Goal: Information Seeking & Learning: Find specific page/section

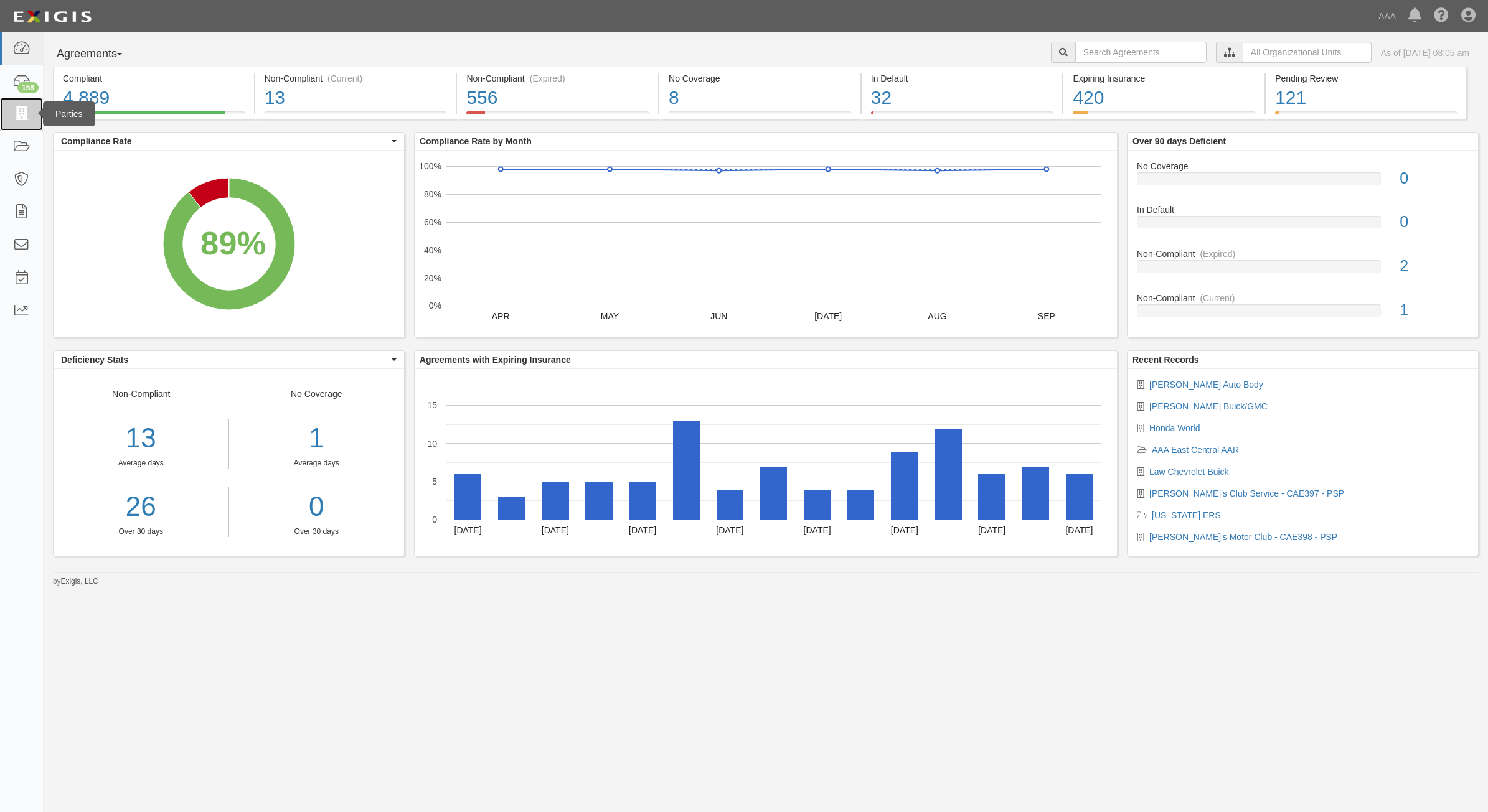
click at [26, 110] on icon at bounding box center [21, 114] width 17 height 14
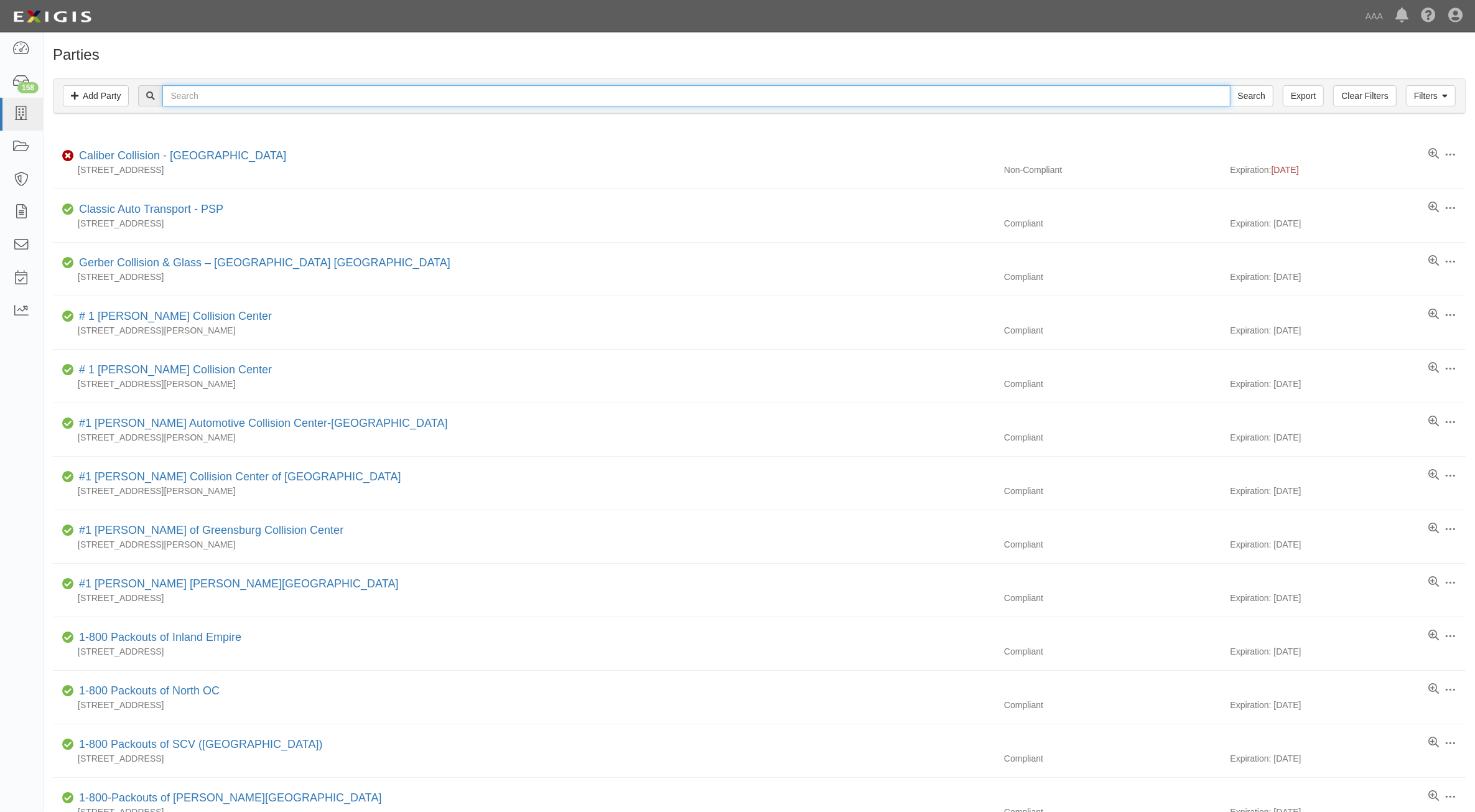
click at [774, 97] on input "text" at bounding box center [697, 96] width 1068 height 21
type input "144361"
click at [1231, 86] on input "Search" at bounding box center [1252, 96] width 43 height 21
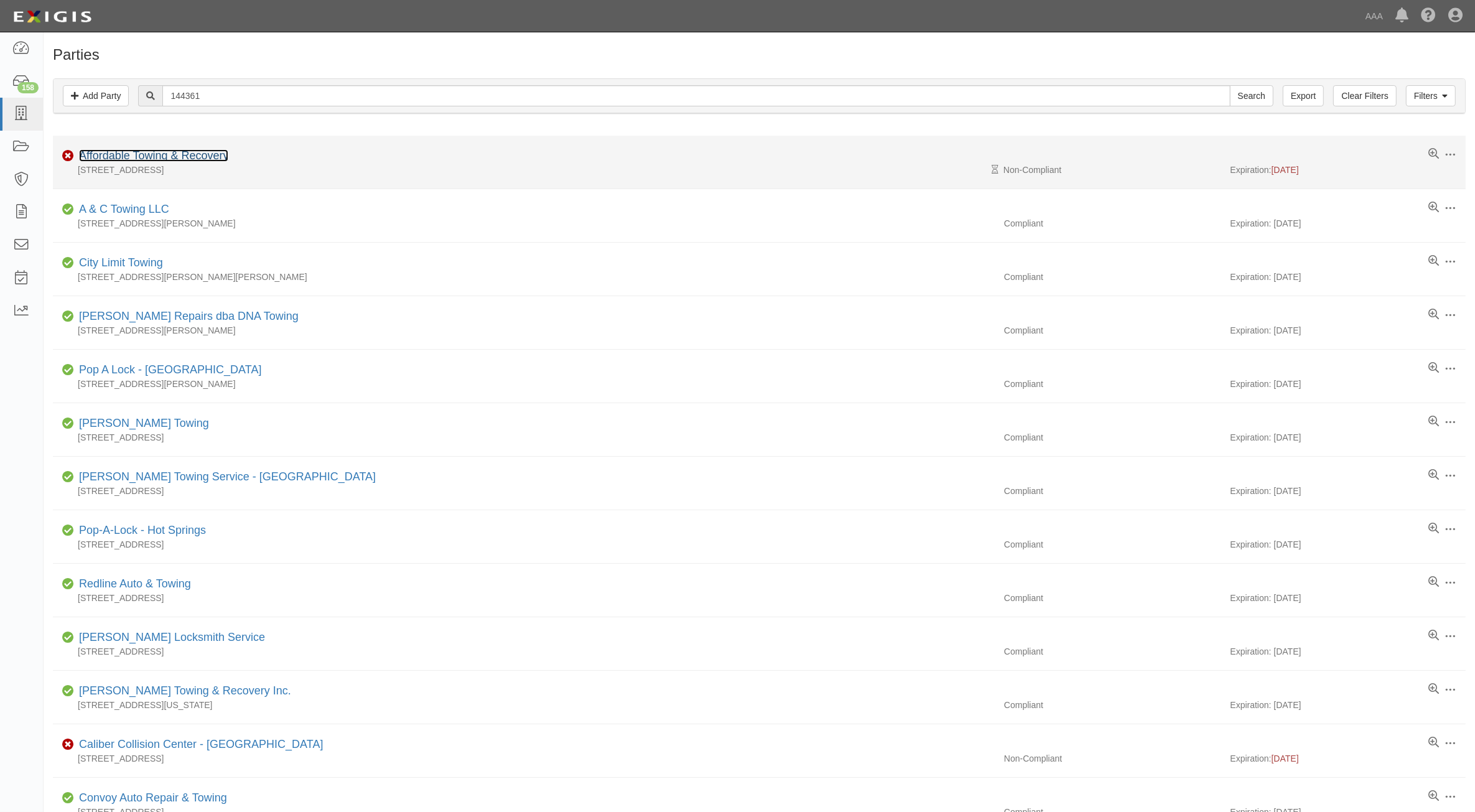
click at [192, 154] on link "Affordable Towing & Recovery" at bounding box center [153, 155] width 149 height 13
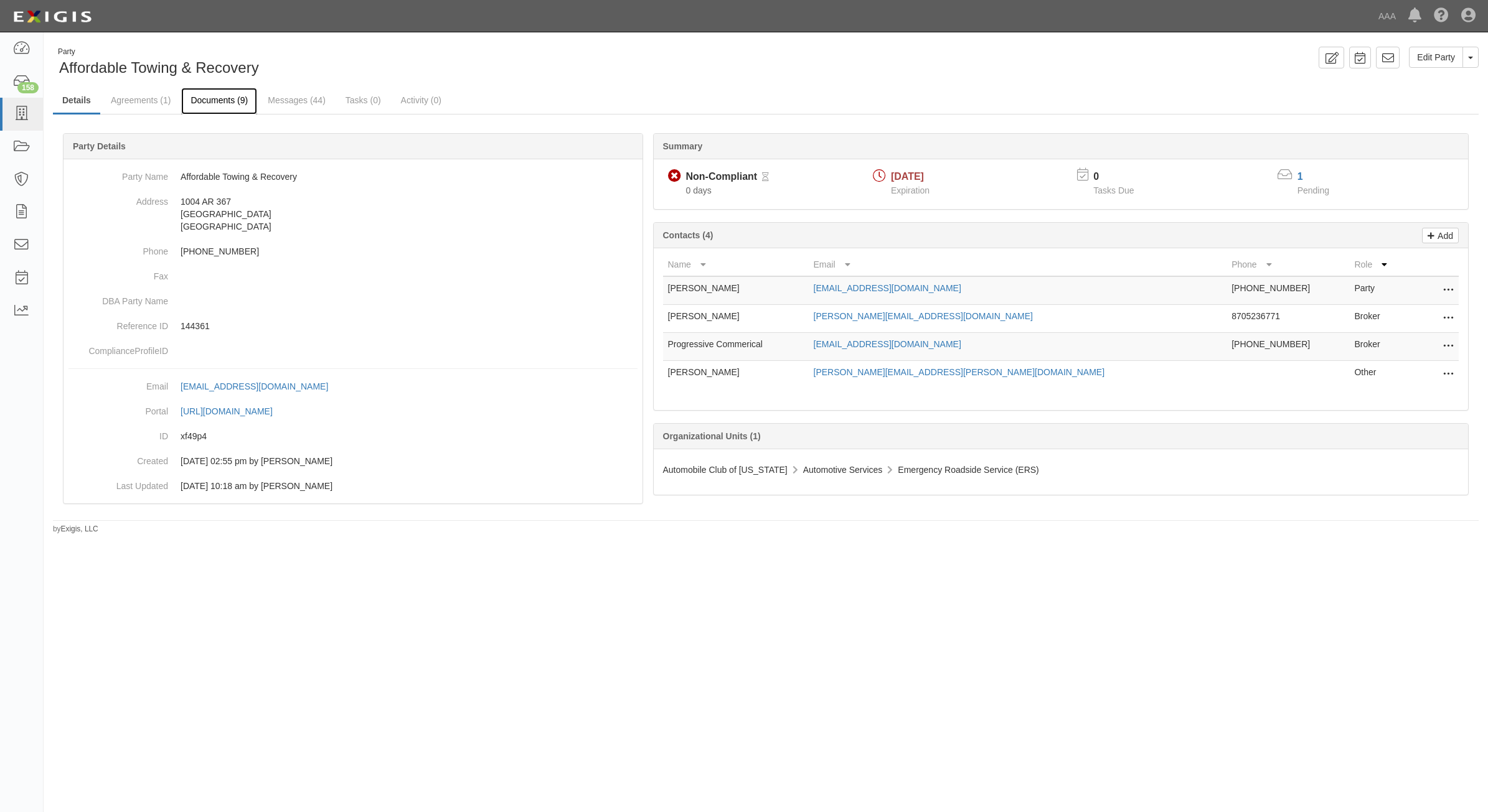
click at [218, 108] on link "Documents (9)" at bounding box center [218, 101] width 76 height 27
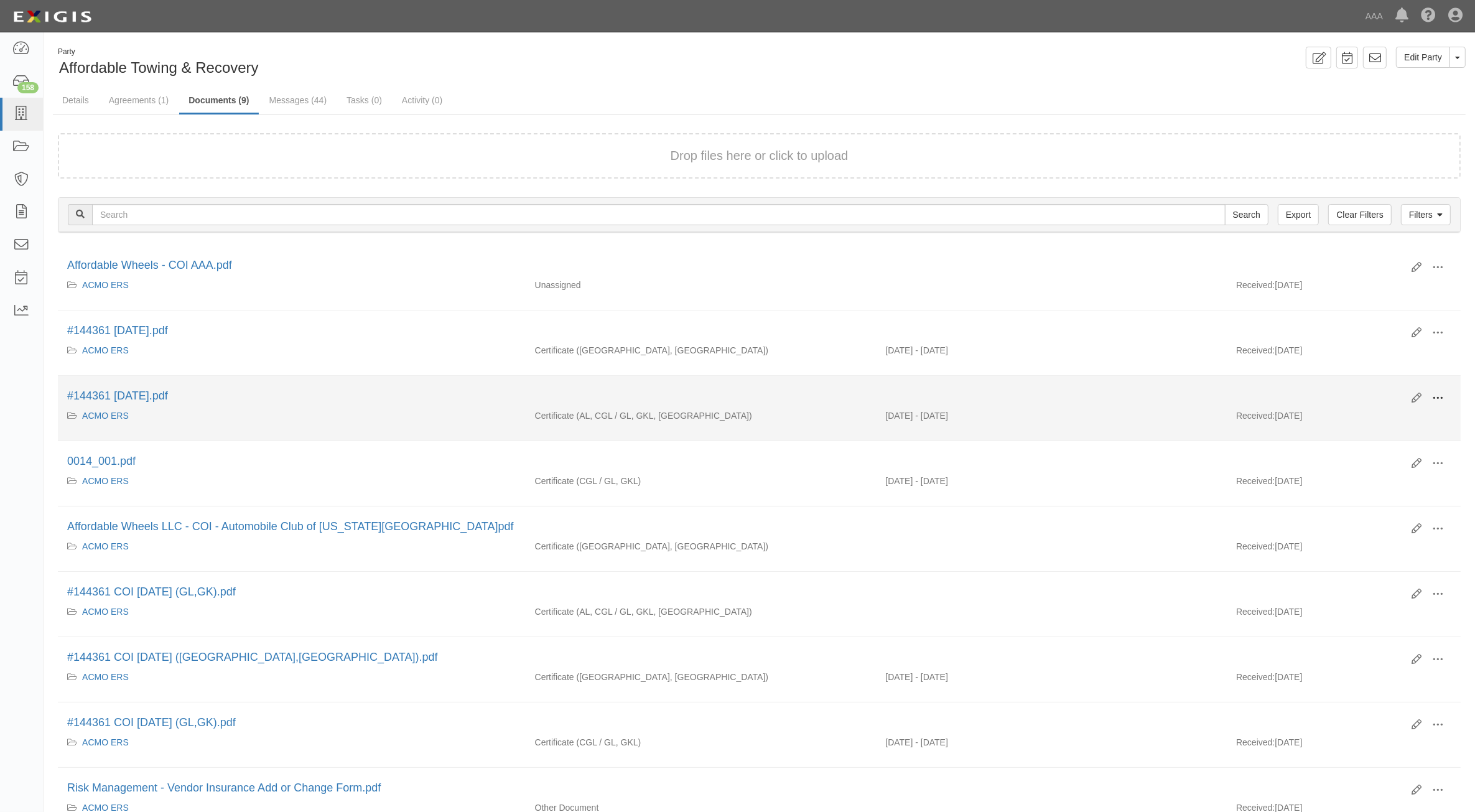
click at [1433, 400] on span at bounding box center [1438, 398] width 12 height 12
click at [1400, 423] on link "View" at bounding box center [1378, 416] width 98 height 22
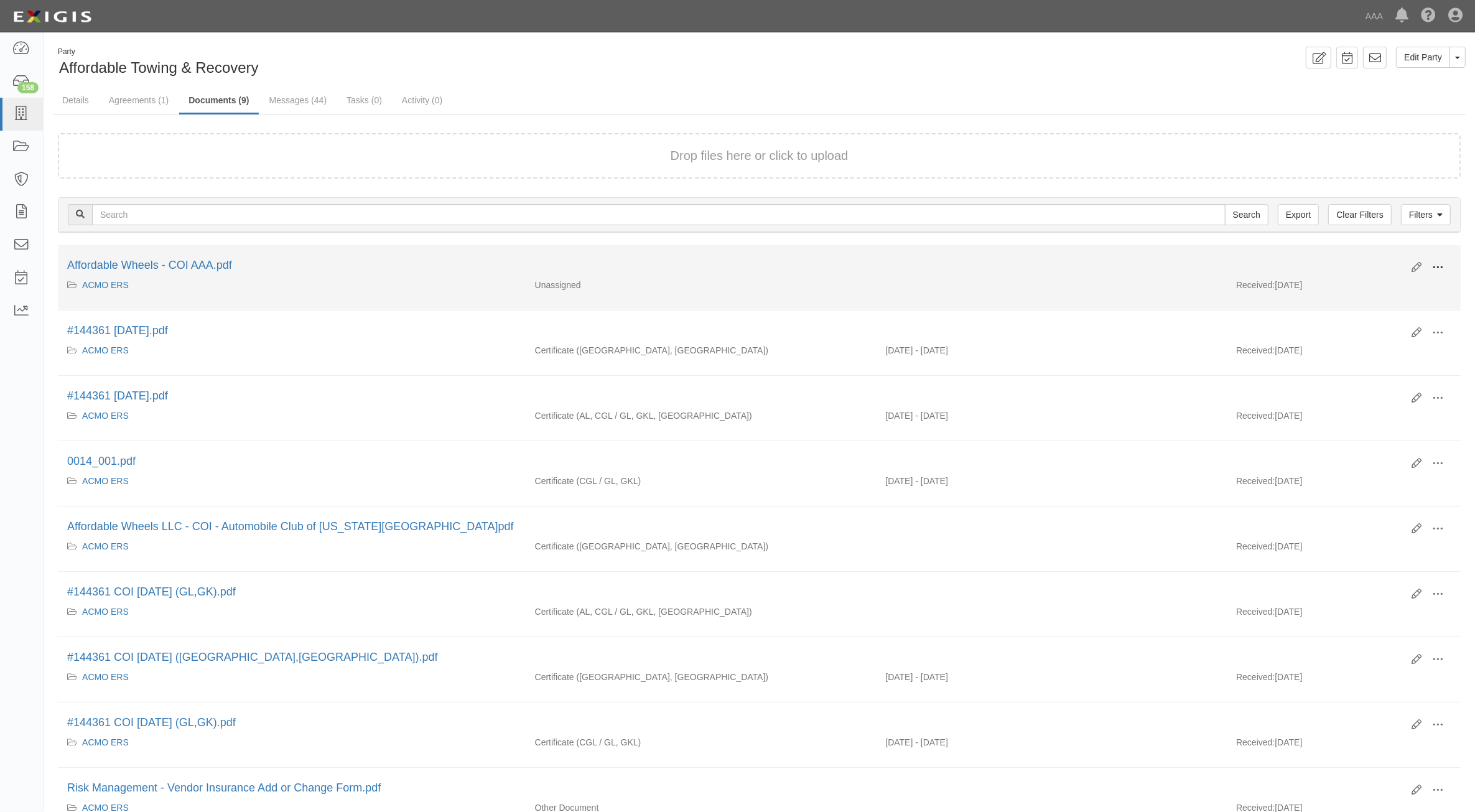
drag, startPoint x: 1441, startPoint y: 262, endPoint x: 1433, endPoint y: 263, distance: 8.1
click at [1435, 263] on span at bounding box center [1438, 267] width 12 height 12
click at [1366, 288] on link "View" at bounding box center [1378, 285] width 98 height 22
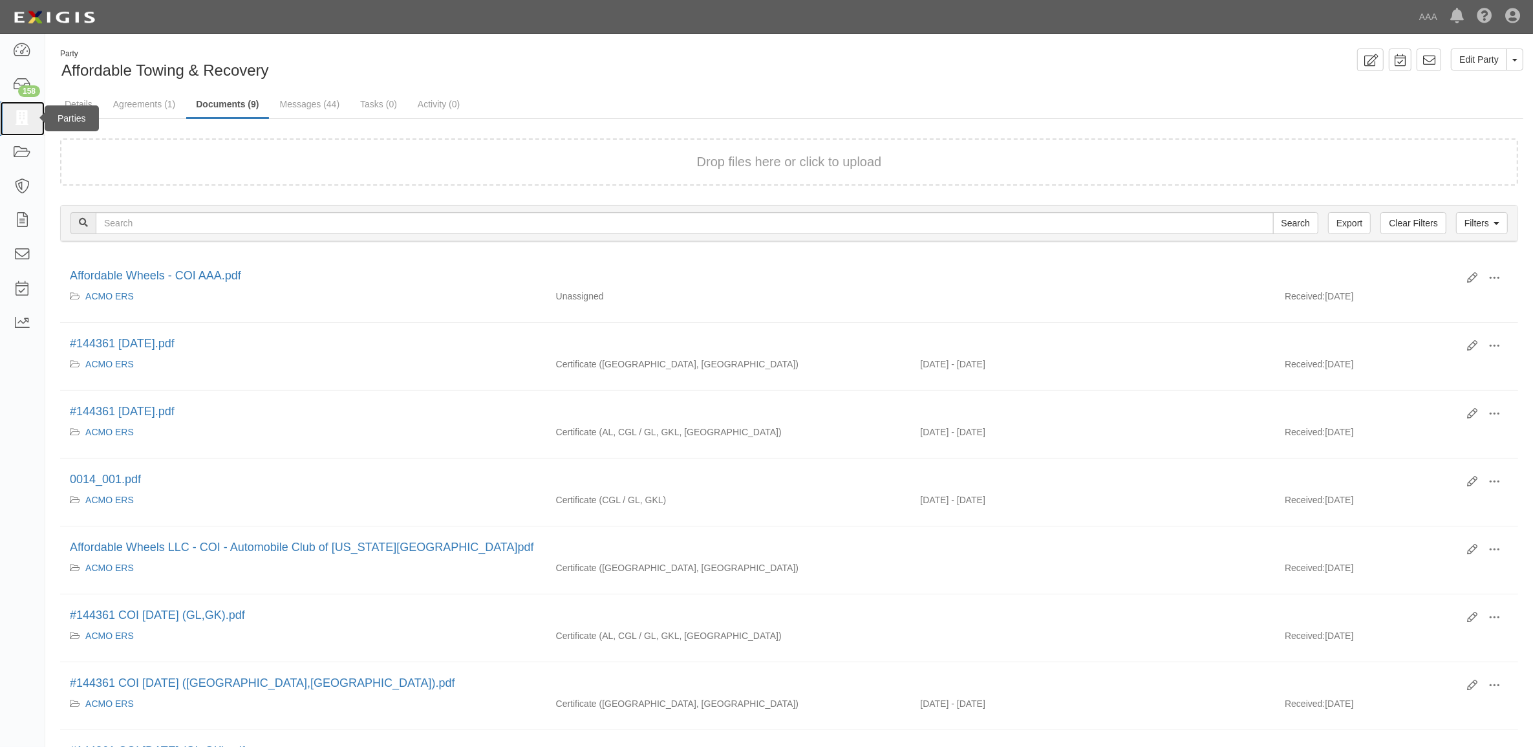
click at [20, 115] on icon at bounding box center [22, 118] width 18 height 15
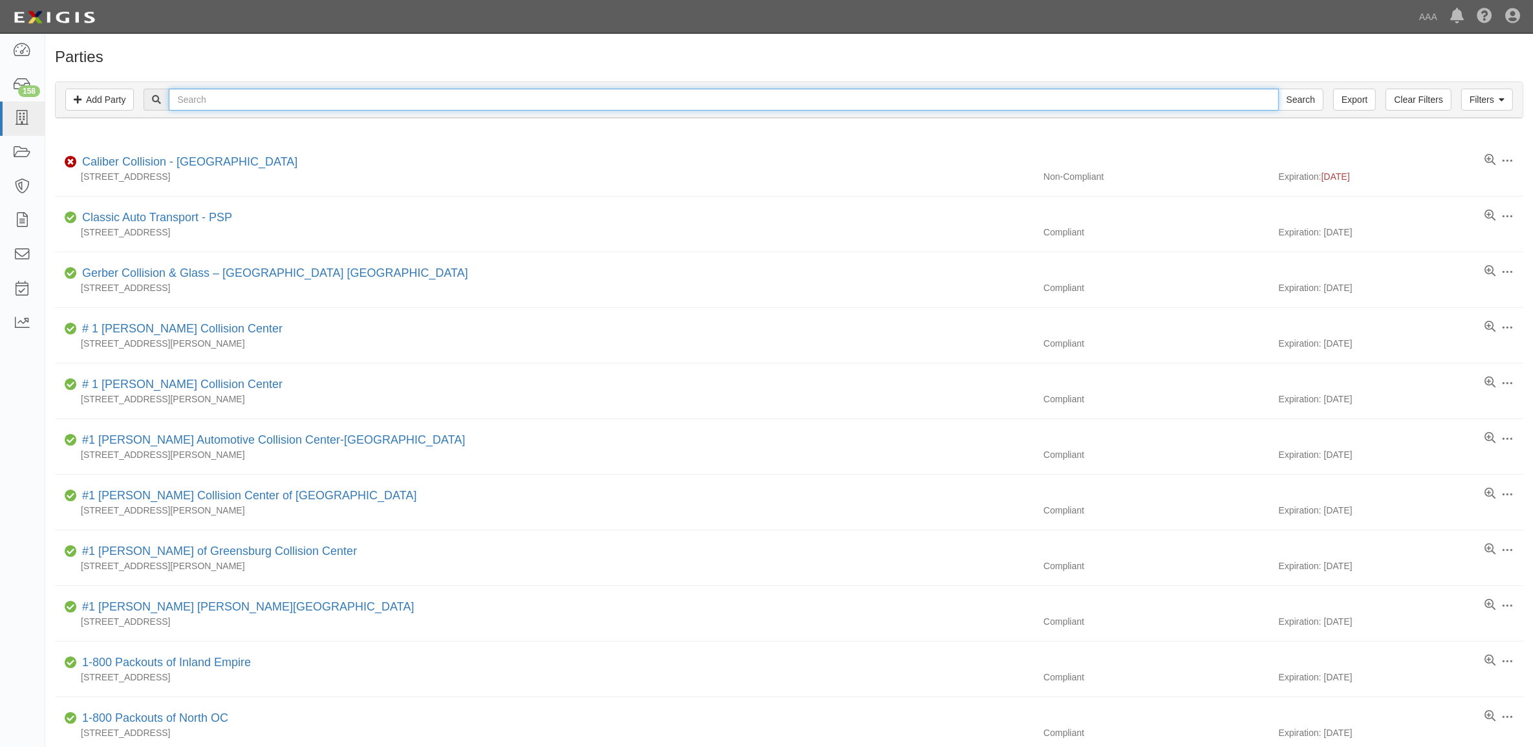
click at [267, 96] on input "text" at bounding box center [724, 100] width 1110 height 22
paste input "10474"
type input "10474"
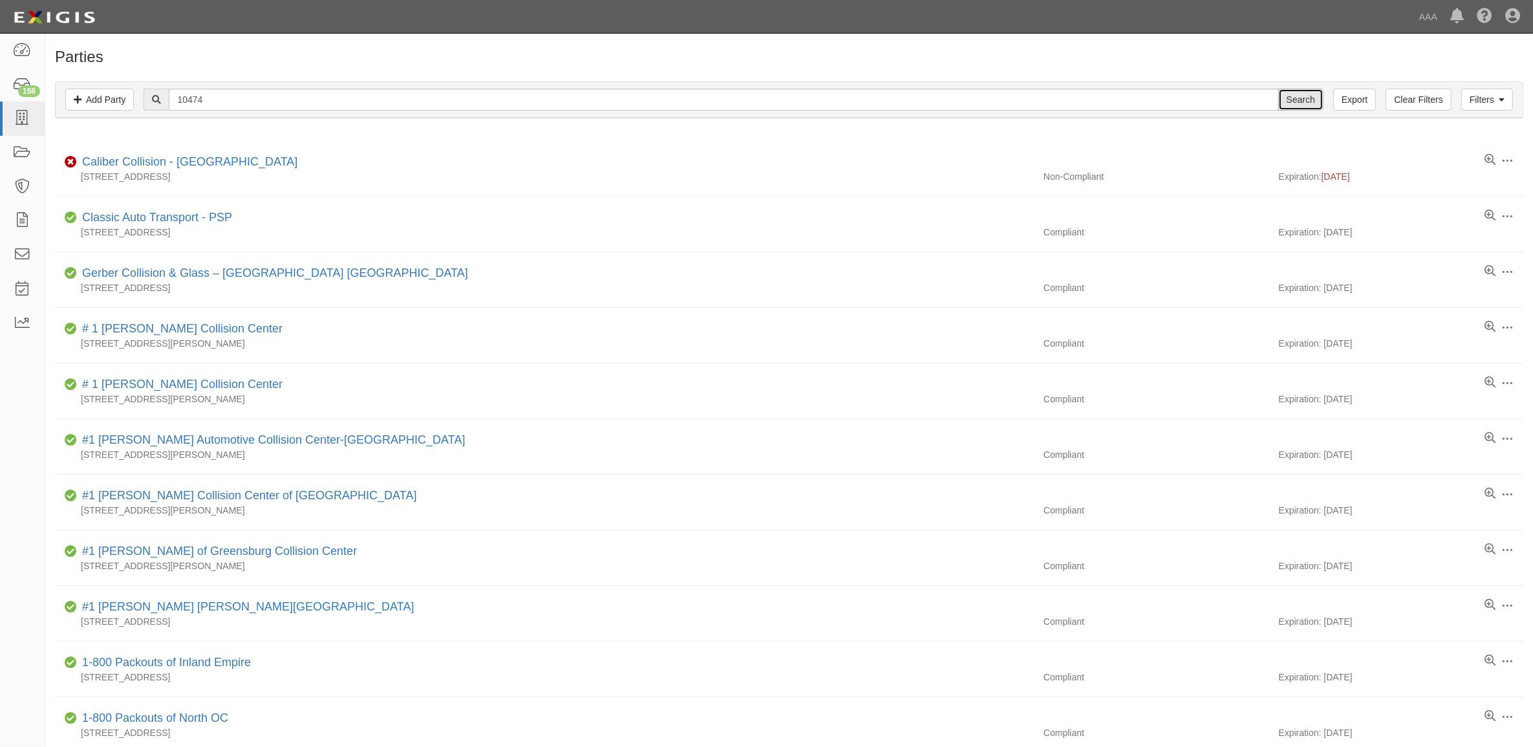
click at [1299, 94] on input "Search" at bounding box center [1301, 100] width 45 height 22
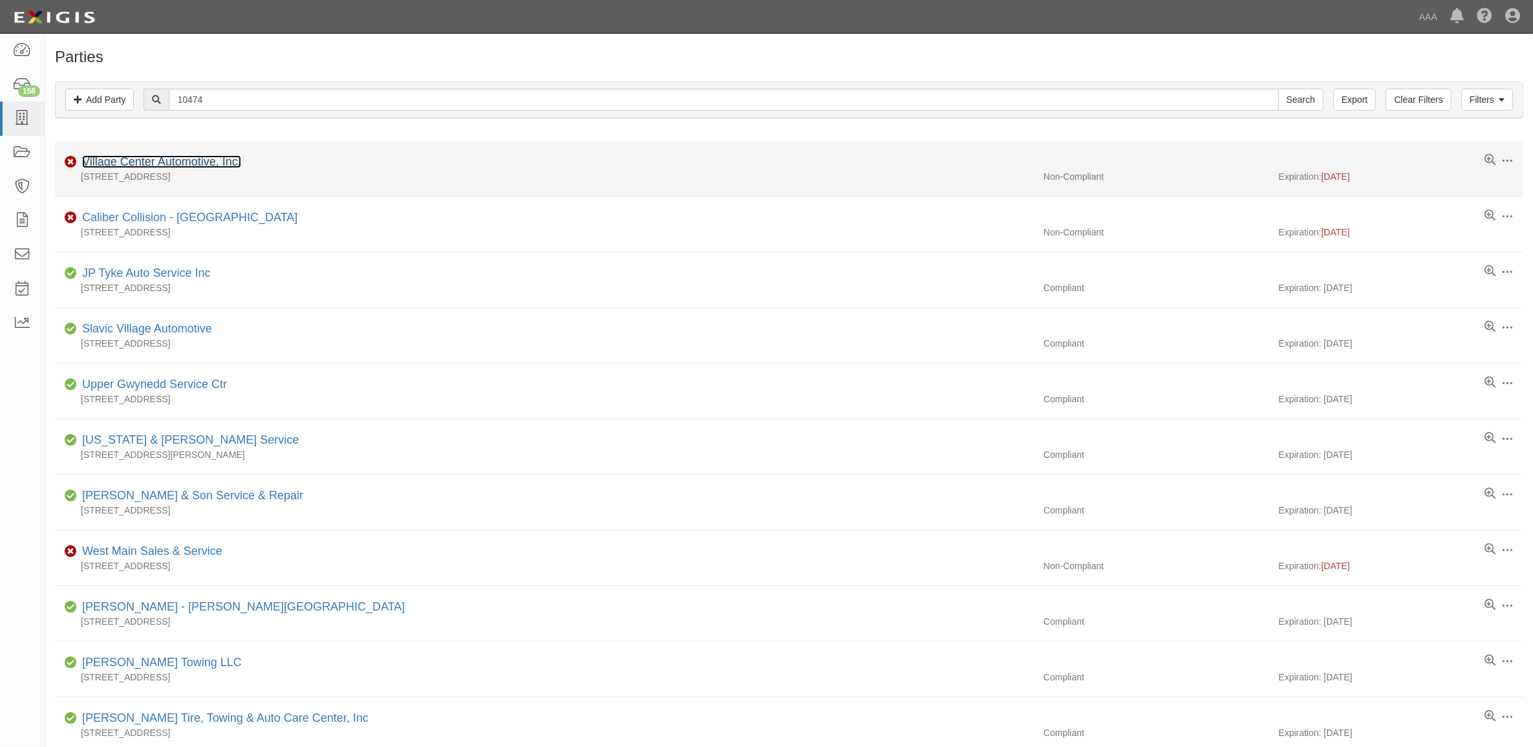
click at [122, 168] on link "Village Center Automotive, Inc." at bounding box center [161, 161] width 159 height 13
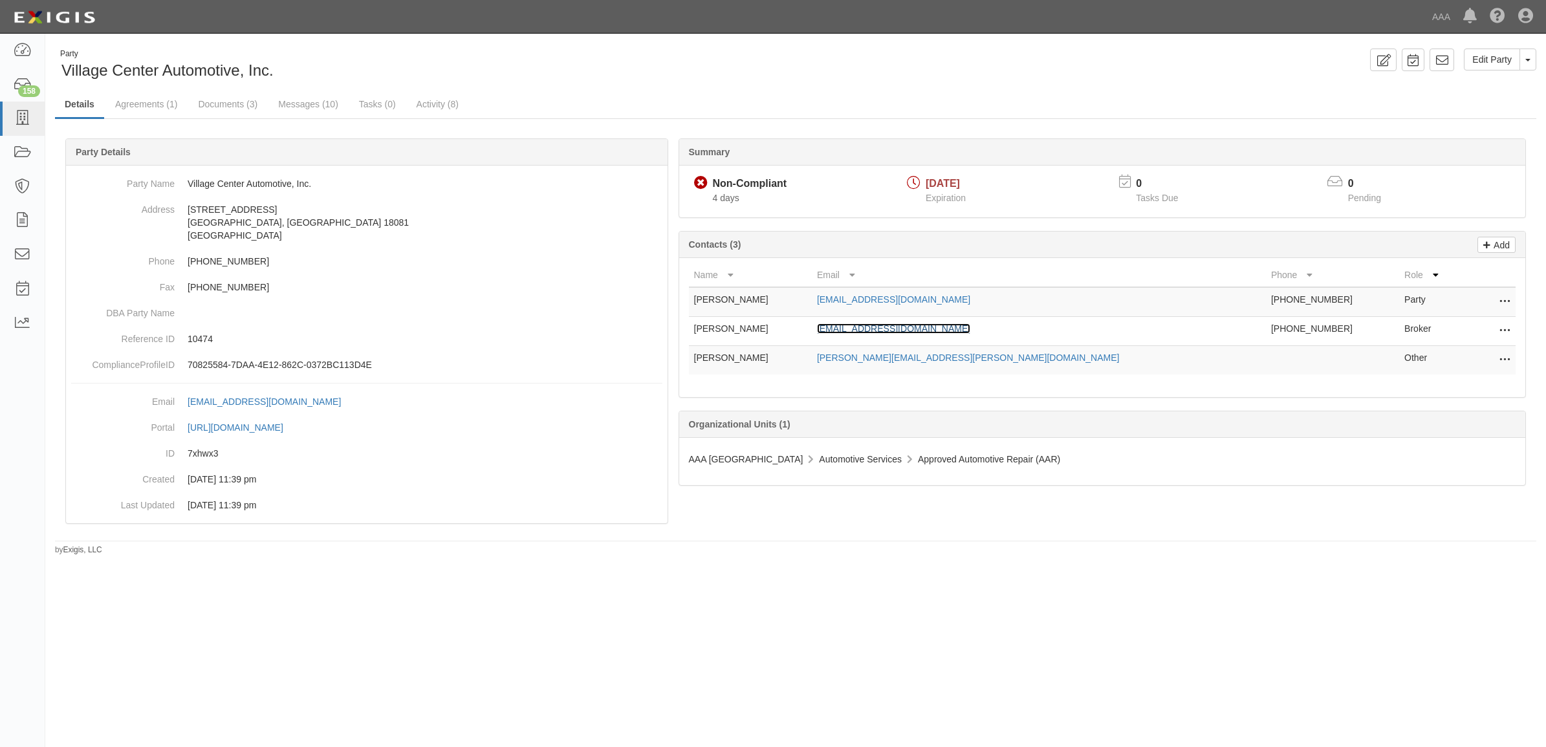
click at [941, 330] on link "lknight@weissagency.com" at bounding box center [893, 328] width 153 height 10
click at [234, 105] on link "Documents (3)" at bounding box center [227, 105] width 79 height 28
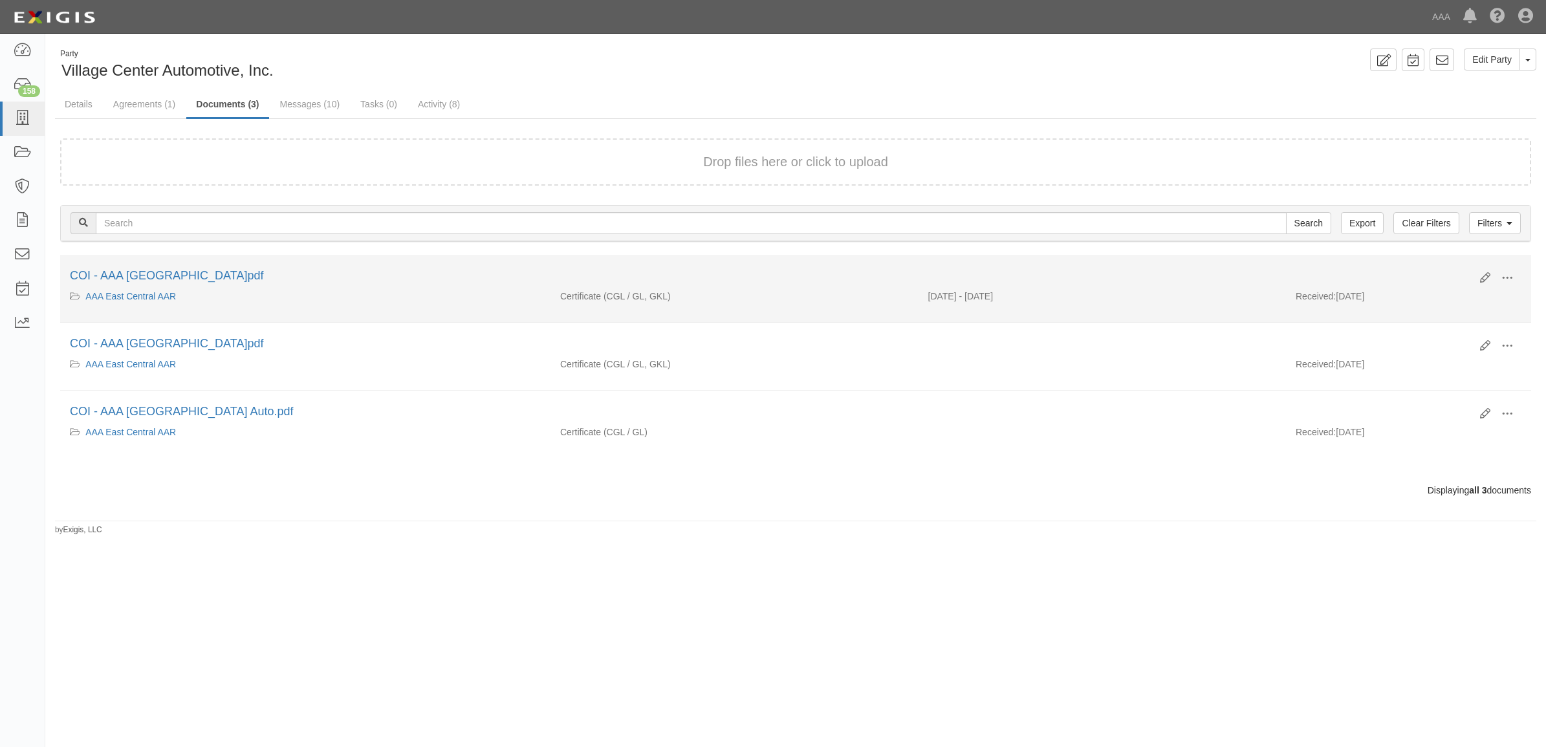
click at [1502, 263] on li "Edit View View details Archive COI - AAA East Central.pdf AAA East Central AAR …" at bounding box center [795, 289] width 1471 height 68
drag, startPoint x: 1506, startPoint y: 275, endPoint x: 1501, endPoint y: 288, distance: 13.7
click at [1506, 276] on span at bounding box center [1507, 278] width 12 height 12
click at [1466, 294] on link "View" at bounding box center [1444, 296] width 102 height 23
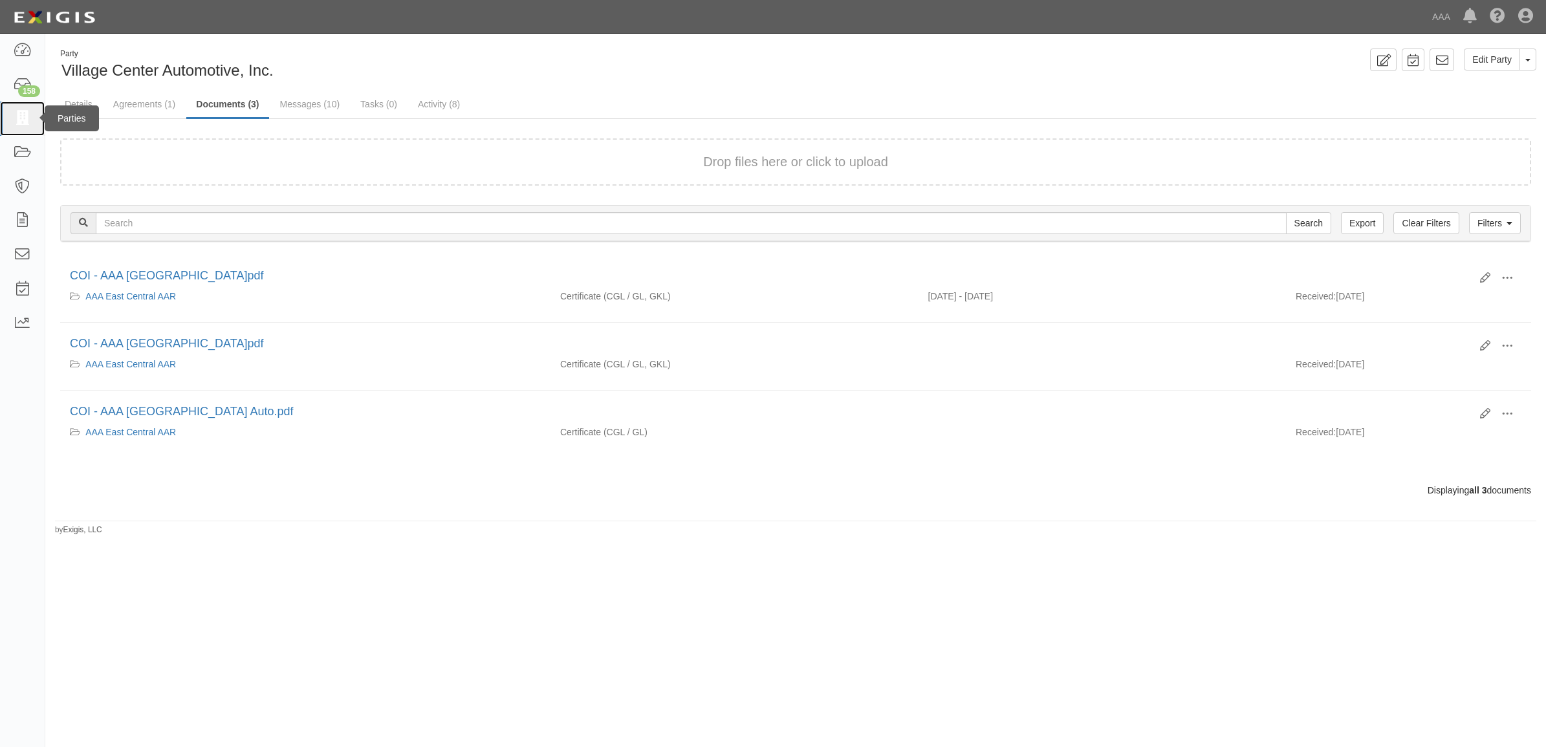
click at [16, 114] on icon at bounding box center [22, 118] width 18 height 15
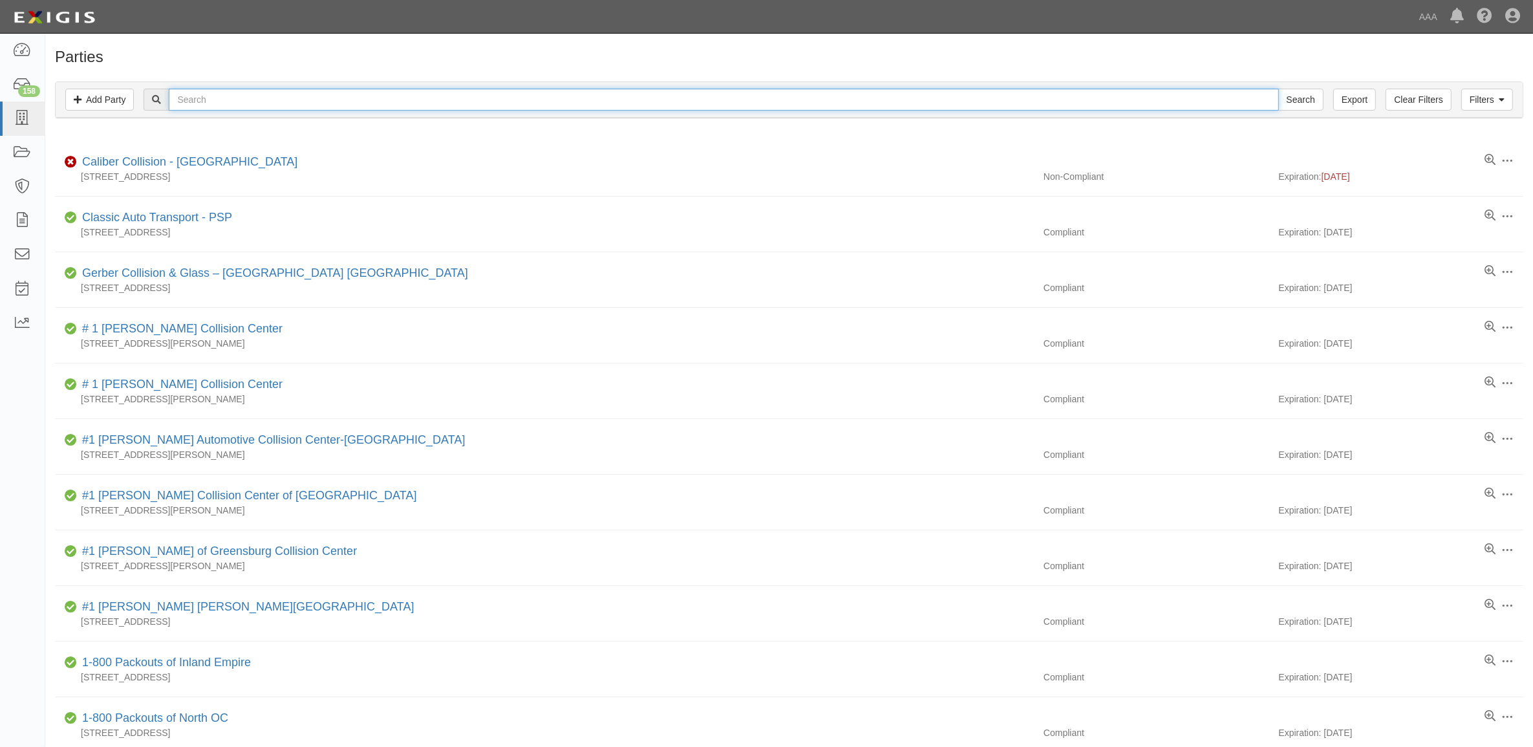
click at [257, 98] on input "text" at bounding box center [724, 100] width 1110 height 22
paste input "144343"
type input "144343"
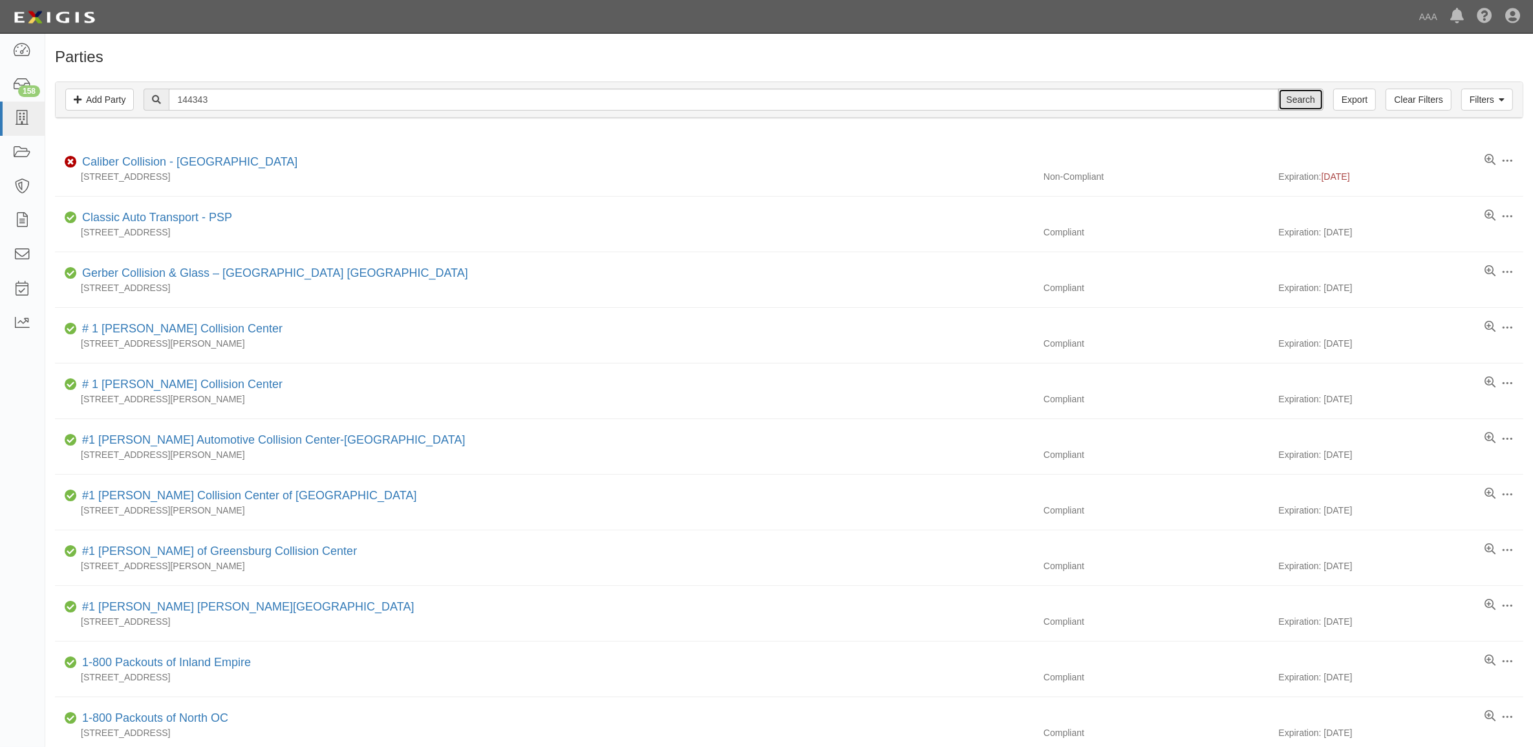
click at [1313, 98] on input "Search" at bounding box center [1301, 100] width 45 height 22
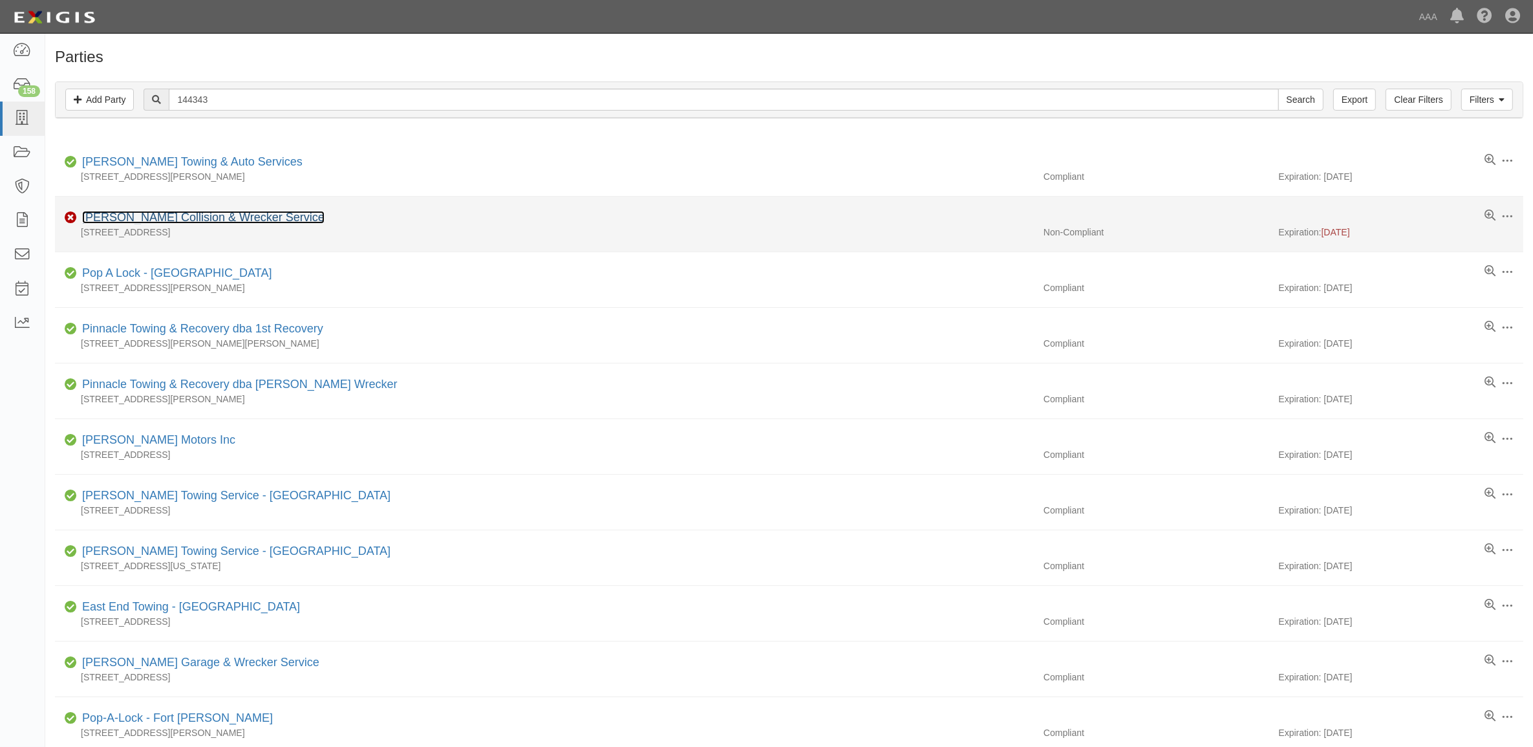
click at [248, 221] on link "Jim Smith Collision & Wrecker Service" at bounding box center [203, 217] width 243 height 13
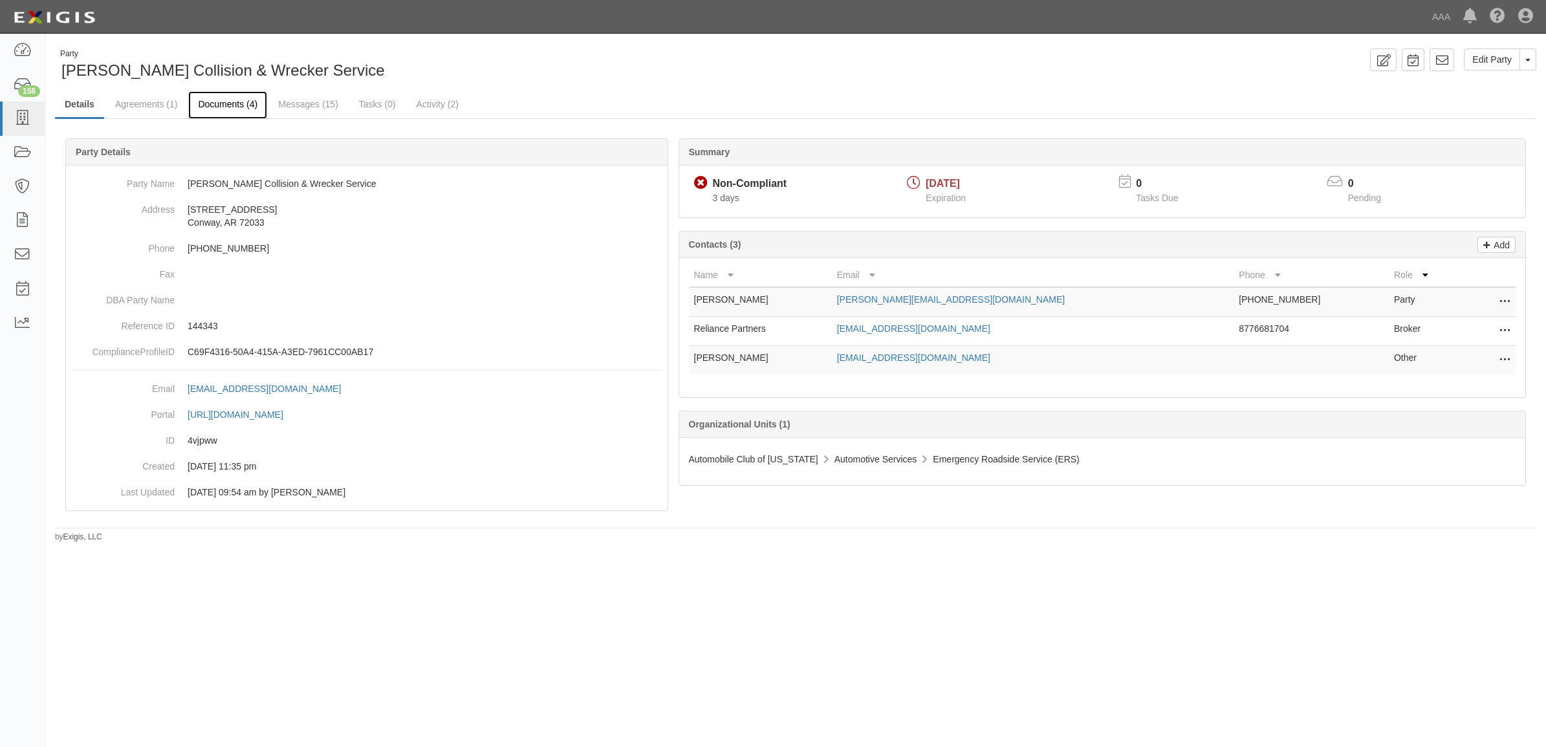
click at [224, 105] on link "Documents (4)" at bounding box center [227, 105] width 79 height 28
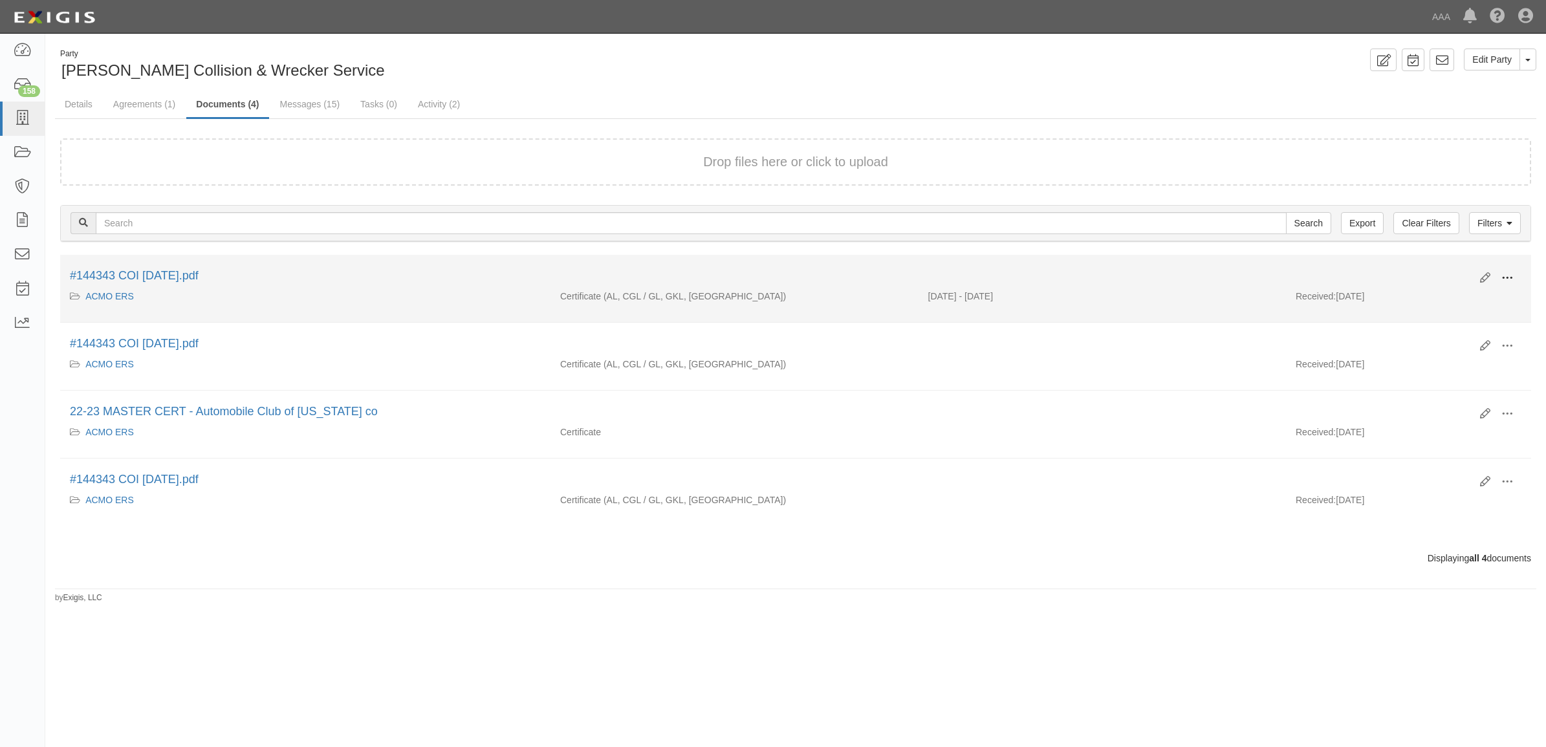
click at [1508, 276] on span at bounding box center [1507, 278] width 12 height 12
click at [1457, 294] on link "View" at bounding box center [1444, 296] width 102 height 23
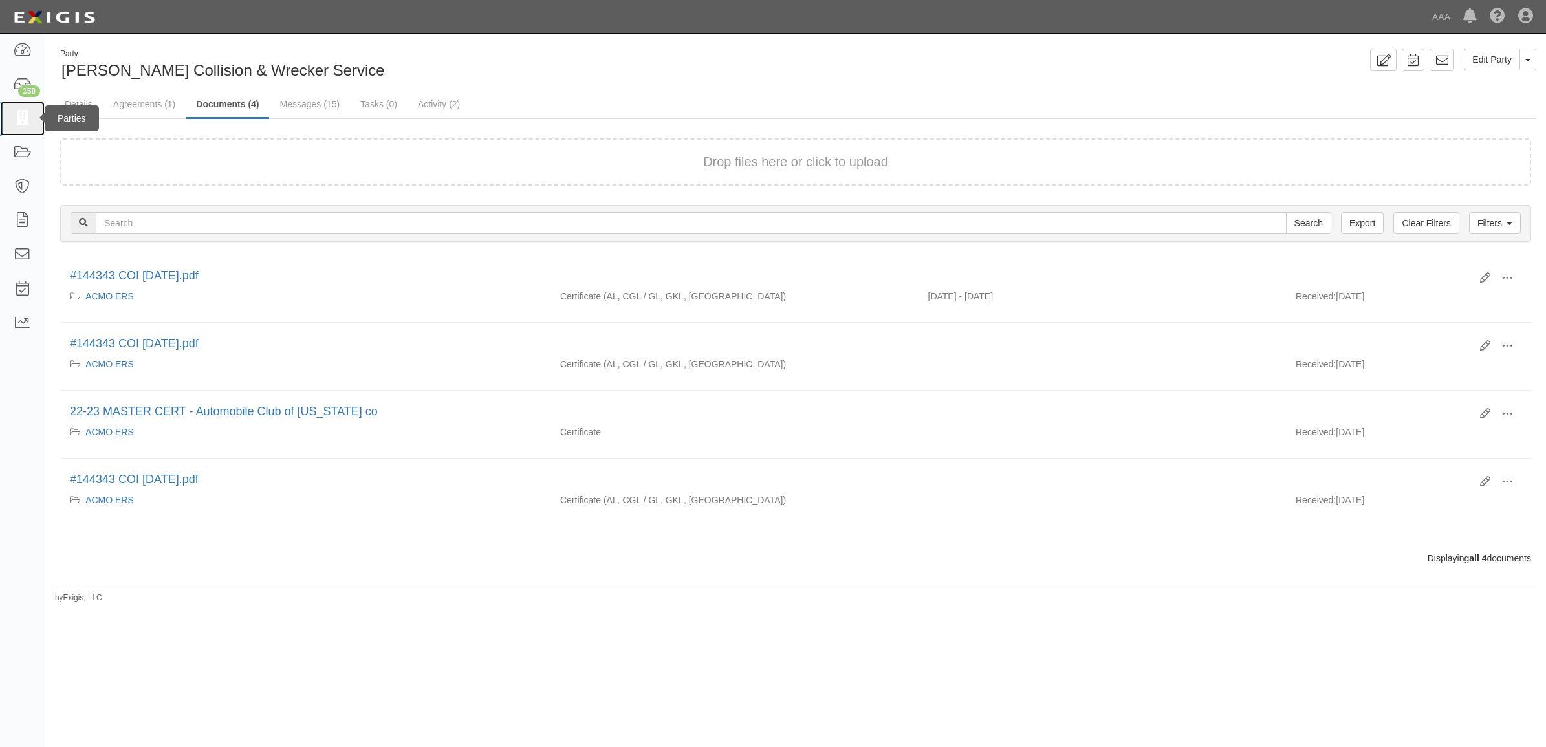
click at [30, 115] on icon at bounding box center [22, 118] width 18 height 15
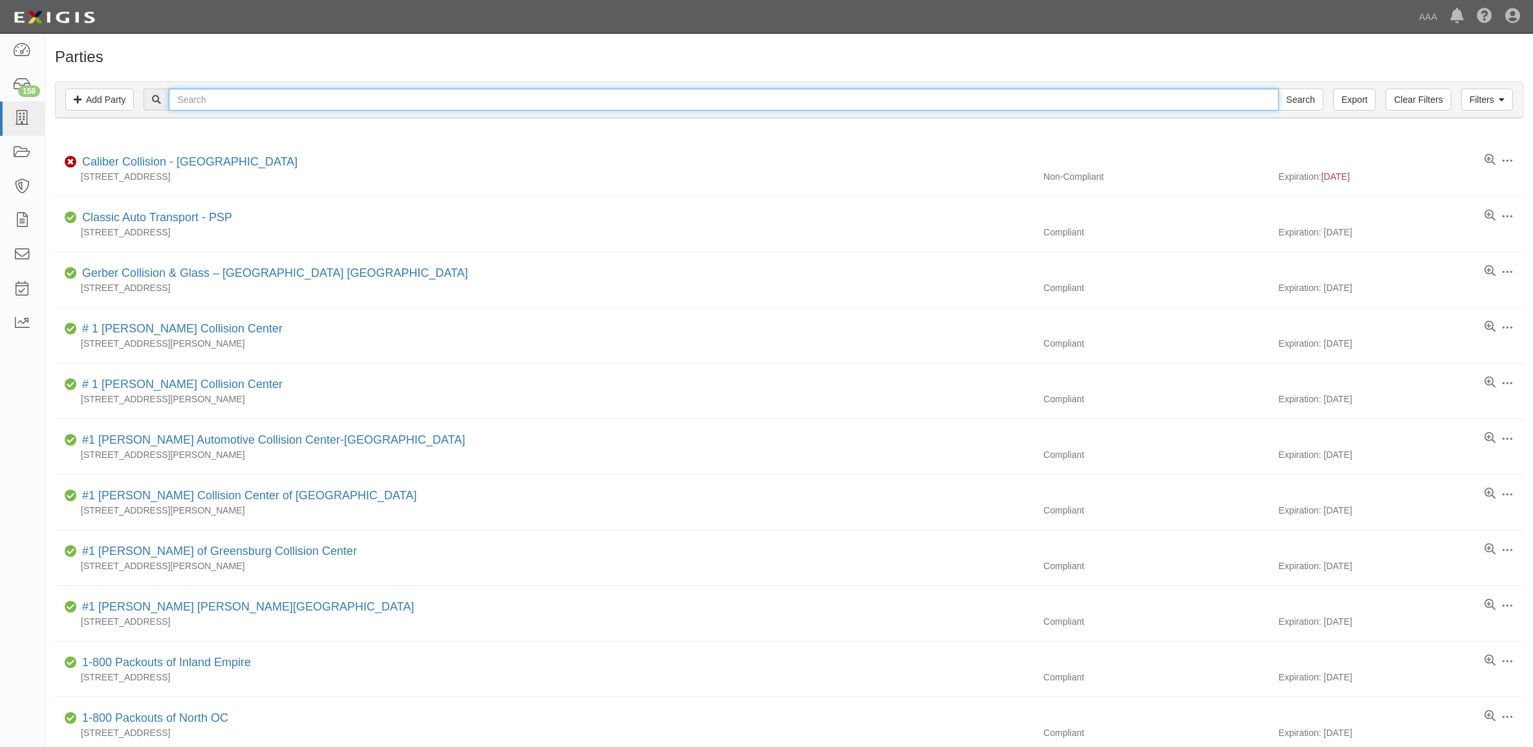
drag, startPoint x: 234, startPoint y: 105, endPoint x: 651, endPoint y: 79, distance: 417.3
click at [498, 98] on input "text" at bounding box center [724, 100] width 1110 height 22
paste input "CC184038"
type input "CC184038"
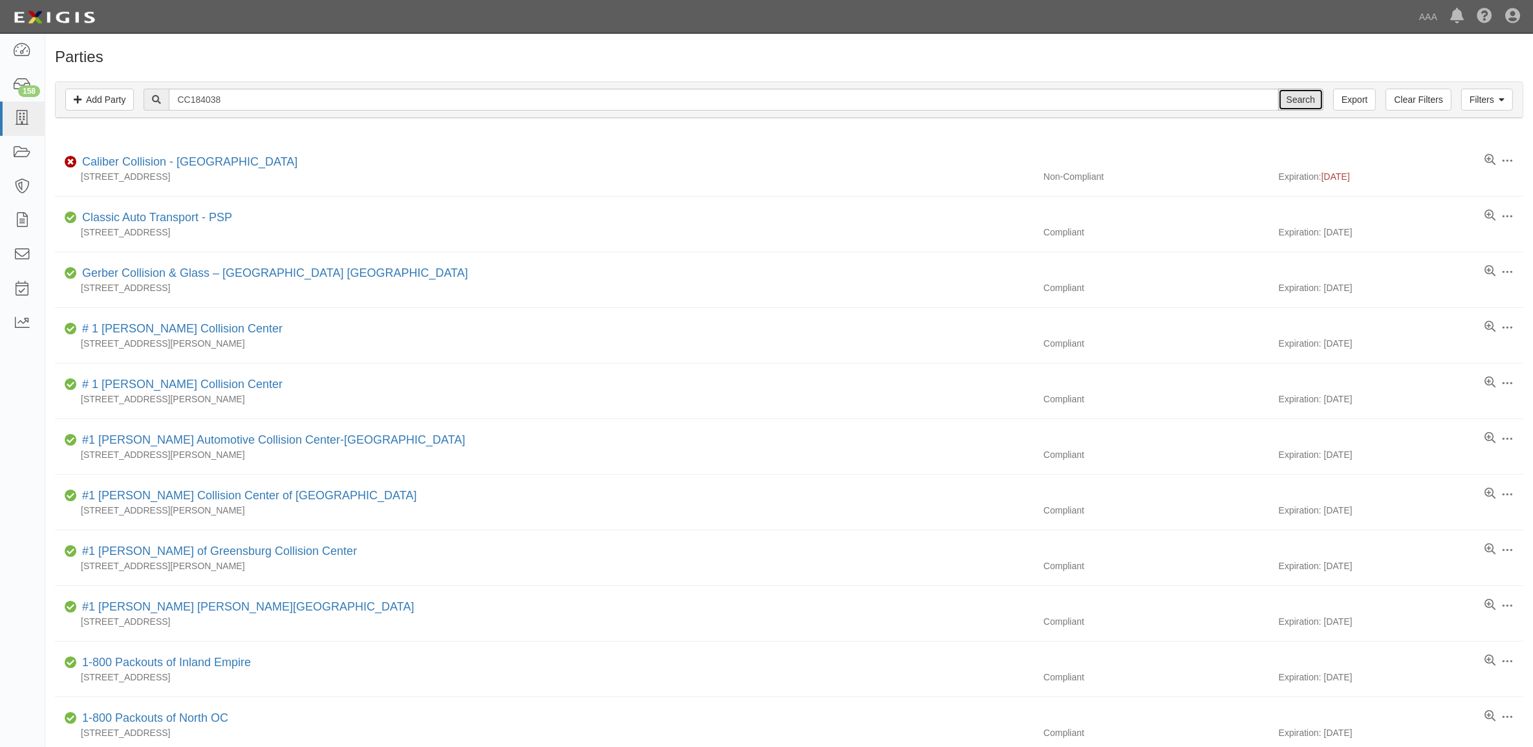
click at [1308, 97] on input "Search" at bounding box center [1301, 100] width 45 height 22
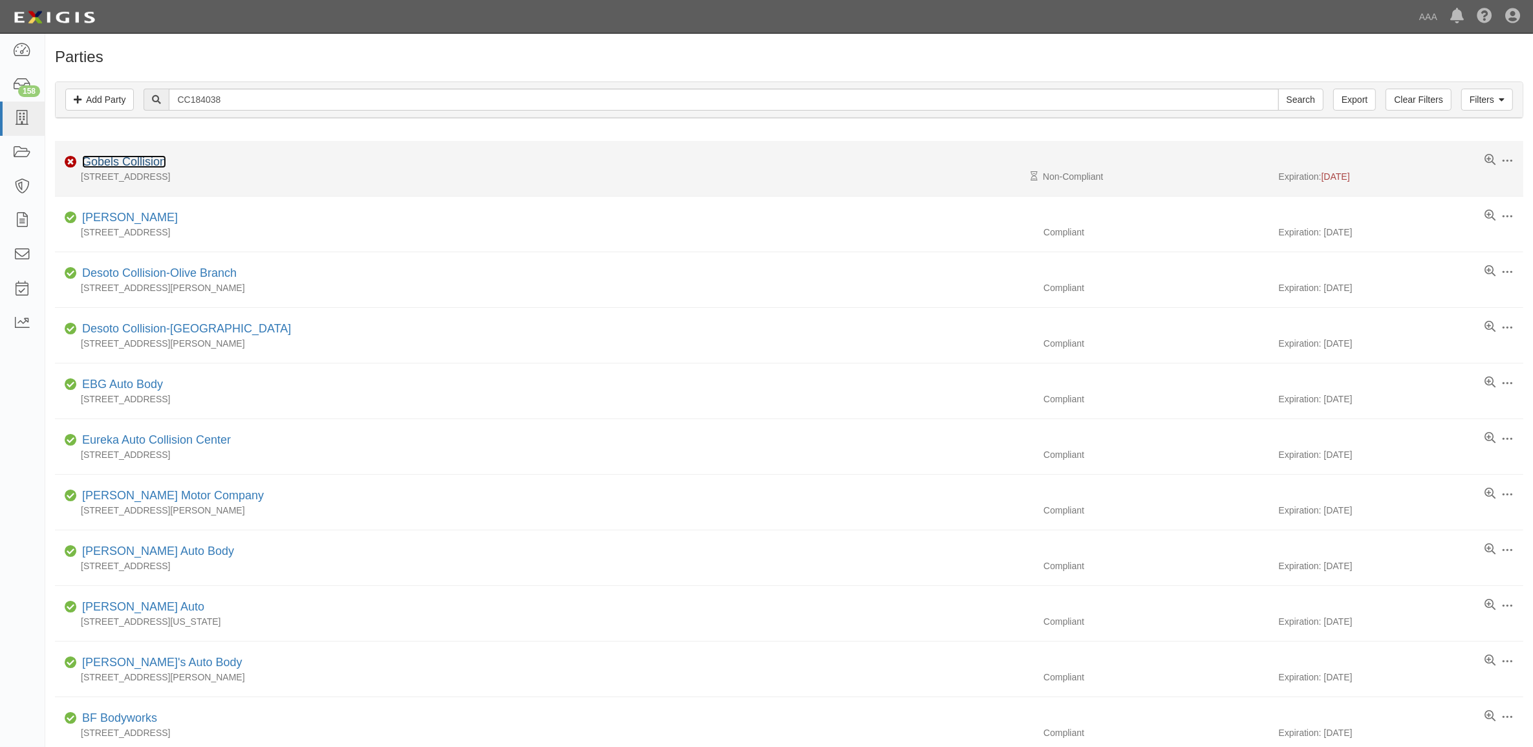
click at [151, 160] on link "Gobels Collision" at bounding box center [124, 161] width 84 height 13
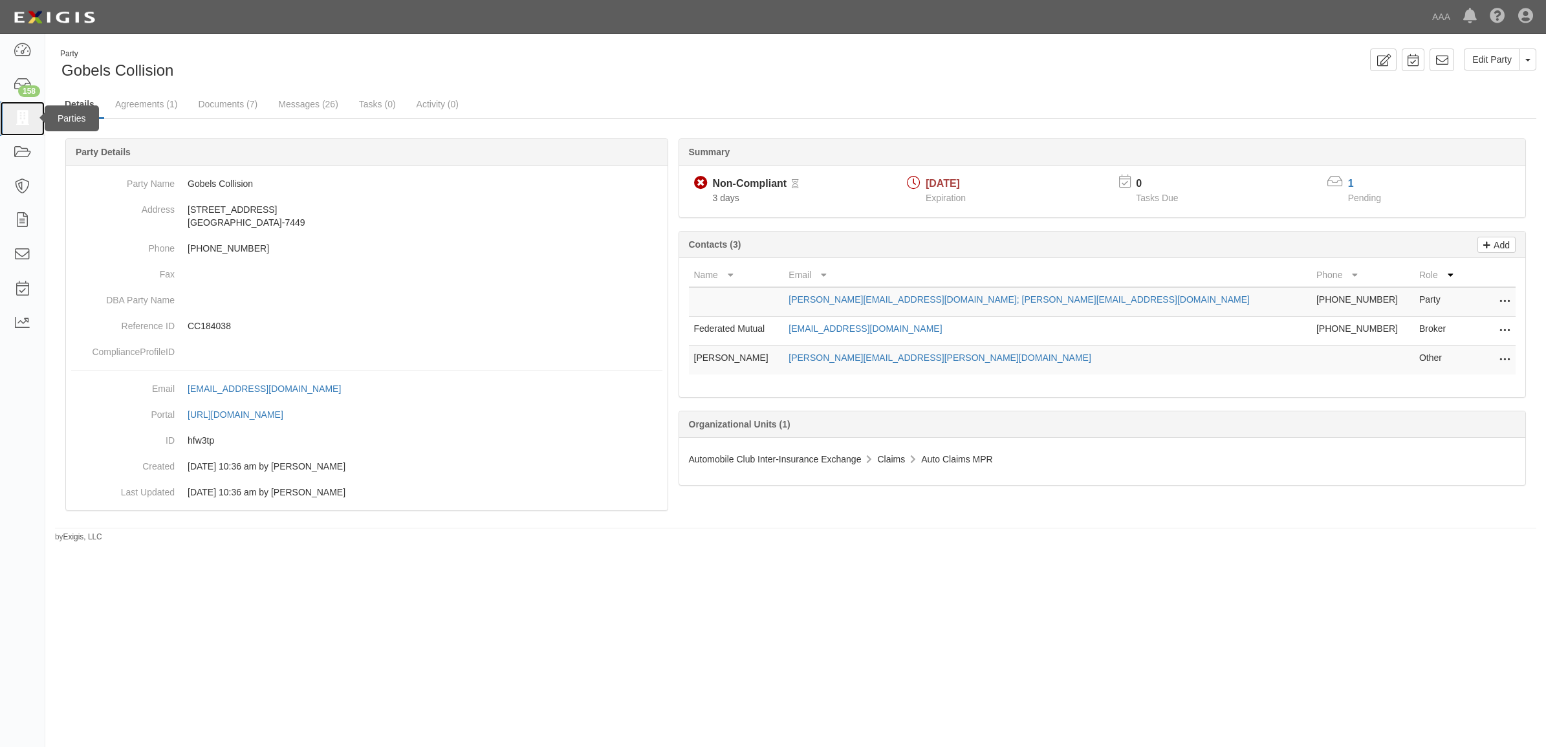
click at [29, 114] on icon at bounding box center [22, 118] width 18 height 15
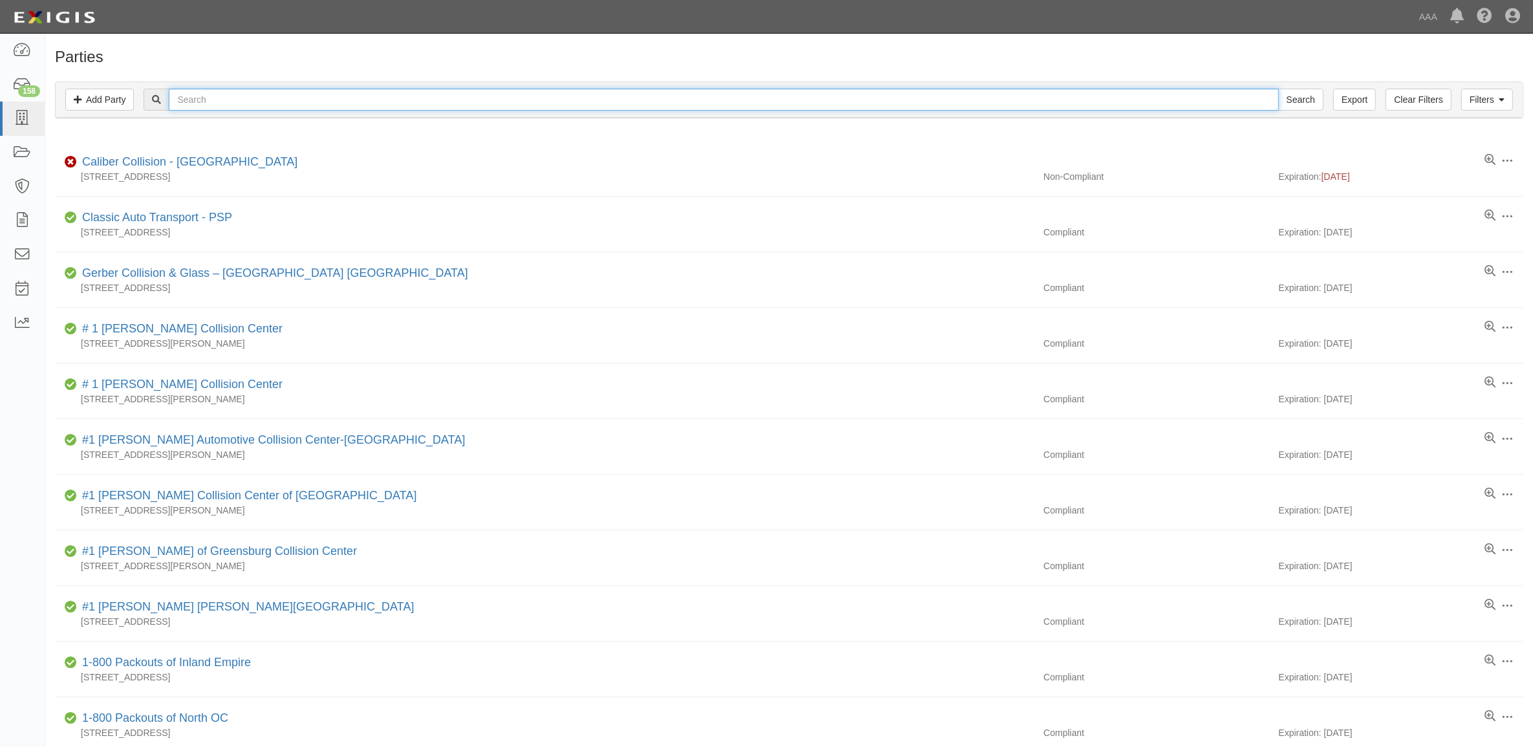
click at [228, 102] on input "text" at bounding box center [724, 100] width 1110 height 22
type input "KC Auto Clinic"
click at [1279, 89] on input "Search" at bounding box center [1301, 100] width 45 height 22
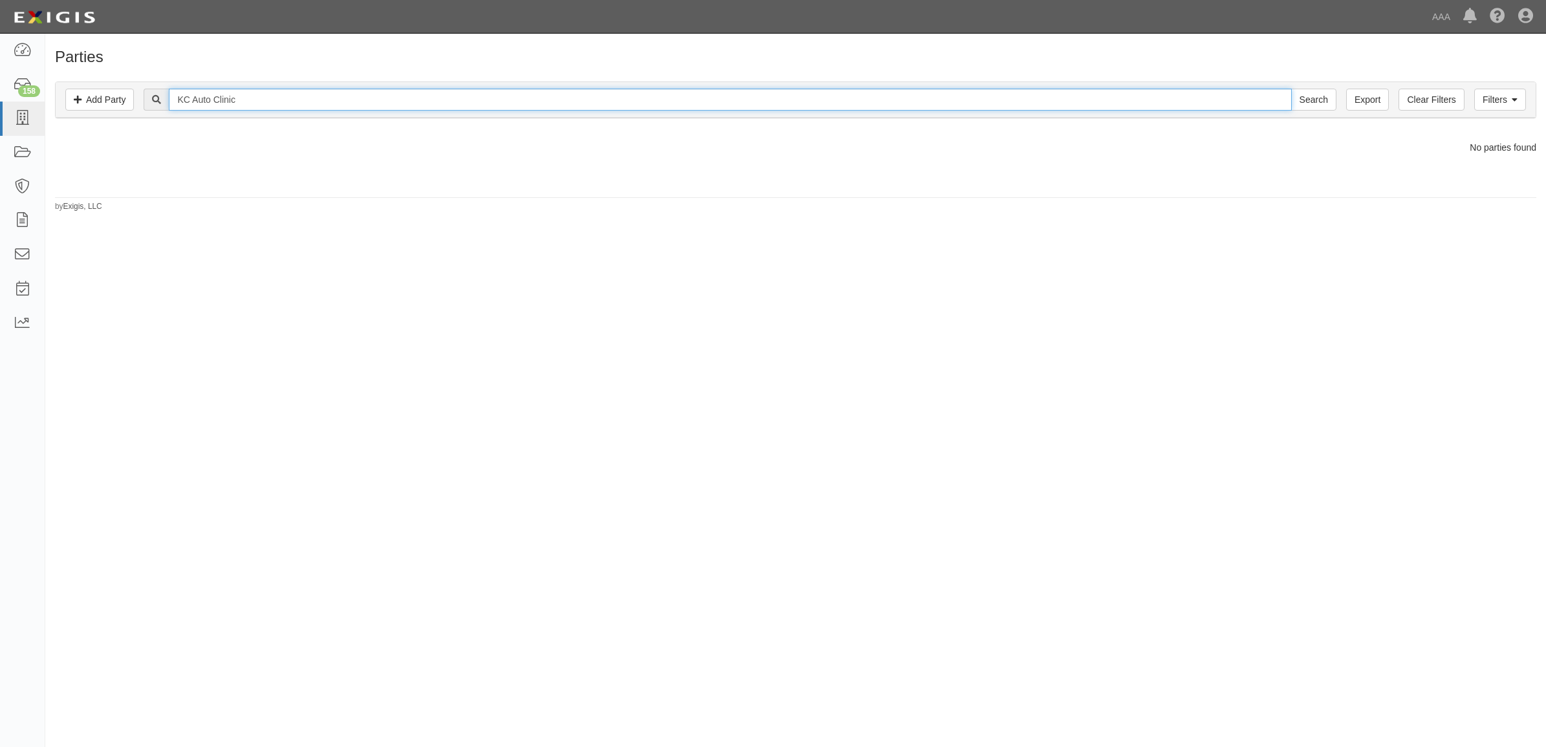
drag, startPoint x: 212, startPoint y: 104, endPoint x: 406, endPoint y: 81, distance: 194.7
click at [406, 81] on div "Filters Add Party Clear Filters Export KC Auto Clinic Search Filters Compliance…" at bounding box center [795, 99] width 1481 height 37
type input "KC Auto"
click at [1291, 89] on input "Search" at bounding box center [1313, 100] width 45 height 22
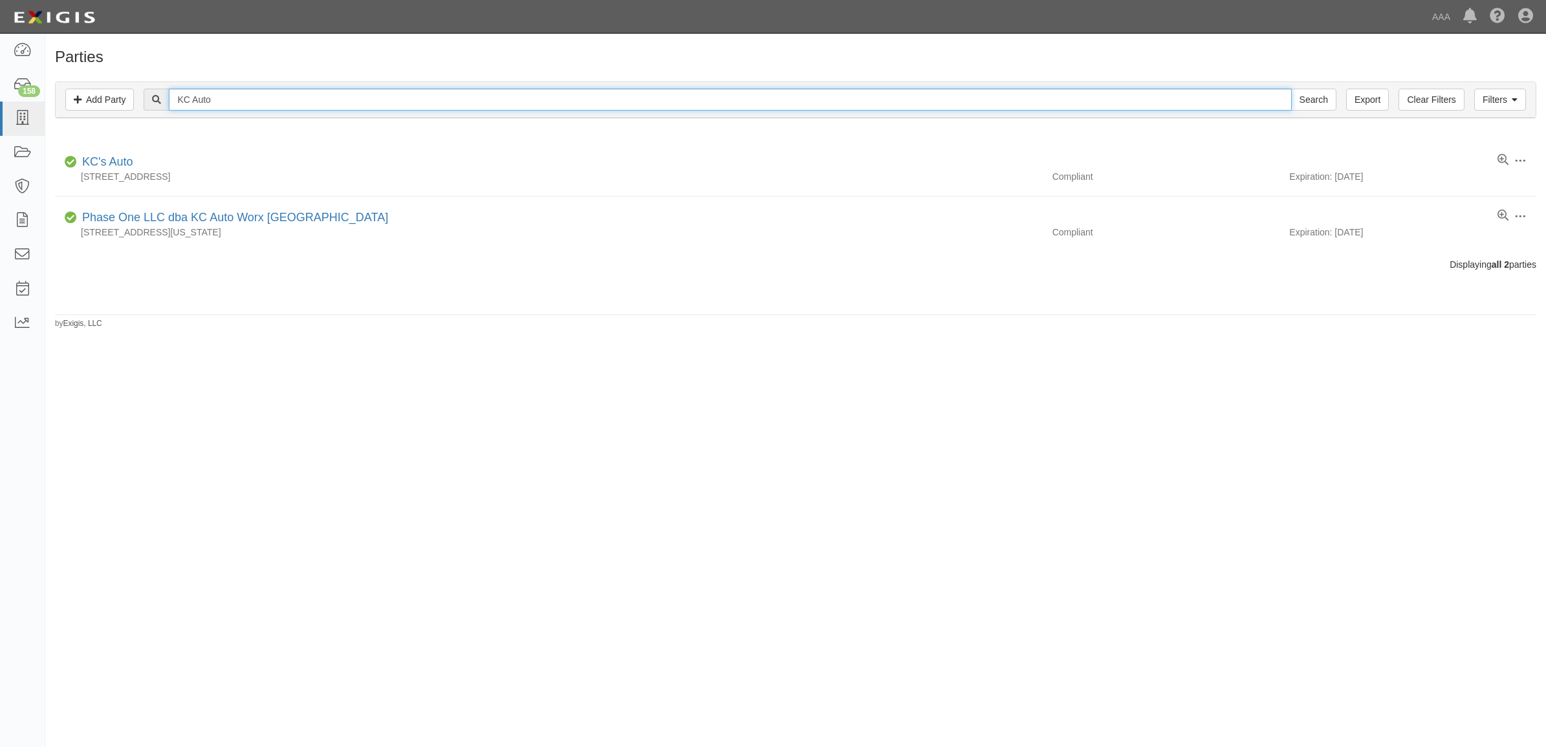
click at [287, 89] on input "KC Auto" at bounding box center [730, 100] width 1122 height 22
click at [285, 91] on input "KC Auto" at bounding box center [730, 100] width 1122 height 22
type input "K"
type input "[GEOGRAPHIC_DATA]"
click at [1291, 89] on input "Search" at bounding box center [1313, 100] width 45 height 22
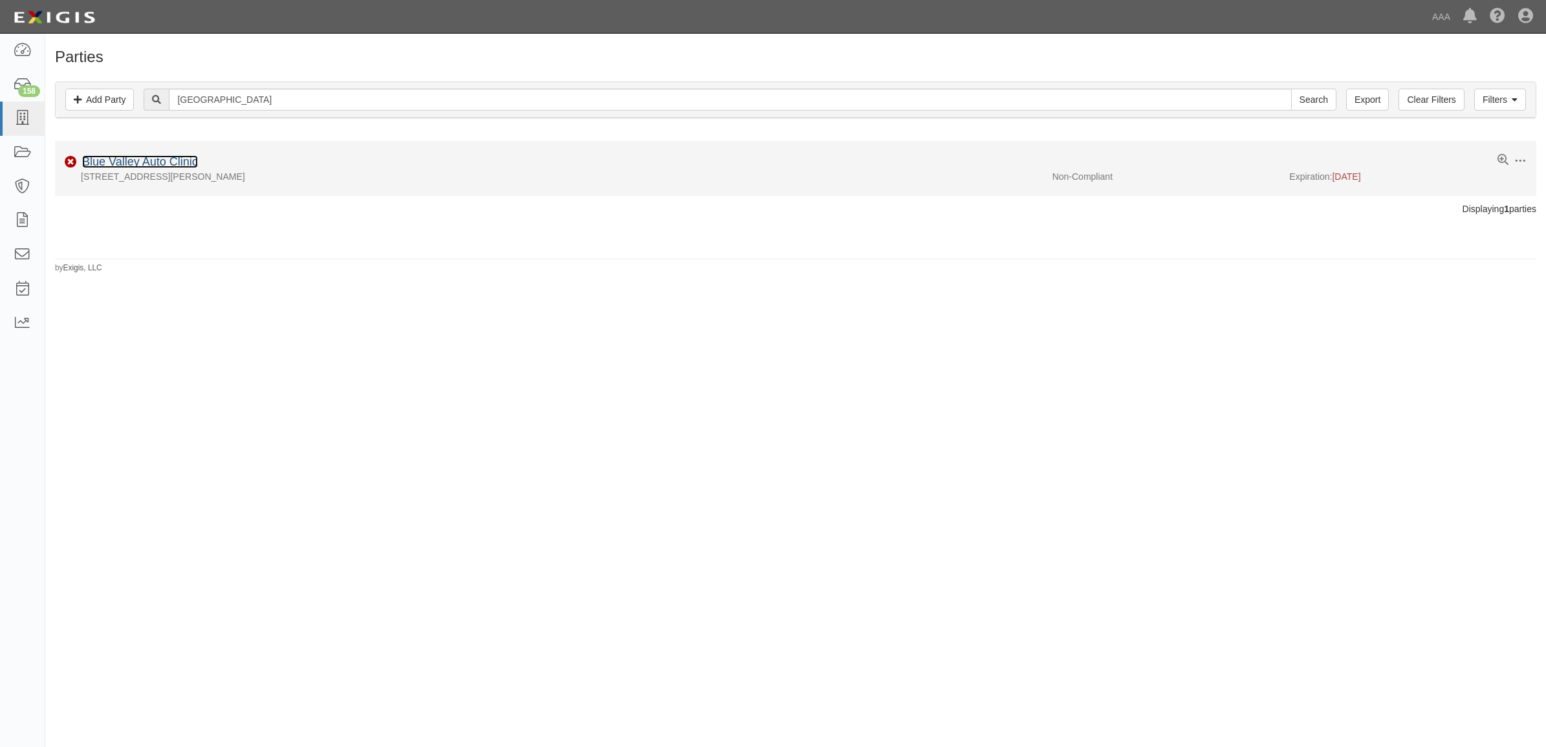
click at [153, 159] on link "Blue Valley Auto Clinic" at bounding box center [140, 161] width 116 height 13
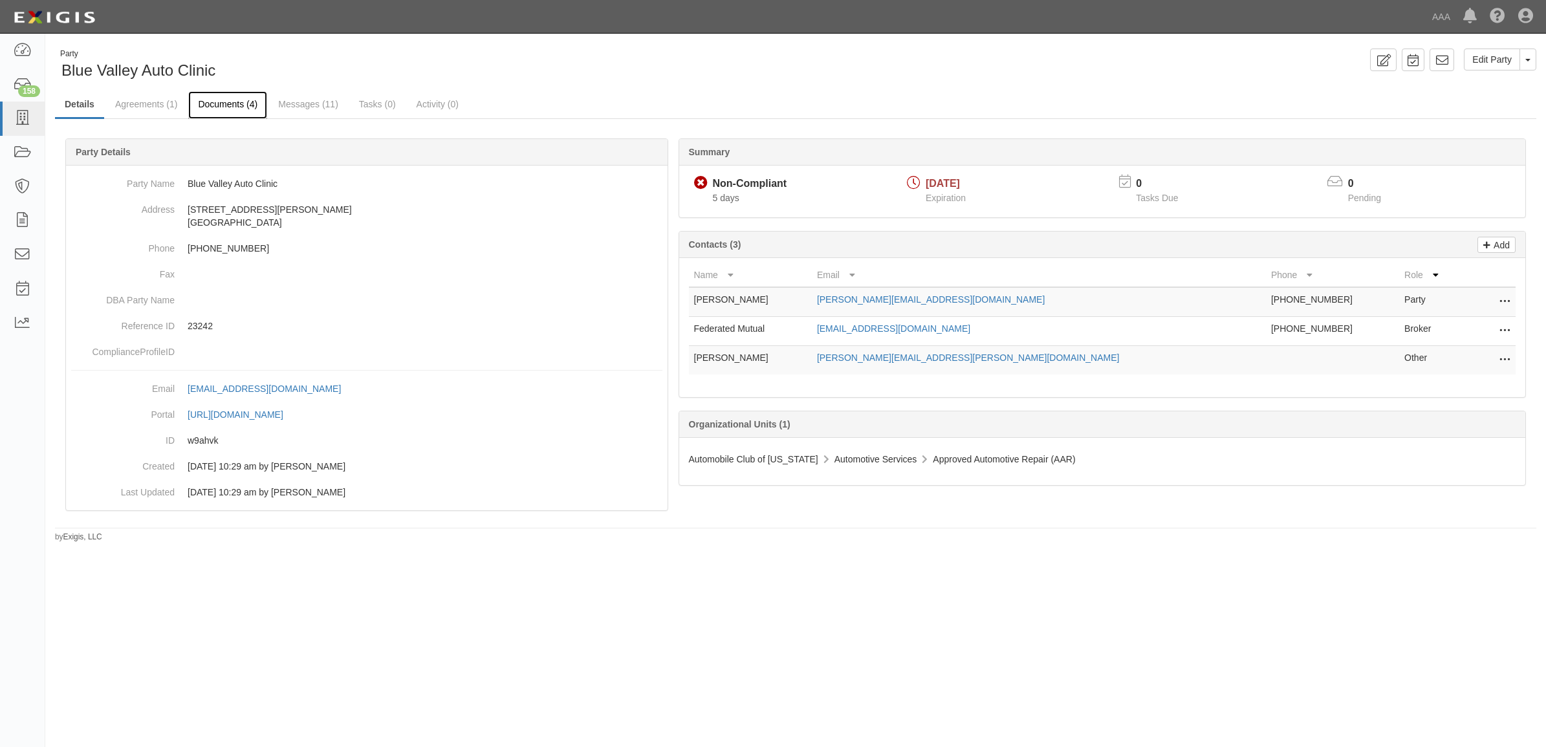
click at [204, 108] on link "Documents (4)" at bounding box center [227, 105] width 79 height 28
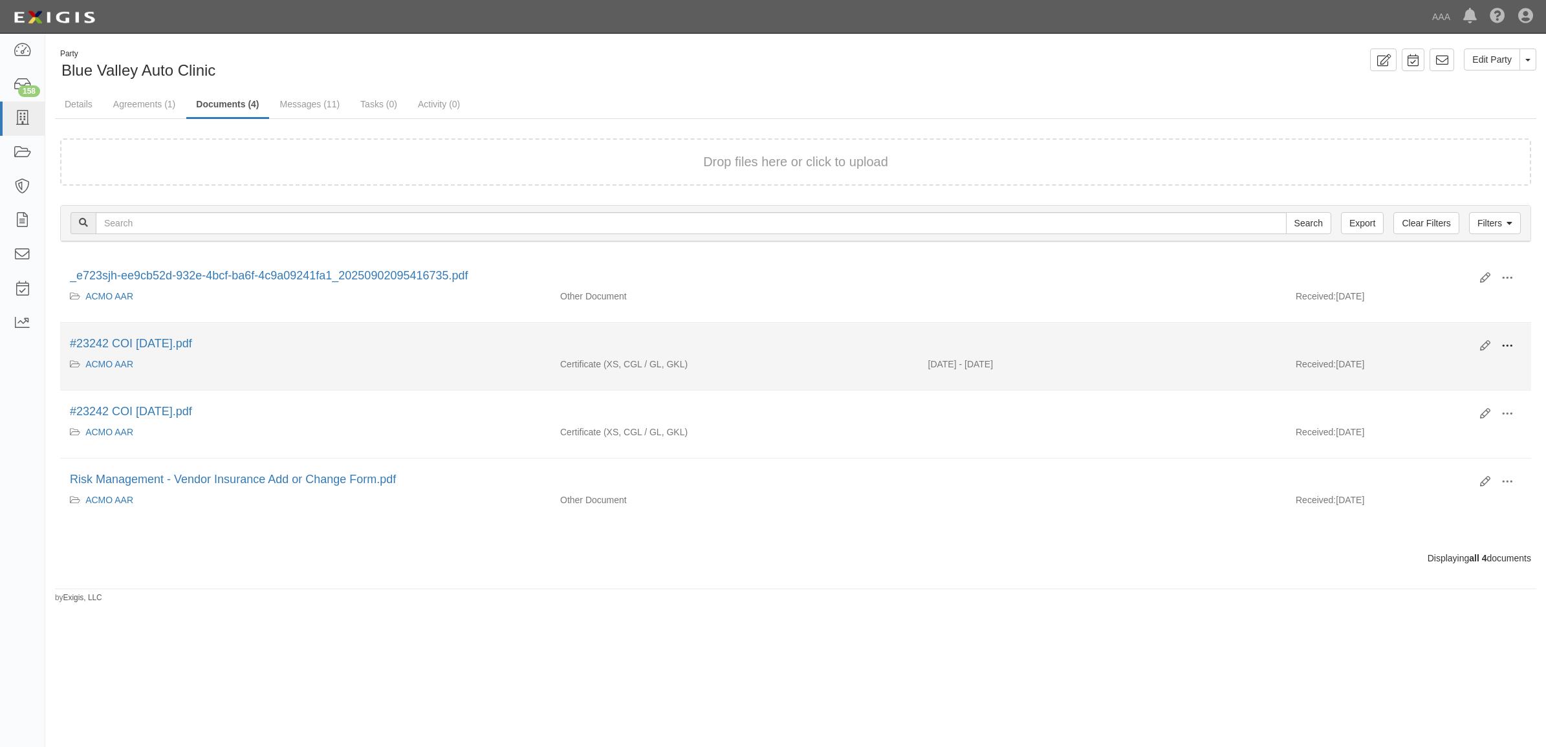
click at [1505, 343] on span at bounding box center [1507, 346] width 12 height 12
click at [1442, 367] on link "View" at bounding box center [1444, 364] width 102 height 23
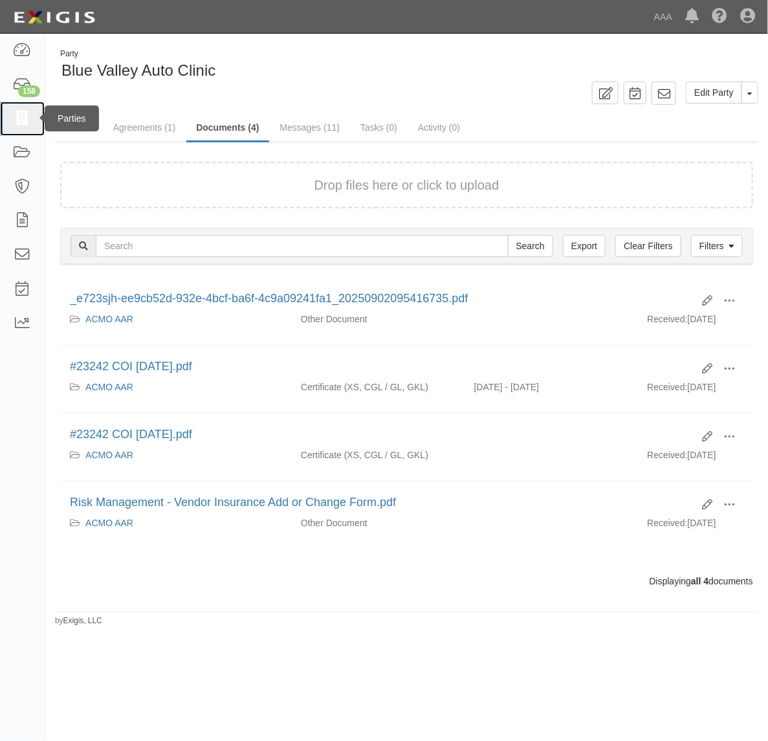
click at [15, 107] on link at bounding box center [22, 119] width 45 height 34
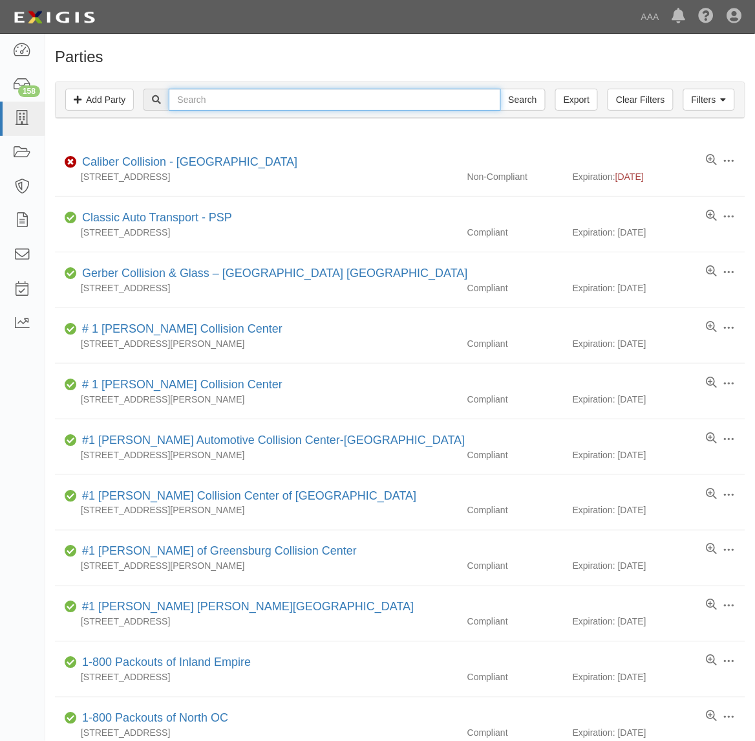
click at [257, 105] on input "text" at bounding box center [335, 100] width 332 height 22
type input "161128"
click at [501, 89] on input "Search" at bounding box center [523, 100] width 45 height 22
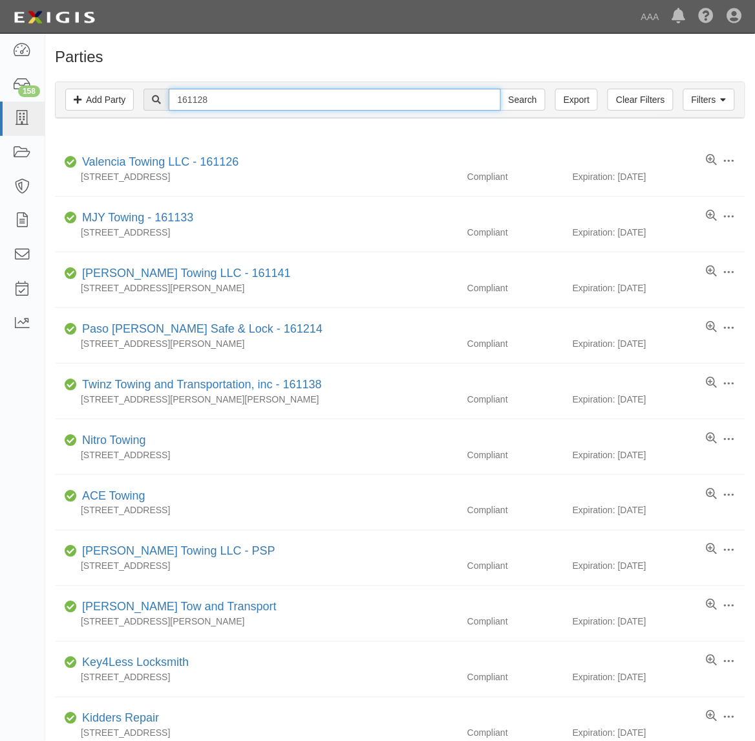
click at [223, 96] on input "161128" at bounding box center [335, 100] width 332 height 22
paste input "[PERSON_NAME] TOWING"
type input "[PERSON_NAME] TOWING"
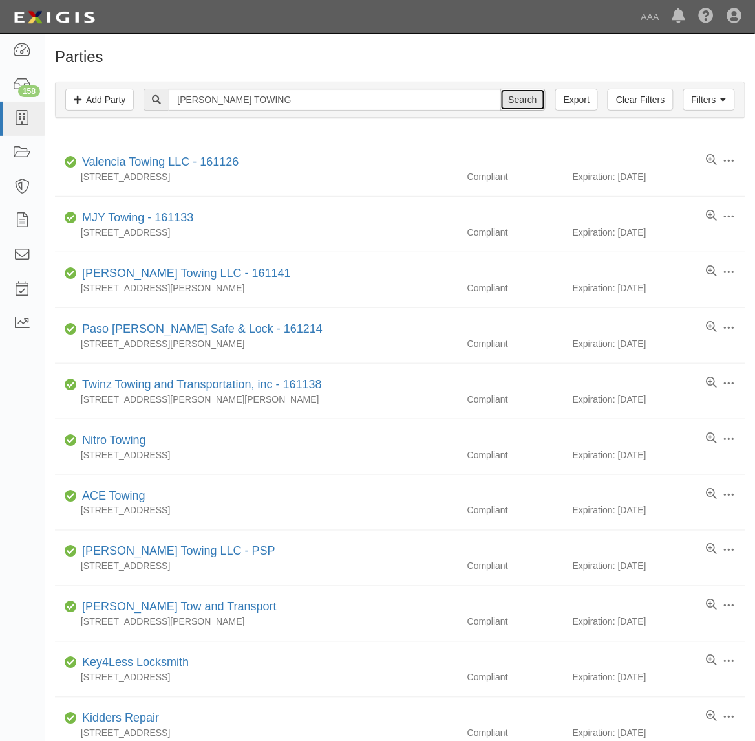
click at [525, 102] on input "Search" at bounding box center [523, 100] width 45 height 22
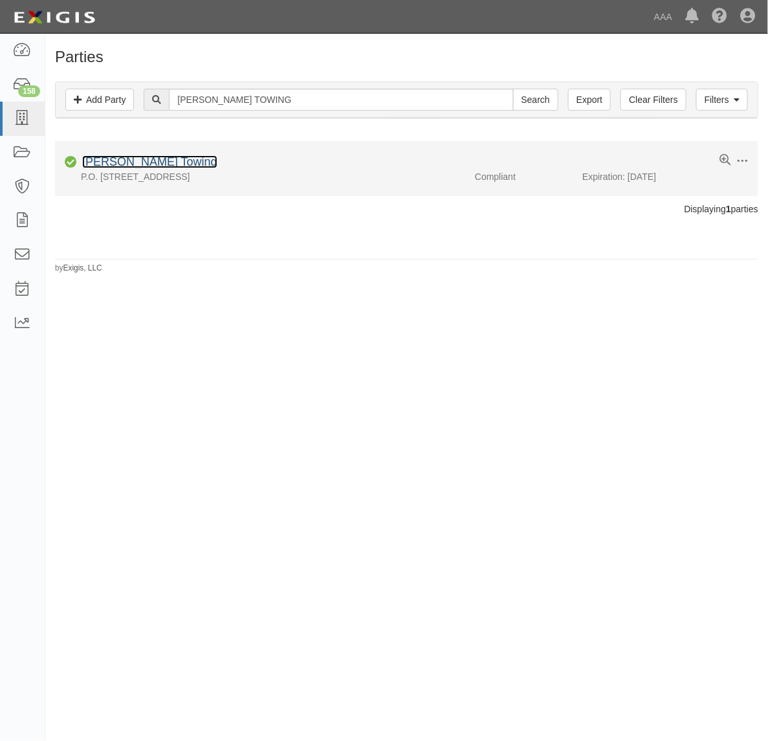
click at [135, 162] on link "[PERSON_NAME] Towing" at bounding box center [149, 161] width 135 height 13
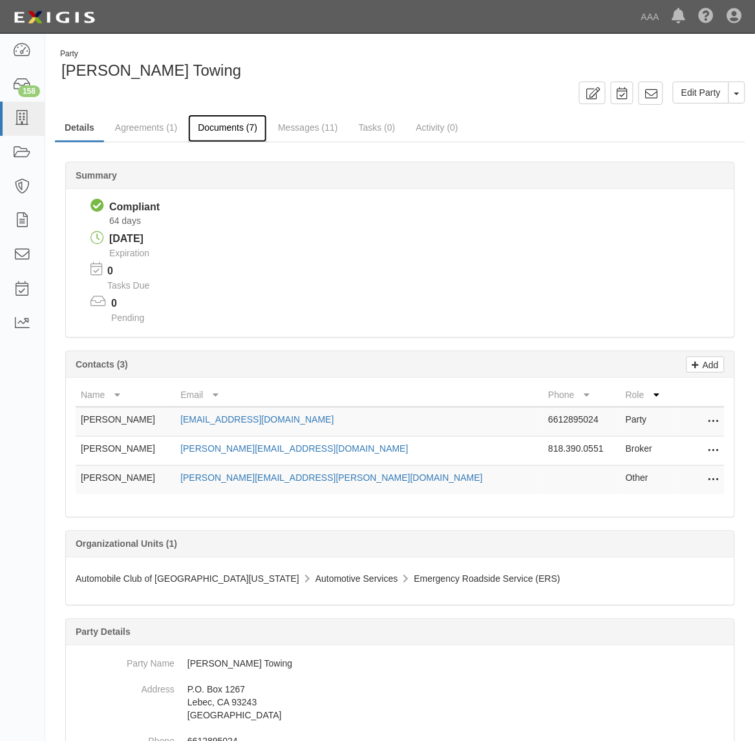
click at [233, 120] on link "Documents (7)" at bounding box center [227, 128] width 79 height 28
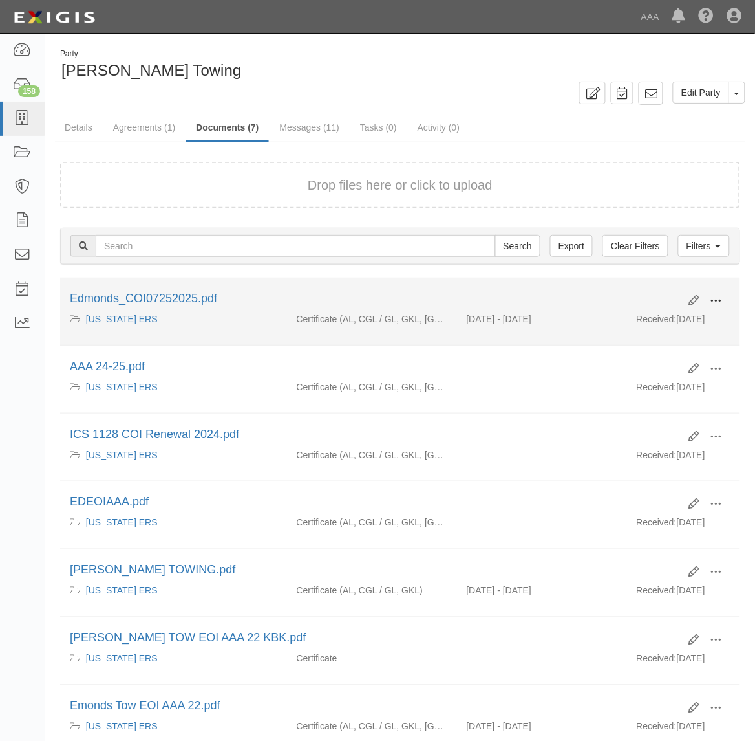
click at [719, 296] on span at bounding box center [717, 301] width 12 height 12
click at [683, 314] on link "View" at bounding box center [654, 319] width 102 height 23
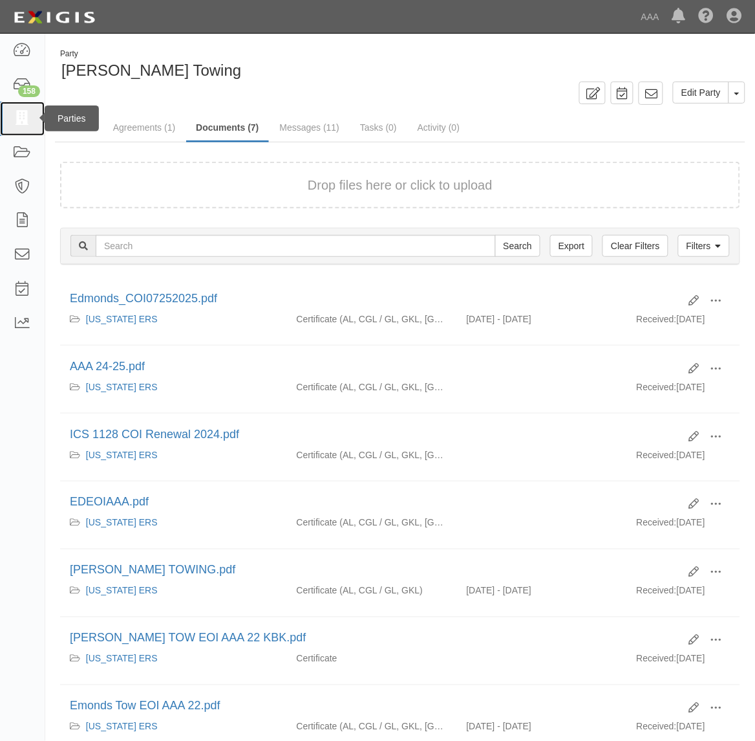
click at [23, 114] on icon at bounding box center [22, 118] width 18 height 15
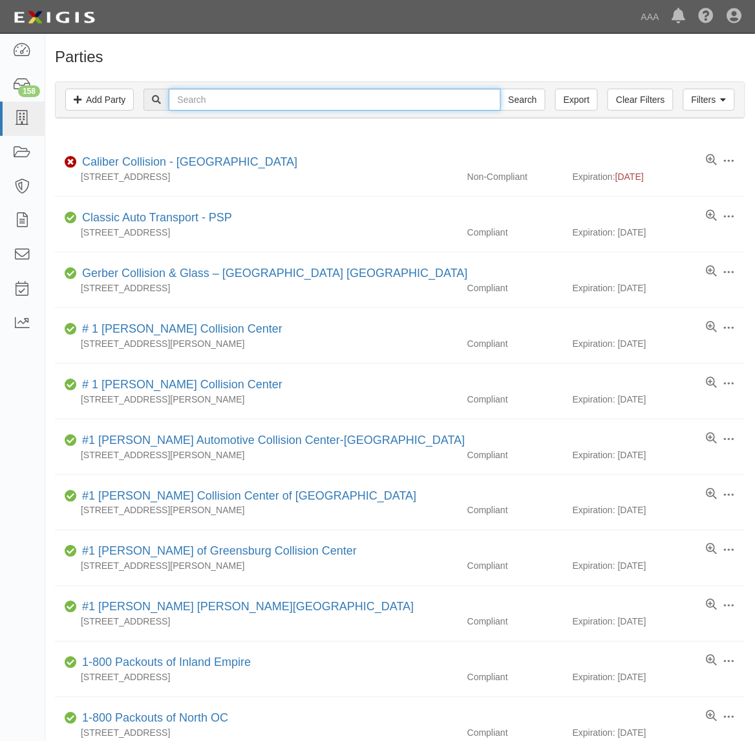
click at [238, 100] on input "text" at bounding box center [335, 100] width 332 height 22
paste input "144343"
type input "144343"
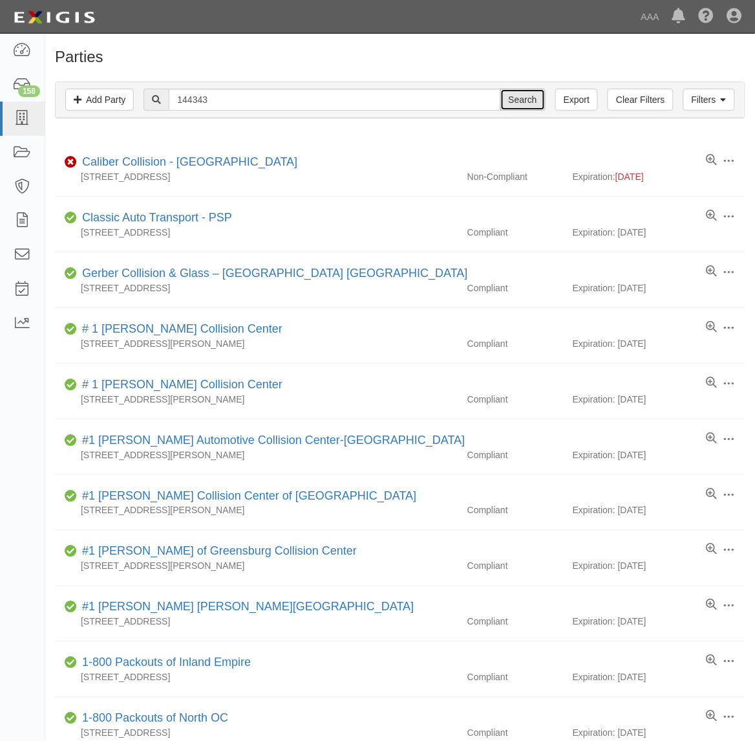
click at [530, 101] on input "Search" at bounding box center [523, 100] width 45 height 22
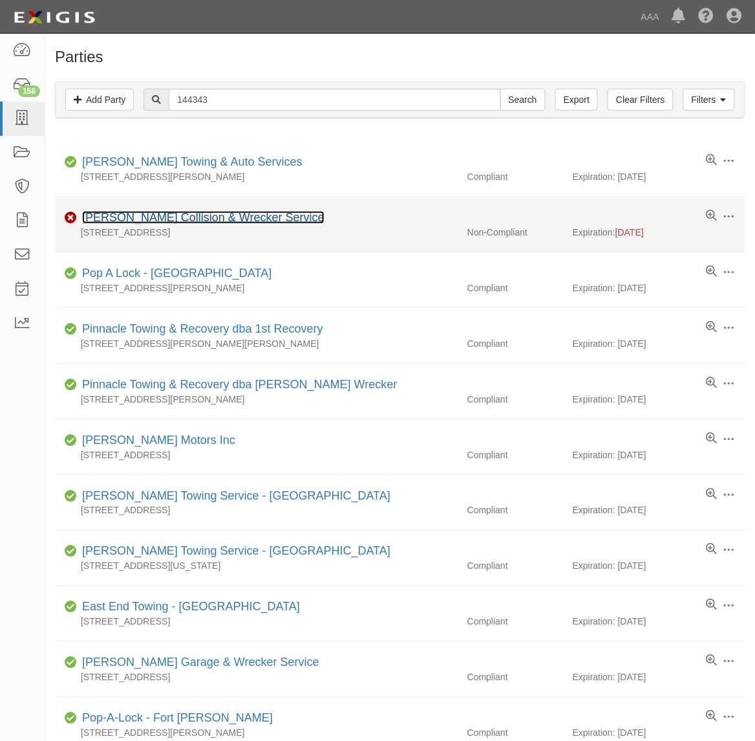
click at [158, 221] on link "Jim Smith Collision & Wrecker Service" at bounding box center [203, 217] width 243 height 13
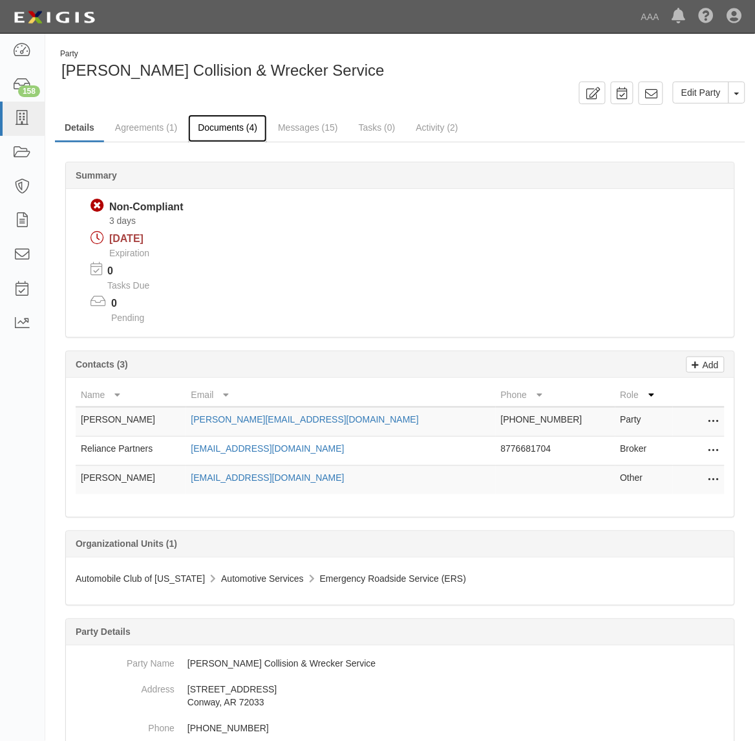
click at [223, 124] on link "Documents (4)" at bounding box center [227, 128] width 79 height 28
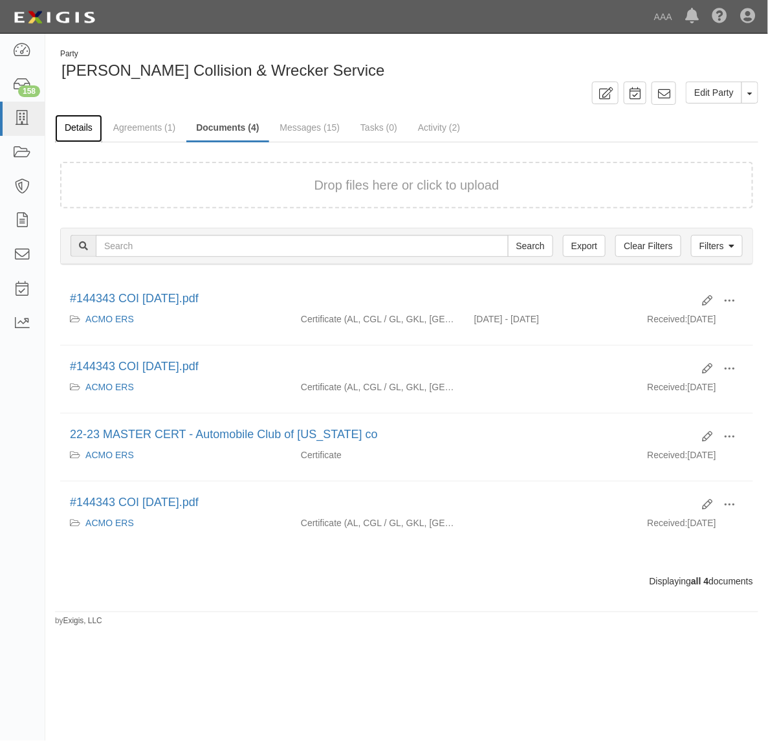
click at [81, 124] on link "Details" at bounding box center [78, 128] width 47 height 28
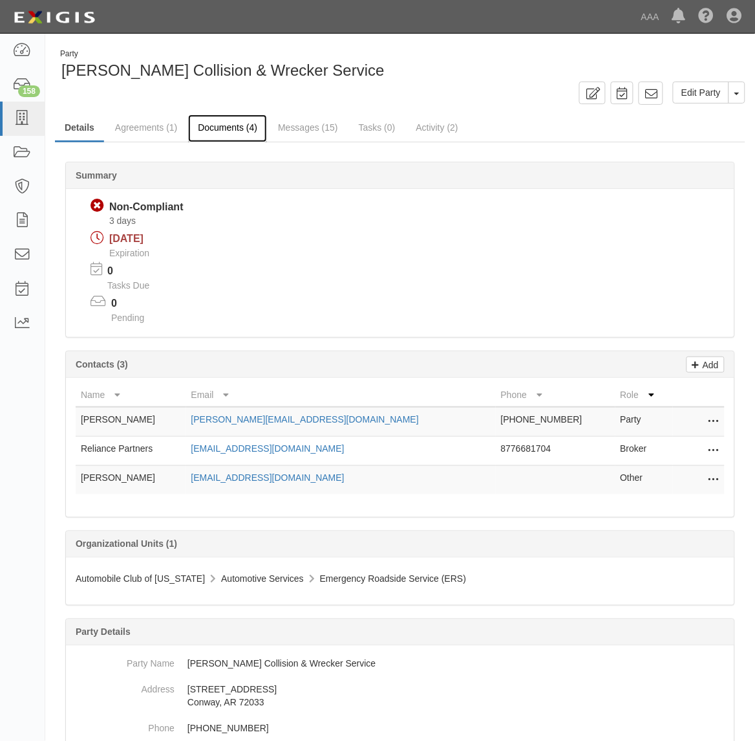
click at [225, 118] on link "Documents (4)" at bounding box center [227, 128] width 79 height 28
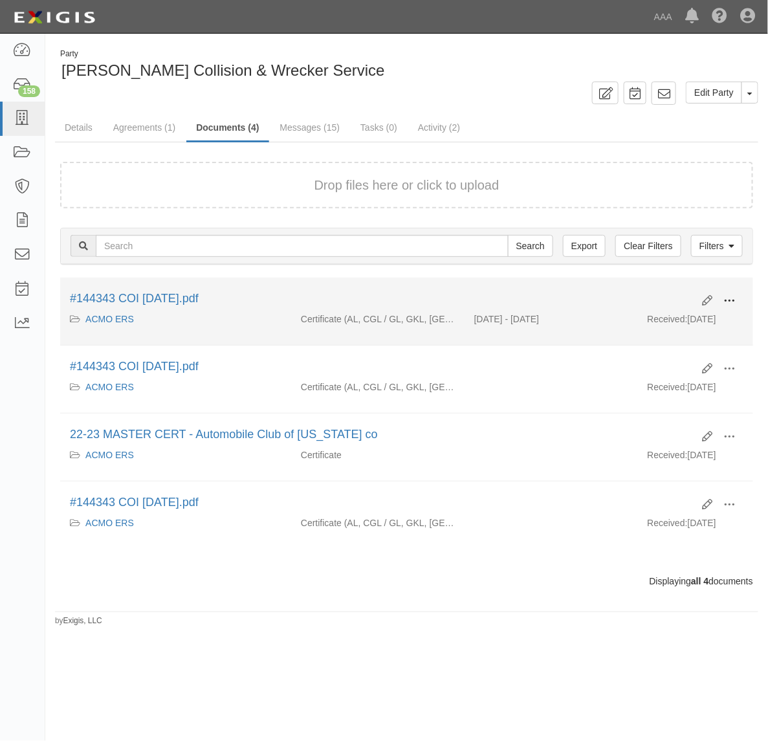
click at [726, 301] on span at bounding box center [729, 301] width 12 height 12
click at [653, 325] on link "View" at bounding box center [666, 319] width 102 height 23
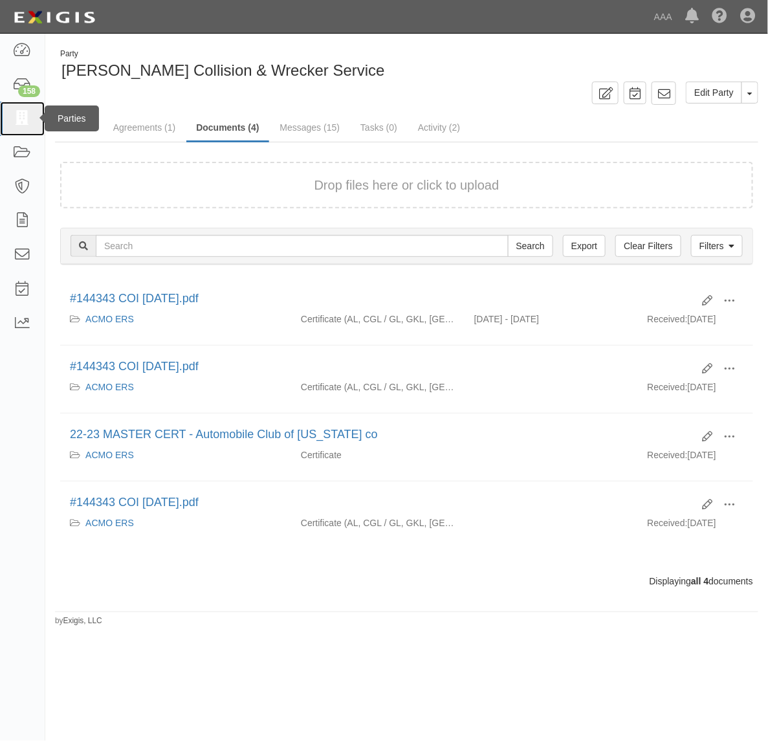
click at [18, 115] on icon at bounding box center [22, 118] width 18 height 15
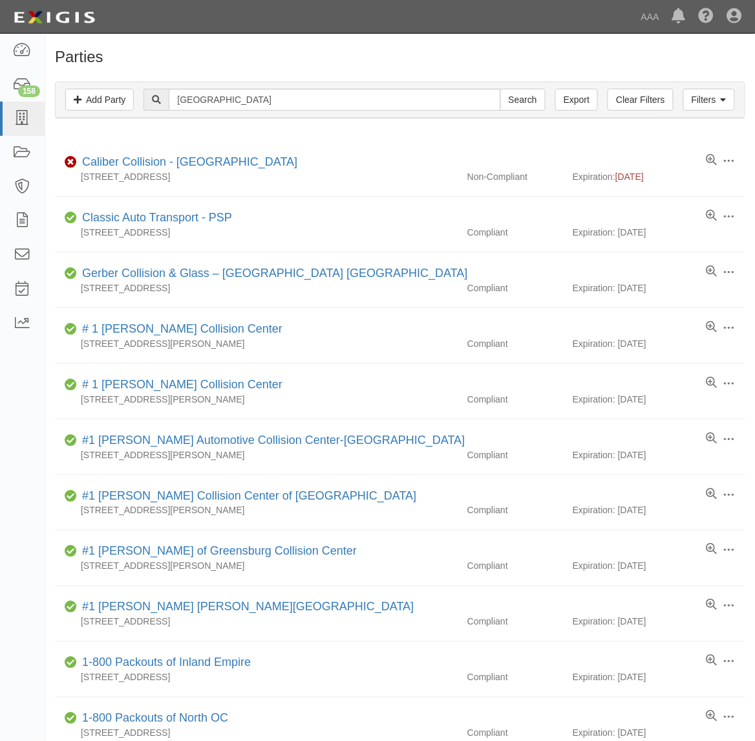
type input "Overland Park"
click at [501, 89] on input "Search" at bounding box center [523, 100] width 45 height 22
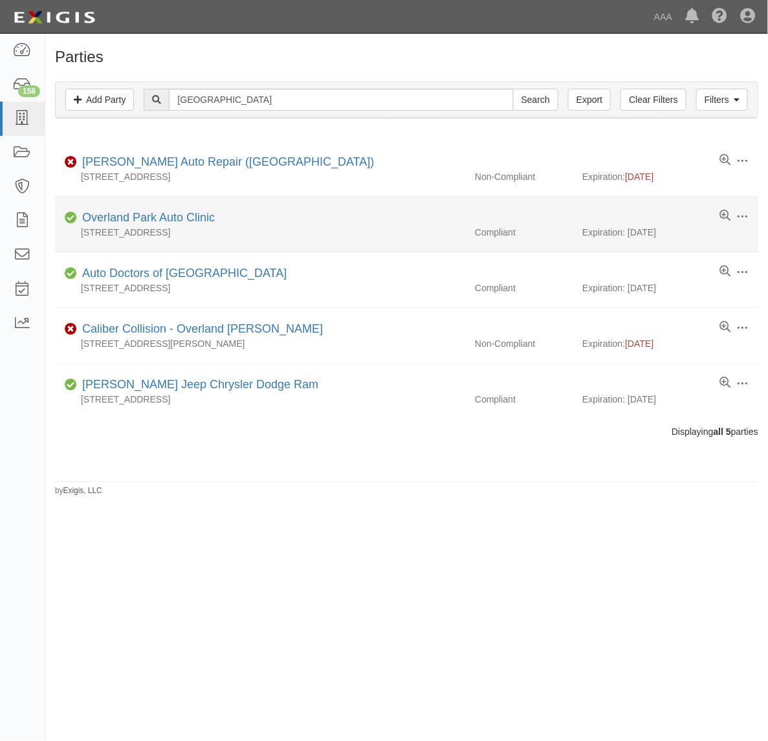
click at [188, 211] on div "Overland Park Auto Clinic" at bounding box center [146, 218] width 138 height 17
click at [186, 215] on link "Overland Park Auto Clinic" at bounding box center [148, 217] width 133 height 13
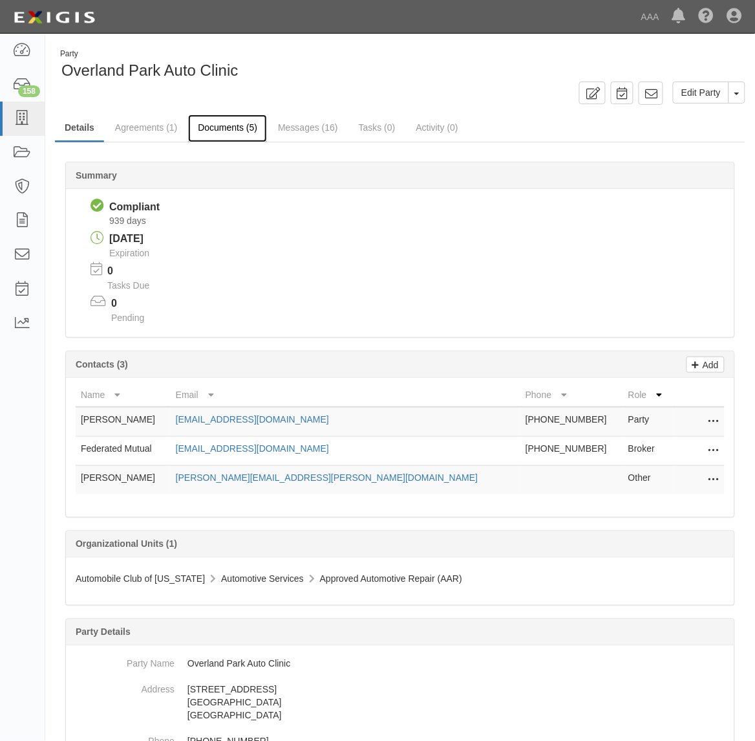
click at [232, 131] on link "Documents (5)" at bounding box center [227, 128] width 79 height 28
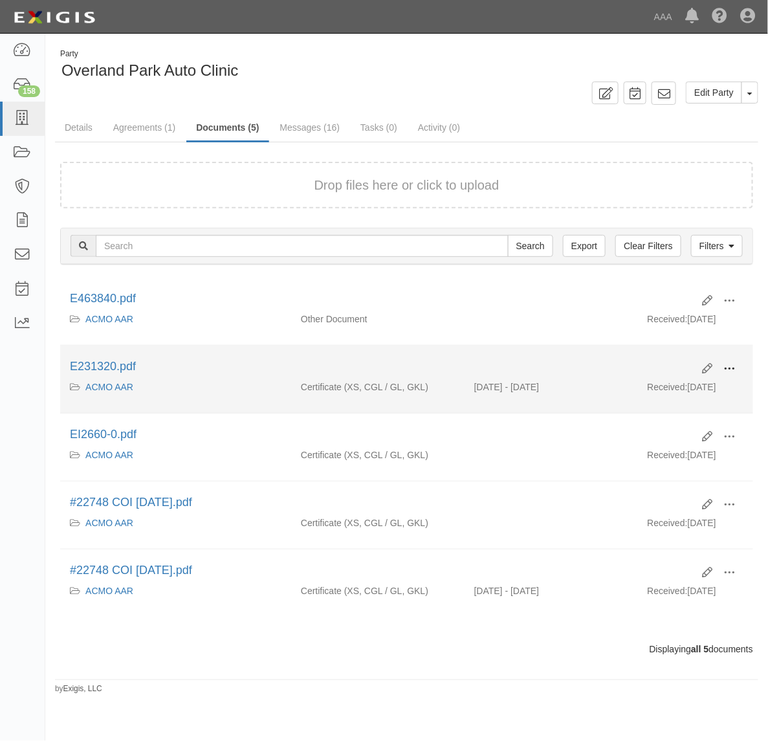
click at [722, 367] on button at bounding box center [729, 369] width 28 height 22
click at [689, 391] on link "View" at bounding box center [666, 387] width 102 height 23
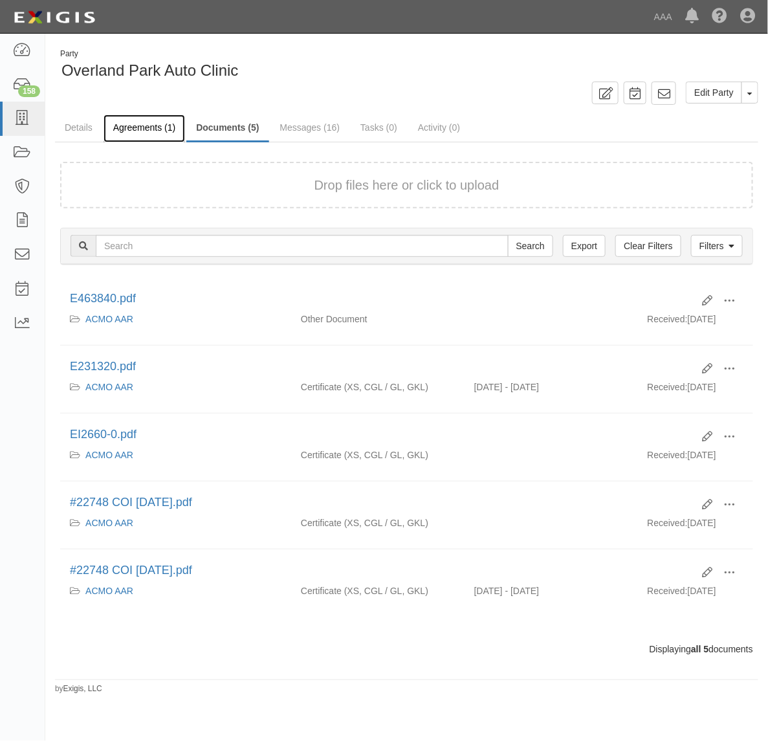
click at [142, 124] on link "Agreements (1)" at bounding box center [143, 128] width 81 height 28
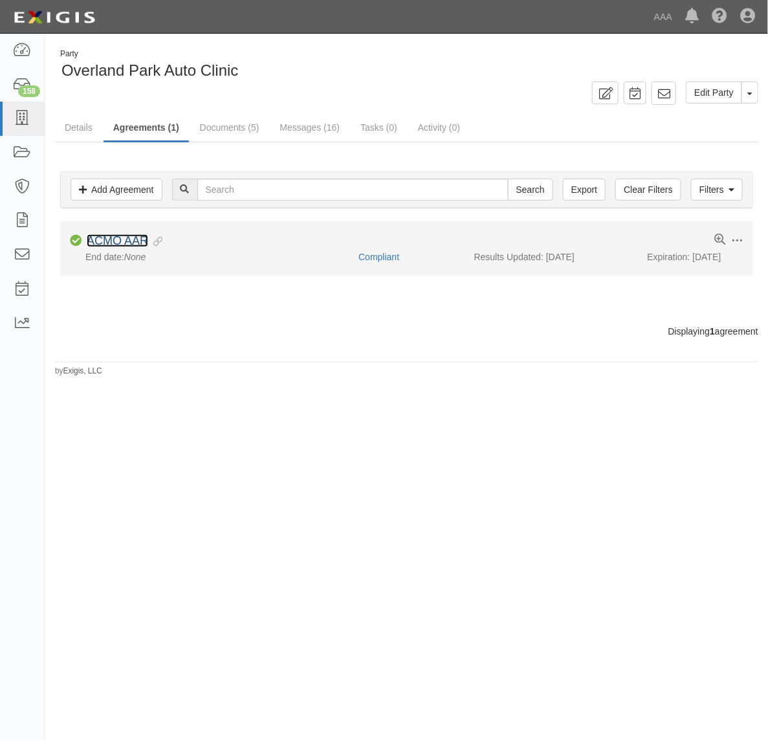
click at [133, 243] on link "ACMO AAR" at bounding box center [117, 240] width 61 height 13
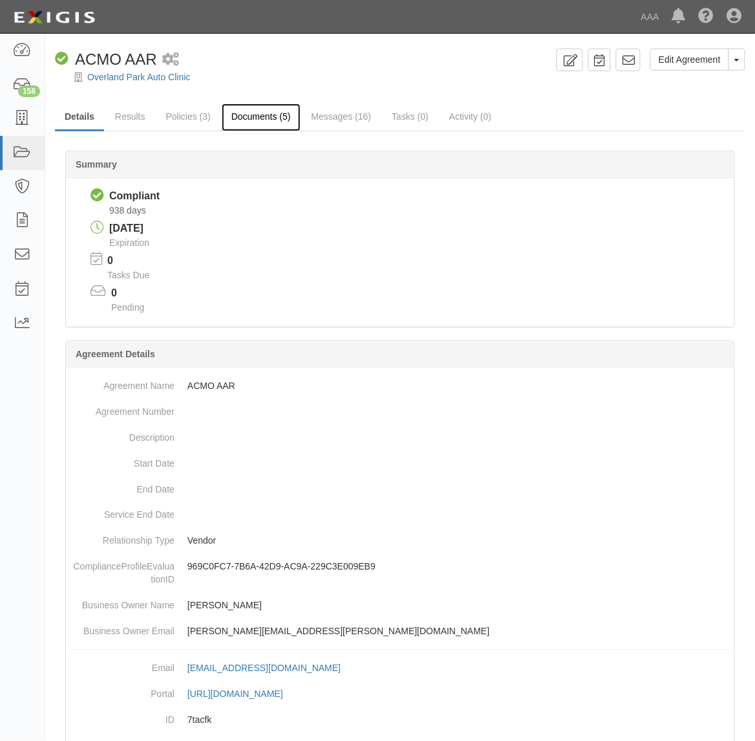
click at [277, 120] on link "Documents (5)" at bounding box center [261, 117] width 79 height 28
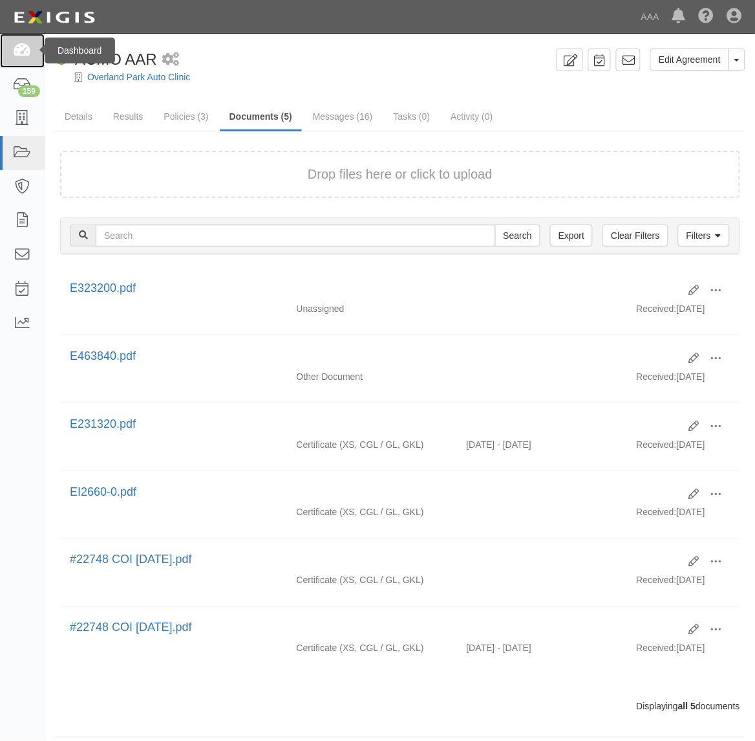
click at [25, 52] on icon at bounding box center [22, 50] width 18 height 15
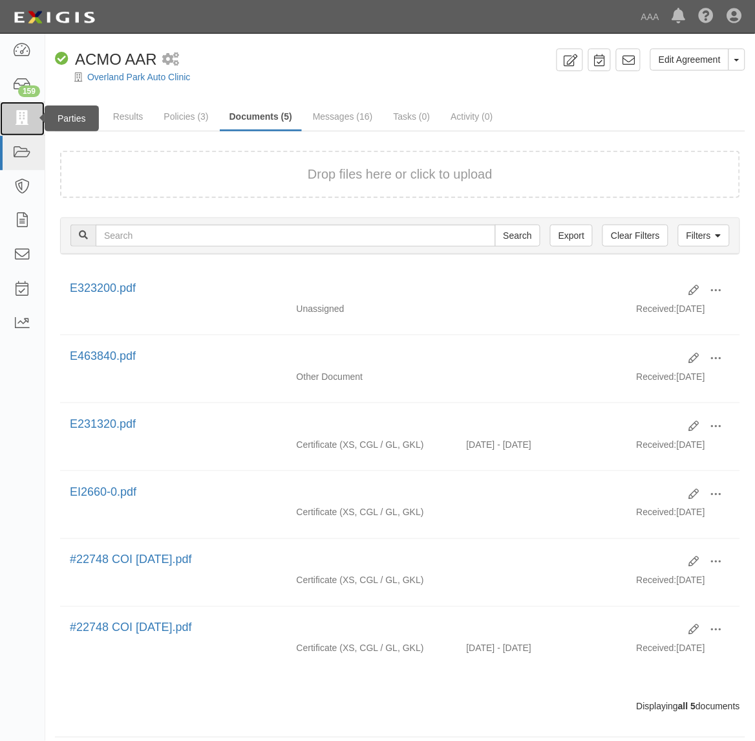
click at [30, 120] on icon at bounding box center [22, 118] width 18 height 15
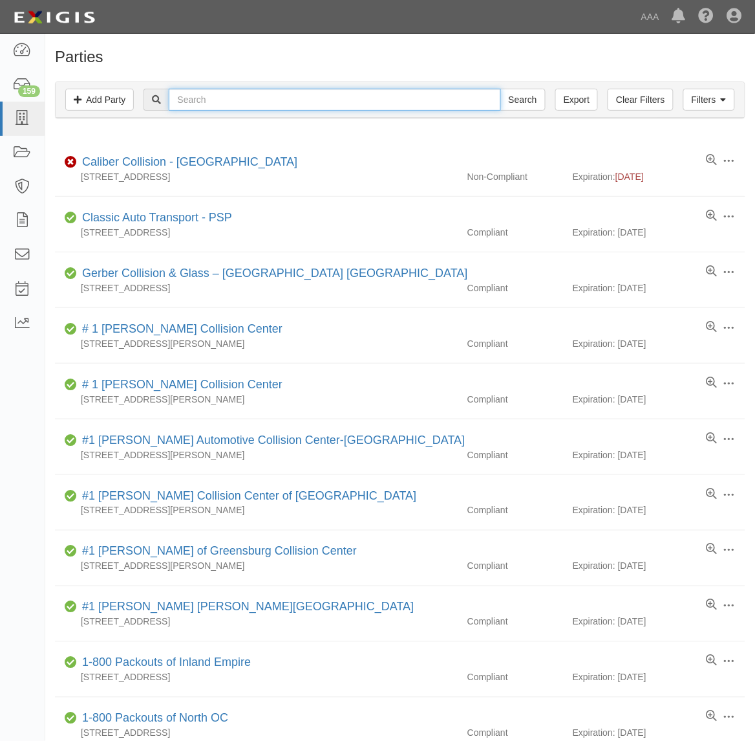
click at [221, 99] on input "text" at bounding box center [335, 100] width 332 height 22
paste input "TRINITY TOWING SERVICES"
type input "TRINITY TOWING SERVICES"
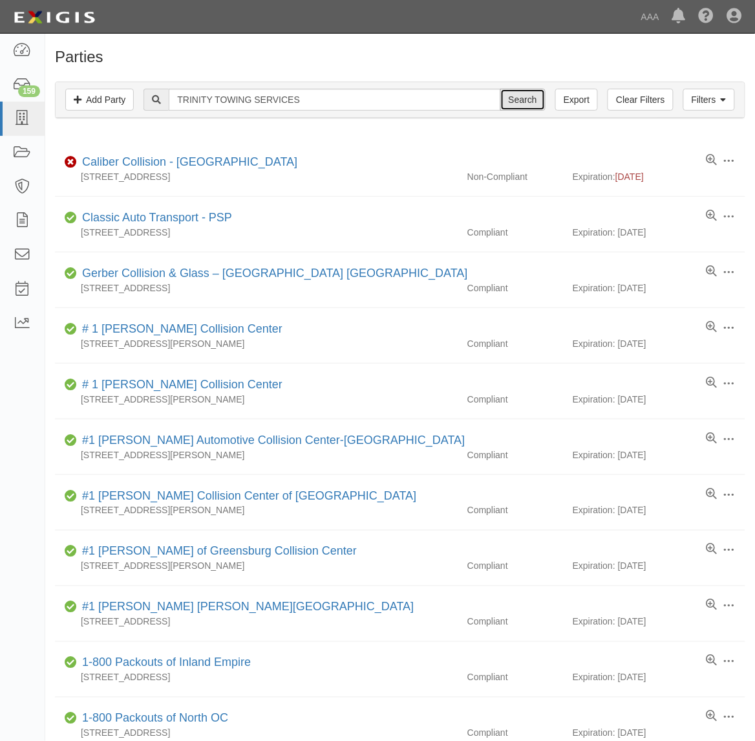
click at [532, 98] on input "Search" at bounding box center [523, 100] width 45 height 22
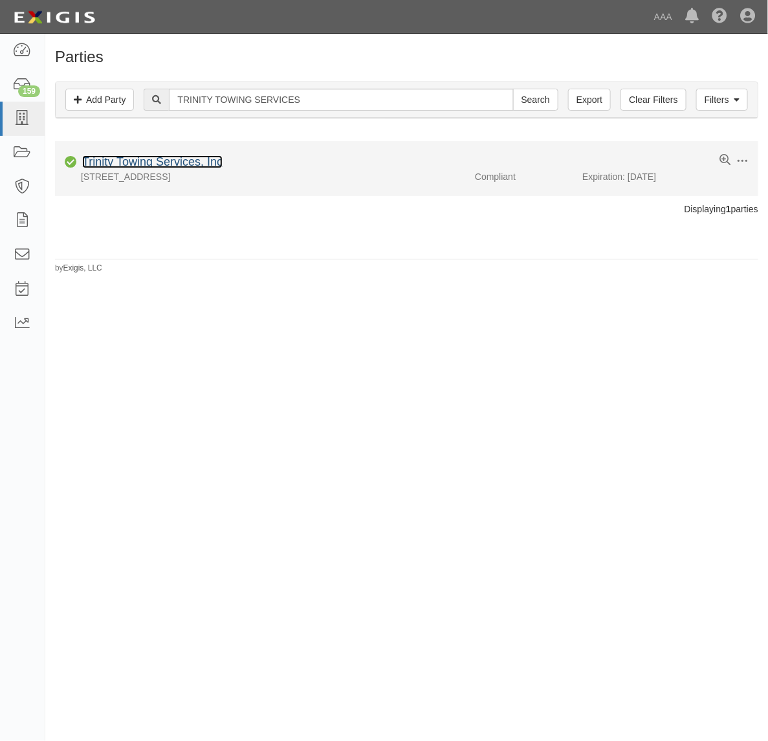
click at [188, 164] on link "Trinity Towing Services, Inc" at bounding box center [152, 161] width 140 height 13
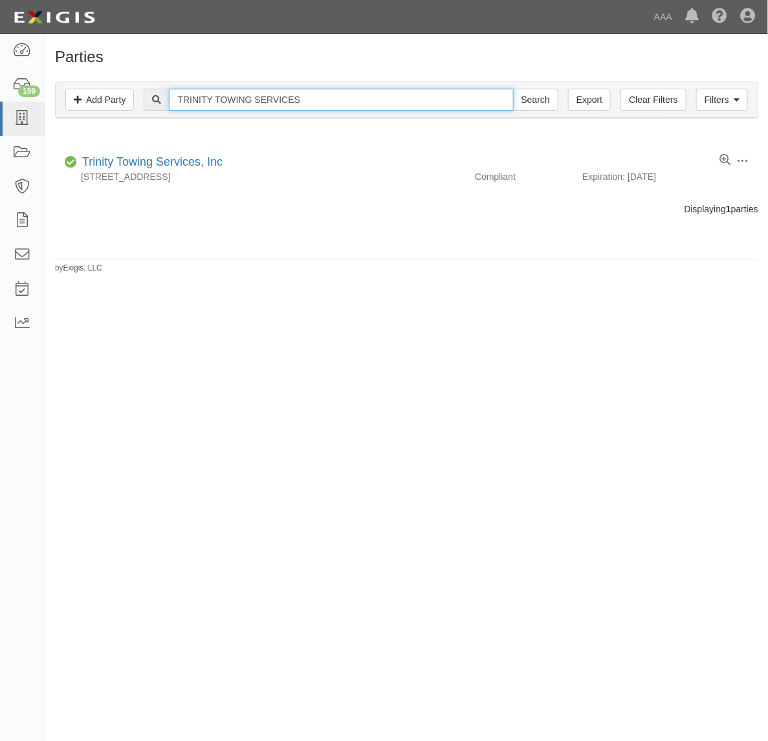
click at [266, 103] on input "TRINITY TOWING SERVICES" at bounding box center [341, 100] width 344 height 22
paste input "MJY TOWING"
type input "MJY TOWING"
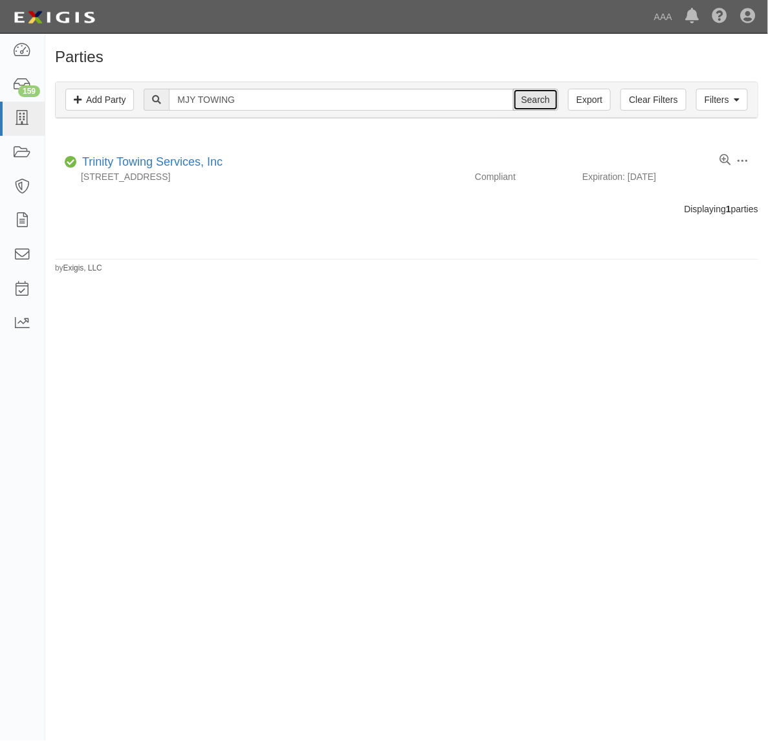
click at [526, 100] on input "Search" at bounding box center [535, 100] width 45 height 22
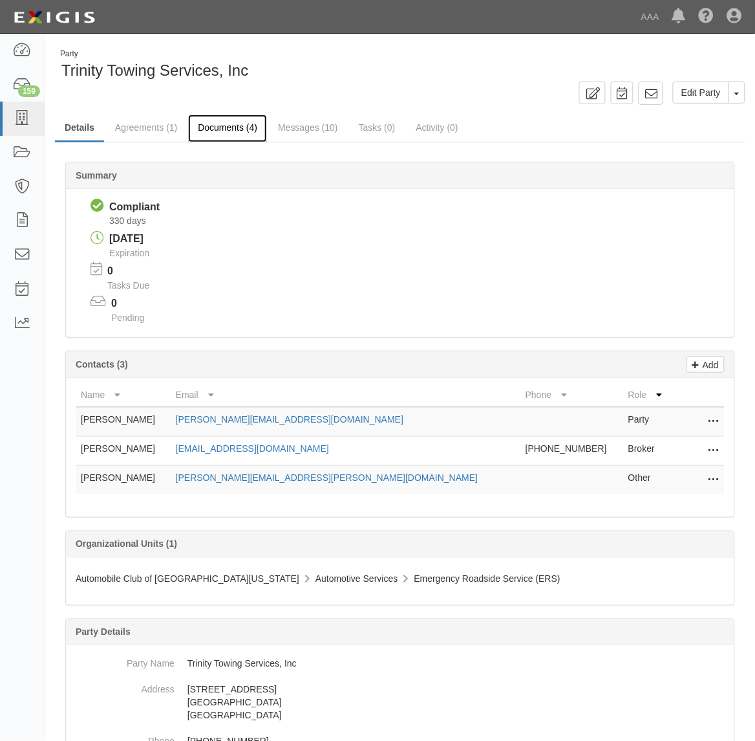
click at [233, 129] on link "Documents (4)" at bounding box center [227, 128] width 79 height 28
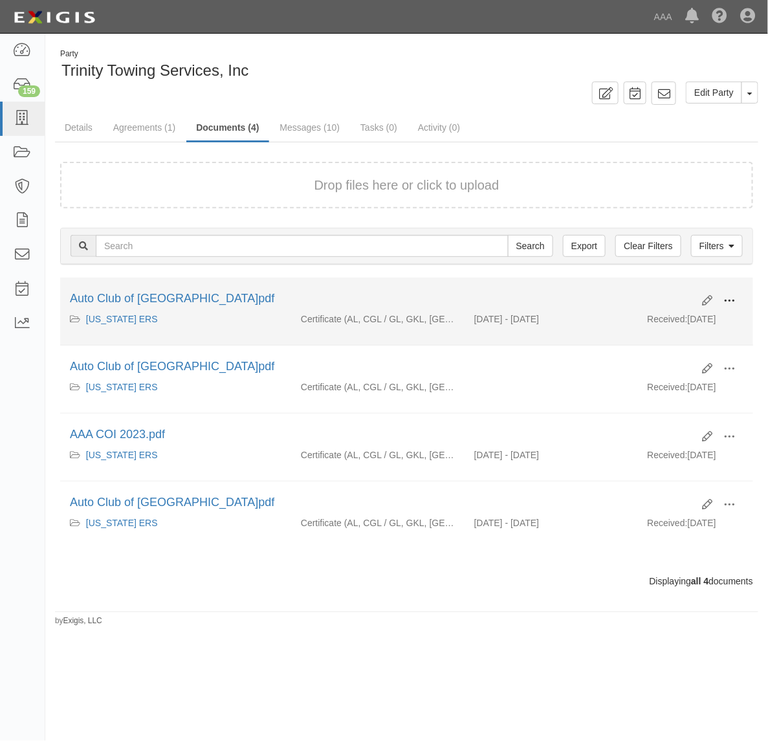
click at [726, 296] on span at bounding box center [729, 301] width 12 height 12
click at [686, 315] on link "View" at bounding box center [666, 319] width 102 height 23
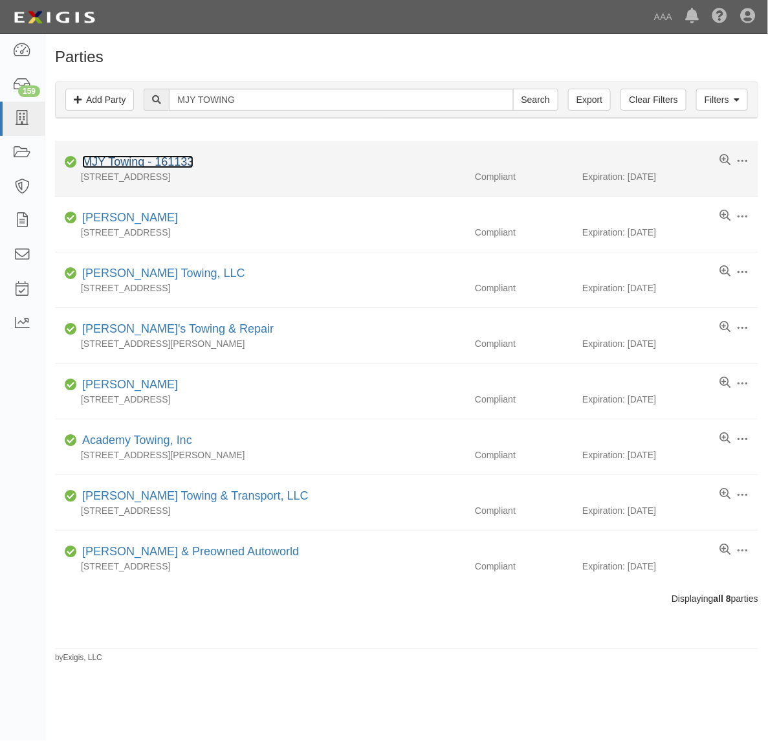
click at [141, 162] on link "MJY Towing - 161133" at bounding box center [137, 161] width 111 height 13
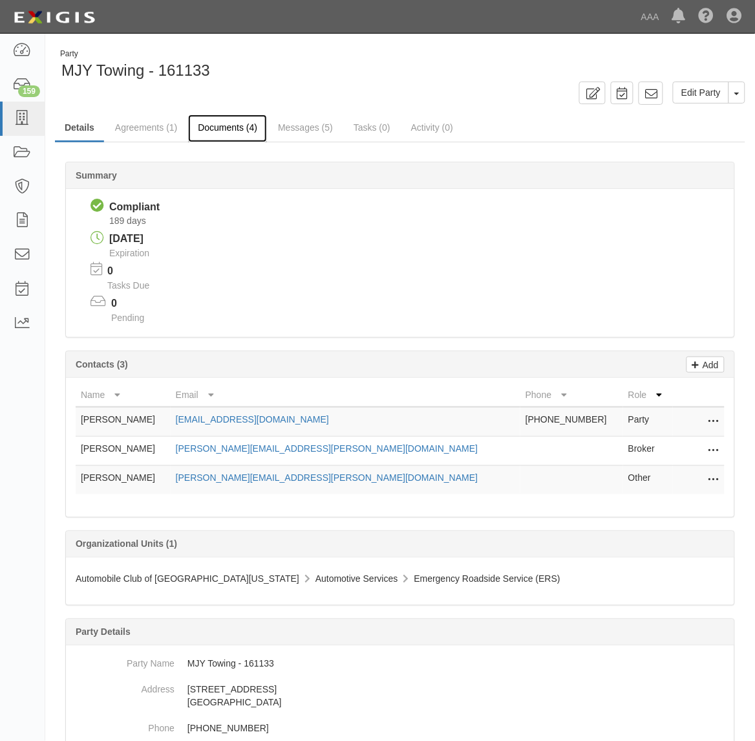
click at [234, 127] on link "Documents (4)" at bounding box center [227, 128] width 79 height 28
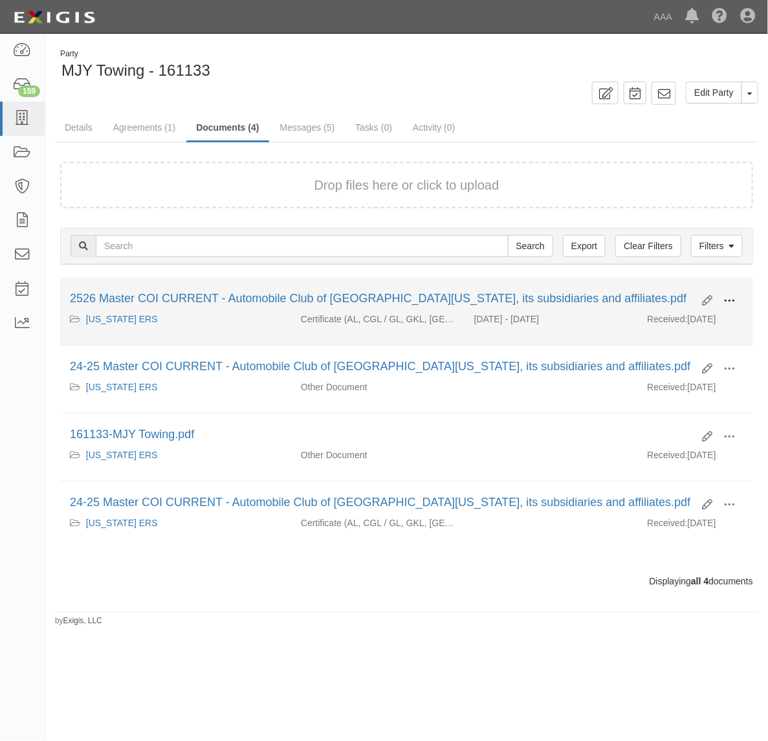
click at [731, 295] on span at bounding box center [729, 301] width 12 height 12
click at [697, 318] on link "View" at bounding box center [666, 319] width 102 height 23
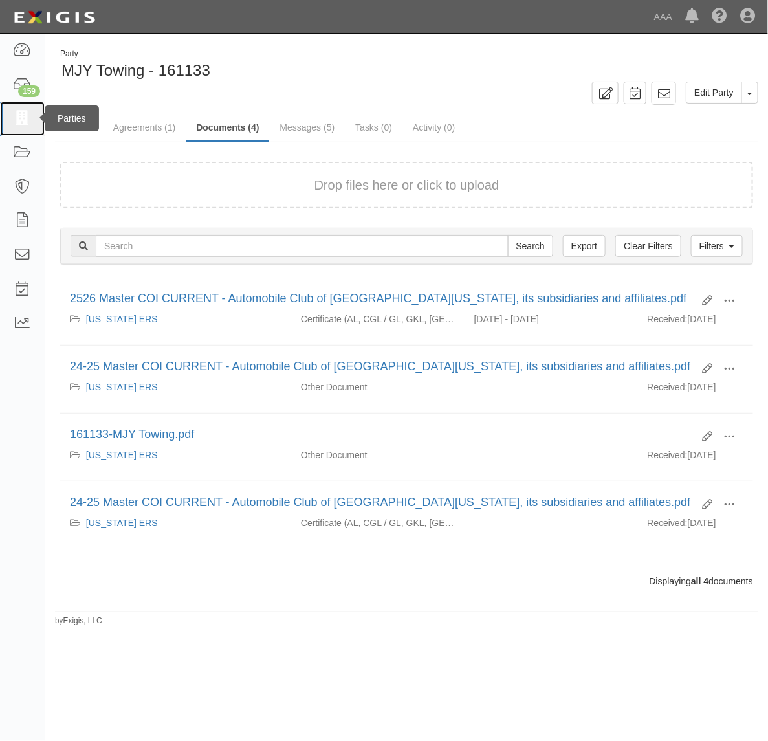
click at [20, 121] on icon at bounding box center [22, 118] width 18 height 15
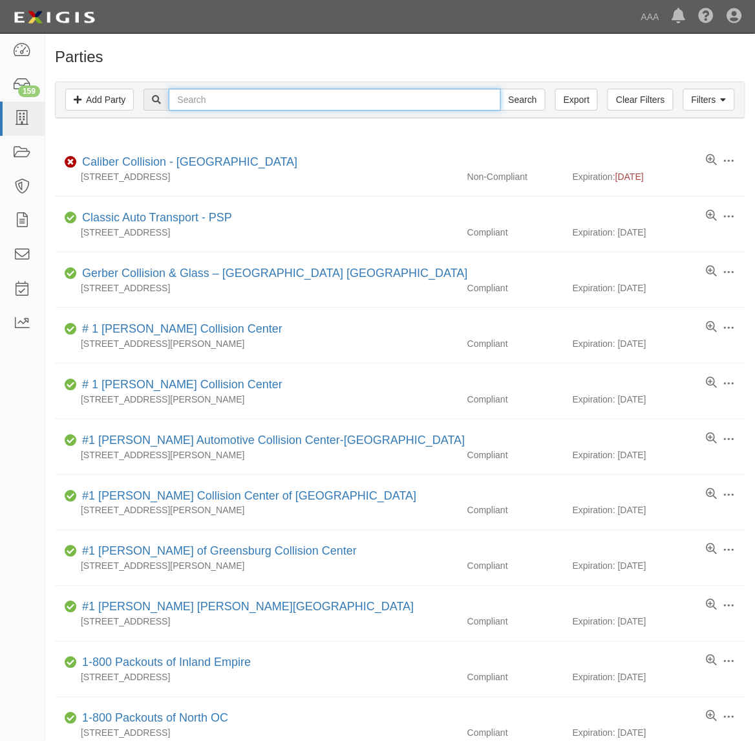
click at [246, 100] on input "text" at bounding box center [335, 100] width 332 height 22
paste input "TWINZ TOWING AND TRANSPORTATION INC."
type input "TWINZ TOWING AND TRANSPORTATION INC."
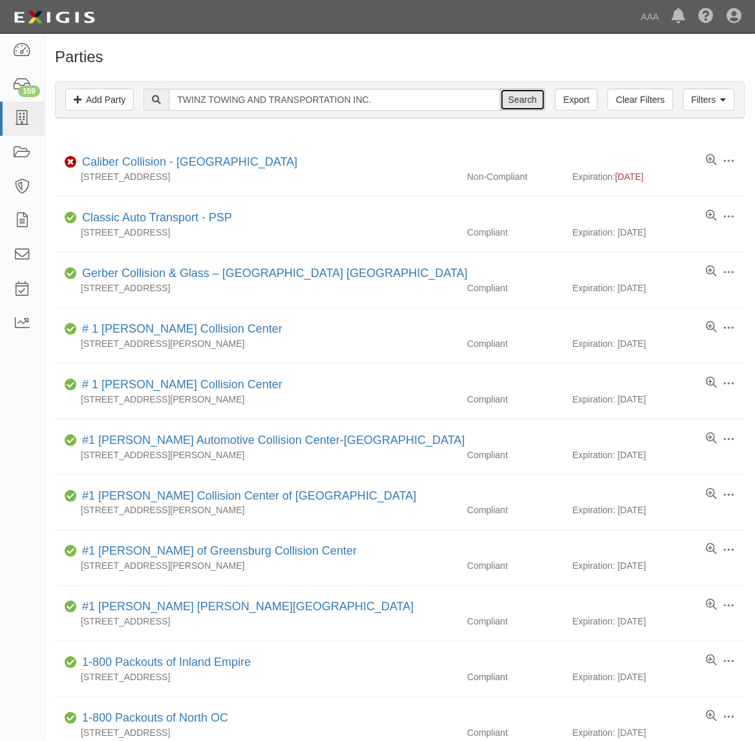
click at [512, 102] on input "Search" at bounding box center [523, 100] width 45 height 22
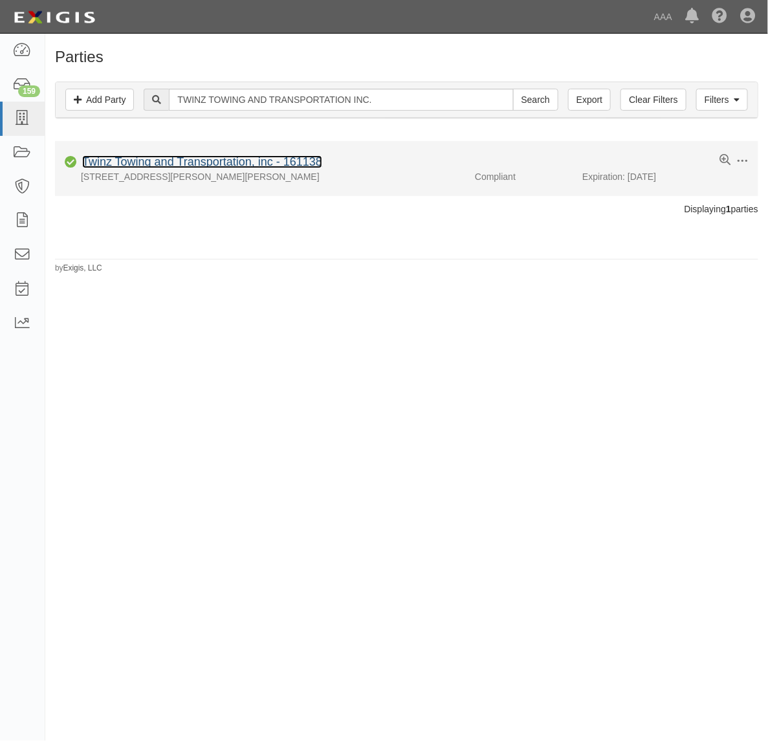
click at [172, 162] on link "Twinz Towing and Transportation, inc - 161138" at bounding box center [202, 161] width 240 height 13
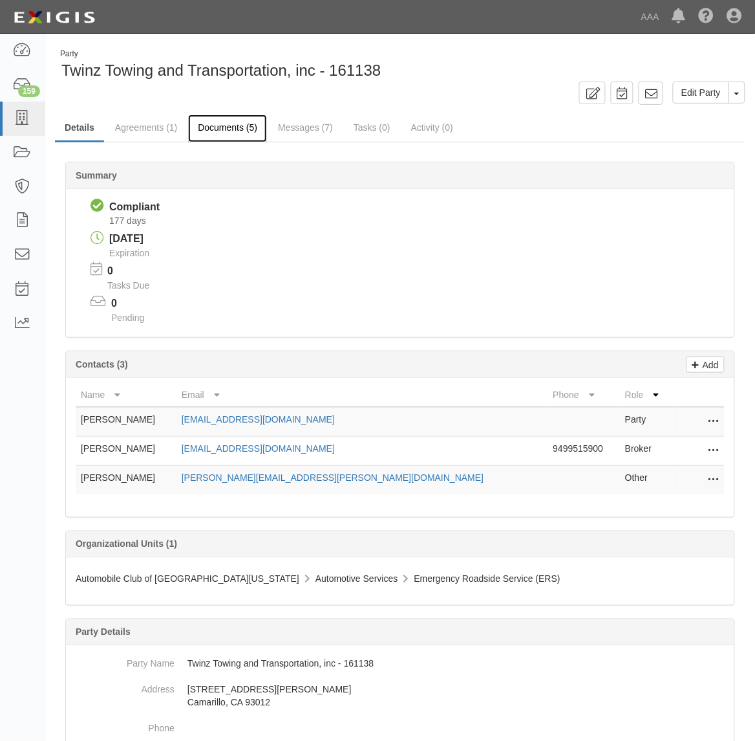
click at [217, 135] on link "Documents (5)" at bounding box center [227, 128] width 79 height 28
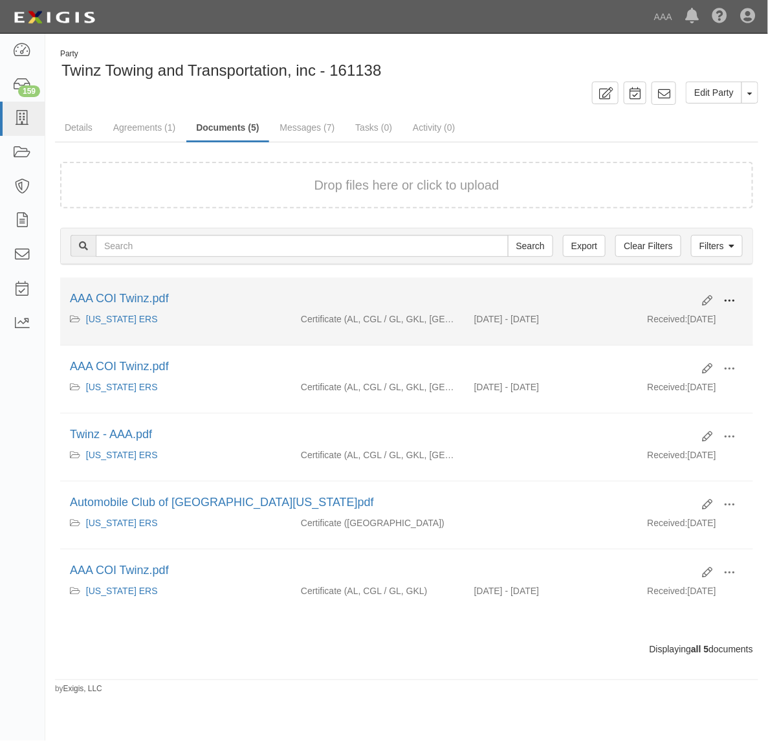
click at [733, 301] on span at bounding box center [729, 301] width 12 height 12
click at [700, 324] on link "View" at bounding box center [666, 319] width 102 height 23
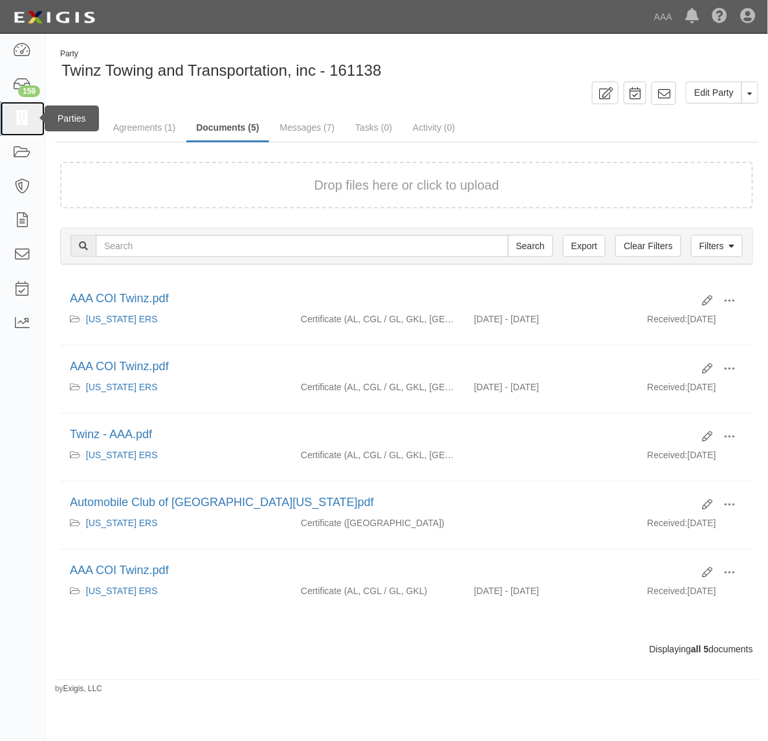
drag, startPoint x: 32, startPoint y: 133, endPoint x: 27, endPoint y: 128, distance: 7.8
click at [30, 131] on link at bounding box center [22, 119] width 45 height 34
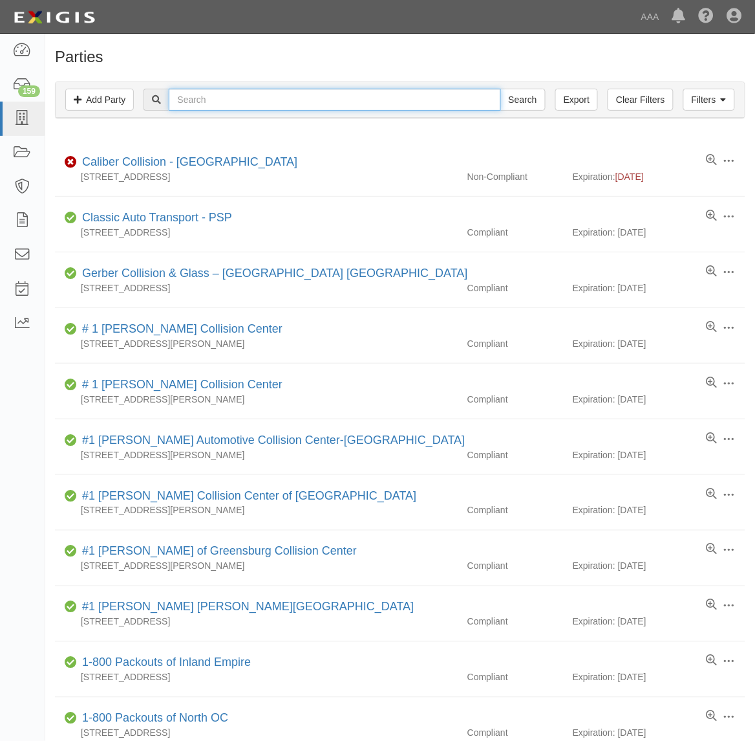
click at [279, 102] on input "text" at bounding box center [335, 100] width 332 height 22
paste input "CHUCK'S TOWING, INC."
type input "CHUCK'S TOWING, INC."
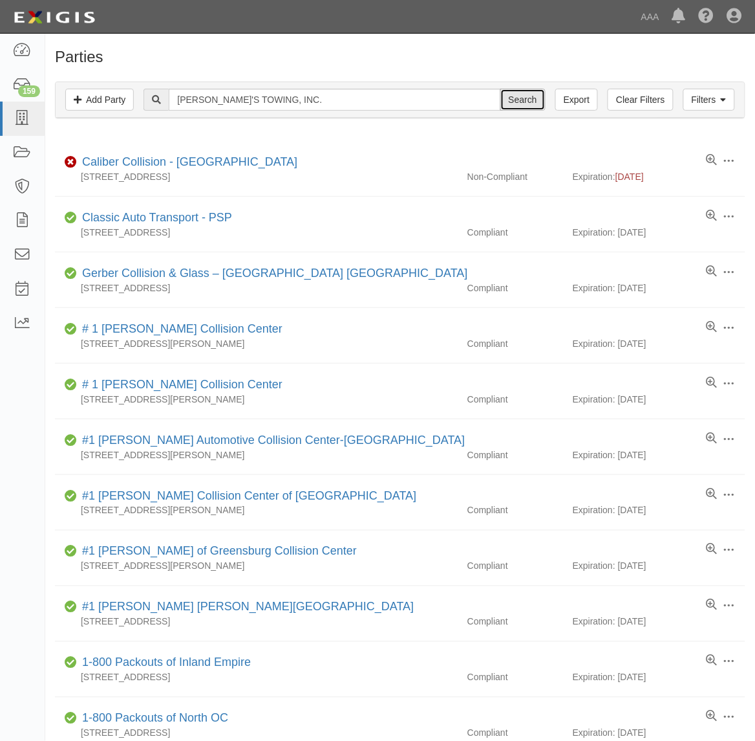
click at [534, 98] on input "Search" at bounding box center [523, 100] width 45 height 22
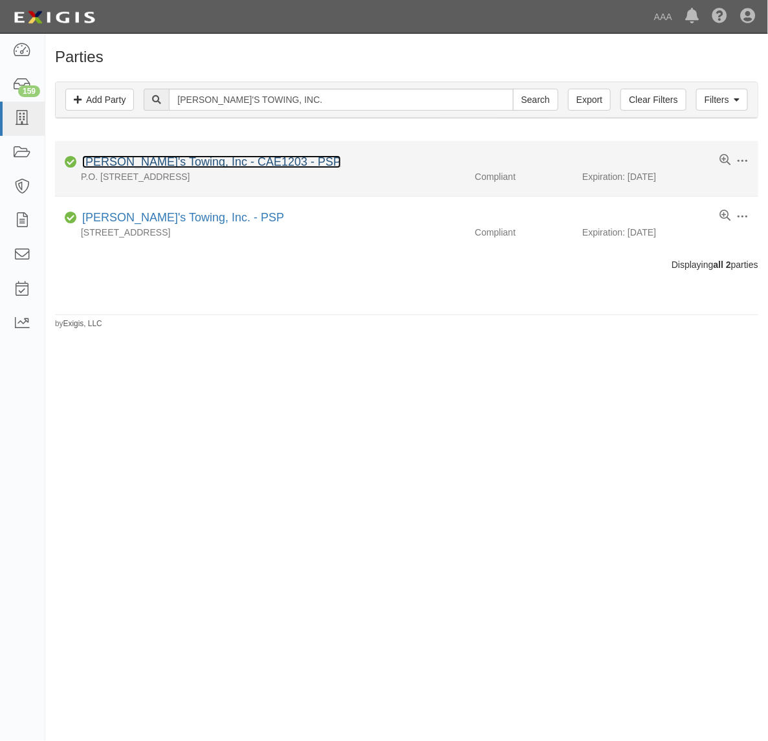
click at [202, 160] on link "Chuck's Towing, Inc - CAE1203 - PSP" at bounding box center [211, 161] width 259 height 13
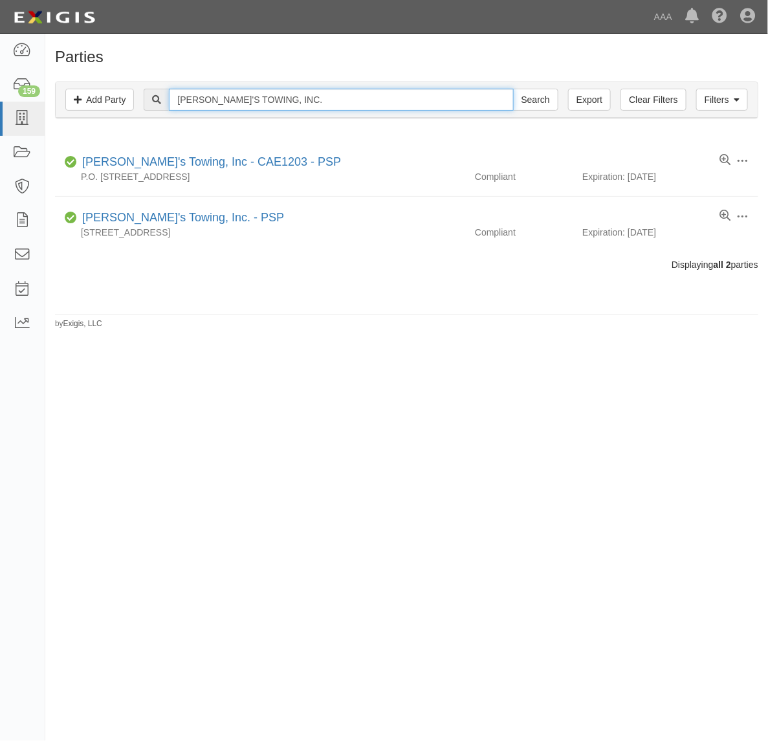
click at [253, 98] on input "[PERSON_NAME]'S TOWING, INC." at bounding box center [341, 100] width 344 height 22
click at [253, 97] on input "[PERSON_NAME]'S TOWING, INC." at bounding box center [341, 100] width 344 height 22
paste input "WEST COAST AUTO & TOWING, INC"
type input "WEST COAST AUTO & TOWING, INC"
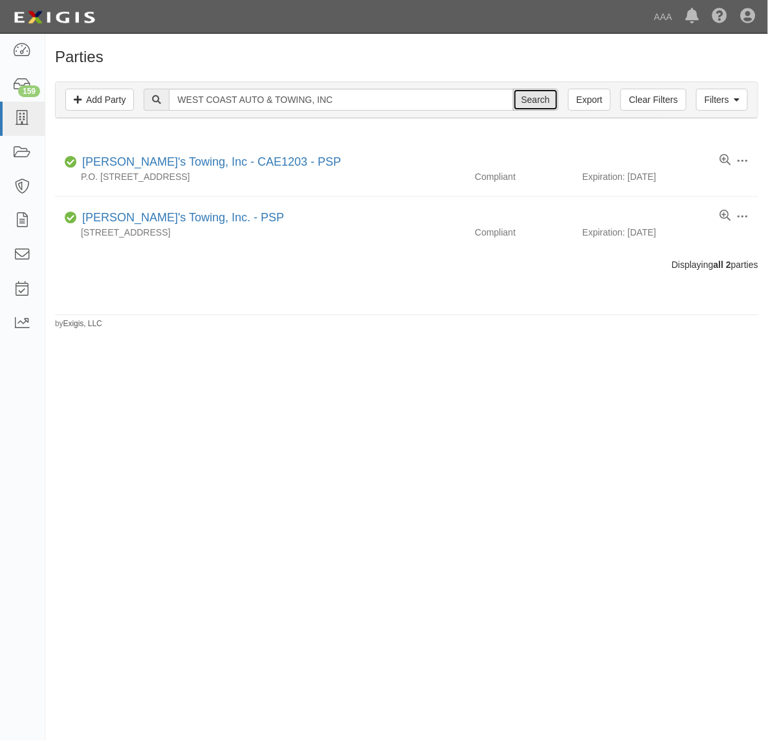
click at [545, 98] on input "Search" at bounding box center [535, 100] width 45 height 22
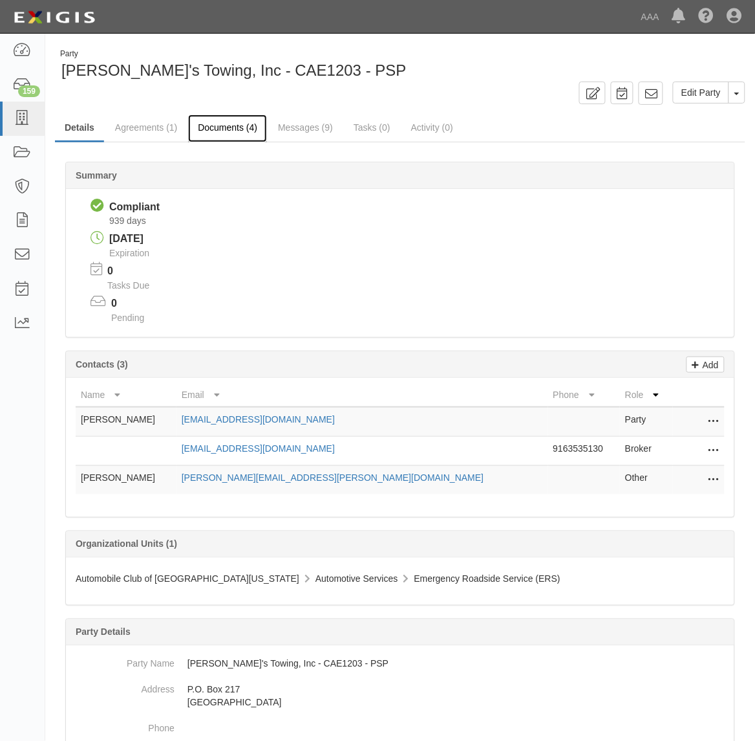
click at [226, 127] on link "Documents (4)" at bounding box center [227, 128] width 79 height 28
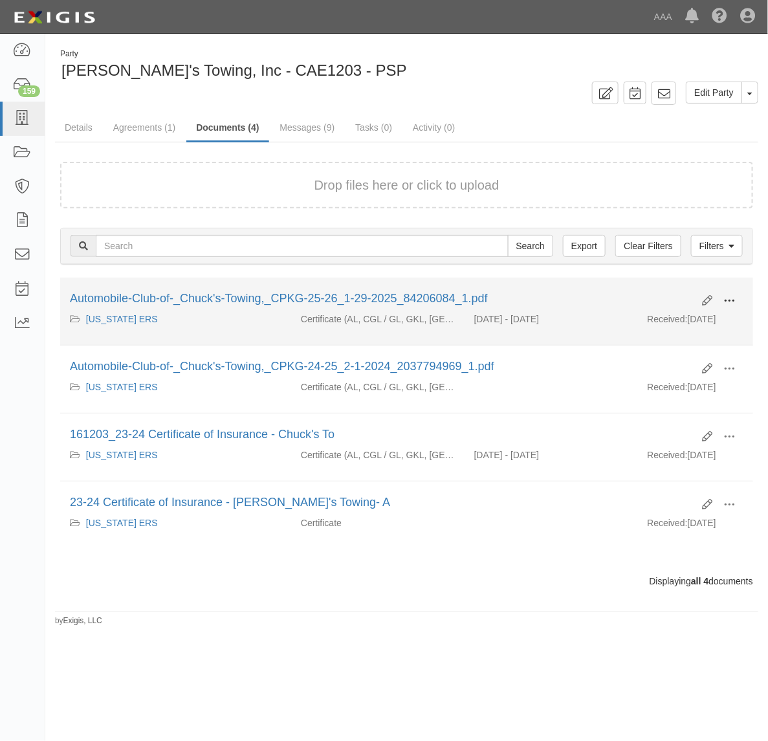
click at [731, 301] on span at bounding box center [729, 301] width 12 height 12
click at [697, 317] on link "View" at bounding box center [666, 319] width 102 height 23
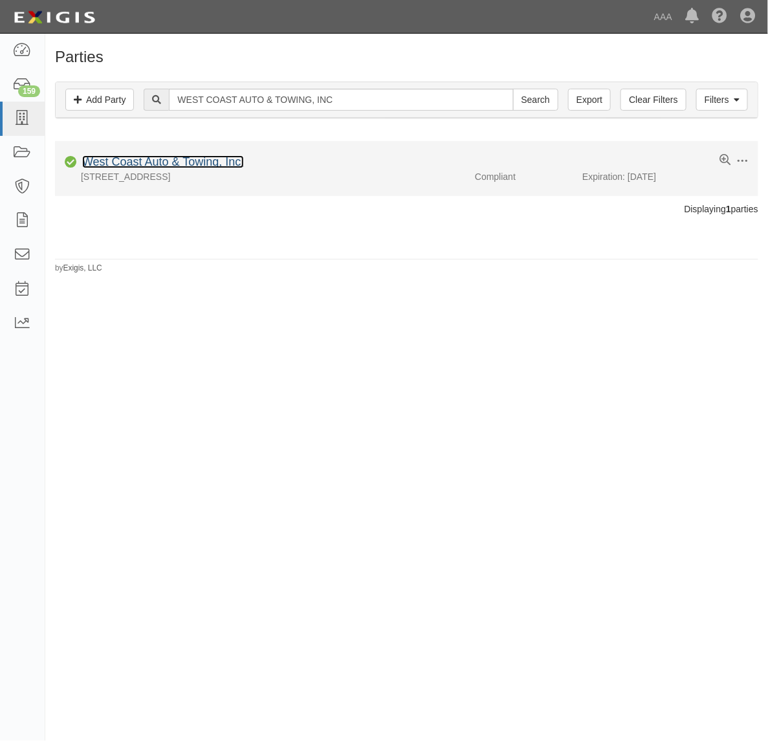
click at [200, 162] on link "West Coast Auto & Towing, Inc." at bounding box center [163, 161] width 162 height 13
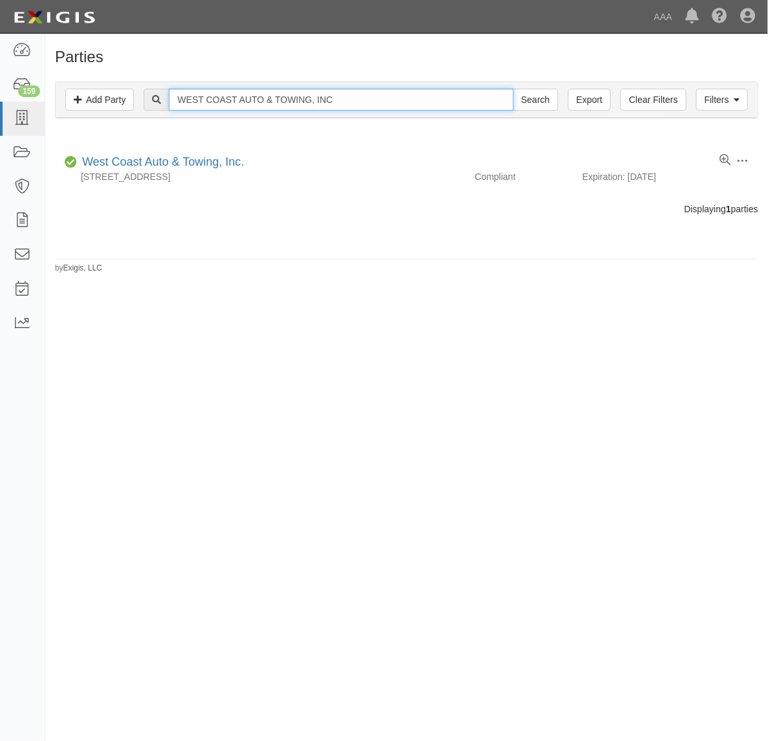
drag, startPoint x: 311, startPoint y: 101, endPoint x: 434, endPoint y: 98, distance: 122.9
click at [434, 98] on input "WEST COAST AUTO & TOWING, INC" at bounding box center [341, 100] width 344 height 22
type input "WEST COAST AUTO & TOWINg"
click at [513, 89] on input "Search" at bounding box center [535, 100] width 45 height 22
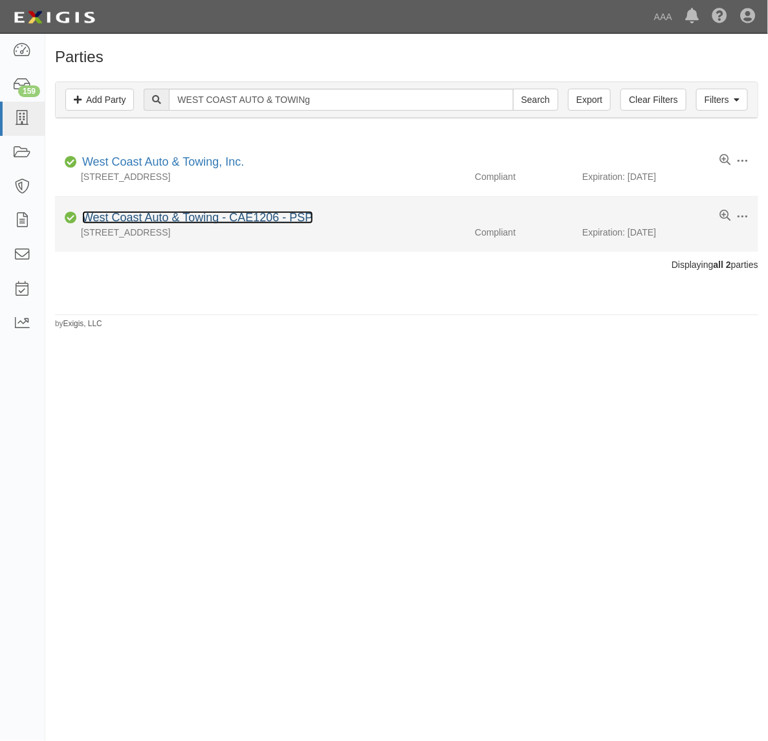
click at [266, 217] on link "West Coast Auto & Towing - CAE1206 - PSP" at bounding box center [197, 217] width 231 height 13
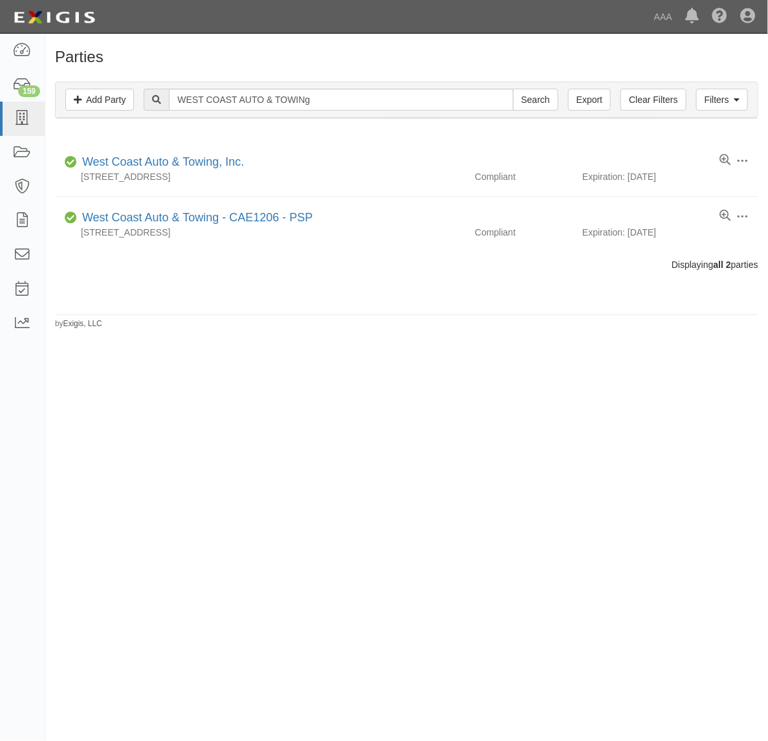
click at [232, 111] on div "Filters Add Party Clear Filters Export WEST COAST AUTO & TOWINg Search Filters" at bounding box center [407, 100] width 702 height 36
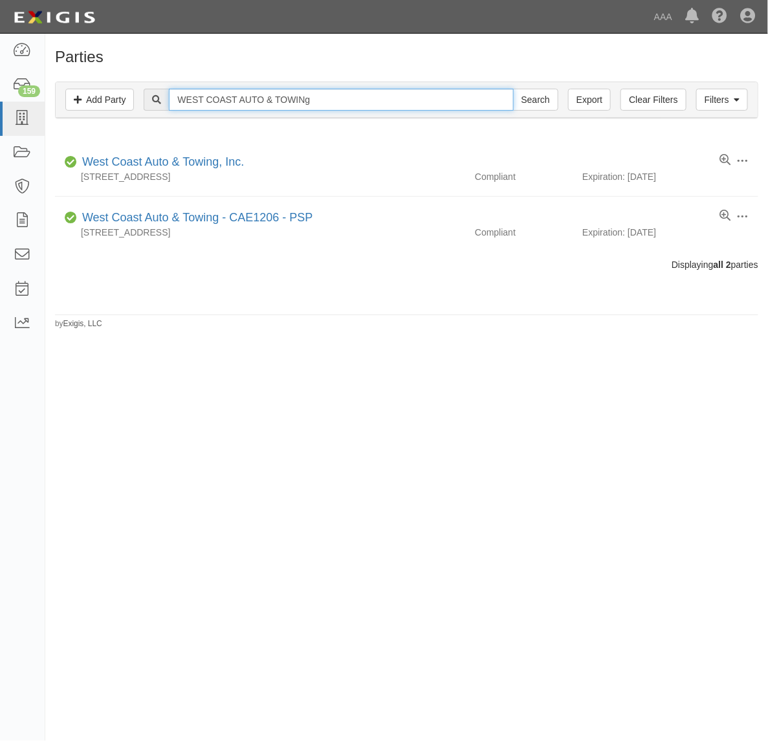
click at [234, 105] on input "WEST COAST AUTO & TOWINg" at bounding box center [341, 100] width 344 height 22
paste input "PASO ROBLES SAFE & LOCK INC."
type input "PASO ROBLES SAFE & LOCK"
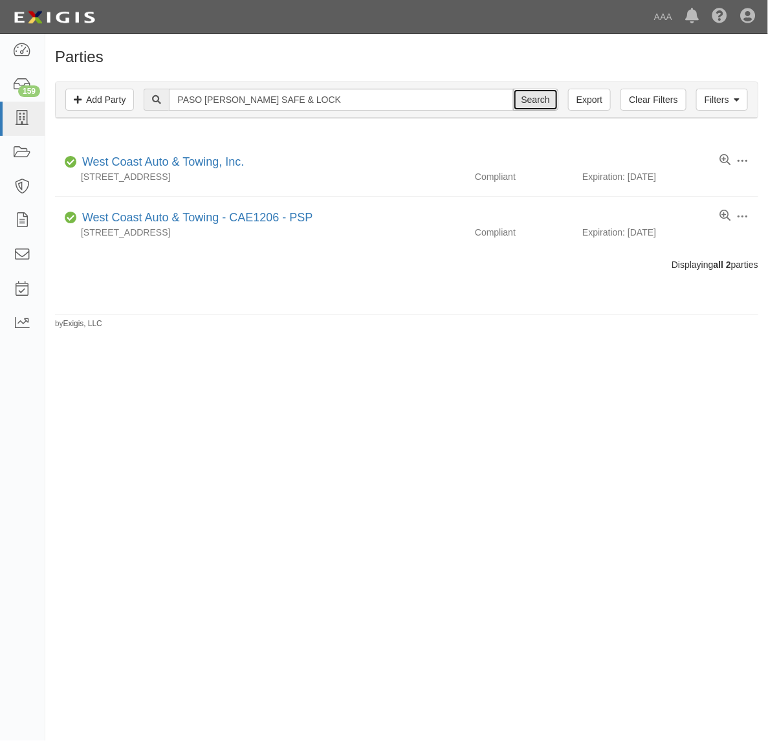
click at [527, 98] on input "Search" at bounding box center [535, 100] width 45 height 22
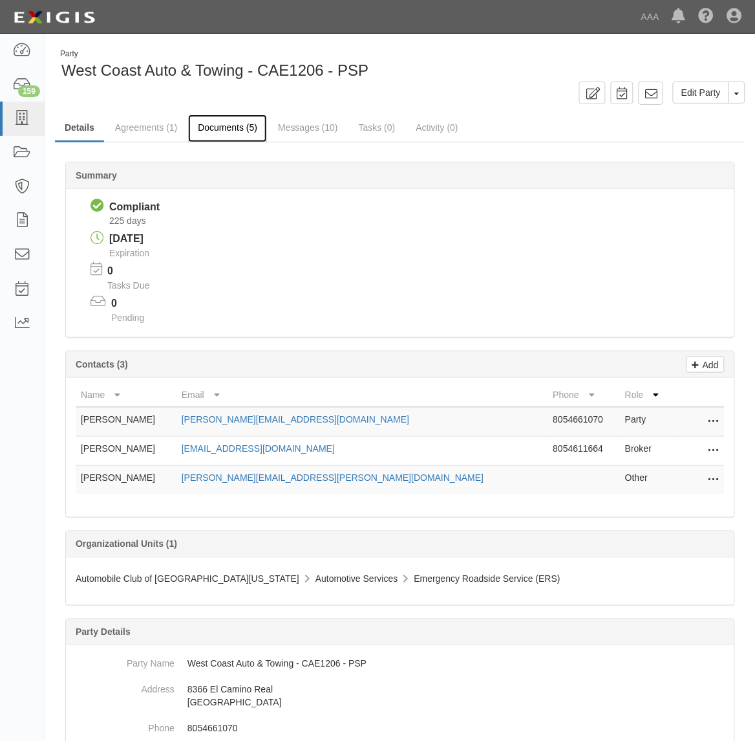
click at [237, 131] on link "Documents (5)" at bounding box center [227, 128] width 79 height 28
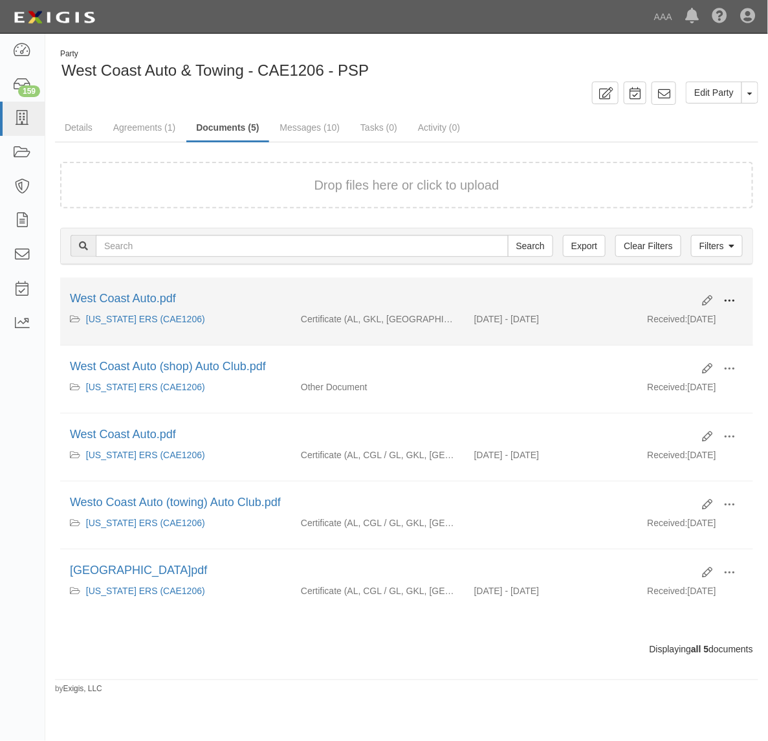
click at [726, 301] on span at bounding box center [729, 301] width 12 height 12
click at [702, 318] on link "View" at bounding box center [666, 319] width 102 height 23
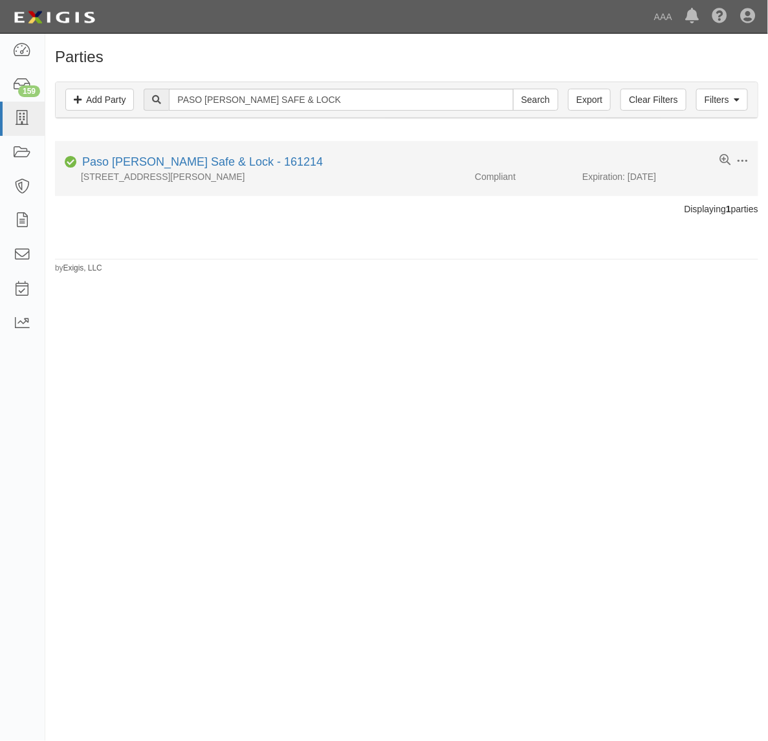
click at [184, 156] on div "Paso [PERSON_NAME] Safe & Lock - 161214" at bounding box center [200, 162] width 246 height 17
click at [186, 160] on link "Paso Robles Safe & Lock - 161214" at bounding box center [202, 161] width 241 height 13
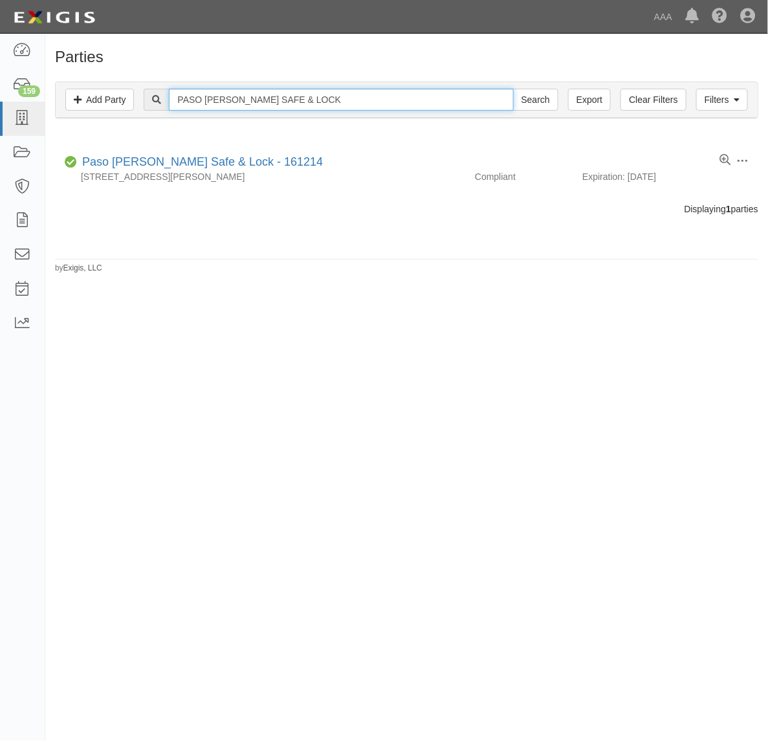
click at [266, 103] on input "PASO ROBLES SAFE & LOCK" at bounding box center [341, 100] width 344 height 22
paste input "TOWING LLC"
click at [334, 100] on input "PASO ROBLES TOWING LLC" at bounding box center [341, 100] width 344 height 22
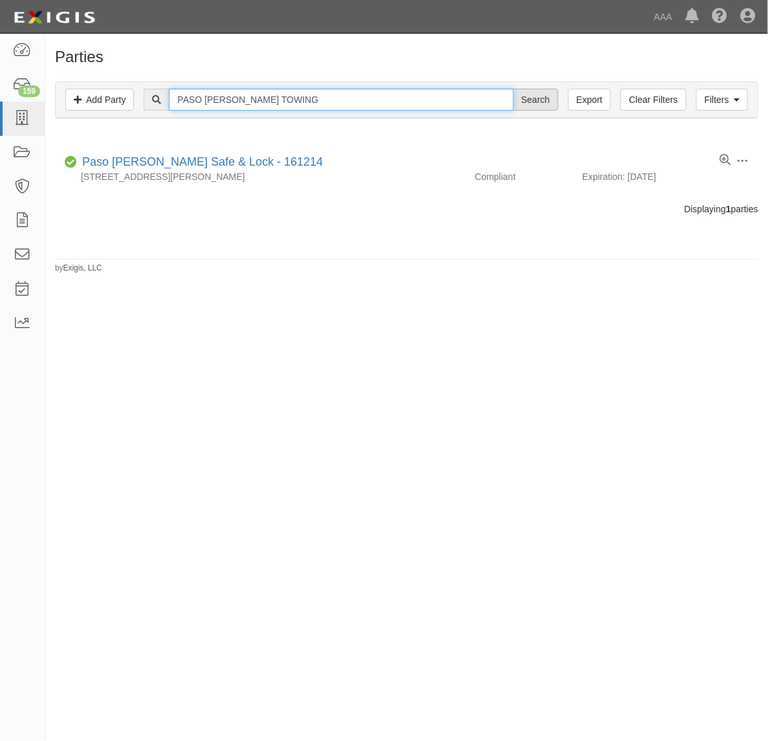
type input "PASO ROBLES TOWING"
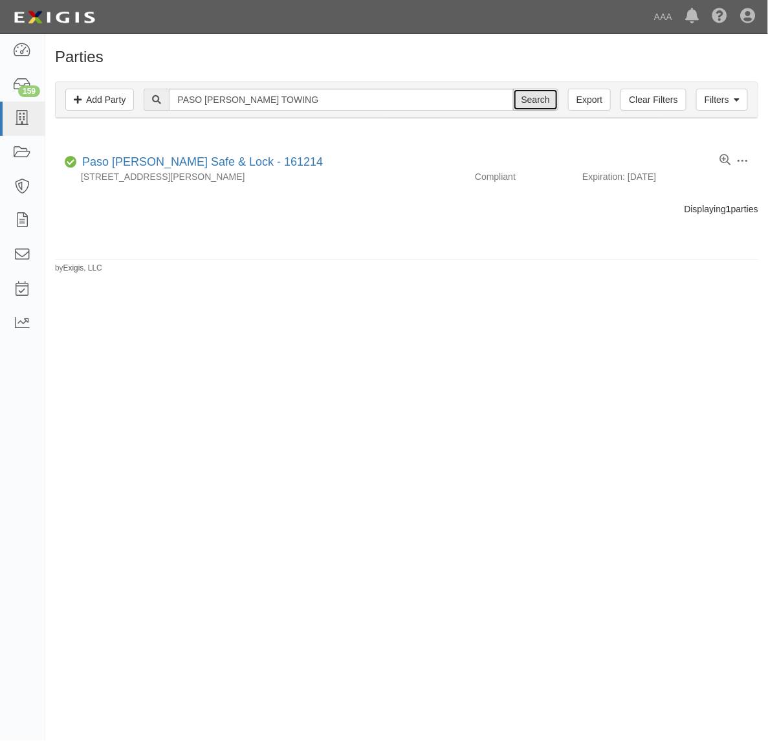
click at [525, 103] on input "Search" at bounding box center [535, 100] width 45 height 22
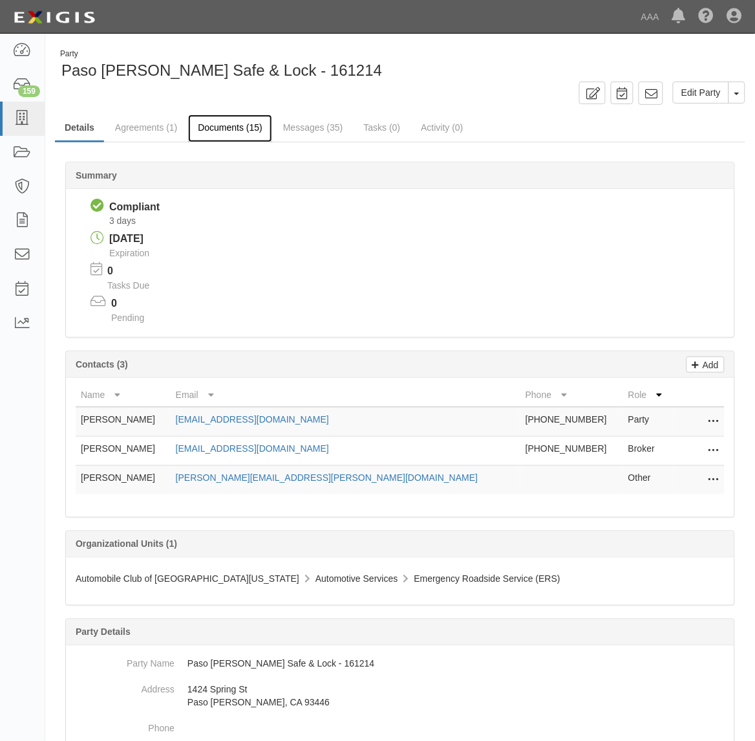
click at [230, 127] on link "Documents (15)" at bounding box center [230, 128] width 84 height 28
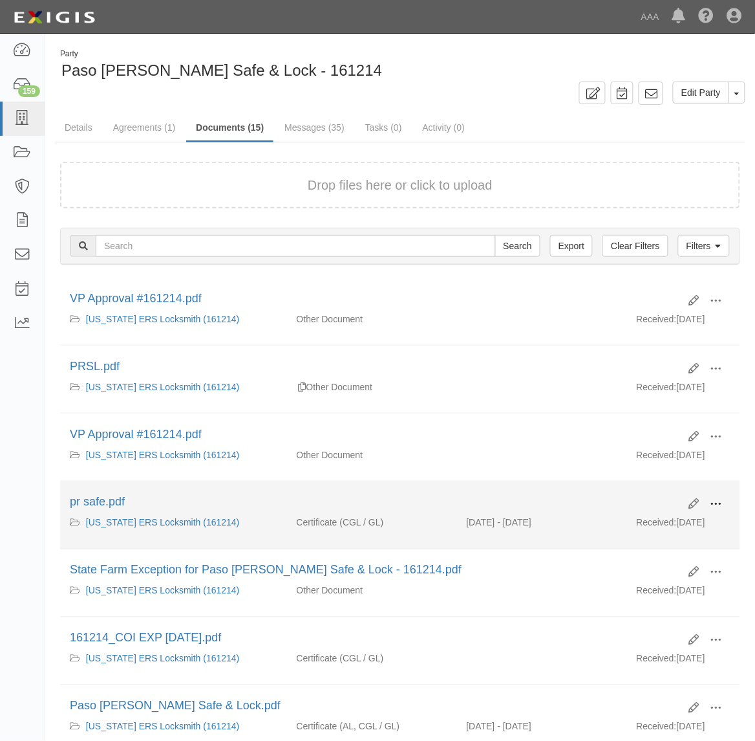
click at [713, 503] on span at bounding box center [717, 505] width 12 height 12
click at [690, 522] on link "View" at bounding box center [654, 523] width 102 height 23
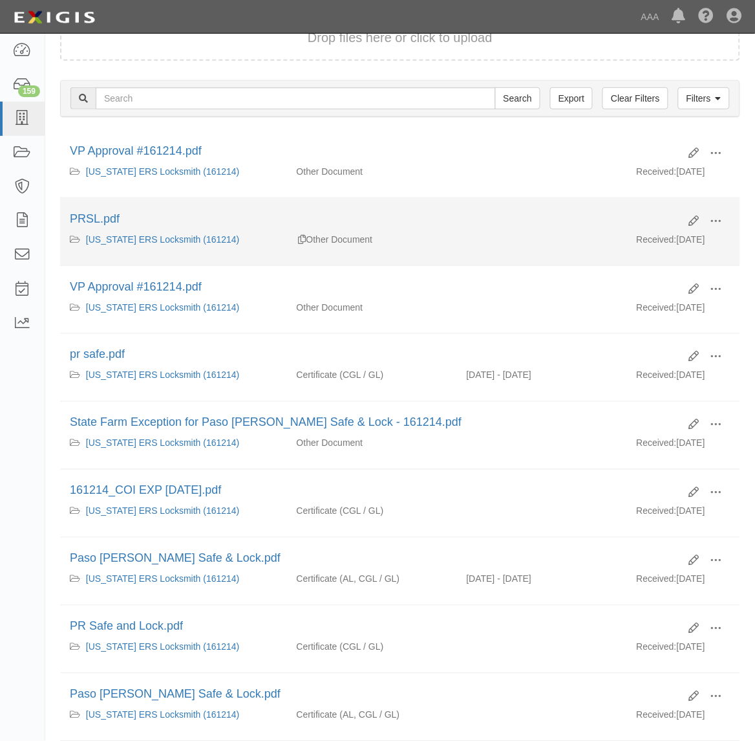
scroll to position [162, 0]
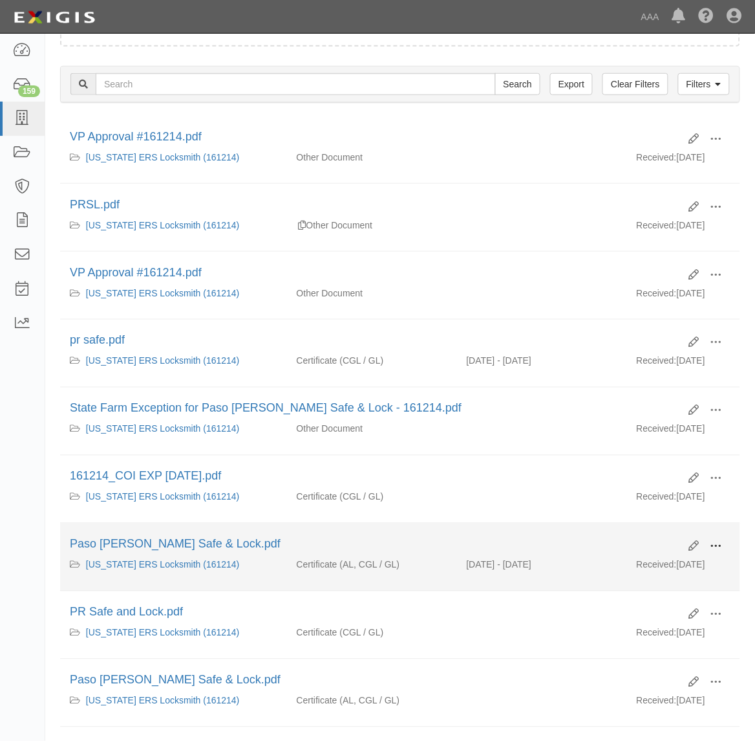
click at [719, 550] on span at bounding box center [717, 547] width 12 height 12
click at [687, 559] on link "View" at bounding box center [654, 565] width 102 height 23
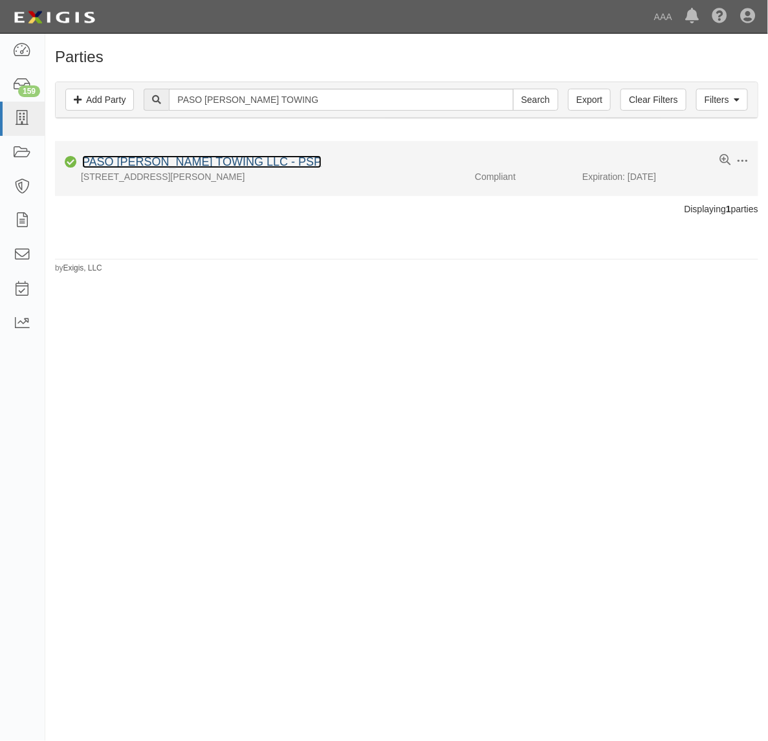
click at [240, 162] on link "PASO ROBLES TOWING LLC - PSP" at bounding box center [201, 161] width 239 height 13
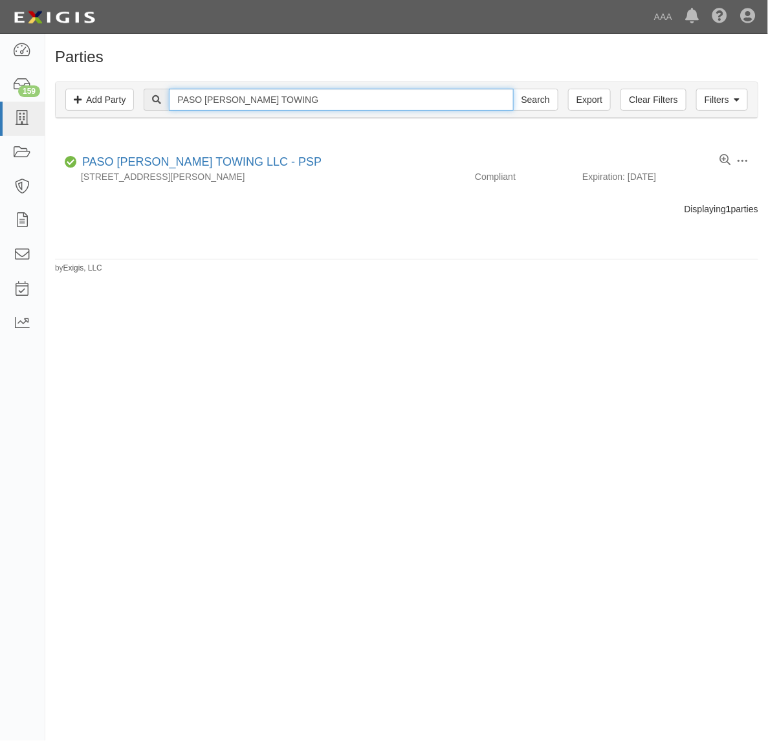
click at [273, 102] on input "PASO ROBLES TOWING" at bounding box center [341, 100] width 344 height 22
paste input "COLLEGE TOWING, INC."
type input "COLLEGE TOWING"
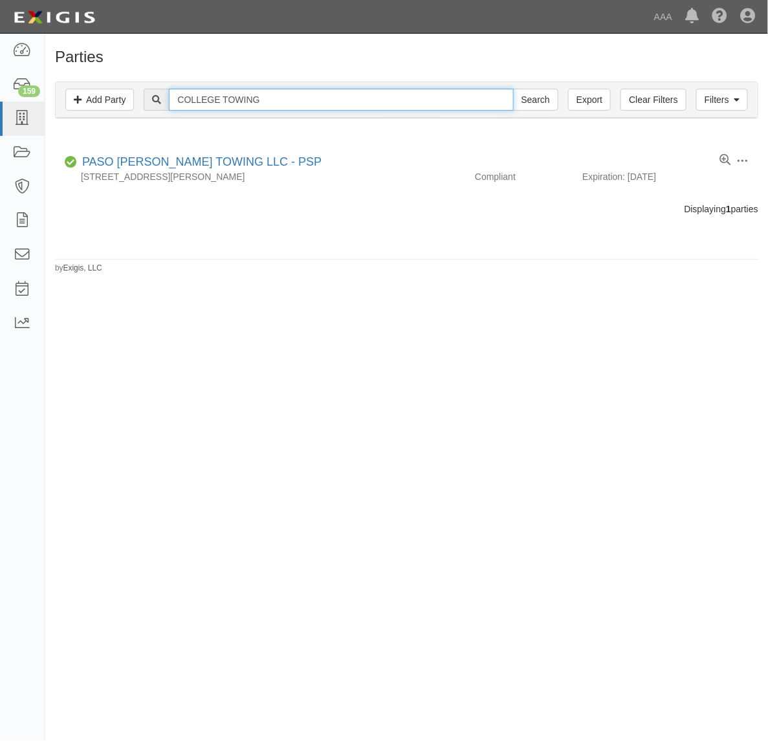
click at [513, 89] on input "Search" at bounding box center [535, 100] width 45 height 22
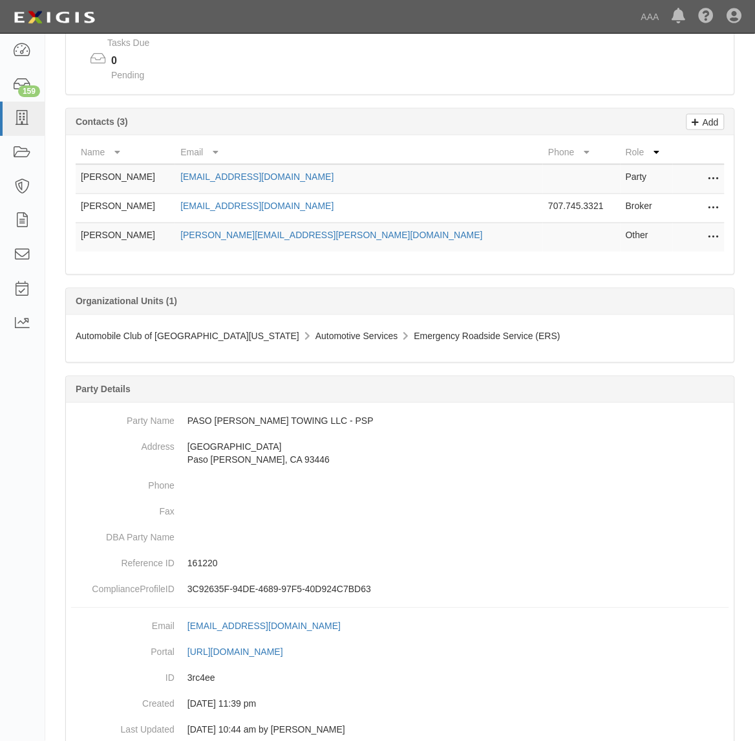
scroll to position [81, 0]
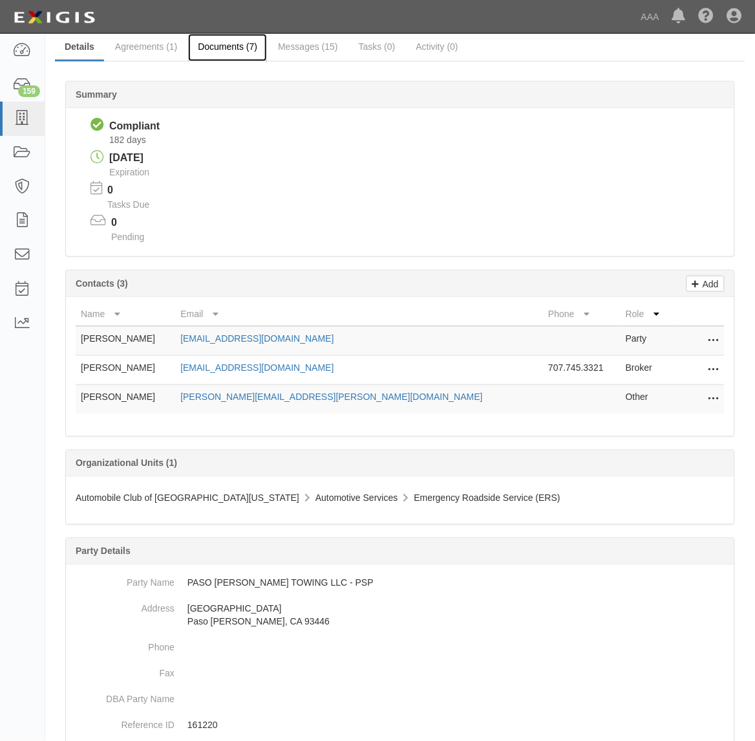
click at [230, 56] on link "Documents (7)" at bounding box center [227, 48] width 79 height 28
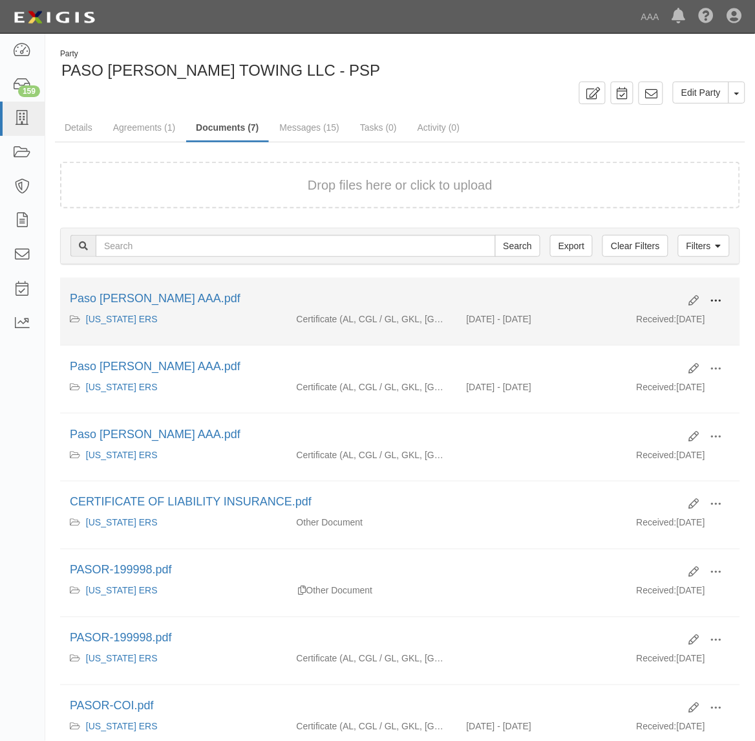
click at [719, 301] on span at bounding box center [717, 301] width 12 height 12
click at [677, 316] on link "View" at bounding box center [654, 319] width 102 height 23
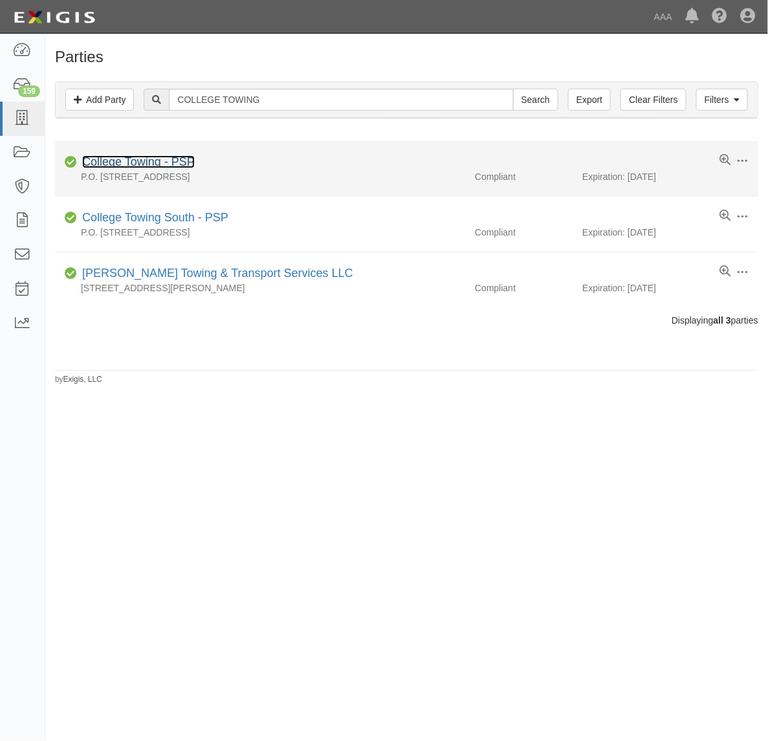
click at [182, 160] on link "College Towing - PSP" at bounding box center [138, 161] width 113 height 13
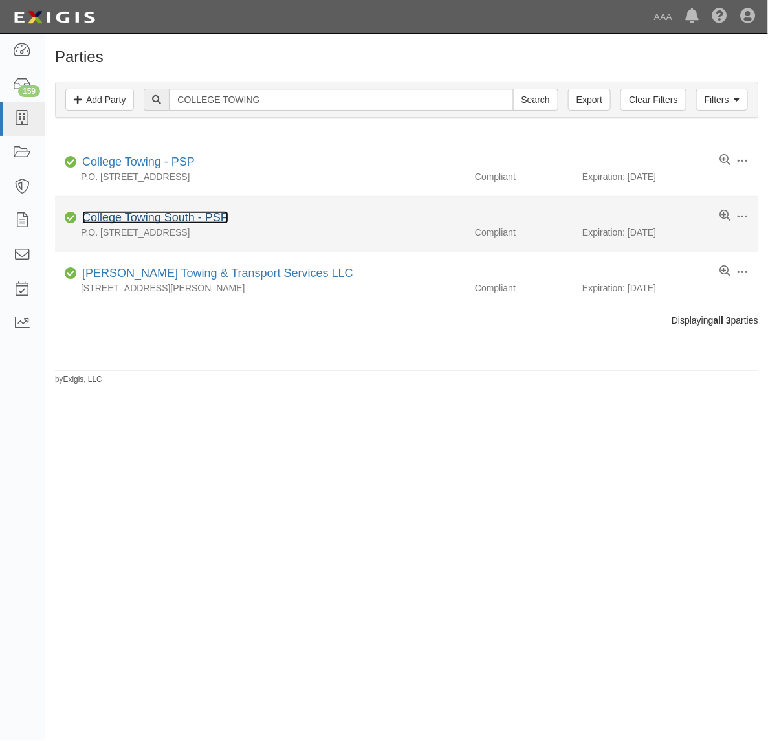
click at [186, 221] on link "College Towing South - PSP" at bounding box center [155, 217] width 146 height 13
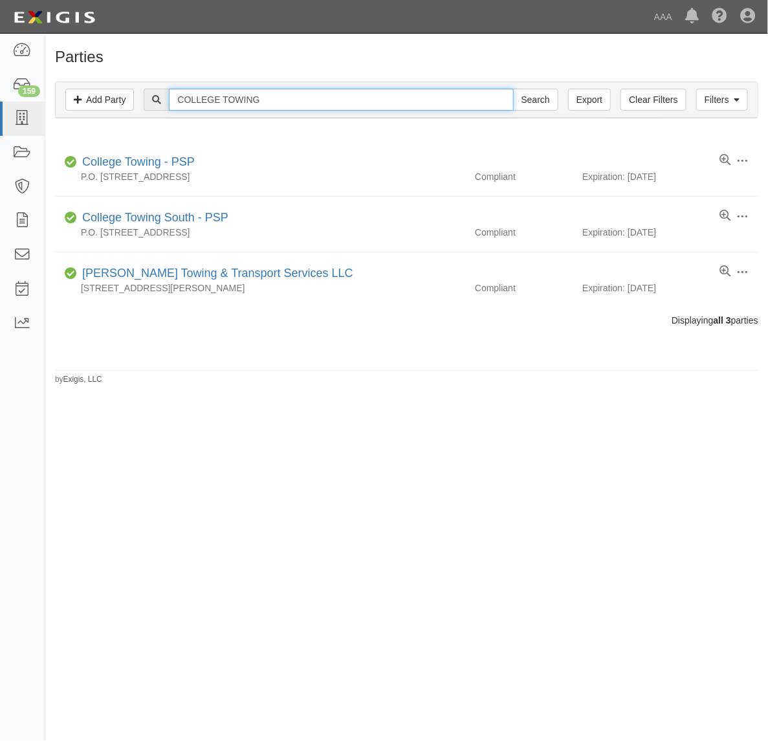
click at [289, 102] on input "COLLEGE TOWING" at bounding box center [341, 100] width 344 height 22
paste input "GREG'S HULA TOWING, INC"
type input "GREG'S HULA TOWING, INC"
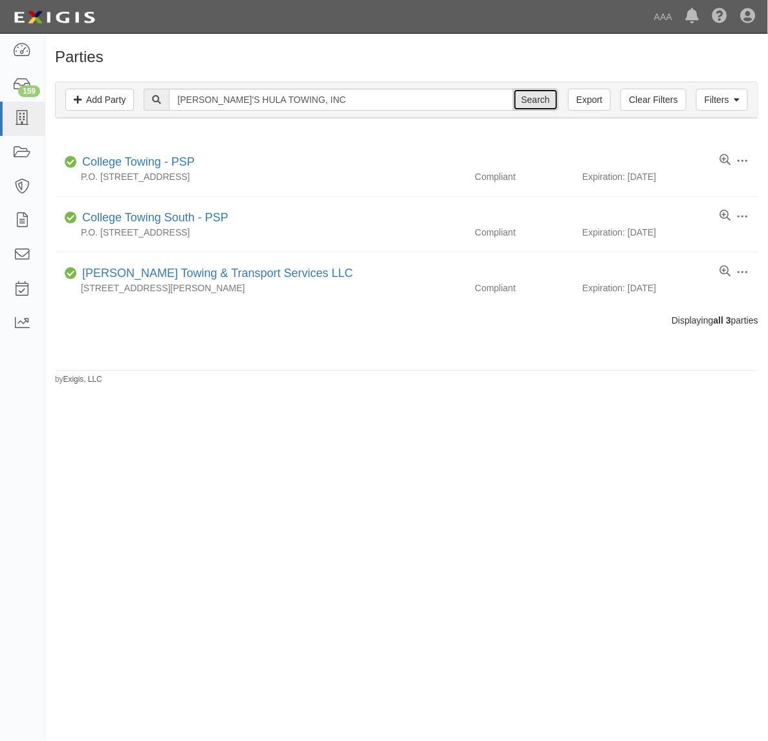
click at [528, 94] on input "Search" at bounding box center [535, 100] width 45 height 22
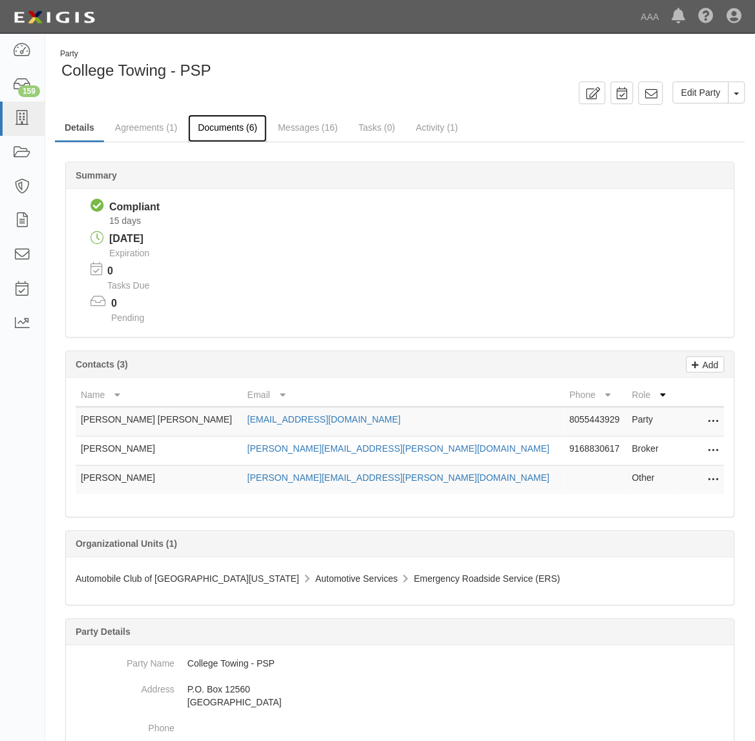
click at [237, 131] on link "Documents (6)" at bounding box center [227, 128] width 79 height 28
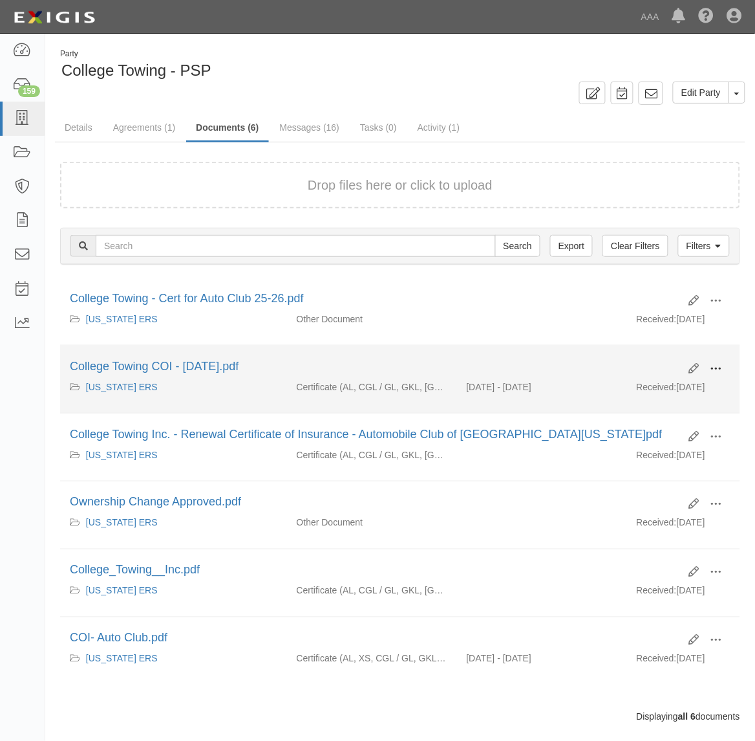
click at [713, 369] on span at bounding box center [717, 369] width 12 height 12
click at [682, 385] on link "View" at bounding box center [654, 387] width 102 height 23
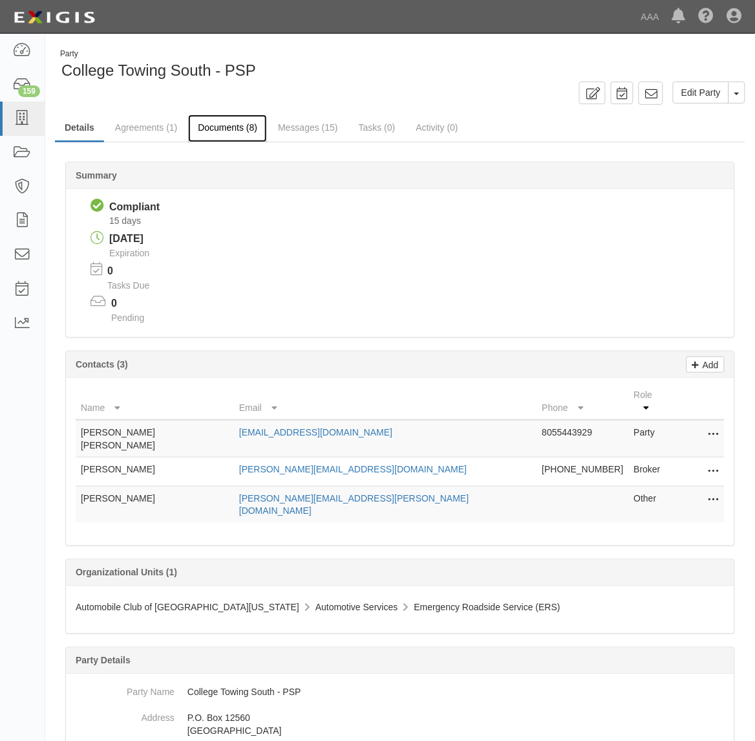
click at [213, 126] on link "Documents (8)" at bounding box center [227, 128] width 79 height 28
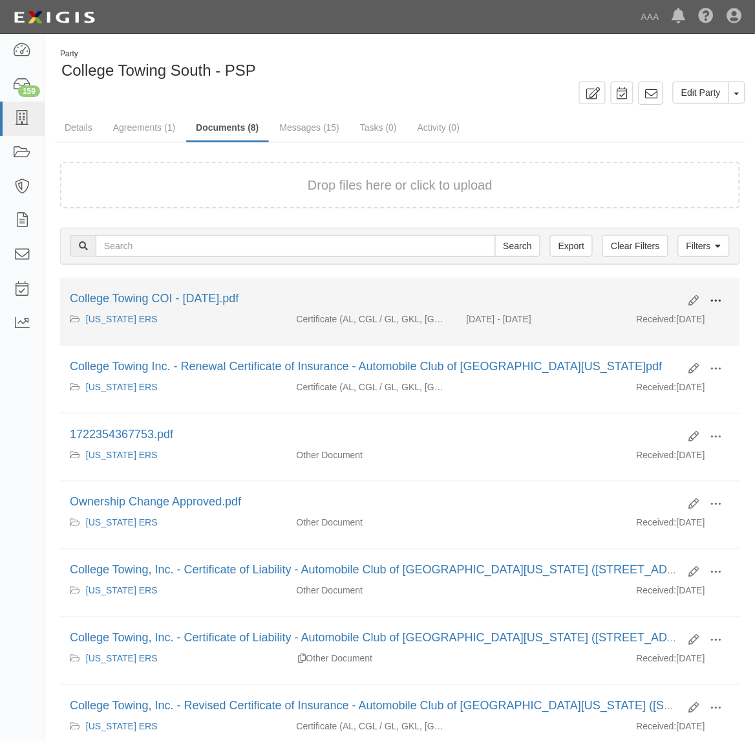
click at [712, 298] on span at bounding box center [717, 301] width 12 height 12
click at [668, 311] on link "View" at bounding box center [654, 319] width 102 height 23
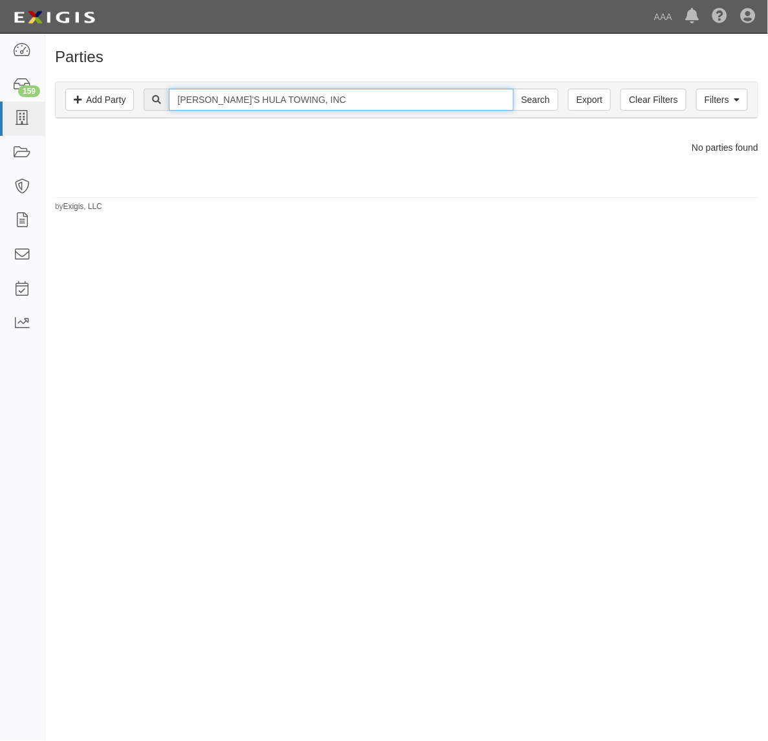
drag, startPoint x: 277, startPoint y: 97, endPoint x: 374, endPoint y: 103, distance: 97.2
click at [373, 103] on input "GREG'S HULA TOWING, INC" at bounding box center [341, 100] width 344 height 22
type input "GREG'S HULA TOWING"
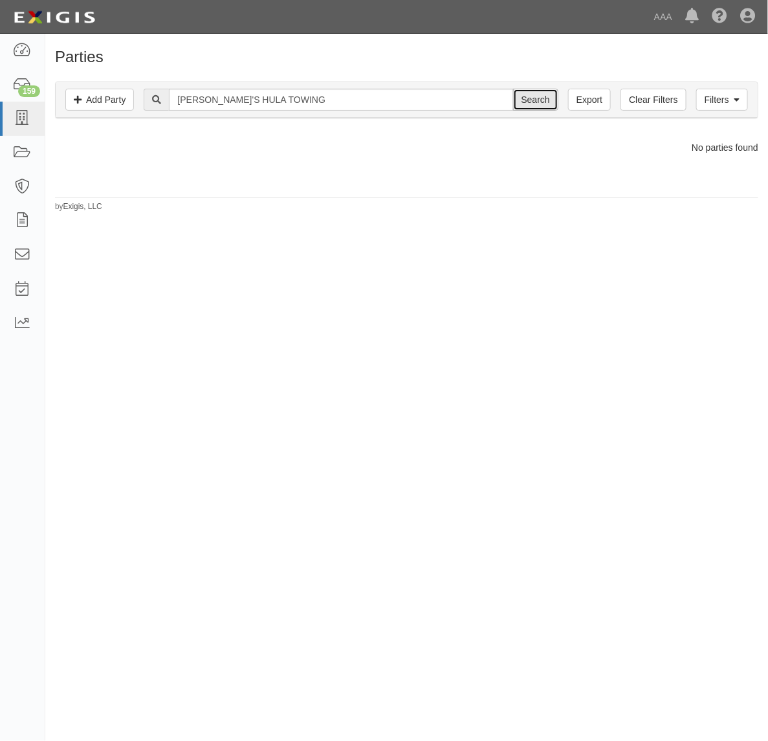
click at [541, 103] on input "Search" at bounding box center [535, 100] width 45 height 22
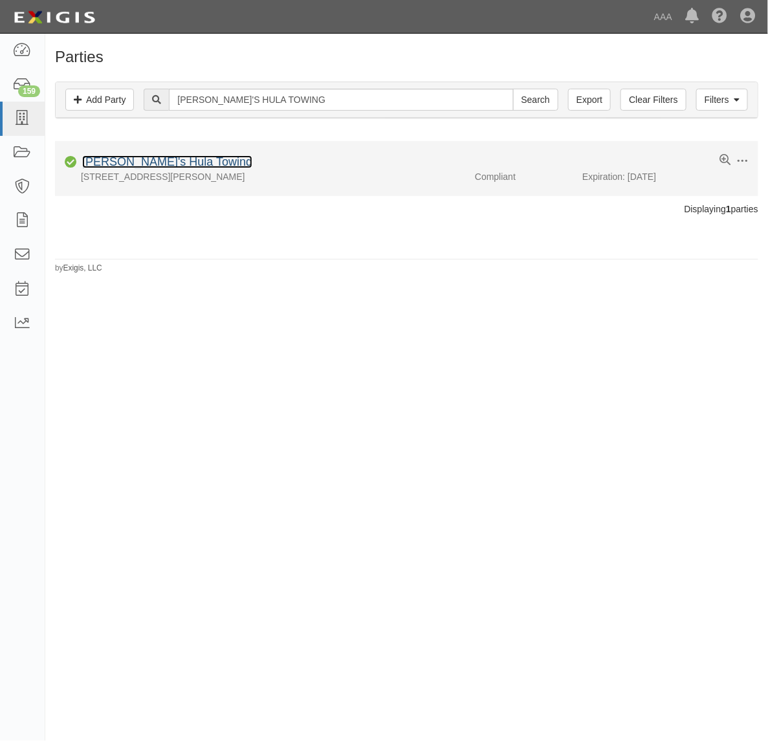
click at [164, 160] on link "[PERSON_NAME]'s Hula Towing" at bounding box center [167, 161] width 170 height 13
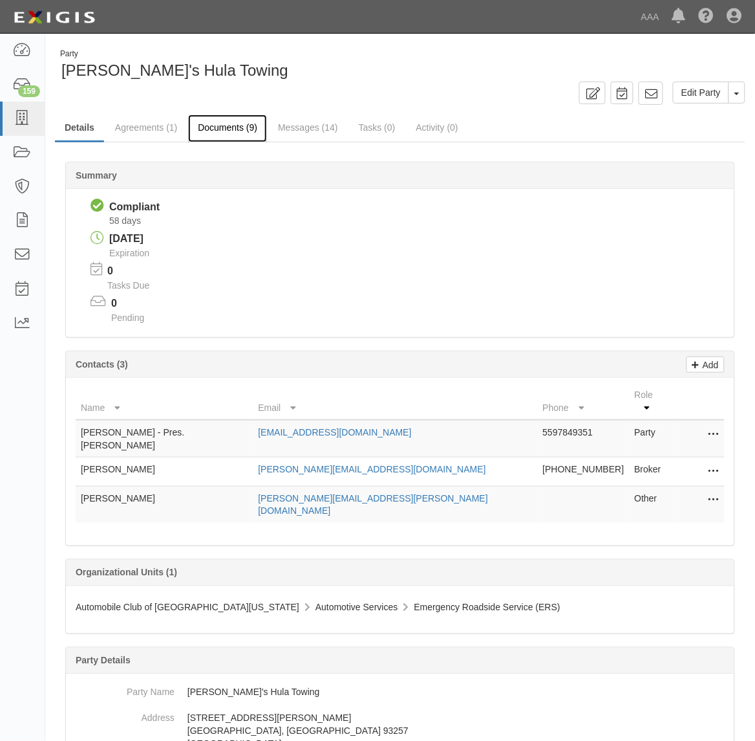
click at [240, 125] on link "Documents (9)" at bounding box center [227, 128] width 79 height 28
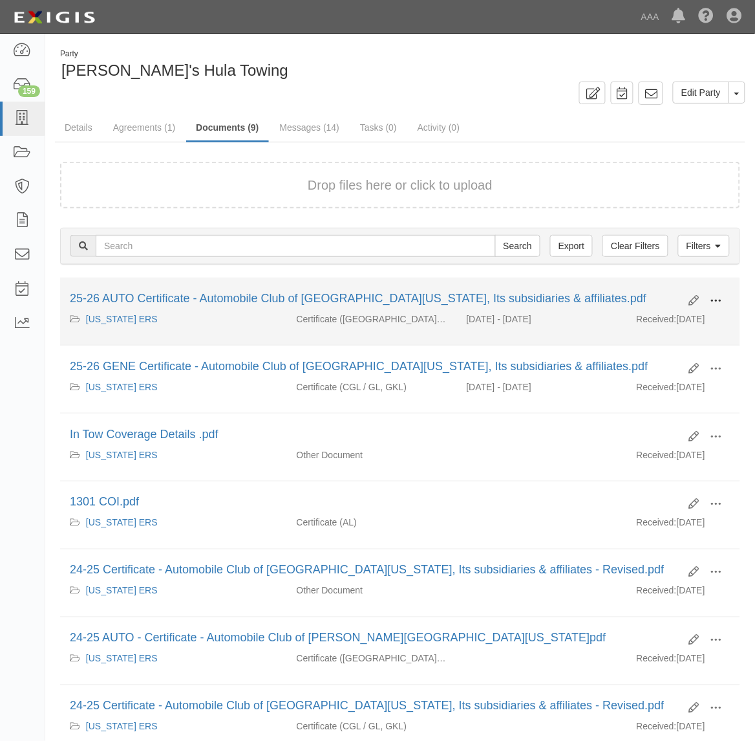
click at [719, 299] on span at bounding box center [717, 301] width 12 height 12
click at [675, 315] on link "View" at bounding box center [654, 319] width 102 height 23
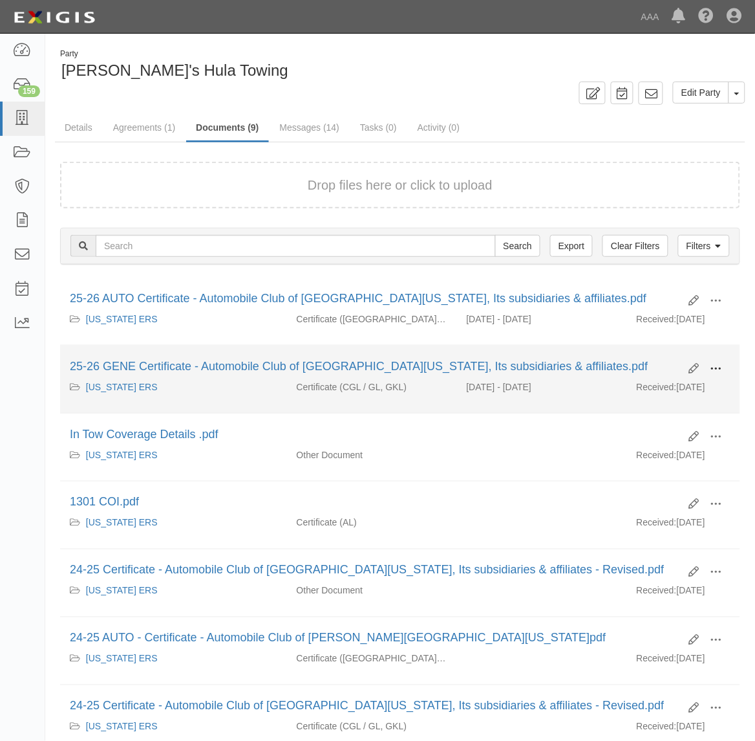
click at [719, 366] on span at bounding box center [717, 369] width 12 height 12
click at [676, 388] on link "View" at bounding box center [654, 387] width 102 height 23
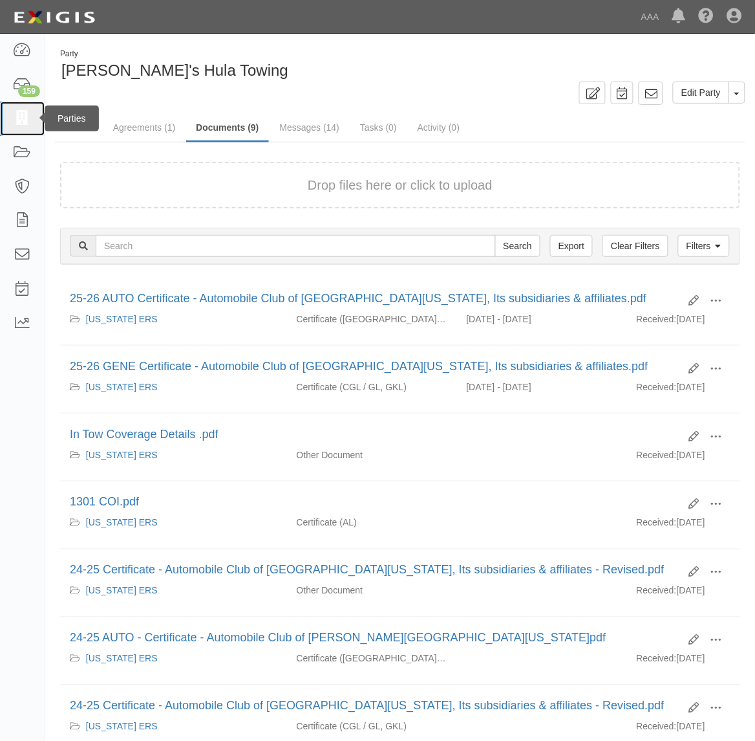
click at [23, 118] on icon at bounding box center [22, 118] width 18 height 15
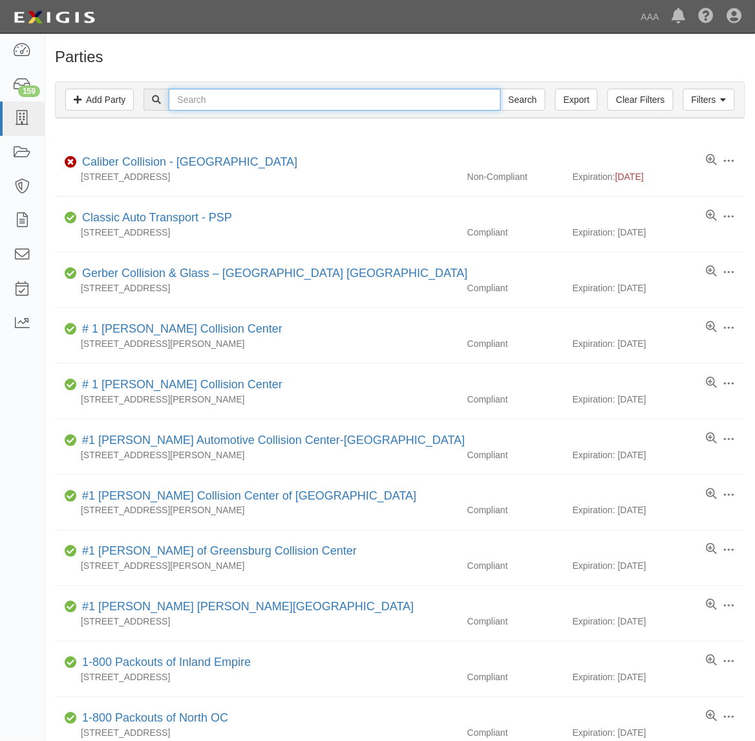
click at [209, 96] on input "text" at bounding box center [335, 100] width 332 height 22
click at [209, 97] on input "text" at bounding box center [335, 100] width 332 height 22
paste input "HARLACE GENE WALLACE"
type input "HARLACE GENE WALLACE"
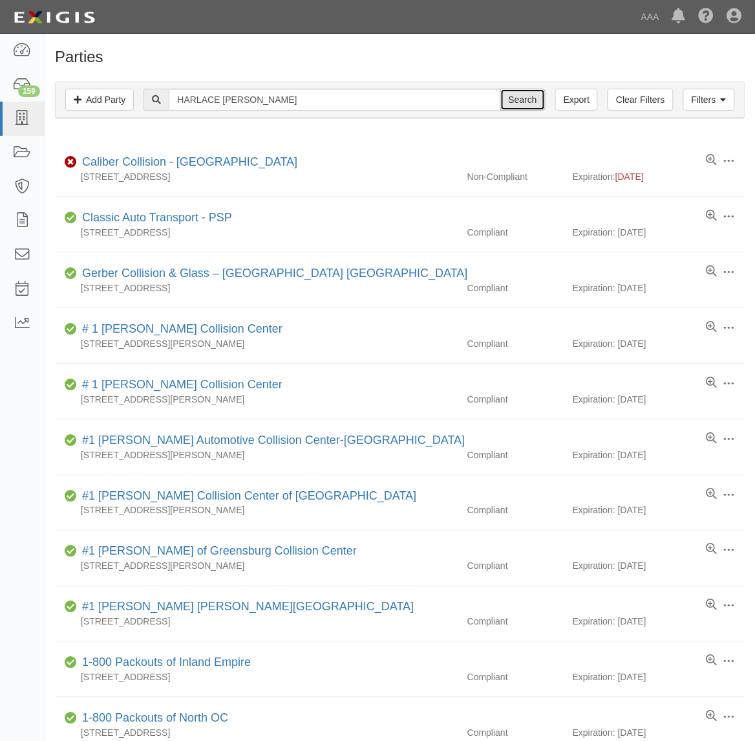
click at [521, 100] on input "Search" at bounding box center [523, 100] width 45 height 22
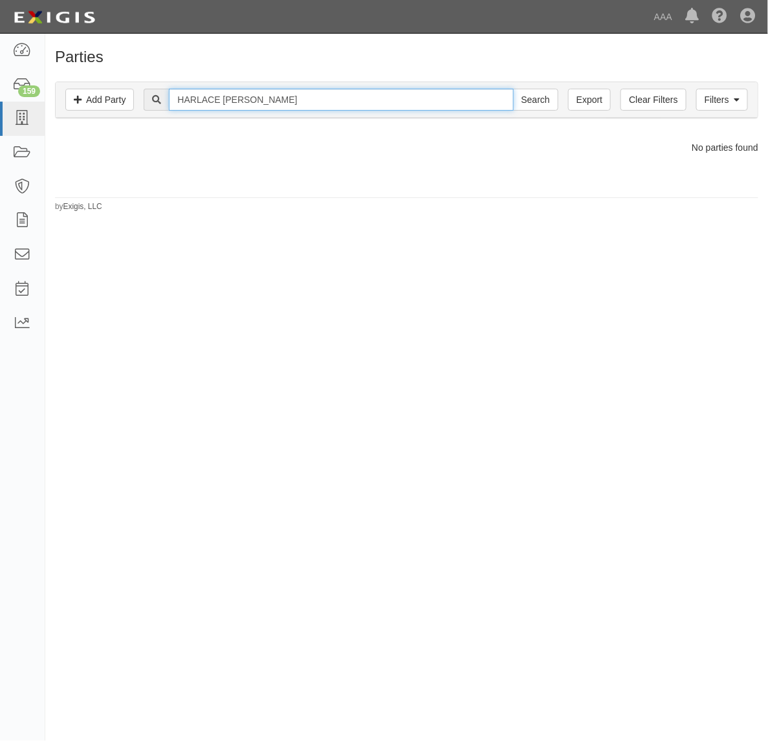
click at [335, 96] on input "HARLACE [PERSON_NAME]" at bounding box center [341, 100] width 344 height 22
click at [334, 96] on input "HARLACE [PERSON_NAME]" at bounding box center [341, 100] width 344 height 22
click at [334, 95] on input "HARLACE [PERSON_NAME]" at bounding box center [341, 100] width 344 height 22
type input "161307"
click at [513, 89] on input "Search" at bounding box center [535, 100] width 45 height 22
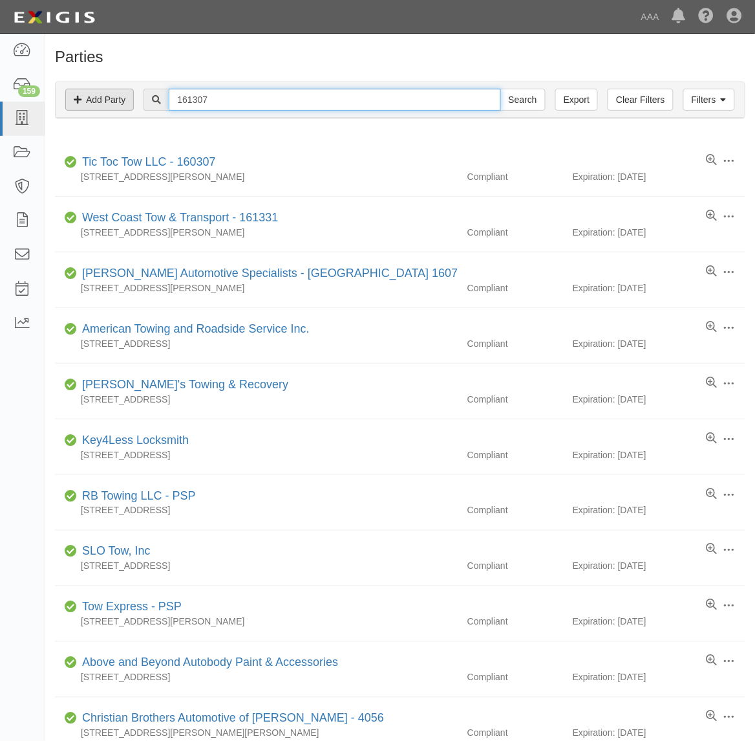
drag, startPoint x: 198, startPoint y: 105, endPoint x: 129, endPoint y: 99, distance: 68.9
click at [129, 99] on div "Filters Add Party Clear Filters Export 161307 Search Filters" at bounding box center [400, 100] width 689 height 36
type input "CAE307"
click at [501, 89] on input "Search" at bounding box center [523, 100] width 45 height 22
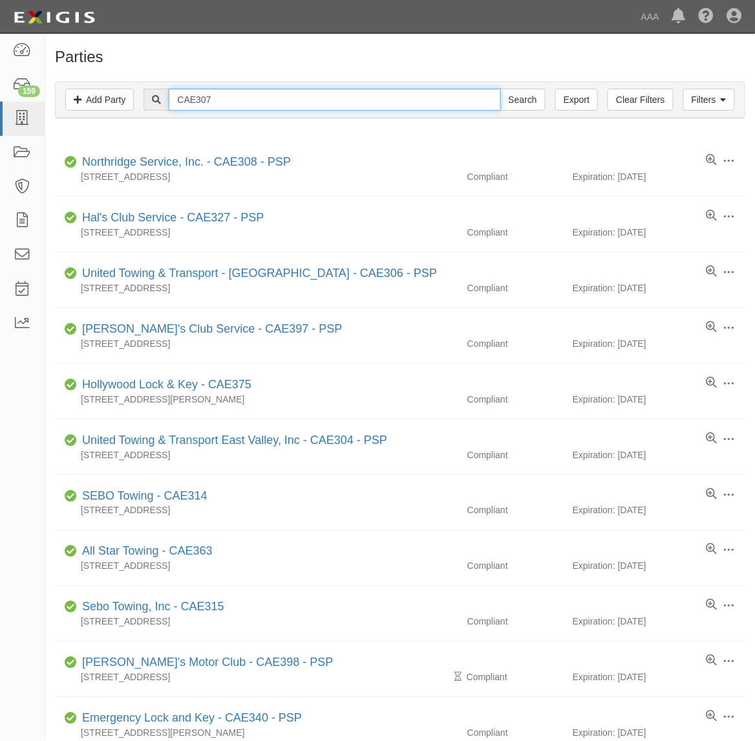
click at [225, 98] on input "CAE307" at bounding box center [335, 100] width 332 height 22
type input "Harlace"
click at [501, 89] on input "Search" at bounding box center [523, 100] width 45 height 22
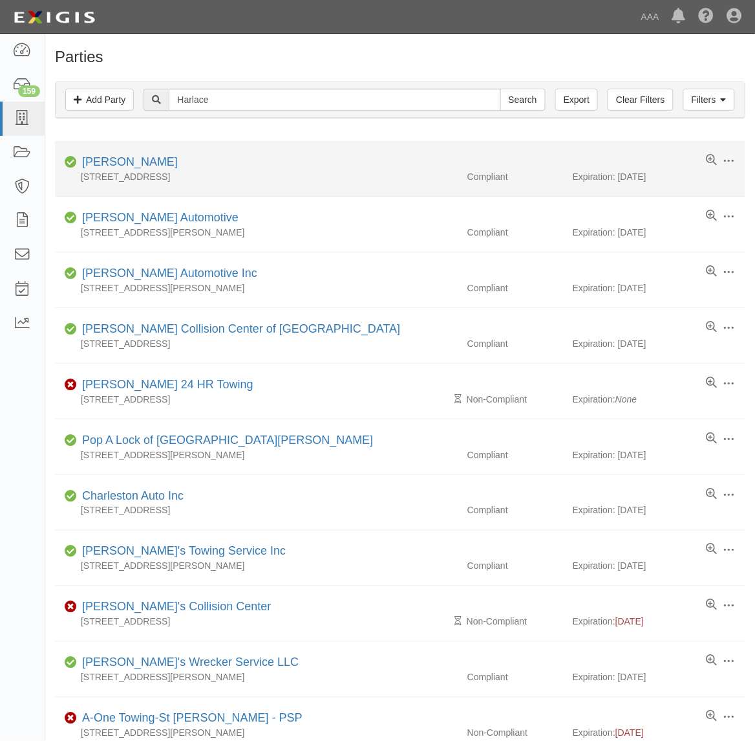
click at [147, 172] on div "[STREET_ADDRESS]" at bounding box center [256, 176] width 403 height 13
click at [140, 162] on link "Wallace Towing" at bounding box center [130, 161] width 96 height 13
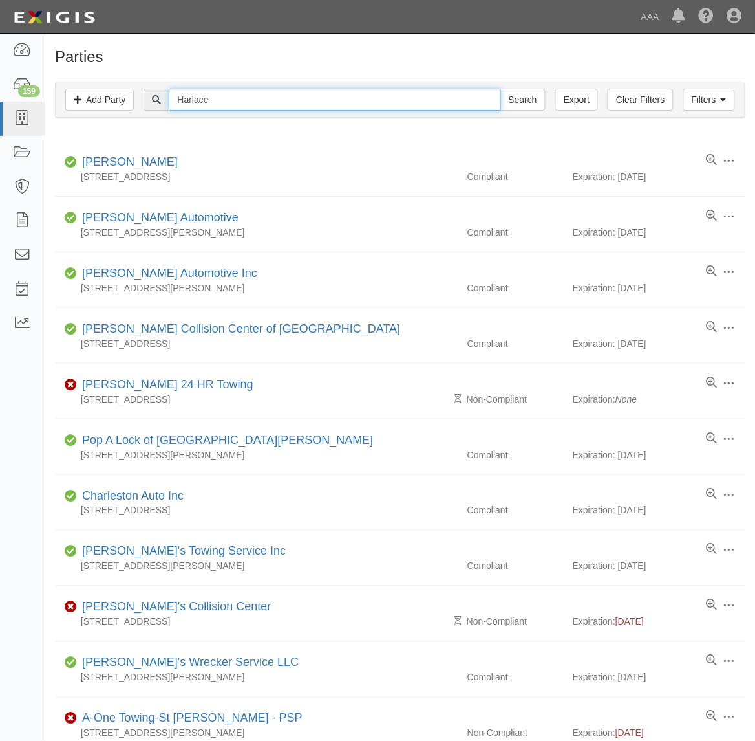
click at [202, 97] on input "Harlace" at bounding box center [335, 100] width 332 height 22
paste input "Trasera Task Solutions Inc."
type input "Trasera Task Solutions Inc."
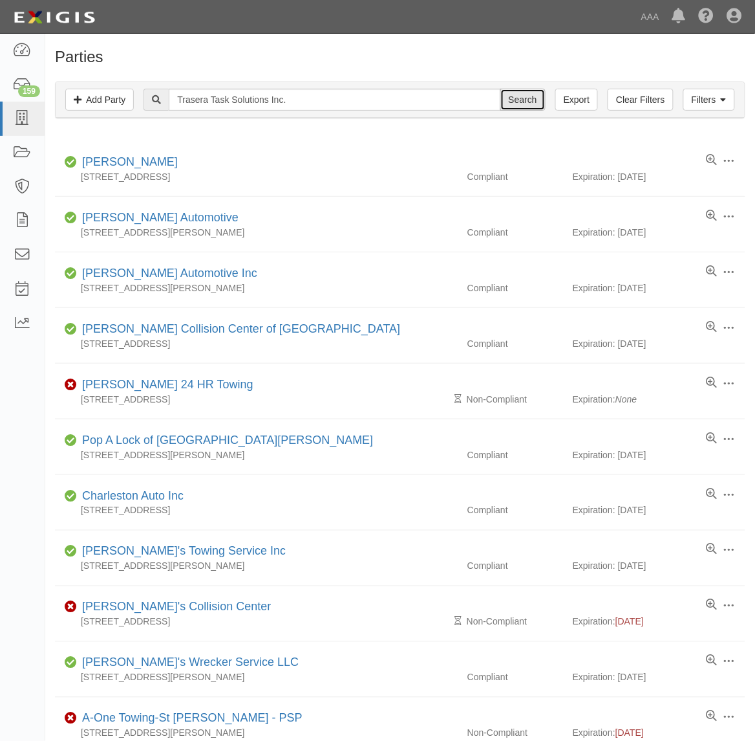
click at [521, 98] on input "Search" at bounding box center [523, 100] width 45 height 22
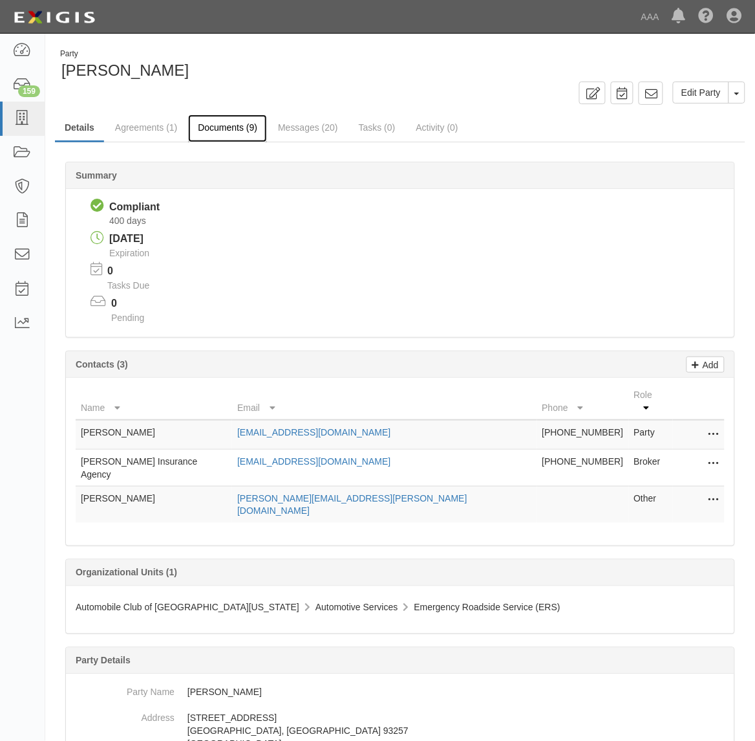
click at [230, 116] on link "Documents (9)" at bounding box center [227, 128] width 79 height 28
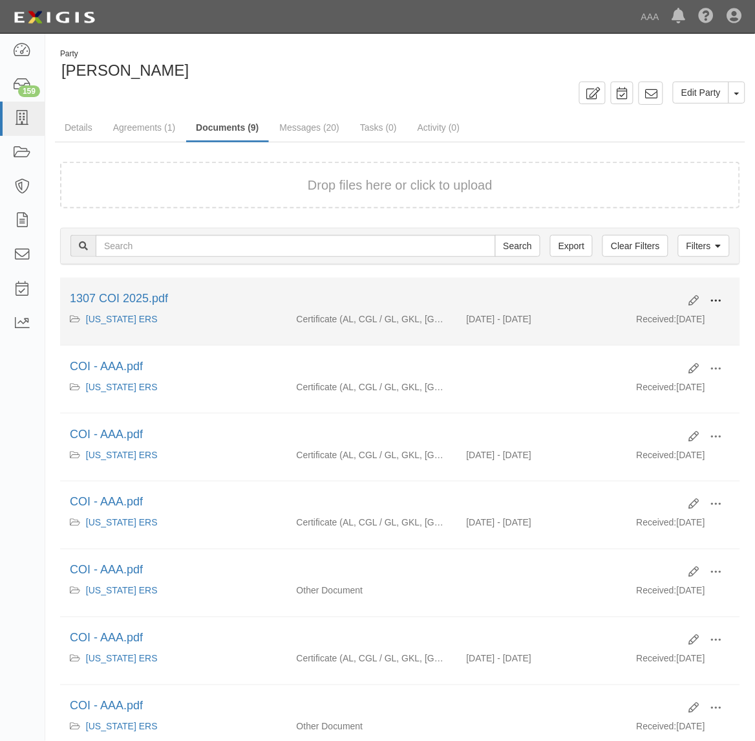
click at [720, 296] on span at bounding box center [717, 301] width 12 height 12
click at [687, 318] on link "View" at bounding box center [654, 319] width 102 height 23
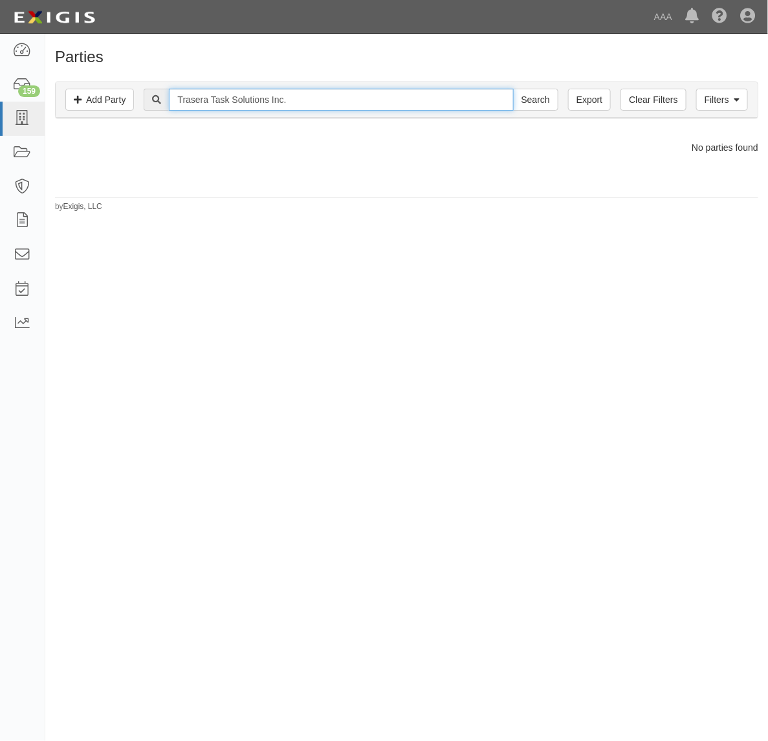
drag, startPoint x: 220, startPoint y: 100, endPoint x: 373, endPoint y: 95, distance: 152.7
click at [370, 95] on input "Trasera Task Solutions Inc." at bounding box center [341, 100] width 344 height 22
type input "Trasera"
click at [513, 89] on input "Search" at bounding box center [535, 100] width 45 height 22
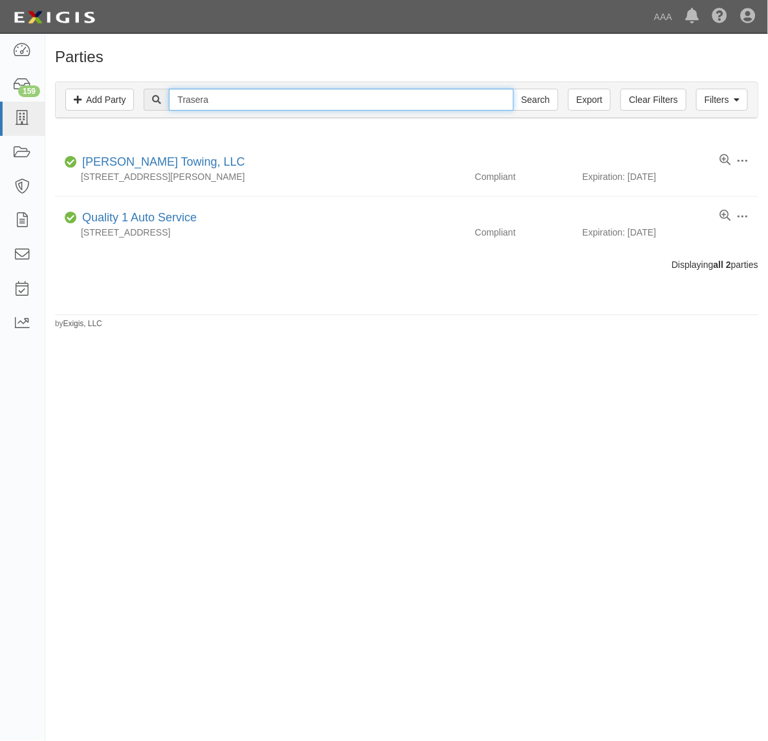
click at [309, 102] on input "Trasera" at bounding box center [341, 100] width 344 height 22
paste input "161324"
type input "161324"
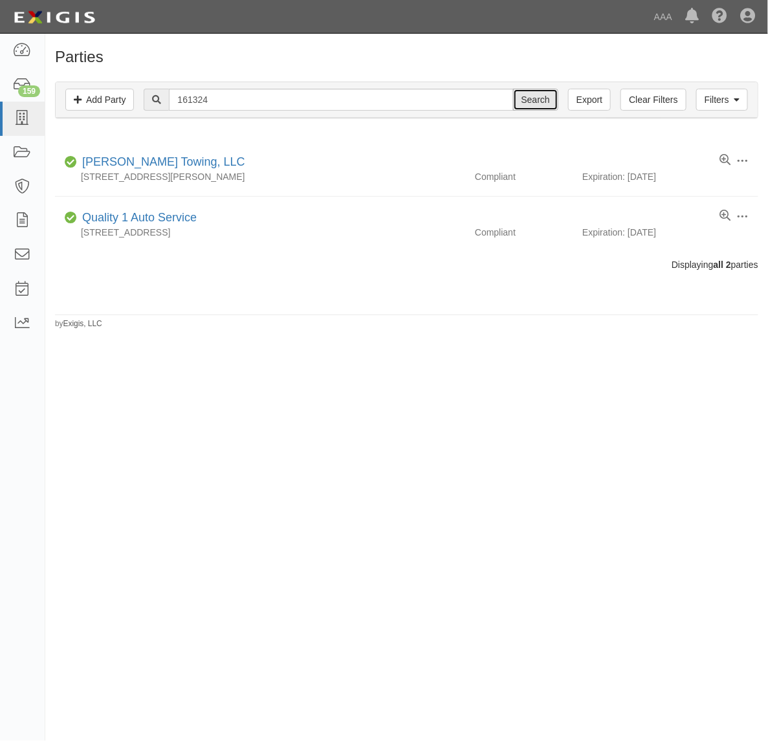
click at [522, 103] on input "Search" at bounding box center [535, 100] width 45 height 22
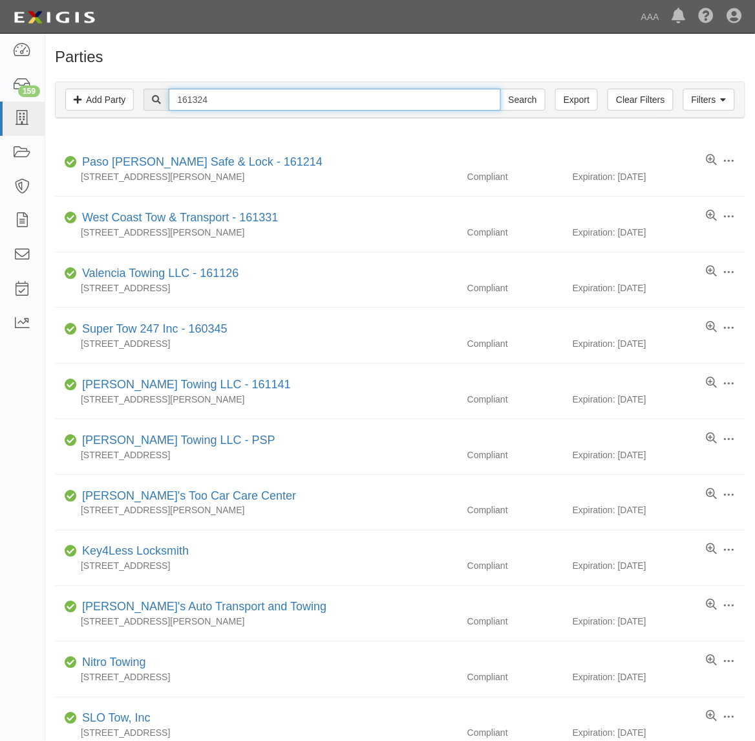
click at [231, 100] on input "161324" at bounding box center [335, 100] width 332 height 22
type input "CVT"
click at [501, 89] on input "Search" at bounding box center [523, 100] width 45 height 22
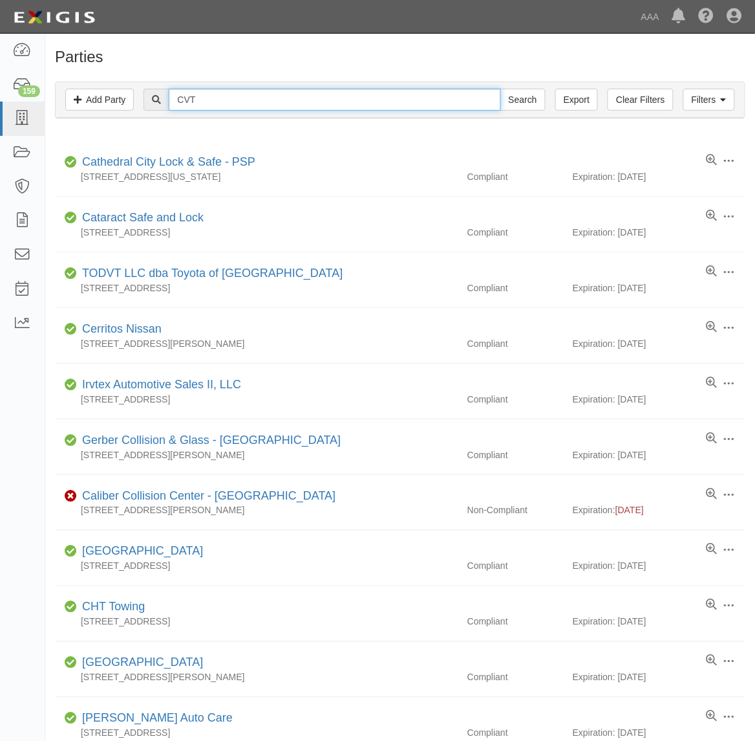
click at [208, 97] on input "CVT" at bounding box center [335, 100] width 332 height 22
type input "Central Valley Towing"
click at [501, 89] on input "Search" at bounding box center [523, 100] width 45 height 22
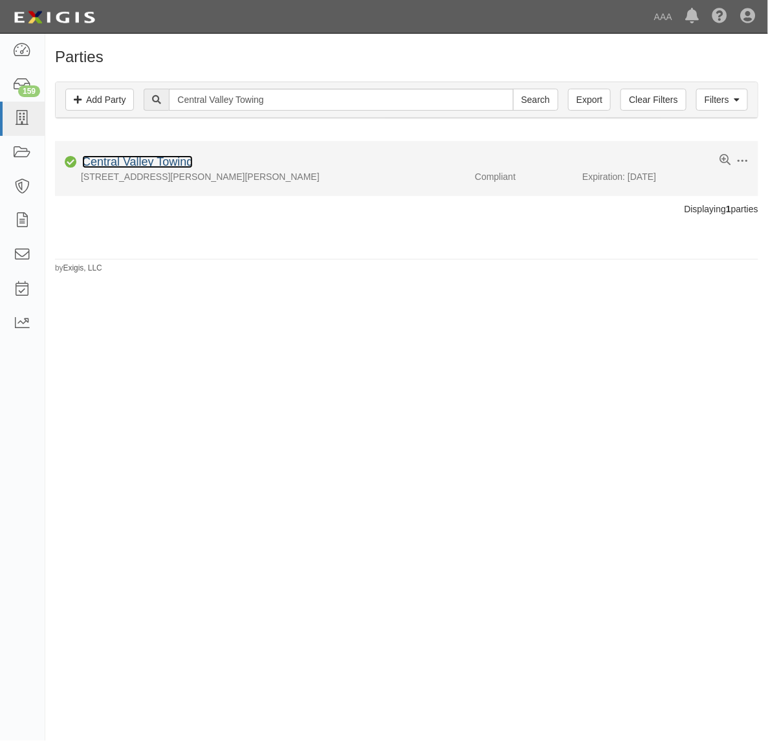
click at [175, 160] on link "Central Valley Towing" at bounding box center [137, 161] width 111 height 13
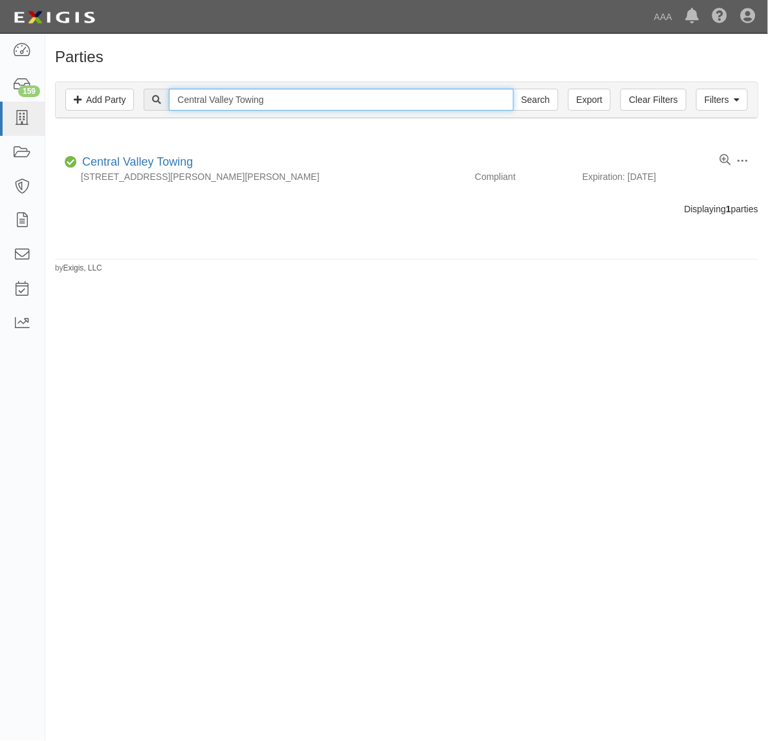
click at [269, 102] on input "Central Valley Towing" at bounding box center [341, 100] width 344 height 22
paste input "161326"
type input "161326"
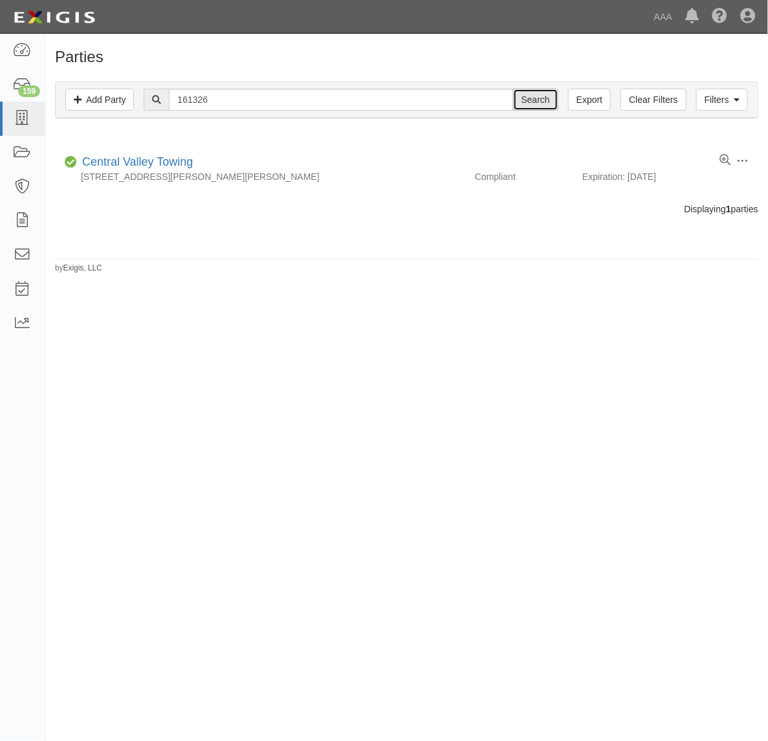
click at [537, 107] on input "Search" at bounding box center [535, 100] width 45 height 22
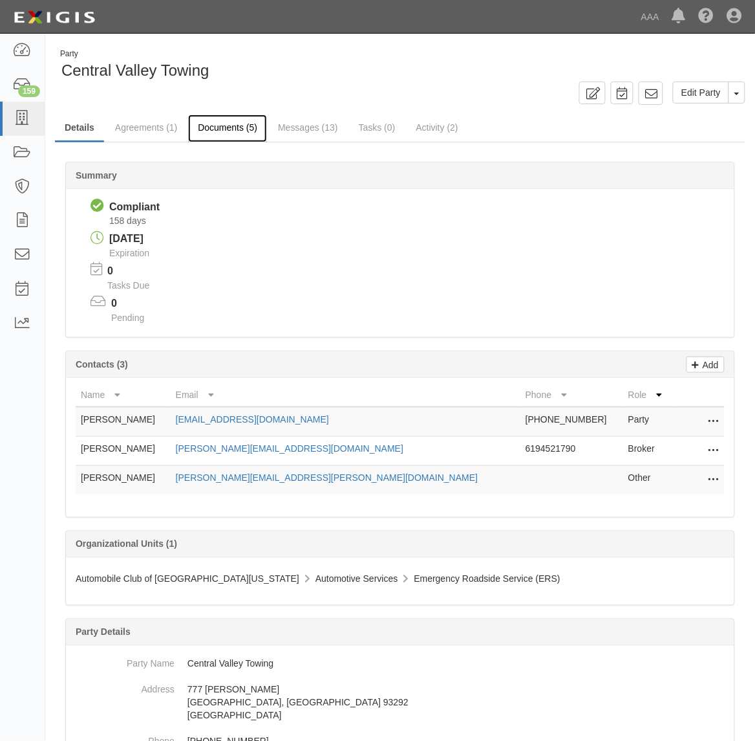
click at [232, 125] on link "Documents (5)" at bounding box center [227, 128] width 79 height 28
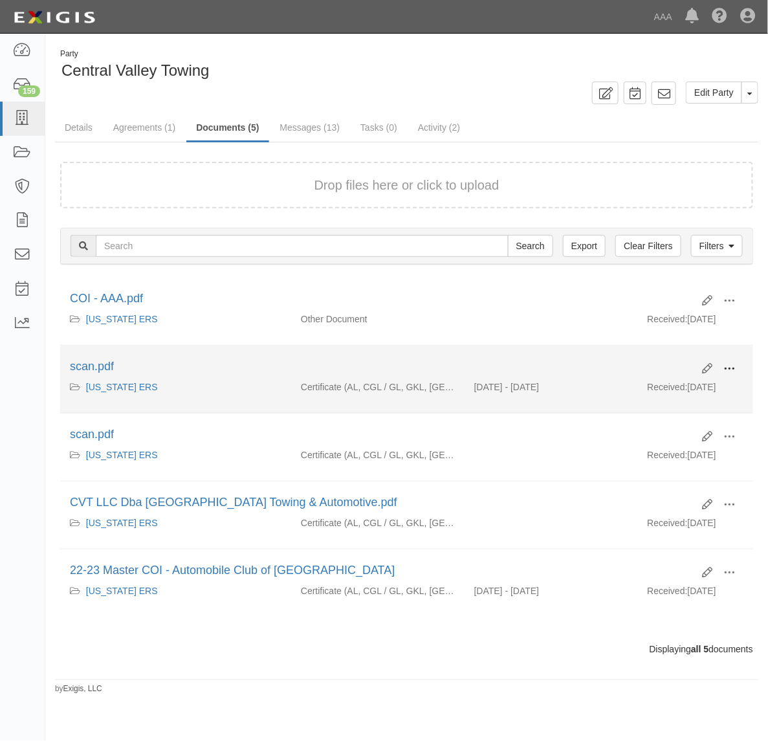
click at [726, 371] on span at bounding box center [729, 369] width 12 height 12
click at [704, 387] on link "View" at bounding box center [666, 387] width 102 height 23
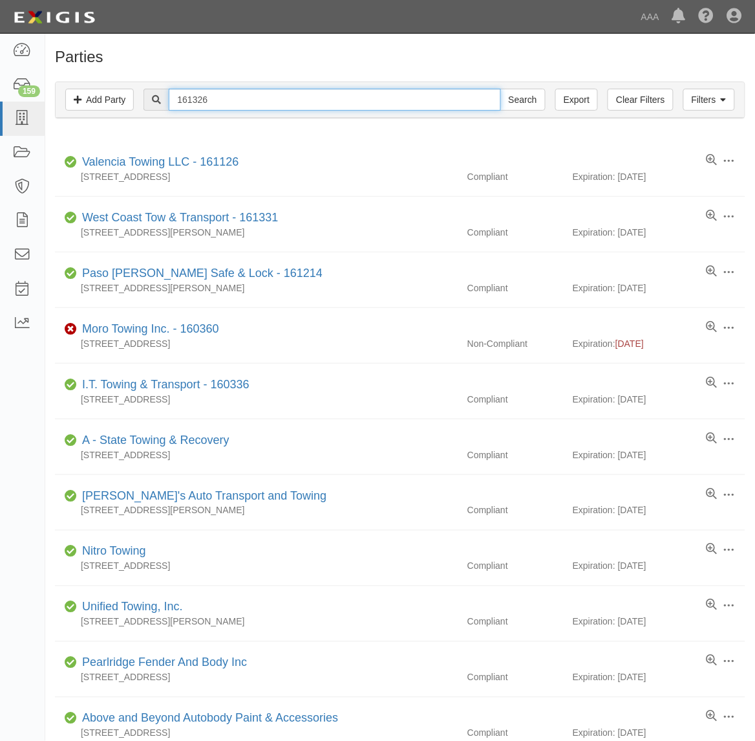
click at [252, 95] on input "161326" at bounding box center [335, 100] width 332 height 22
paste input "EXPRESS TOWING"
type input "EXPRESS TOWING"
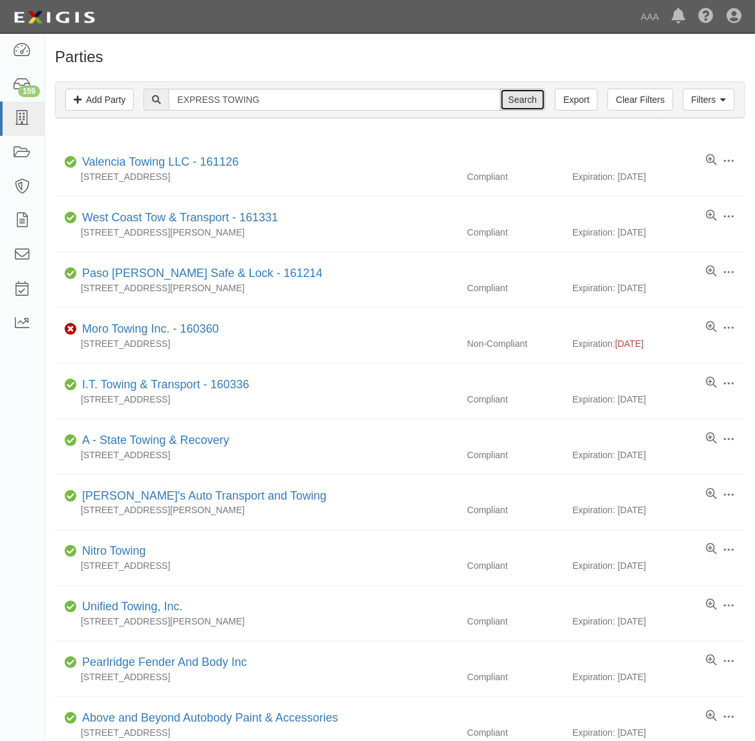
click at [537, 103] on input "Search" at bounding box center [523, 100] width 45 height 22
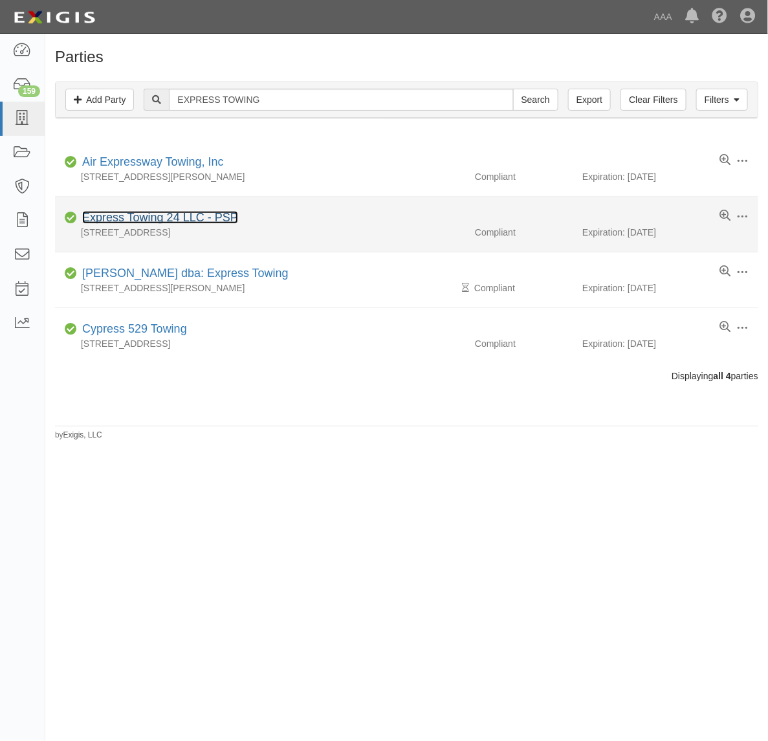
click at [189, 217] on link "Express Towing 24 LLC - PSP" at bounding box center [160, 217] width 156 height 13
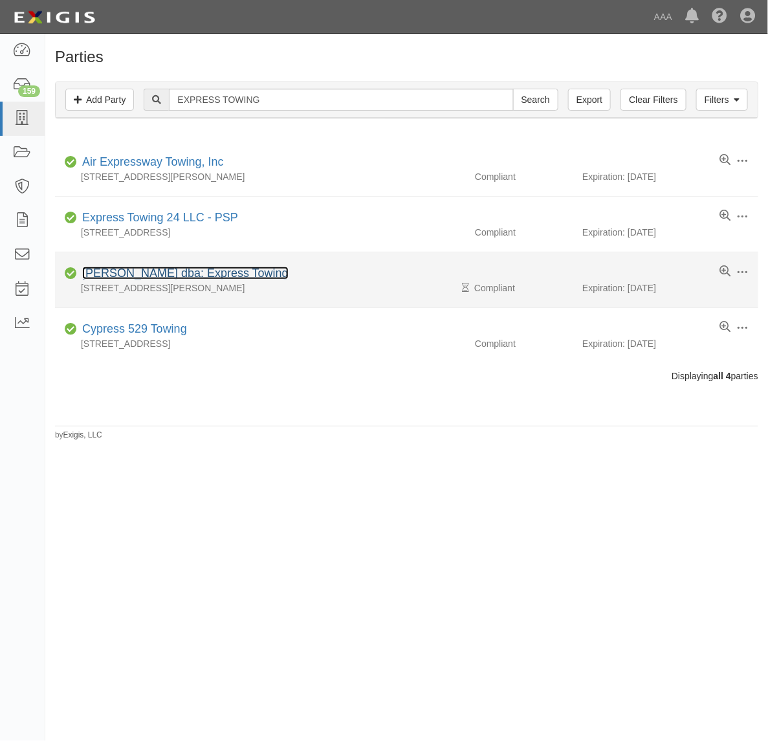
click at [175, 279] on link "[PERSON_NAME] dba: Express Towing" at bounding box center [185, 272] width 206 height 13
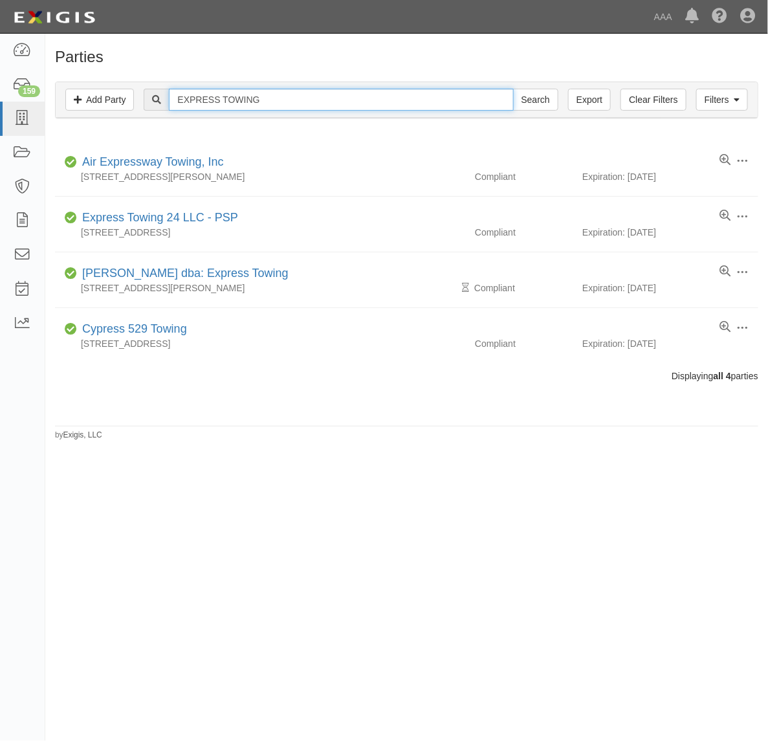
click at [253, 94] on input "EXPRESS TOWING" at bounding box center [341, 100] width 344 height 22
paste input "ABOVE AND BEYOND TRANSPORT"
type input "ABOVE AND BEYOND TRANSPORT"
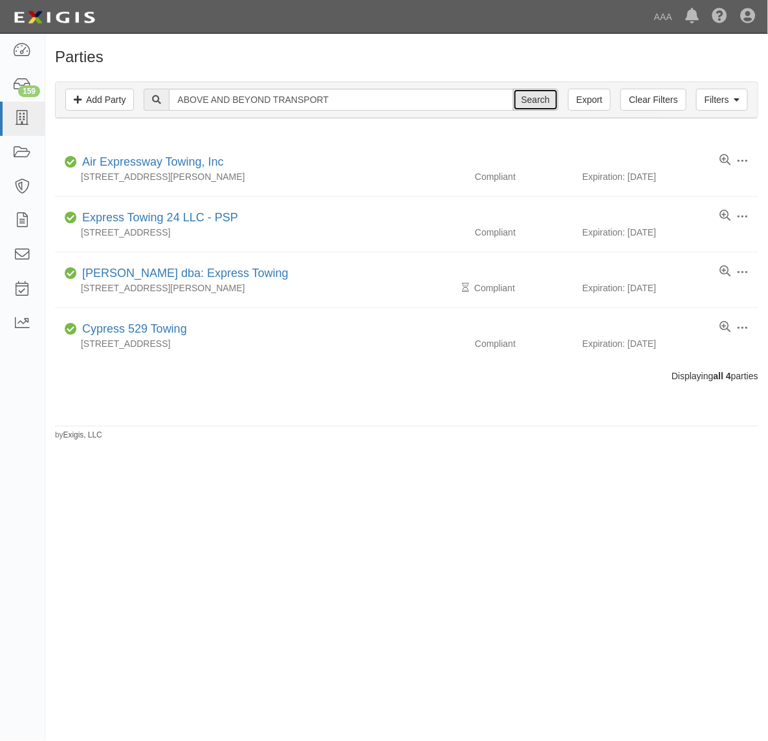
click at [525, 98] on input "Search" at bounding box center [535, 100] width 45 height 22
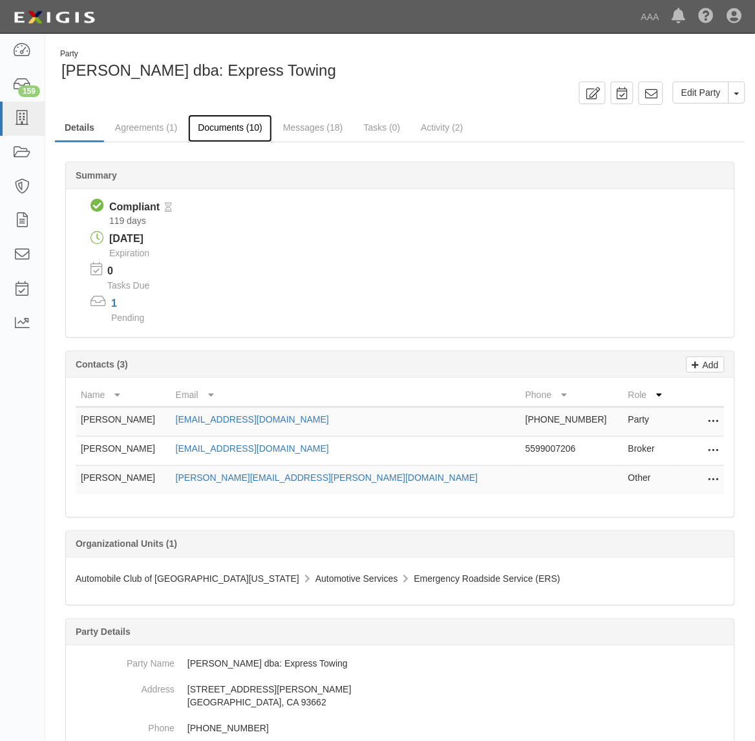
click at [246, 133] on link "Documents (10)" at bounding box center [230, 128] width 84 height 28
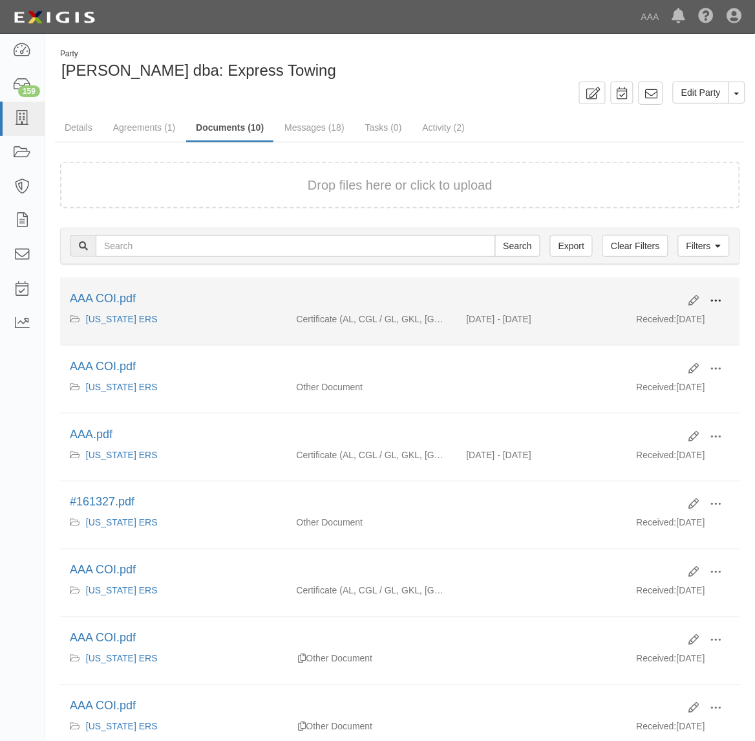
click at [715, 301] on span at bounding box center [717, 301] width 12 height 12
click at [671, 314] on link "View" at bounding box center [654, 319] width 102 height 23
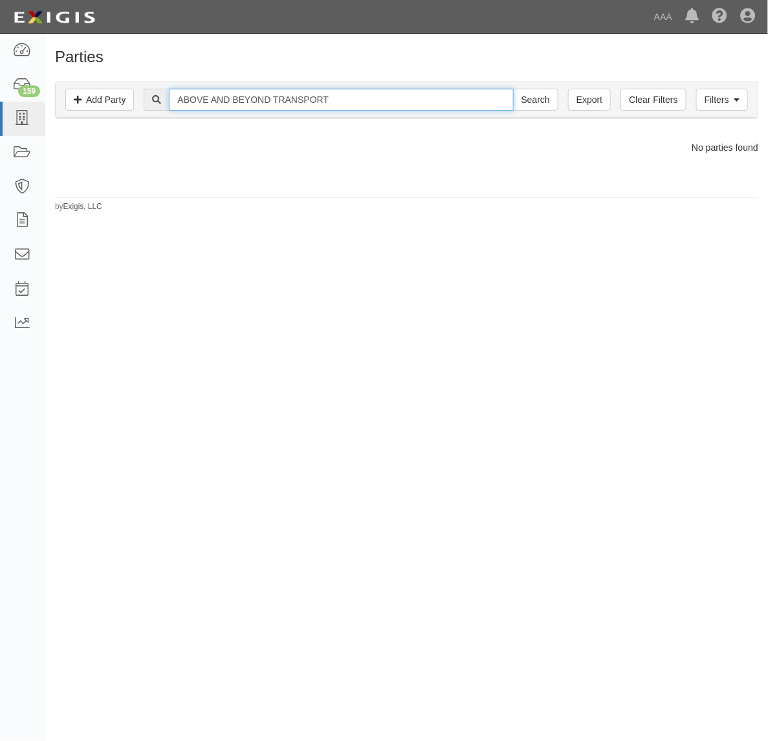
drag, startPoint x: 274, startPoint y: 101, endPoint x: 405, endPoint y: 104, distance: 131.3
click at [405, 104] on input "ABOVE AND BEYOND TRANSPORT" at bounding box center [341, 100] width 344 height 22
click at [513, 89] on input "Search" at bounding box center [535, 100] width 45 height 22
click at [287, 108] on input "ABOVE AND BEYOND" at bounding box center [341, 100] width 344 height 22
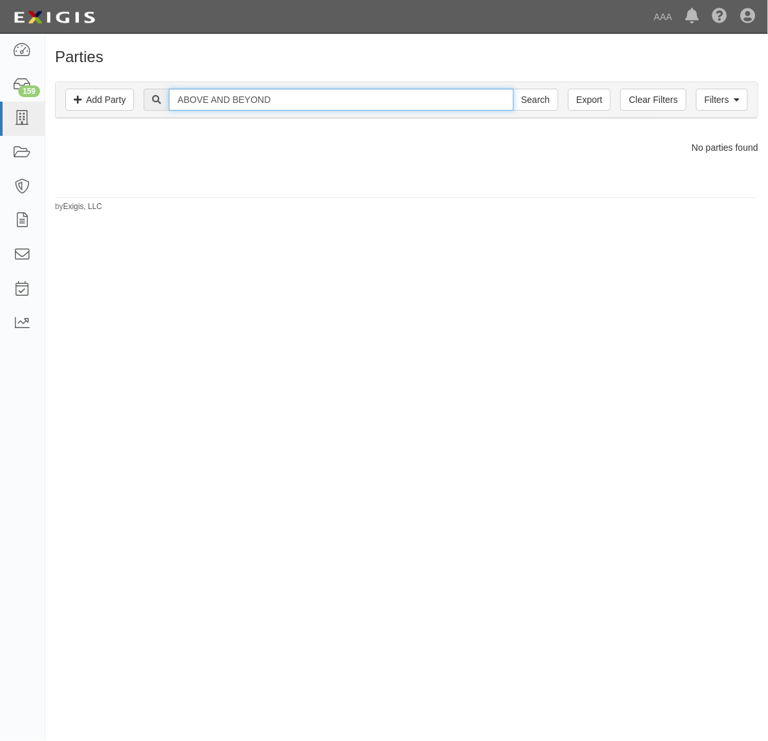
click at [287, 108] on input "ABOVE AND BEYOND" at bounding box center [341, 100] width 344 height 22
paste input "C & D TOWING SPECIALISTS"
type input "C & D TOWING SPECIALISTS"
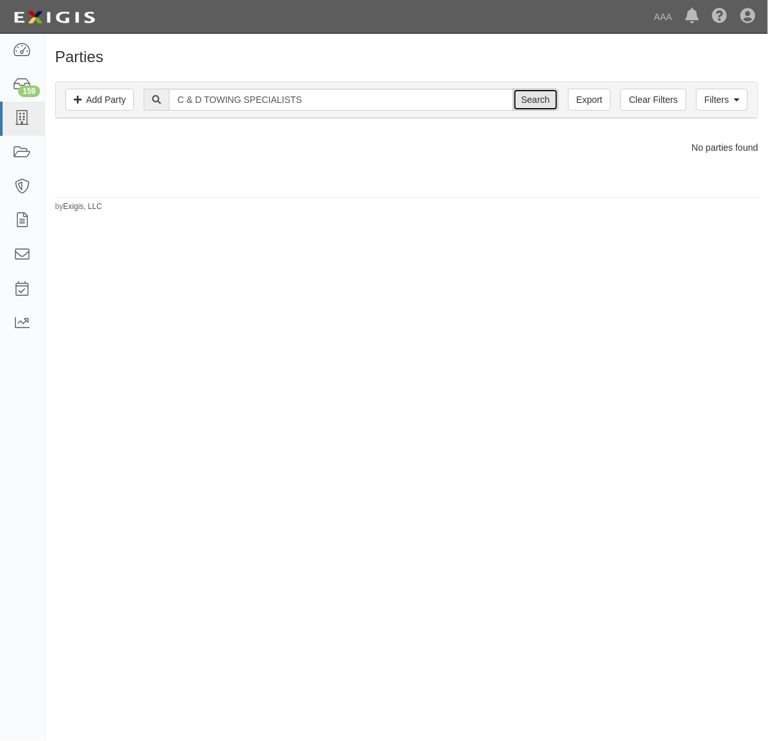
click at [524, 98] on input "Search" at bounding box center [535, 100] width 45 height 22
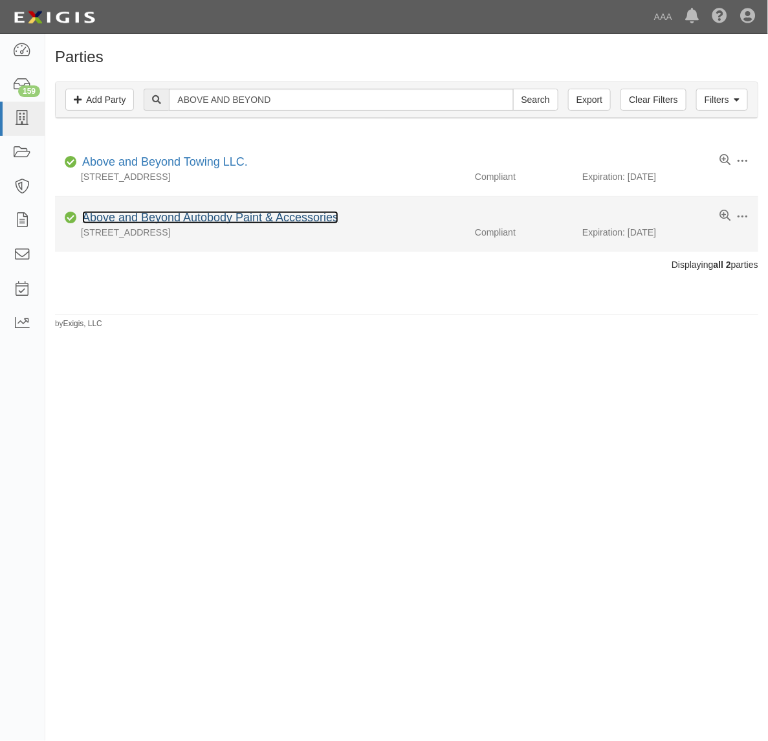
click at [244, 217] on link "Above and Beyond Autobody Paint & Accessories" at bounding box center [210, 217] width 256 height 13
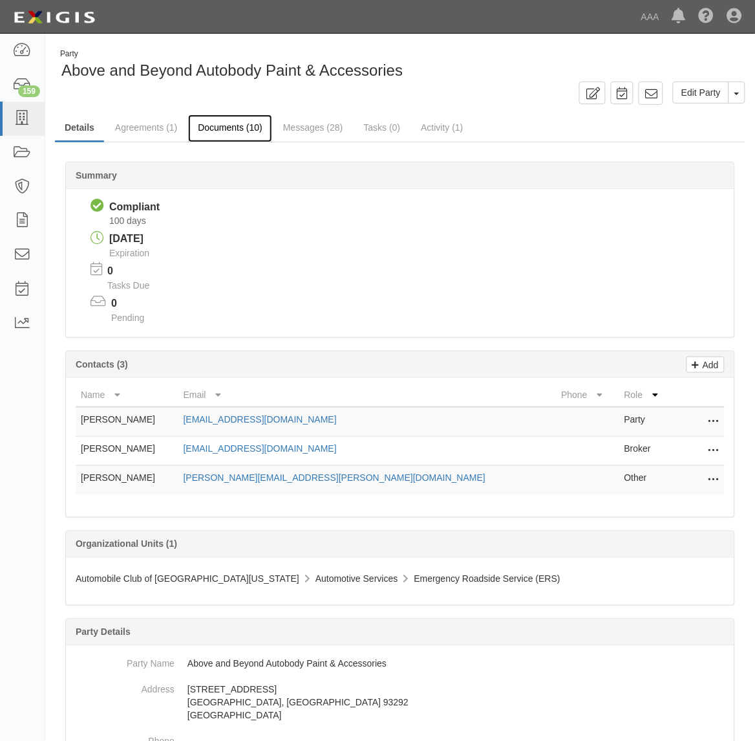
click at [250, 128] on link "Documents (10)" at bounding box center [230, 128] width 84 height 28
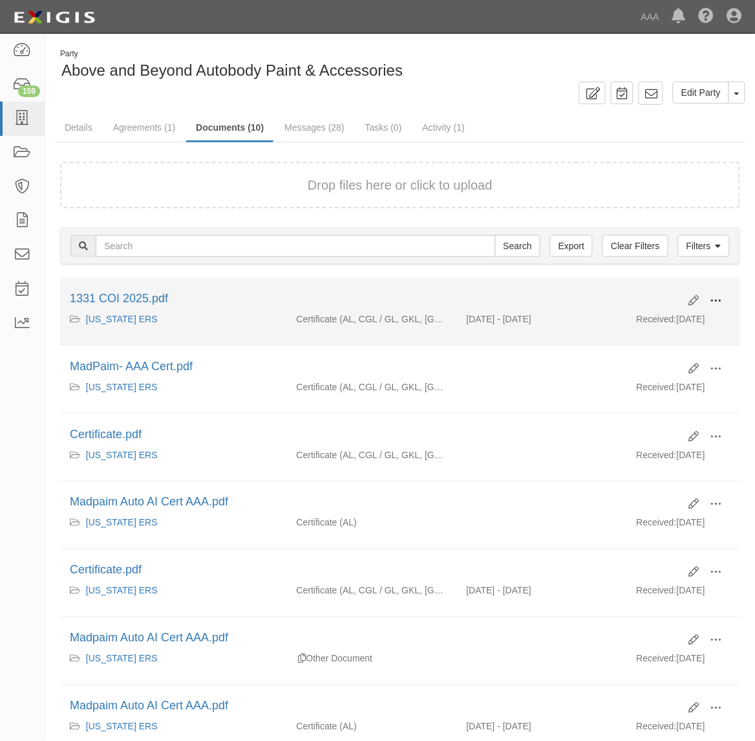
click at [715, 301] on span at bounding box center [717, 301] width 12 height 12
click at [676, 325] on link "View" at bounding box center [654, 319] width 102 height 23
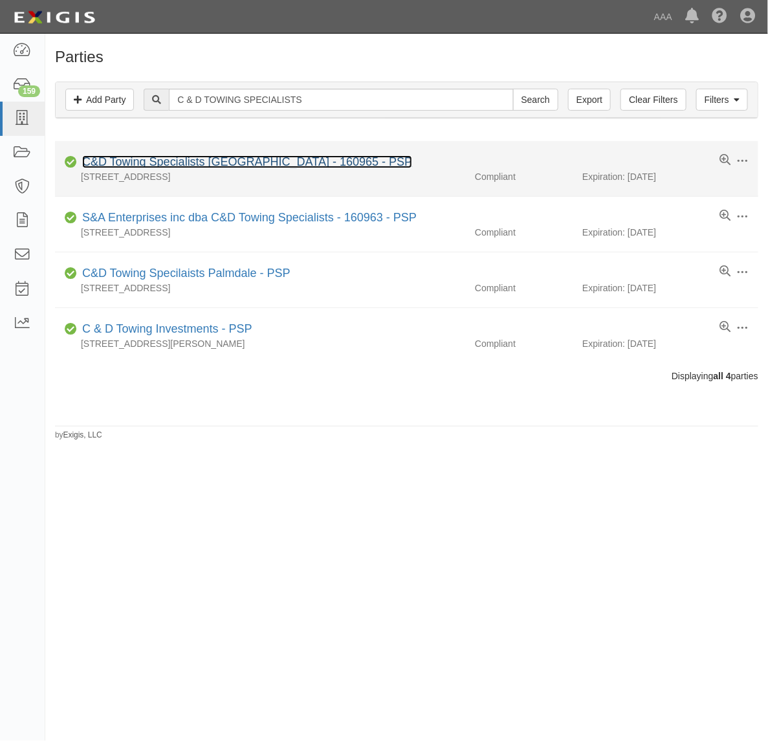
click at [283, 160] on link "C&D Towing Specialists Pasadena - 160965 - PSP" at bounding box center [247, 161] width 330 height 13
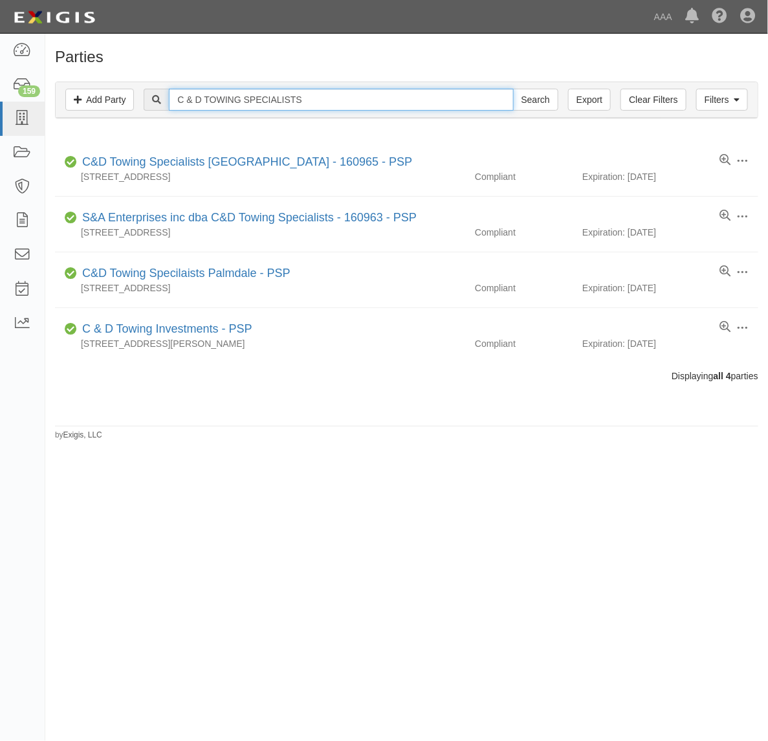
click at [219, 94] on input "C & D TOWING SPECIALISTS" at bounding box center [341, 100] width 344 height 22
paste input "WEST COAST TOW"
type input "WEST COAST TOW"
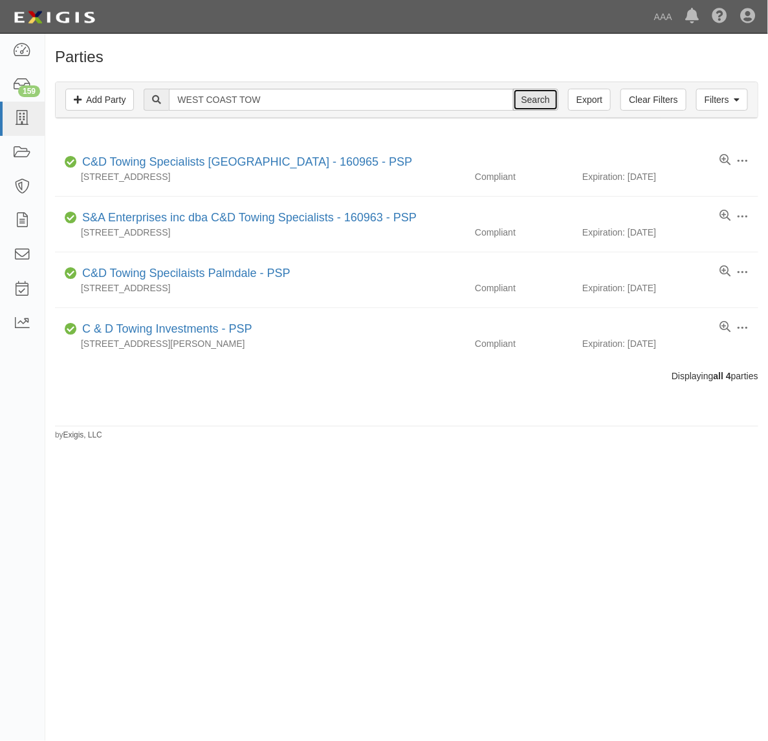
click at [527, 101] on input "Search" at bounding box center [535, 100] width 45 height 22
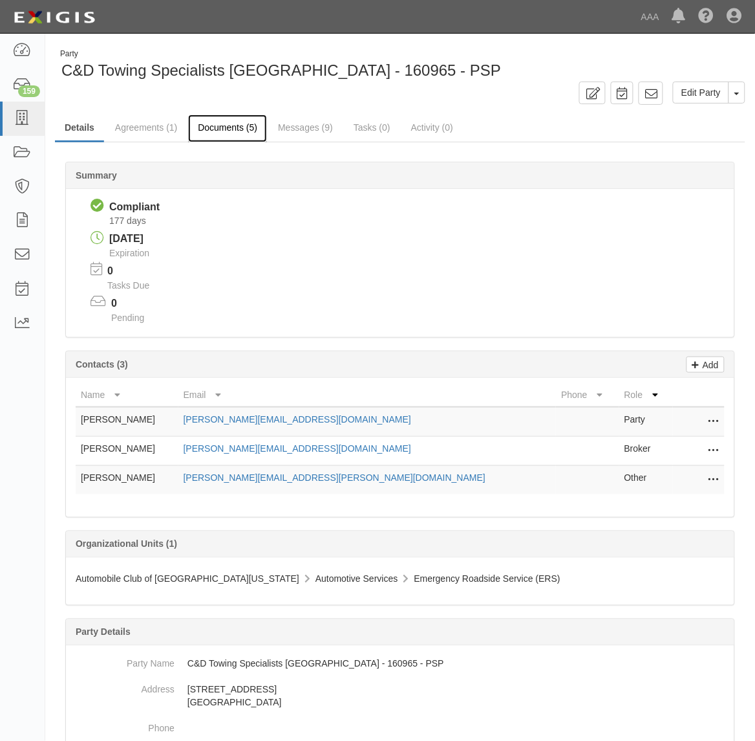
click at [237, 126] on link "Documents (5)" at bounding box center [227, 128] width 79 height 28
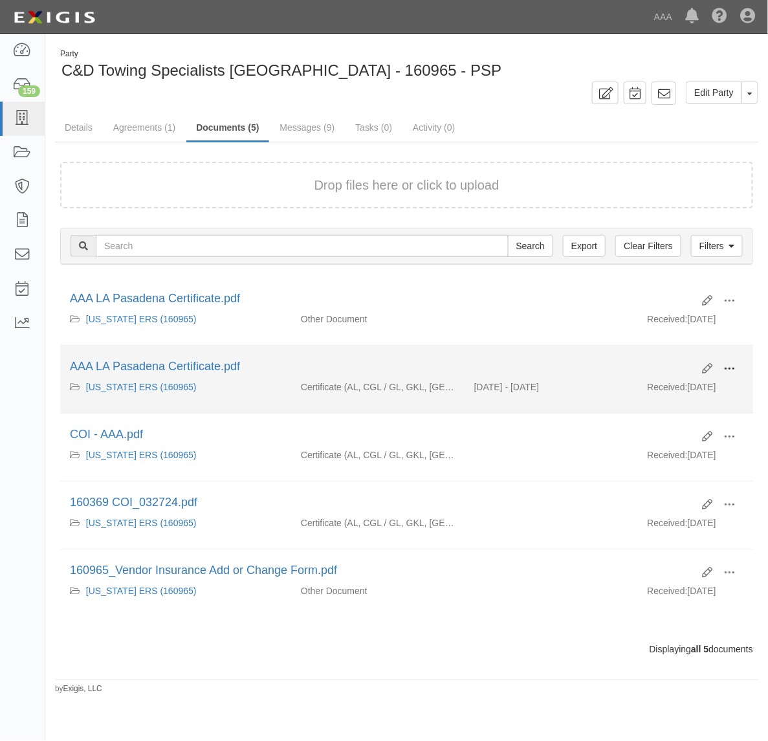
drag, startPoint x: 724, startPoint y: 370, endPoint x: 712, endPoint y: 376, distance: 13.9
click at [723, 370] on span at bounding box center [729, 369] width 12 height 12
click at [675, 389] on link "View" at bounding box center [666, 387] width 102 height 23
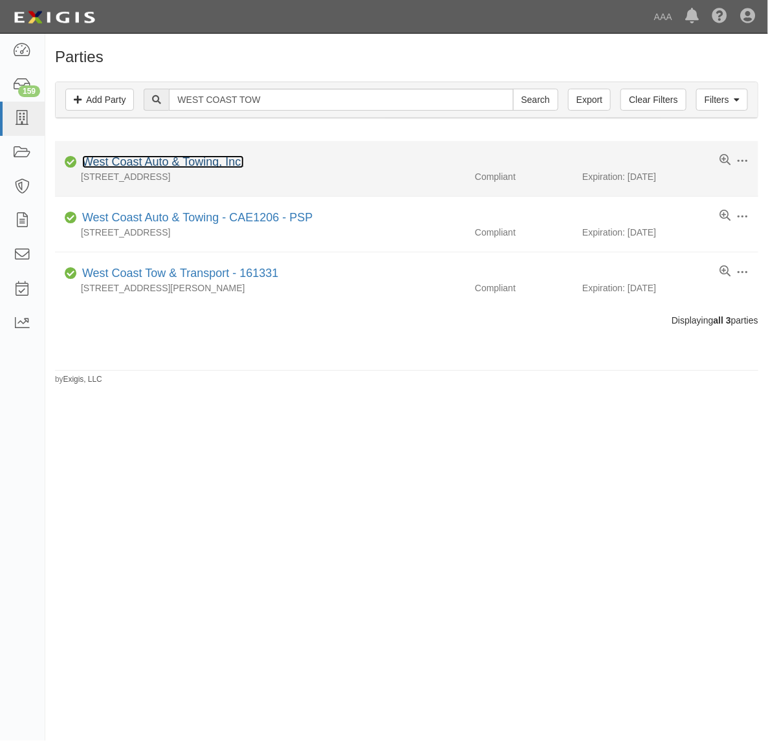
click at [205, 157] on link "West Coast Auto & Towing, Inc." at bounding box center [163, 161] width 162 height 13
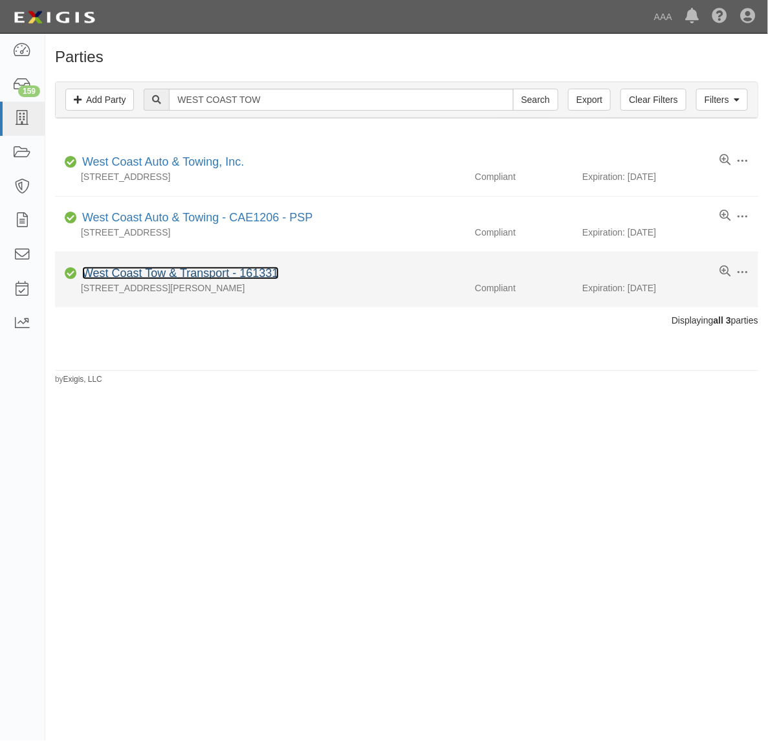
click at [232, 269] on link "West Coast Tow & Transport - 161331" at bounding box center [180, 272] width 197 height 13
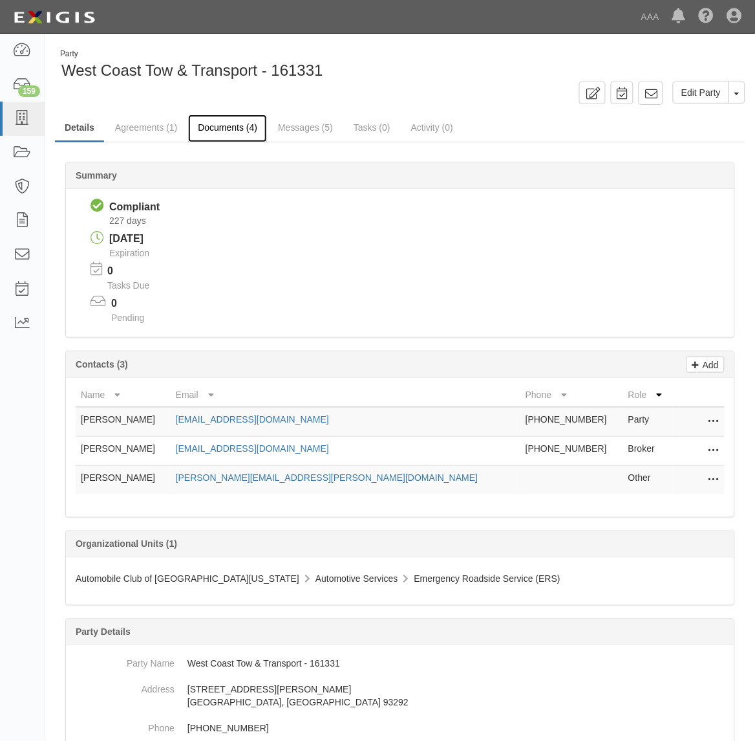
click at [222, 130] on link "Documents (4)" at bounding box center [227, 128] width 79 height 28
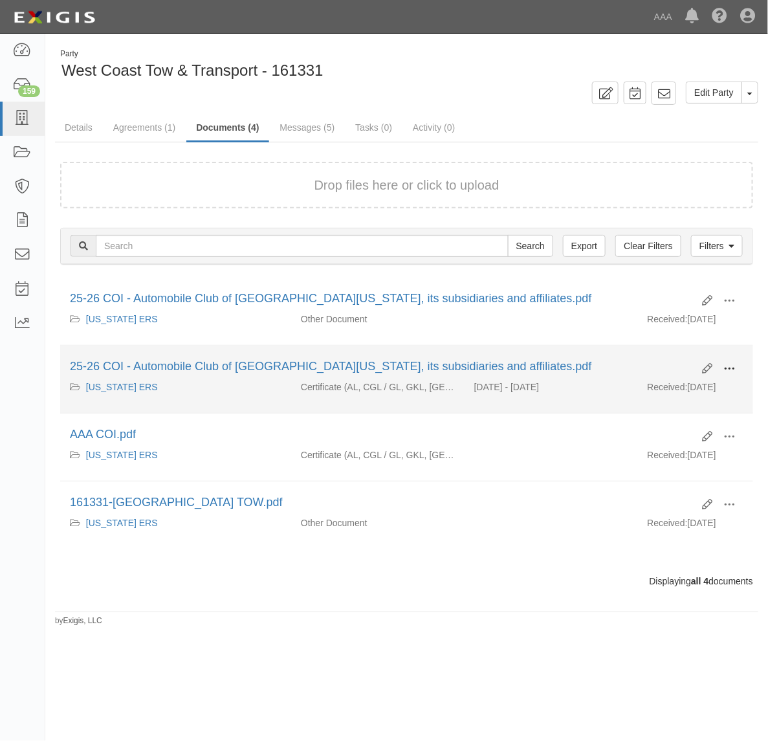
click at [733, 373] on span at bounding box center [729, 369] width 12 height 12
click at [693, 384] on link "View" at bounding box center [666, 387] width 102 height 23
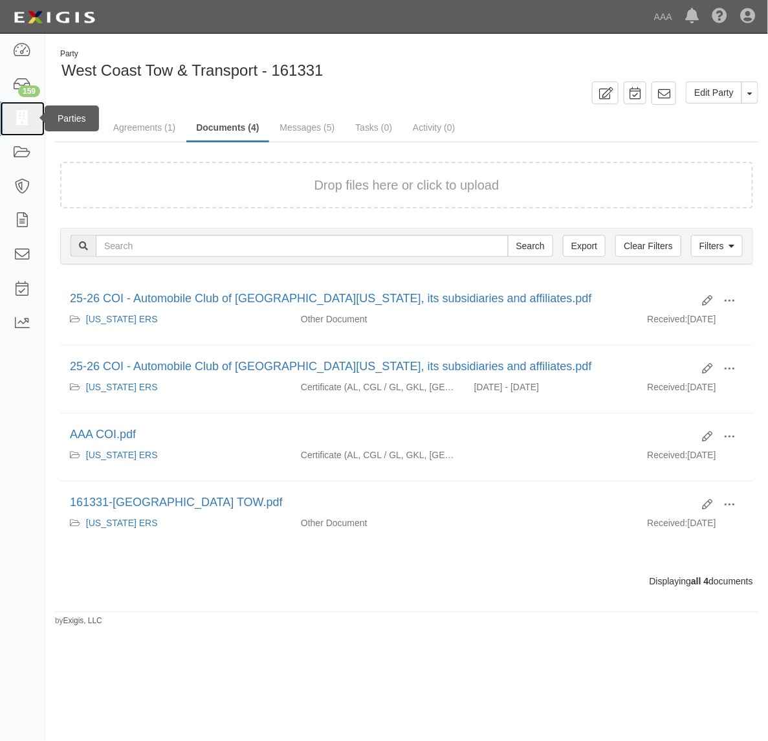
click at [31, 120] on link at bounding box center [22, 119] width 45 height 34
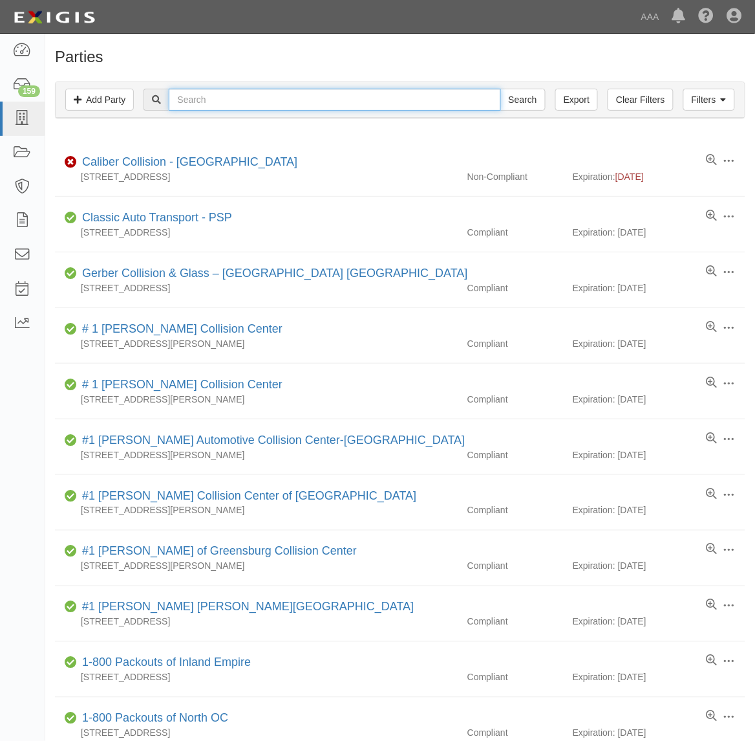
click at [256, 104] on input "text" at bounding box center [335, 100] width 332 height 22
paste input "CASTRO TOWING LLC"
type input "CASTRO TOWING LLC"
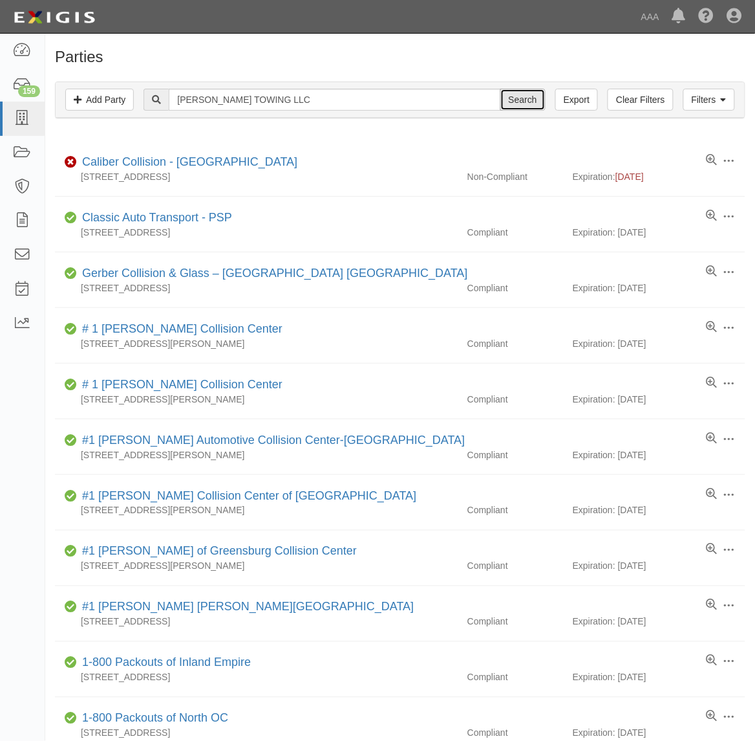
click at [516, 102] on input "Search" at bounding box center [523, 100] width 45 height 22
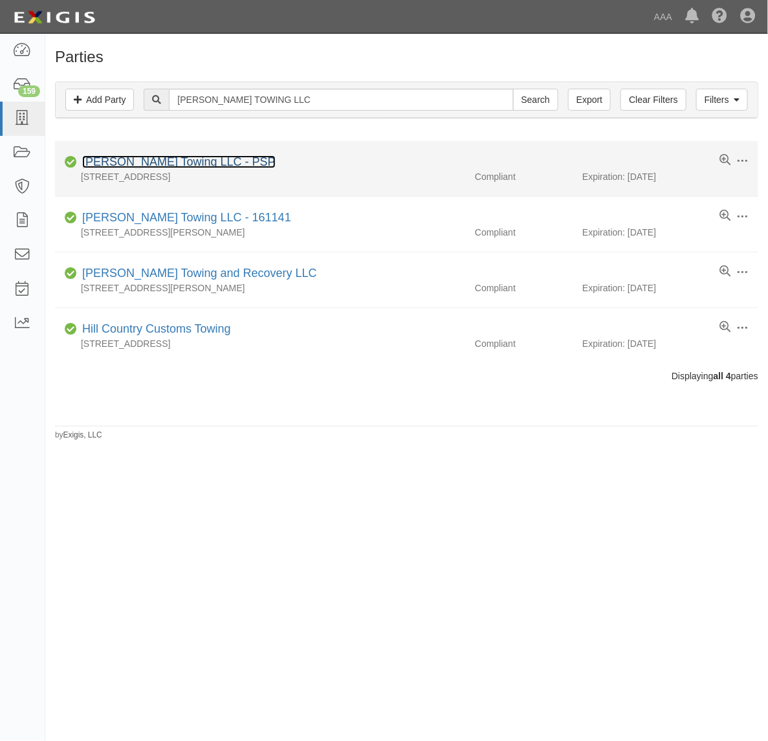
click at [175, 163] on link "Castro Towing LLC - PSP" at bounding box center [178, 161] width 193 height 13
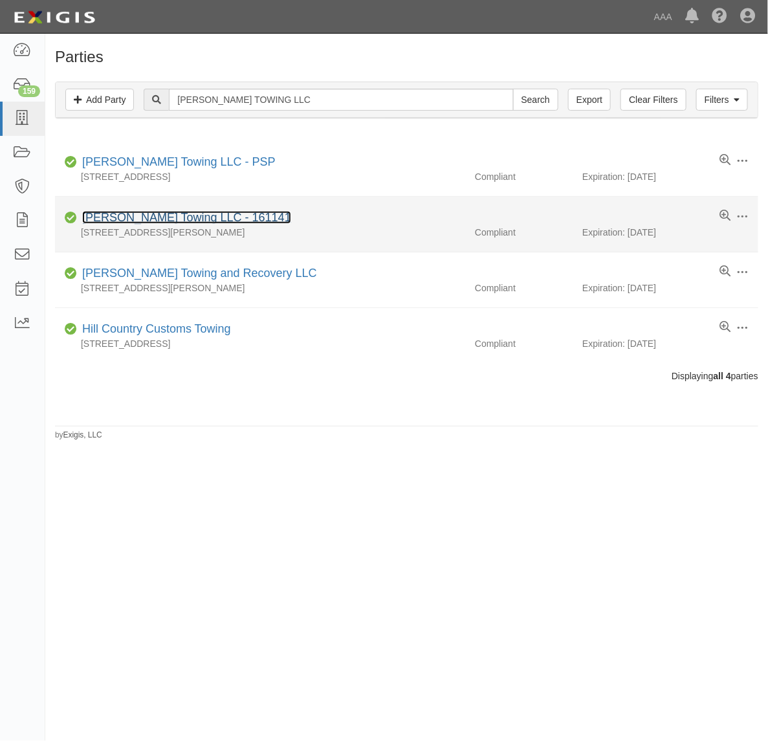
click at [209, 213] on link "[PERSON_NAME] Towing LLC - 161141" at bounding box center [186, 217] width 209 height 13
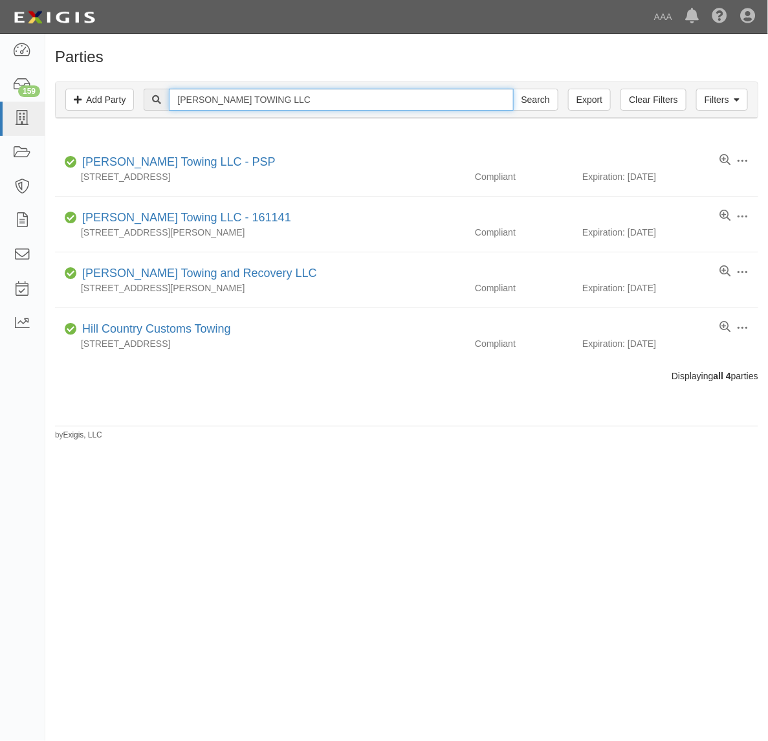
click at [248, 105] on input "CASTRO TOWING LLC" at bounding box center [341, 100] width 344 height 22
paste input "& D TOWING SPECIALISTS"
type input "C & D TOWING SPECIALISTS"
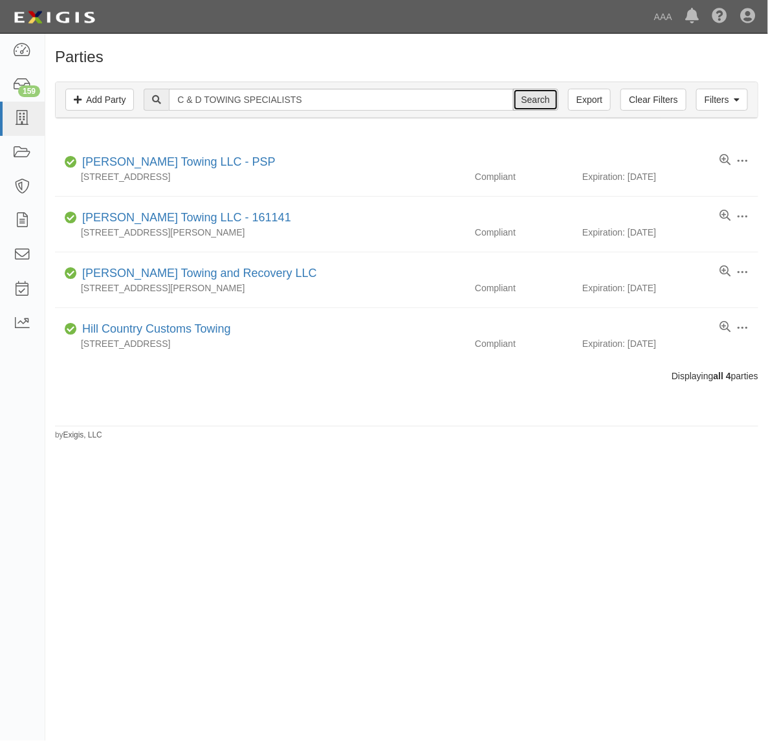
click at [526, 105] on input "Search" at bounding box center [535, 100] width 45 height 22
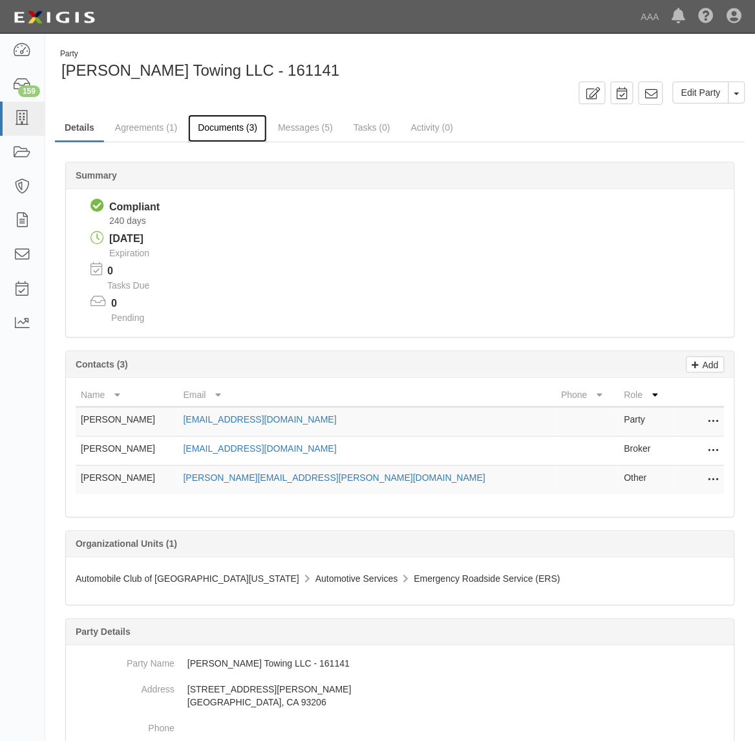
click at [239, 123] on link "Documents (3)" at bounding box center [227, 128] width 79 height 28
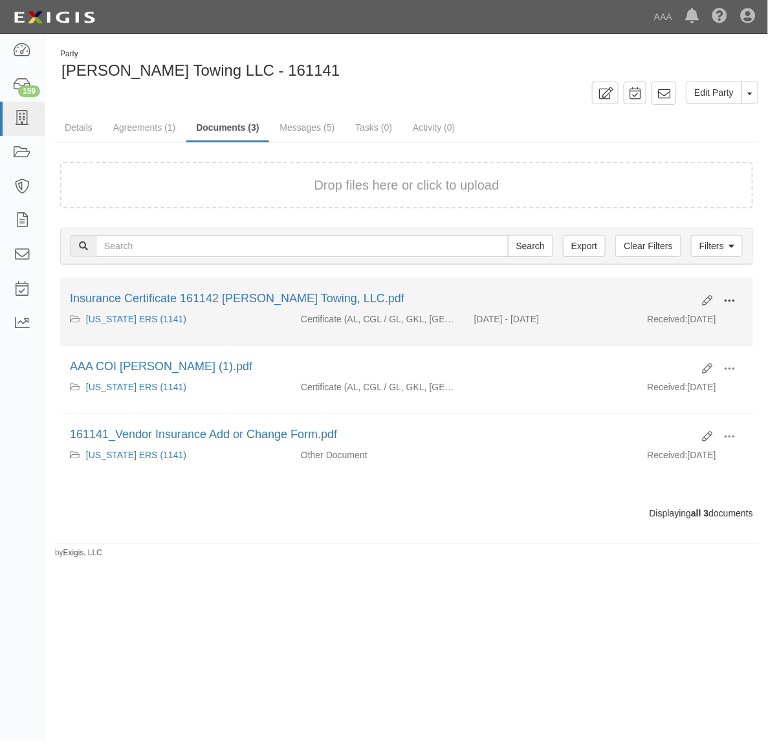
click at [723, 296] on span at bounding box center [729, 301] width 12 height 12
click at [686, 311] on link "View" at bounding box center [666, 319] width 102 height 23
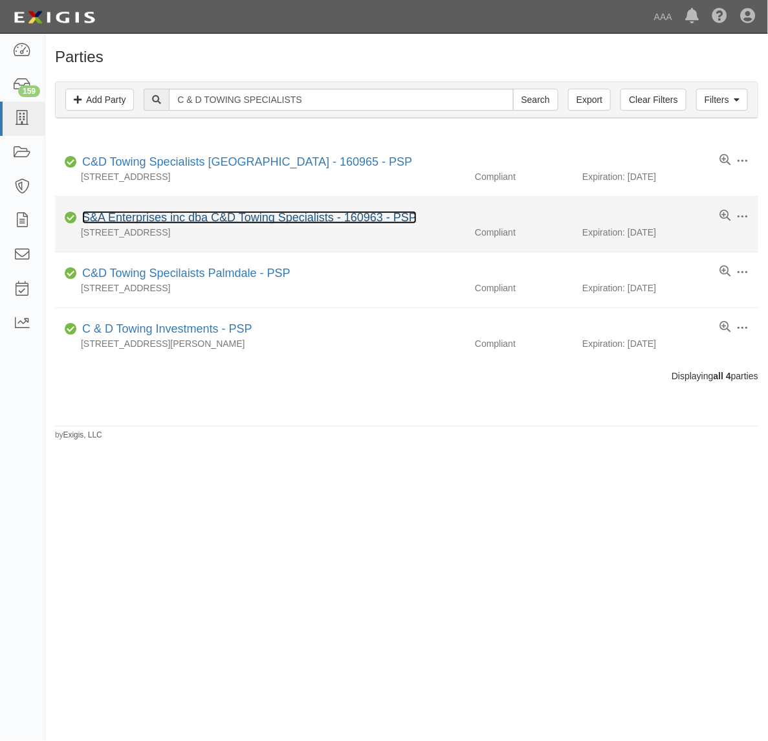
click at [296, 224] on link "S&A Enterprises inc dba C&D Towing Specialists - 160963 - PSP" at bounding box center [249, 217] width 334 height 13
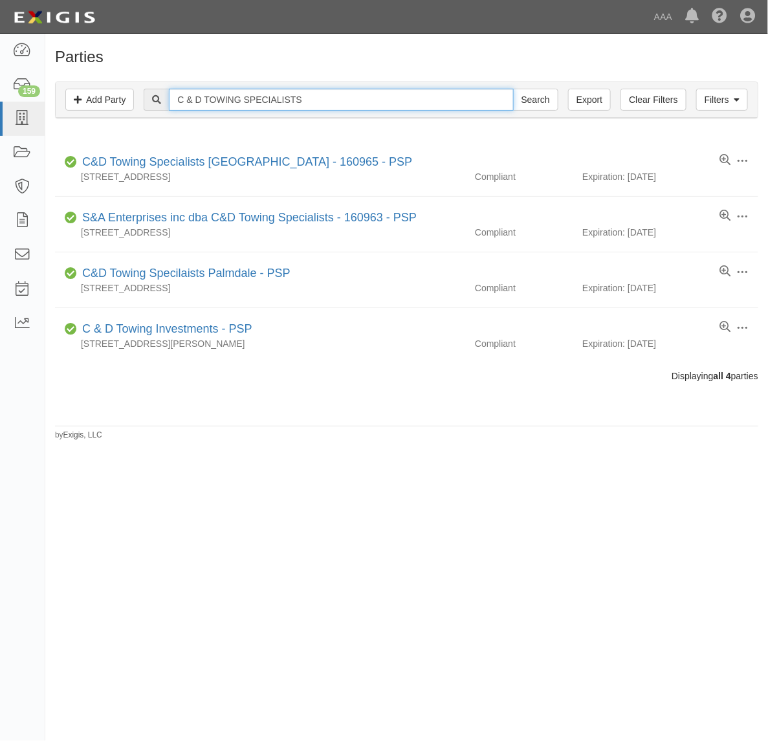
click at [263, 92] on input "C & D TOWING SPECIALISTS" at bounding box center [341, 100] width 344 height 22
paste input "TOW EXPRESS, LLC"
type input "TOW EXPRESS, LLC"
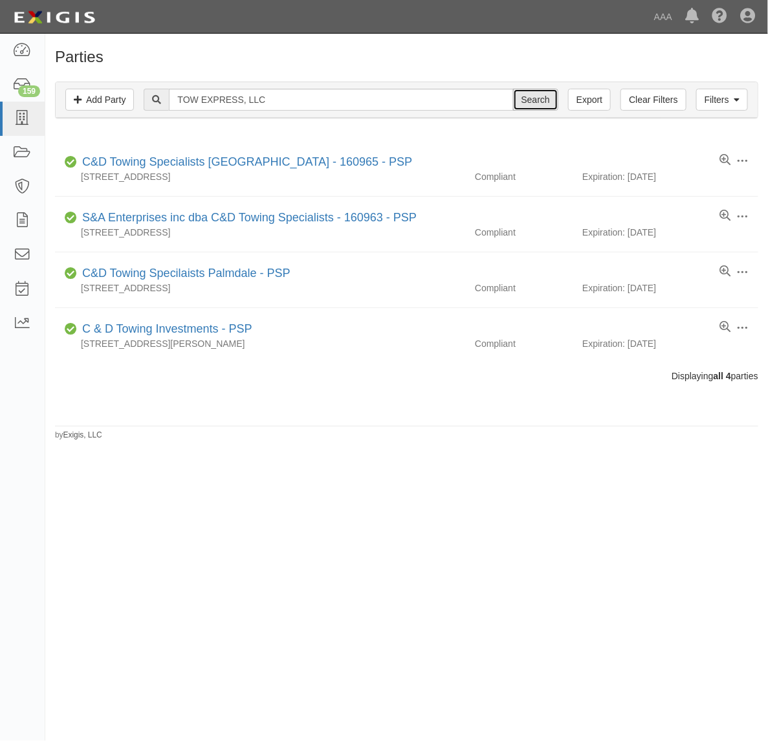
click at [530, 92] on input "Search" at bounding box center [535, 100] width 45 height 22
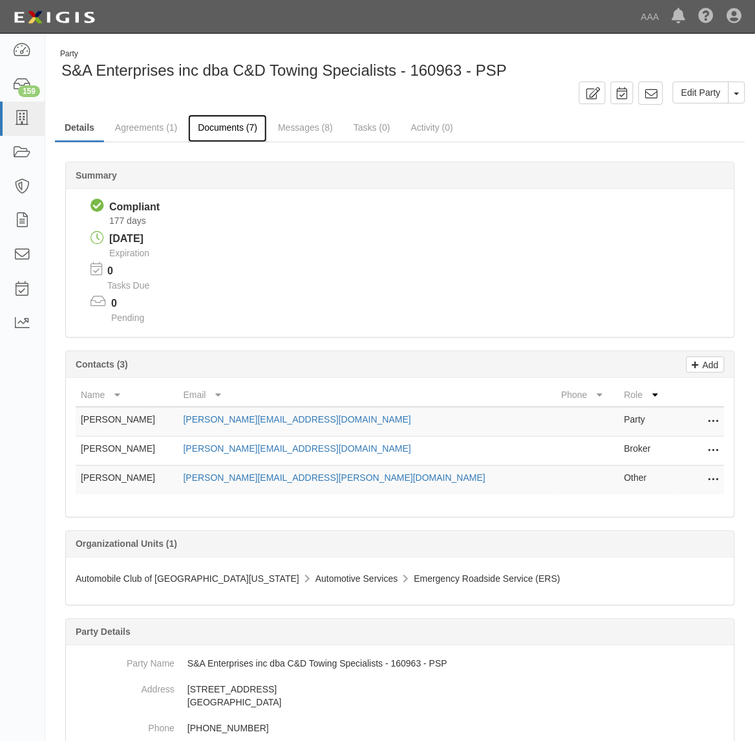
click at [220, 122] on link "Documents (7)" at bounding box center [227, 128] width 79 height 28
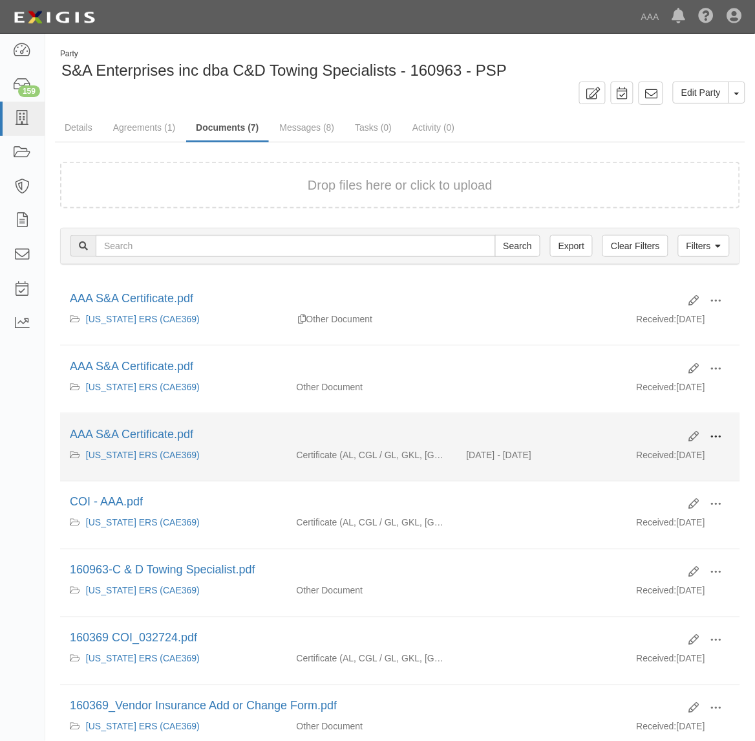
click at [716, 432] on span at bounding box center [717, 437] width 12 height 12
click at [676, 456] on link "View" at bounding box center [654, 455] width 102 height 23
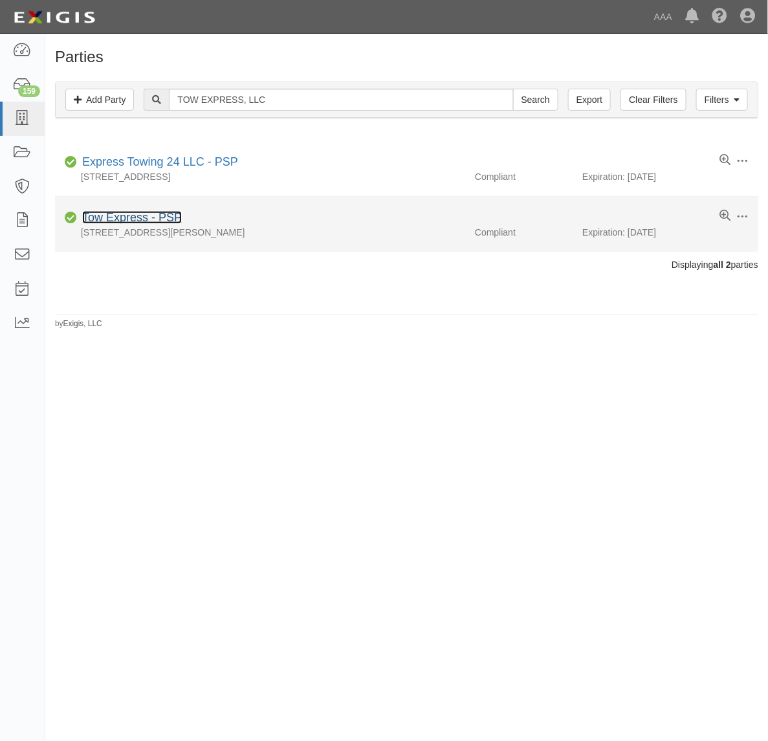
click at [152, 218] on link "Tow Express - PSP" at bounding box center [132, 217] width 100 height 13
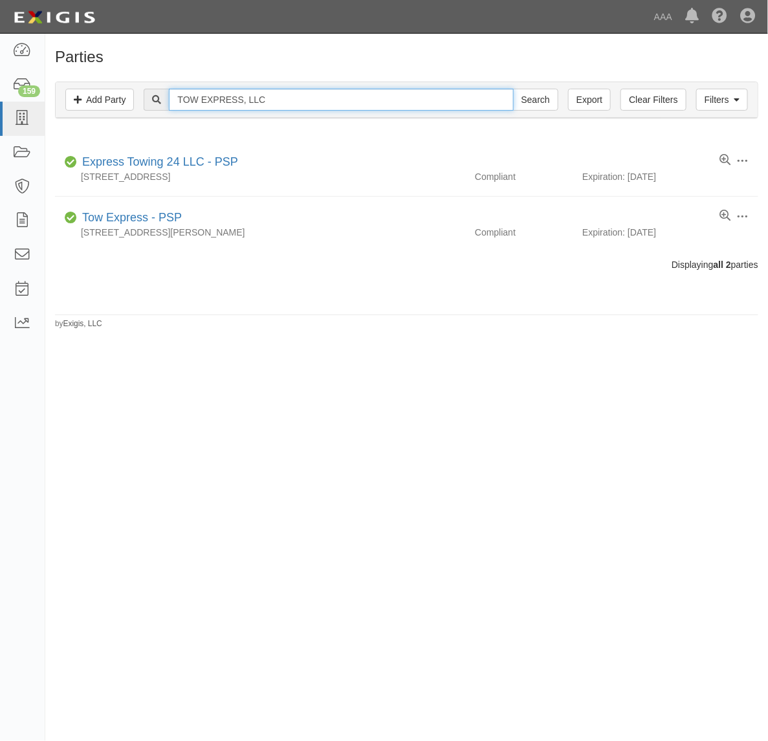
click at [199, 96] on input "TOW EXPRESS, LLC" at bounding box center [341, 100] width 344 height 22
paste input "American Towing and Roadside Service Inc"
type input "American Towing and Roadside Service Inc"
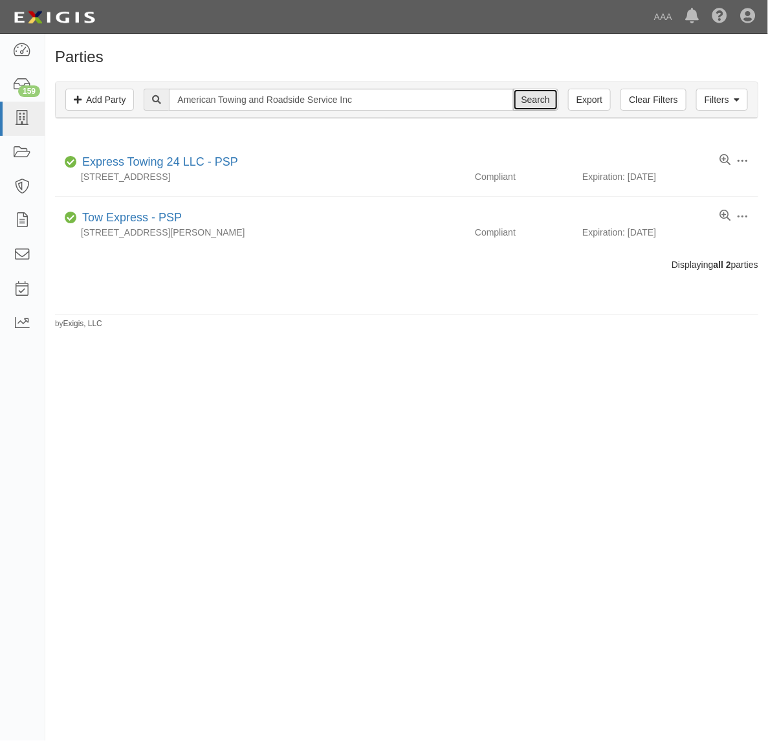
click at [532, 101] on input "Search" at bounding box center [535, 100] width 45 height 22
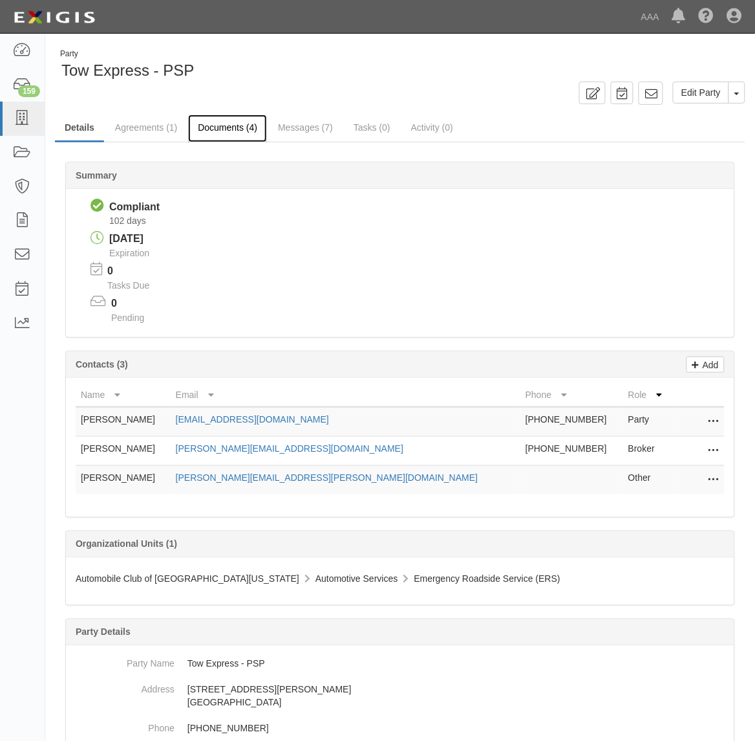
click at [235, 131] on link "Documents (4)" at bounding box center [227, 128] width 79 height 28
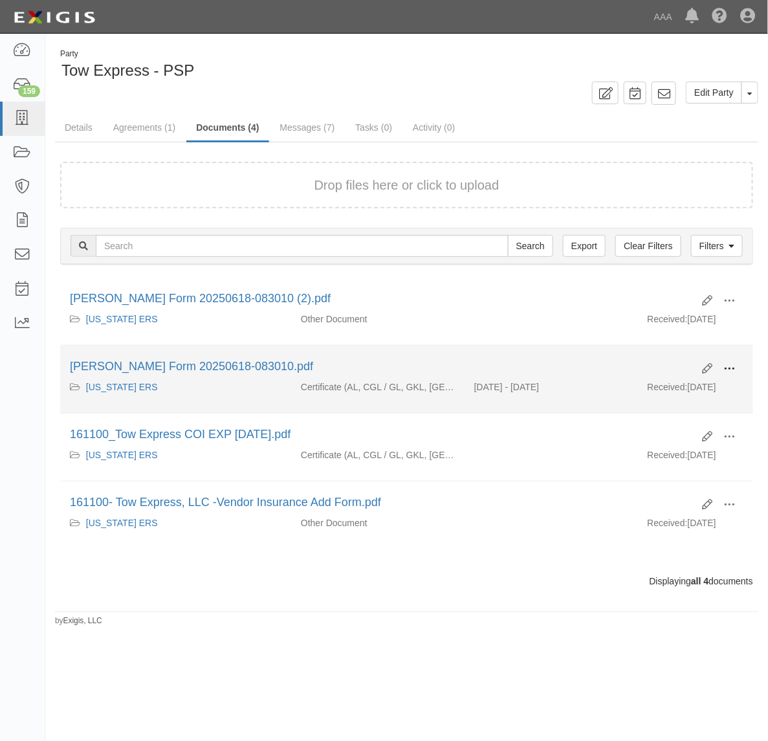
click at [726, 369] on span at bounding box center [729, 369] width 12 height 12
click at [703, 383] on link "View" at bounding box center [666, 387] width 102 height 23
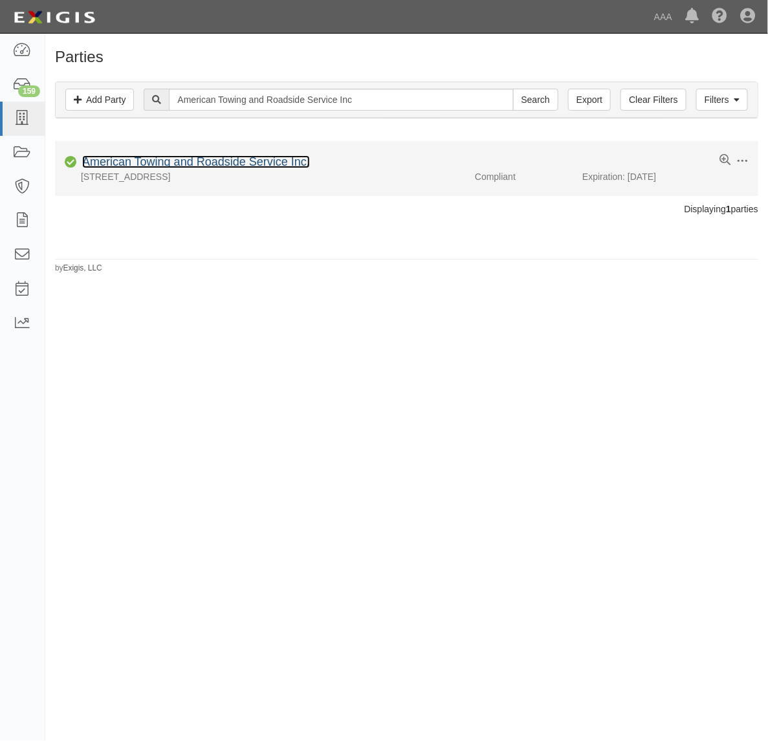
click at [215, 163] on link "American Towing and Roadside Service Inc." at bounding box center [196, 161] width 228 height 13
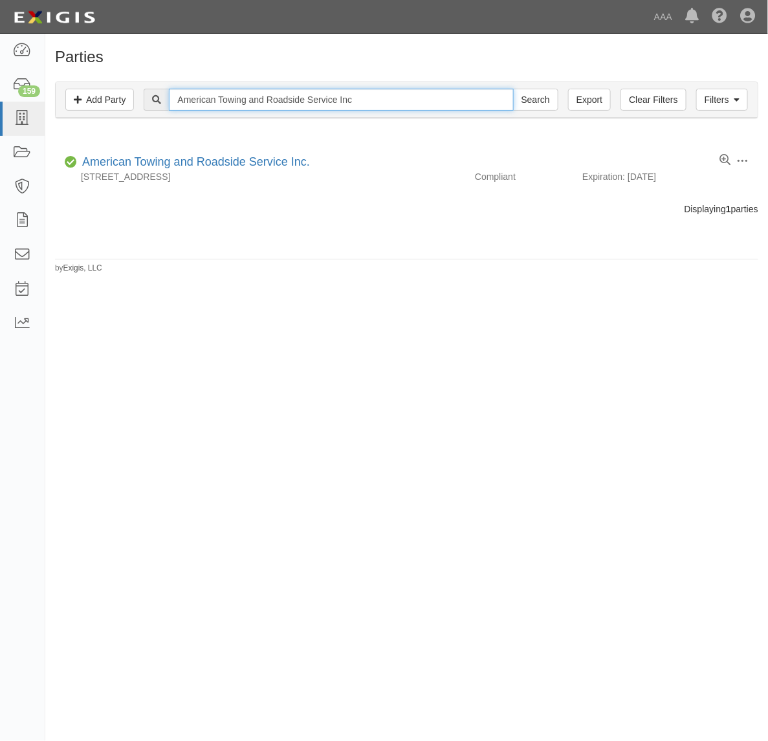
click at [230, 94] on input "American Towing and Roadside Service Inc" at bounding box center [341, 100] width 344 height 22
drag, startPoint x: 230, startPoint y: 94, endPoint x: 212, endPoint y: 99, distance: 18.7
click at [212, 99] on input "American Towing and Roadside Service Inc" at bounding box center [341, 100] width 344 height 22
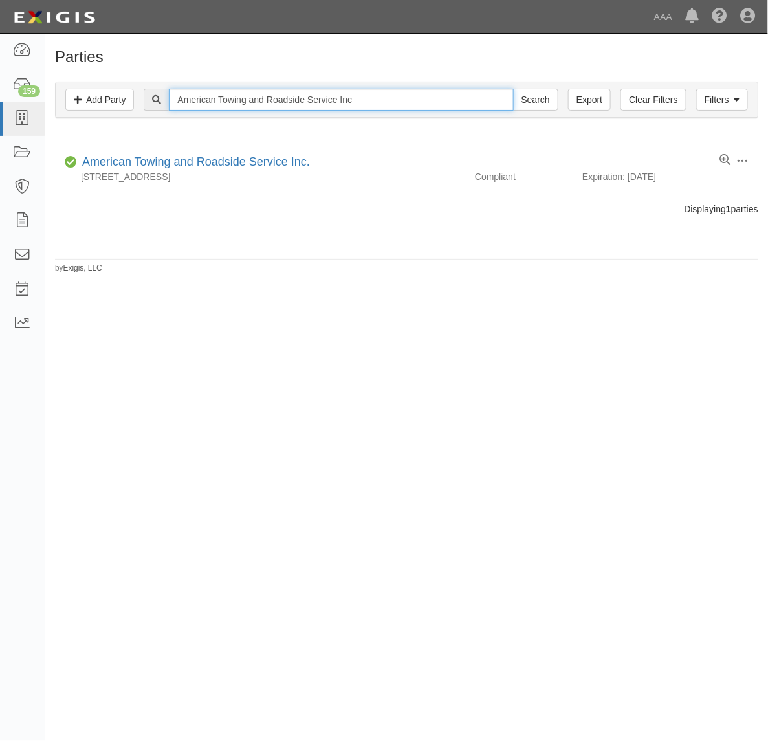
click at [212, 99] on input "American Towing and Roadside Service Inc" at bounding box center [341, 100] width 344 height 22
paste input "DVANCED AUTO ASSISTANCE INC"
type input "ADVANCED AUTO ASSISTANCE INC"
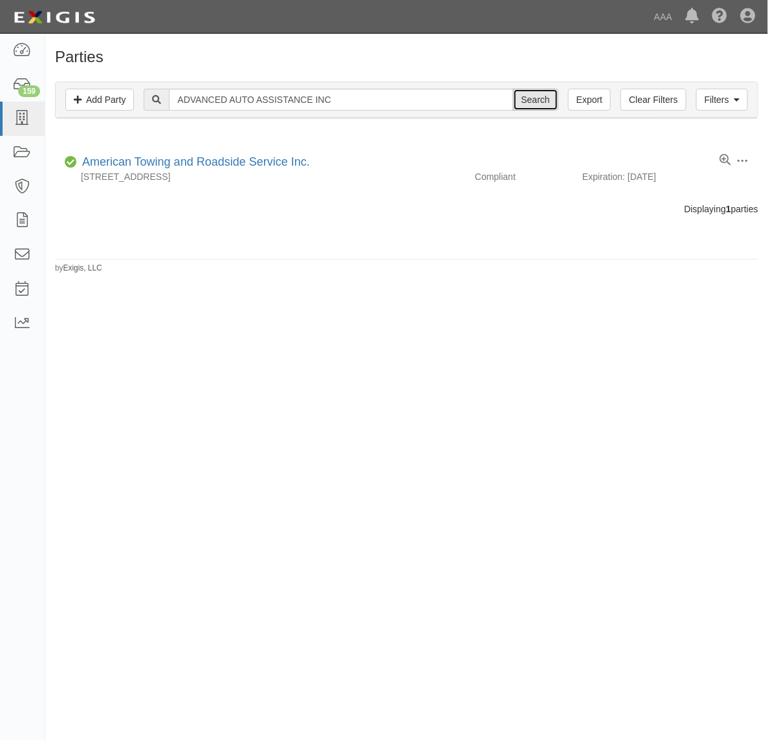
click at [525, 98] on input "Search" at bounding box center [535, 100] width 45 height 22
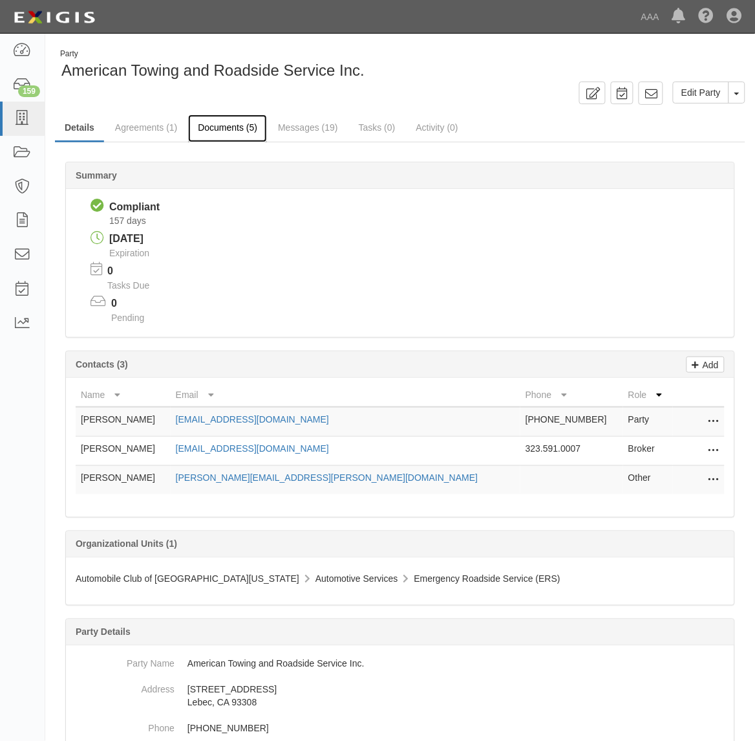
click at [227, 129] on link "Documents (5)" at bounding box center [227, 128] width 79 height 28
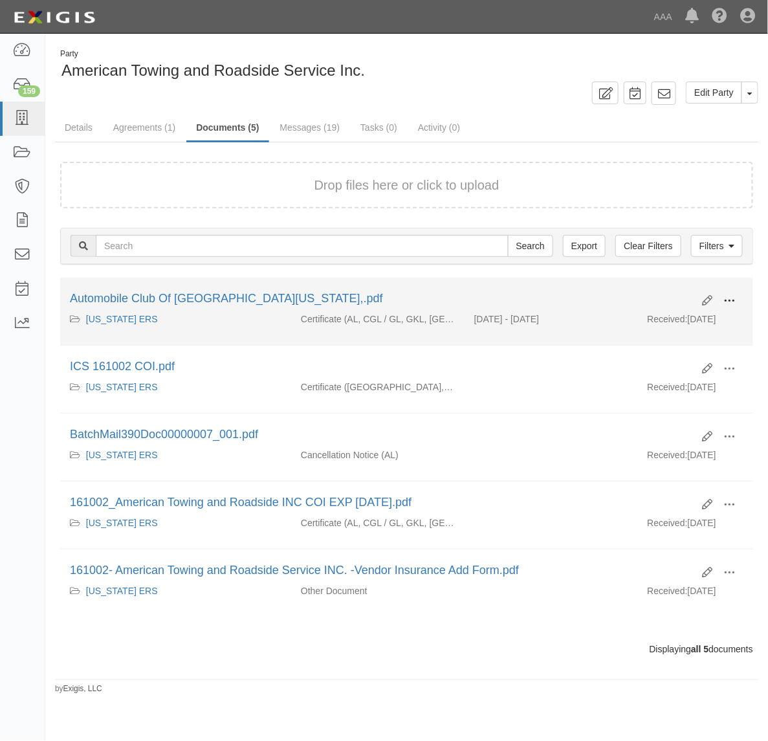
click at [729, 298] on span at bounding box center [729, 301] width 12 height 12
click at [697, 318] on link "View" at bounding box center [666, 319] width 102 height 23
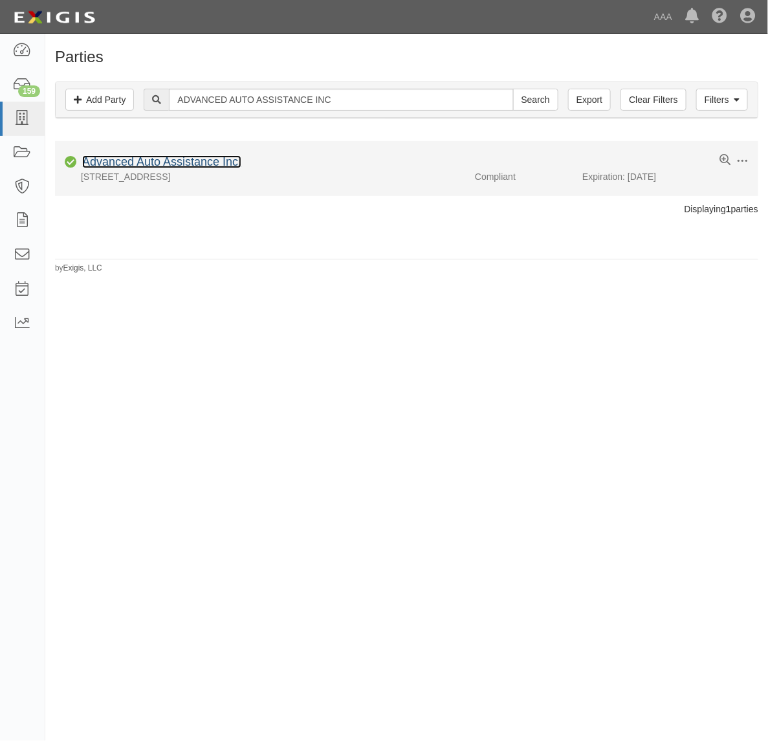
click at [113, 165] on link "Advanced Auto Assistance Inc." at bounding box center [161, 161] width 159 height 13
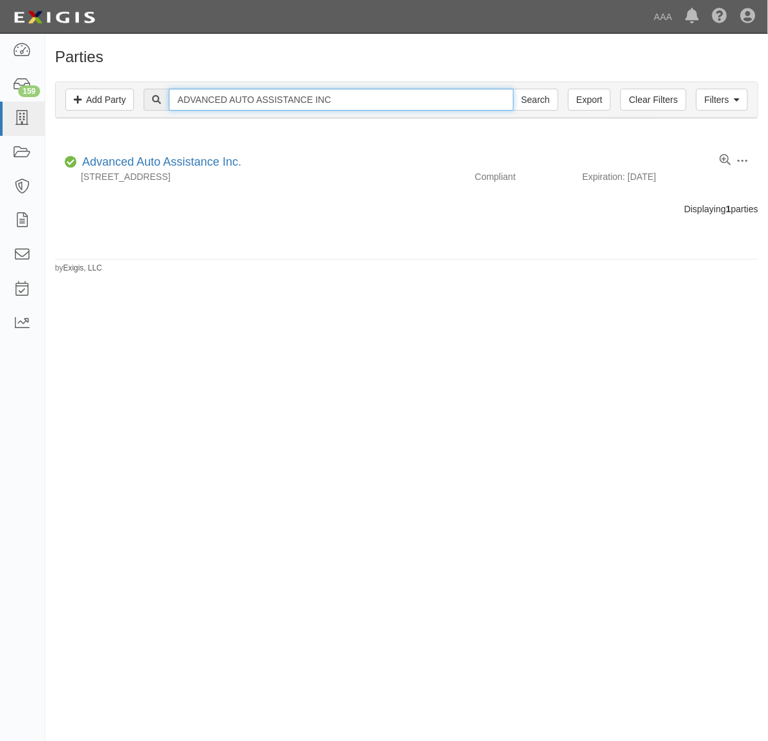
click at [179, 98] on input "ADVANCED AUTO ASSISTANCE INC" at bounding box center [341, 100] width 344 height 22
click at [180, 98] on input "ADVANCED AUTO ASSISTANCE INC" at bounding box center [341, 100] width 344 height 22
paste input "[PERSON_NAME]'s Transport Corp"
type input "Monty's Transport Corp"
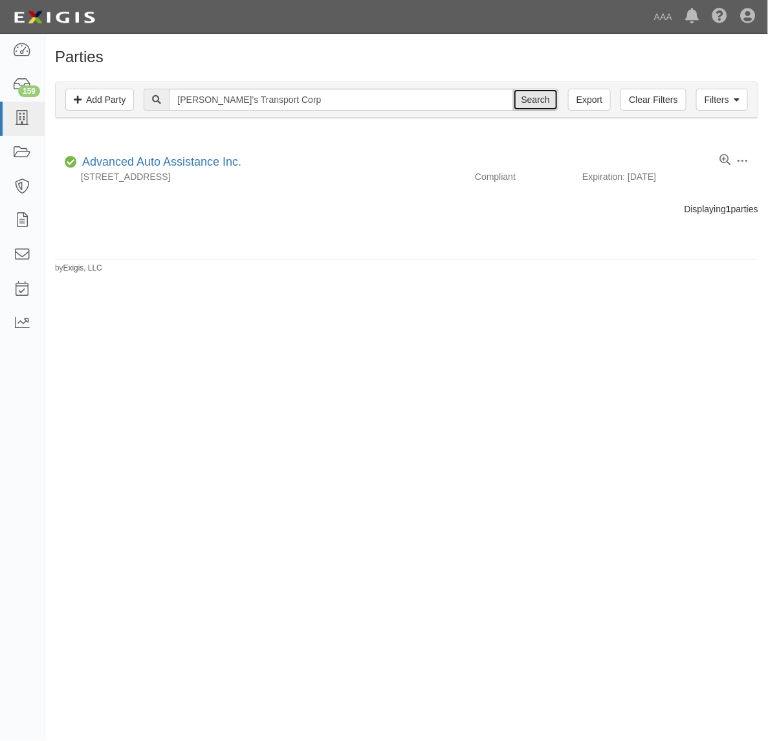
click at [528, 107] on input "Search" at bounding box center [535, 100] width 45 height 22
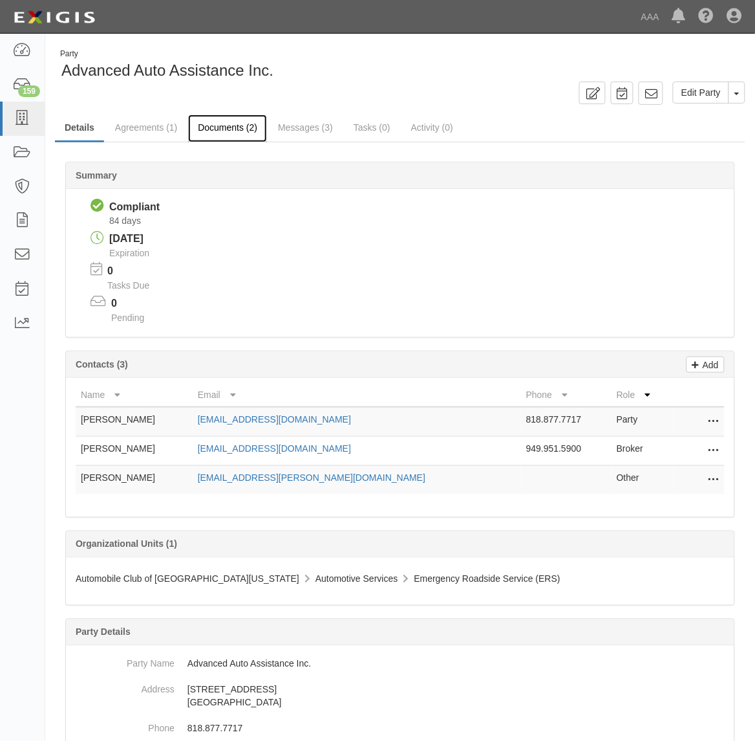
click at [207, 127] on link "Documents (2)" at bounding box center [227, 128] width 79 height 28
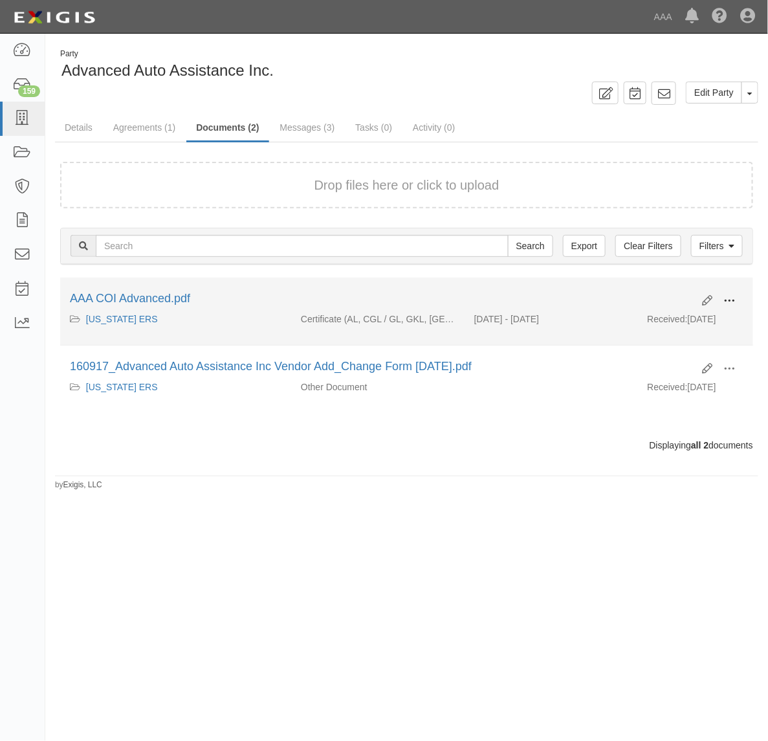
click at [728, 301] on span at bounding box center [729, 301] width 12 height 12
click at [693, 318] on link "View" at bounding box center [666, 319] width 102 height 23
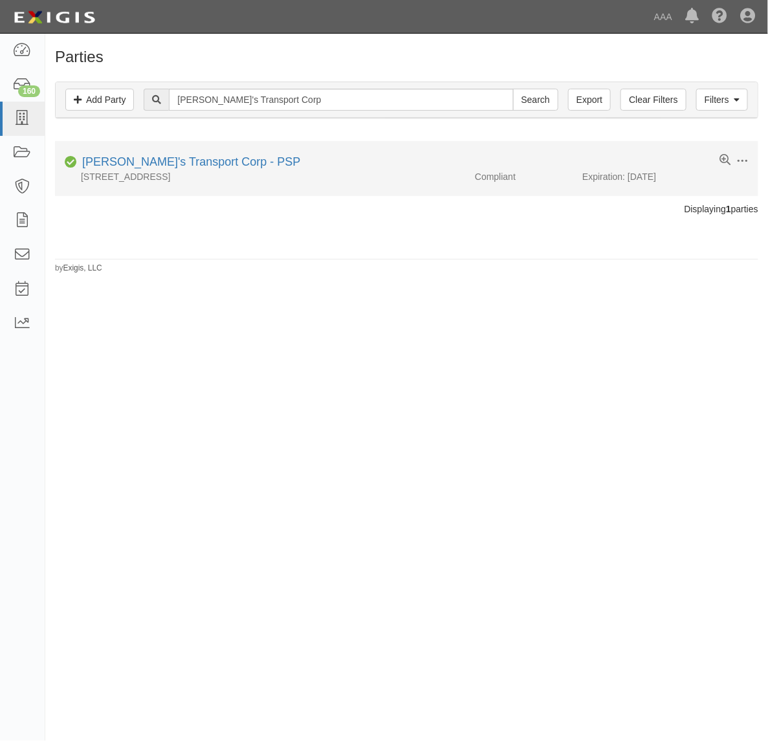
click at [208, 163] on link "[PERSON_NAME]'s Transport Corp - PSP" at bounding box center [191, 161] width 219 height 13
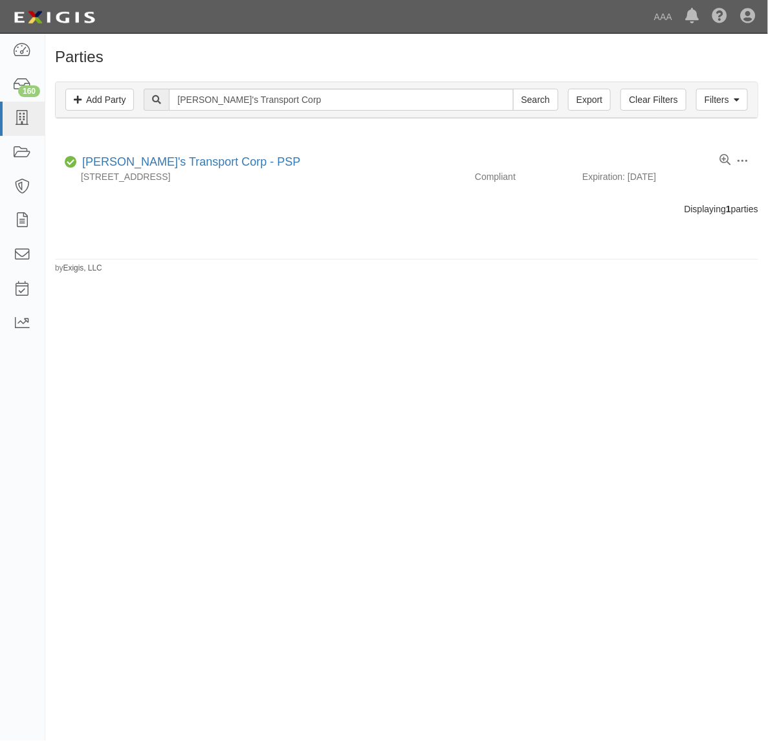
drag, startPoint x: 256, startPoint y: 85, endPoint x: 257, endPoint y: 100, distance: 15.5
click at [257, 96] on div "Filters Add Party Clear Filters Export Monty's Transport Corp Search Filters" at bounding box center [407, 100] width 702 height 36
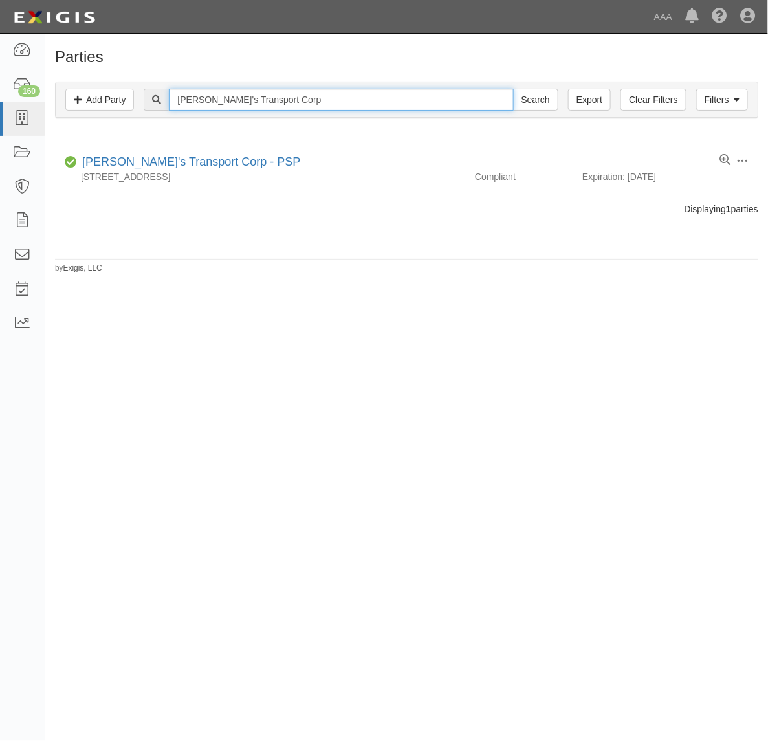
click at [257, 100] on input "Monty's Transport Corp" at bounding box center [341, 100] width 344 height 22
paste input "160918"
type input "160918 Monty's Transport Corp"
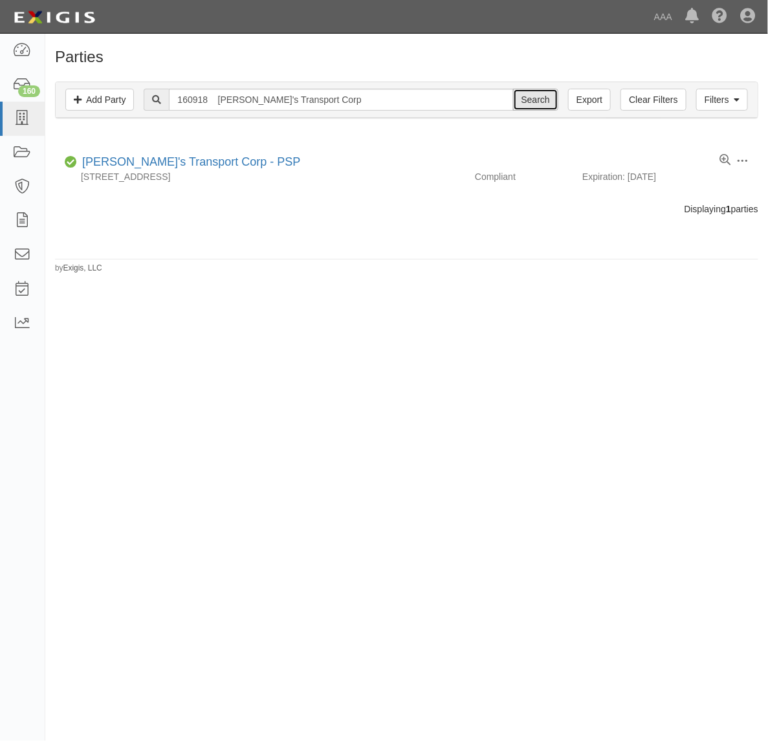
click at [542, 103] on input "Search" at bounding box center [535, 100] width 45 height 22
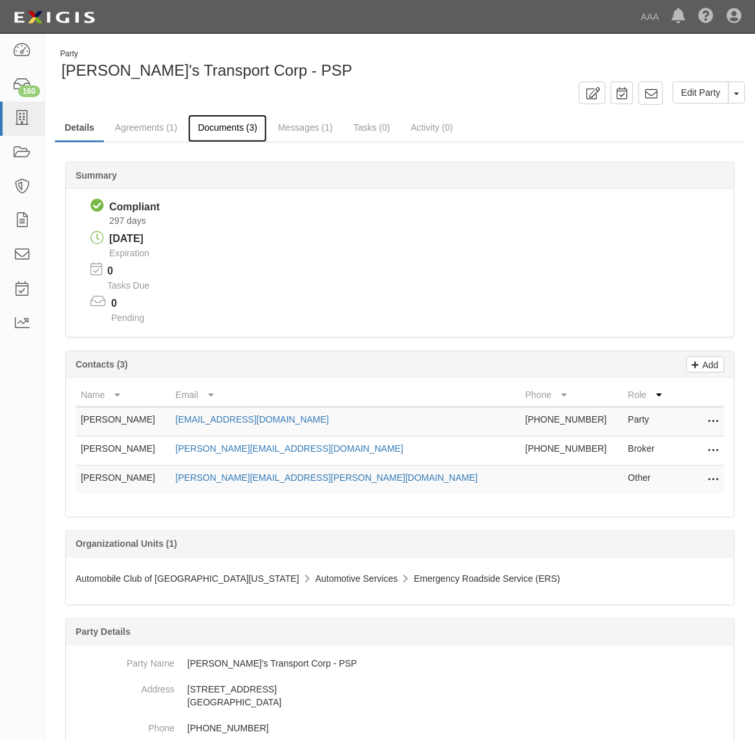
click at [249, 131] on link "Documents (3)" at bounding box center [227, 128] width 79 height 28
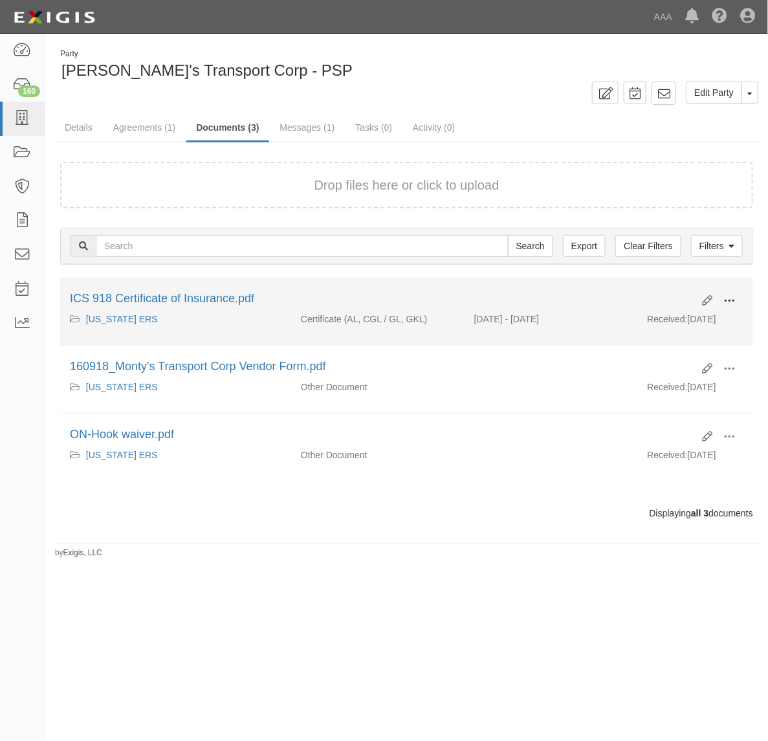
click at [728, 301] on span at bounding box center [729, 301] width 12 height 12
click at [699, 308] on link "View" at bounding box center [666, 319] width 102 height 23
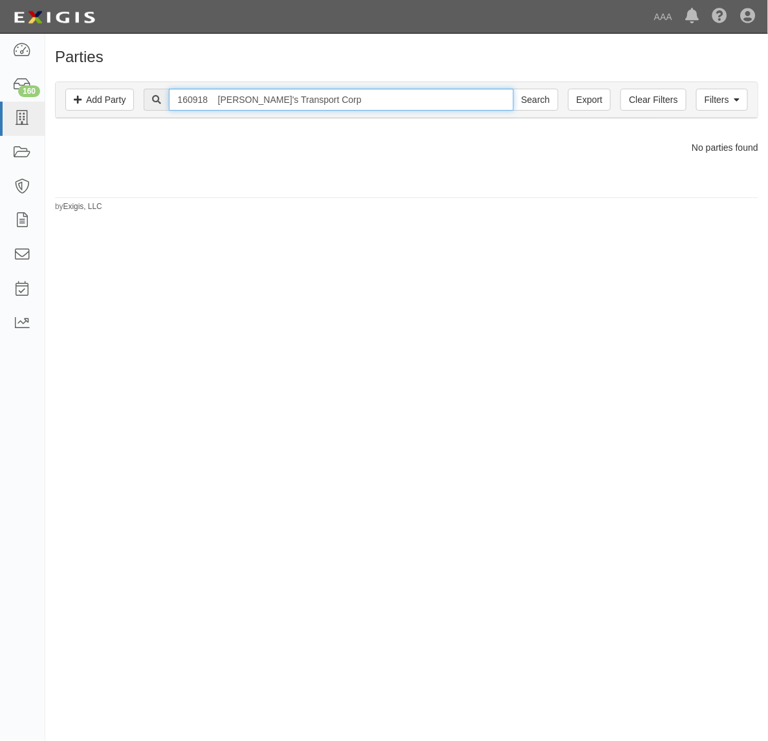
click at [356, 100] on input "160918 [PERSON_NAME]'s Transport Corp" at bounding box center [341, 100] width 344 height 22
click at [356, 100] on input "160918 Monty's Transport Corp" at bounding box center [341, 100] width 344 height 22
paste input "Unified Towing Inc."
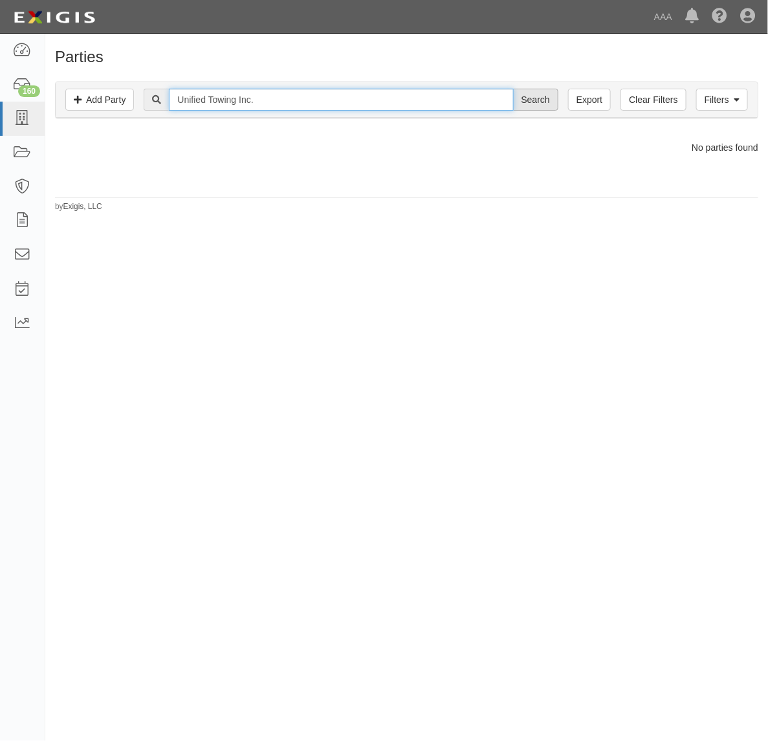
type input "Unified Towing Inc."
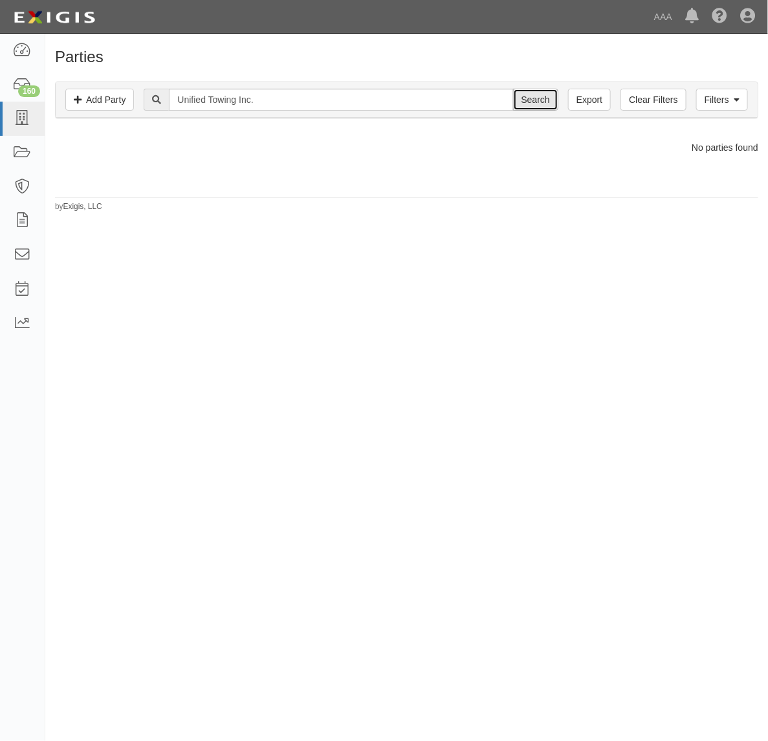
click at [540, 100] on input "Search" at bounding box center [535, 100] width 45 height 22
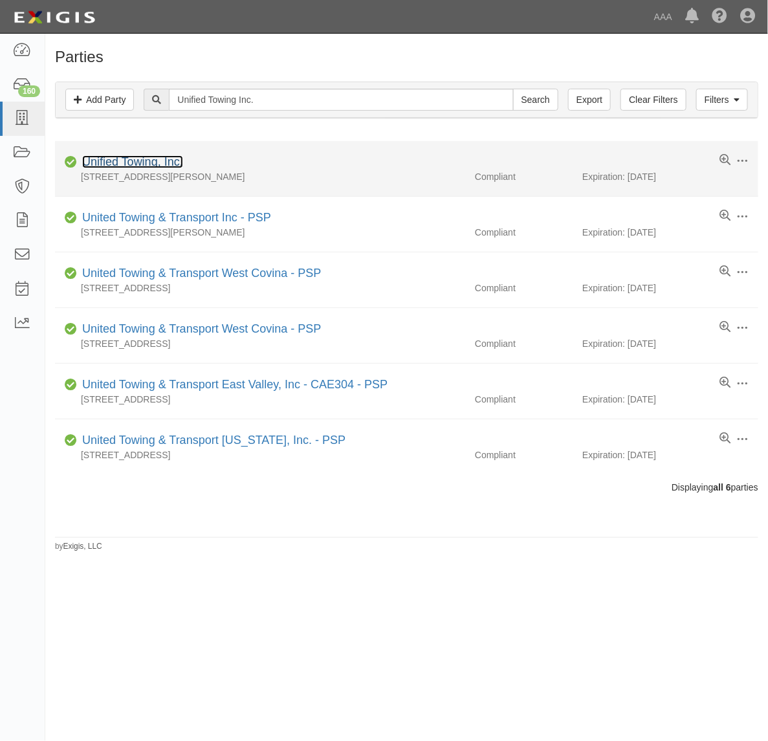
click at [121, 165] on link "Unified Towing, Inc." at bounding box center [132, 161] width 101 height 13
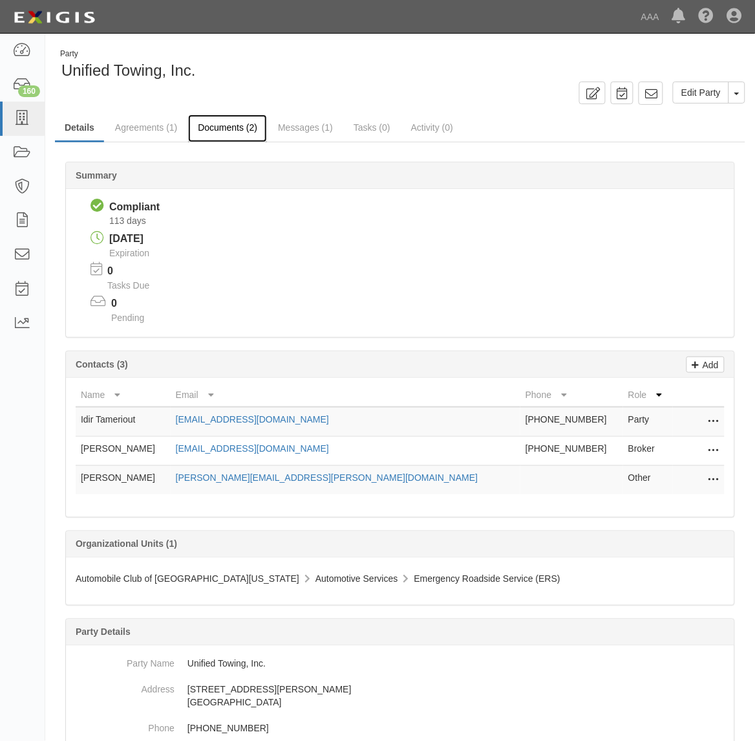
click at [218, 134] on link "Documents (2)" at bounding box center [227, 128] width 79 height 28
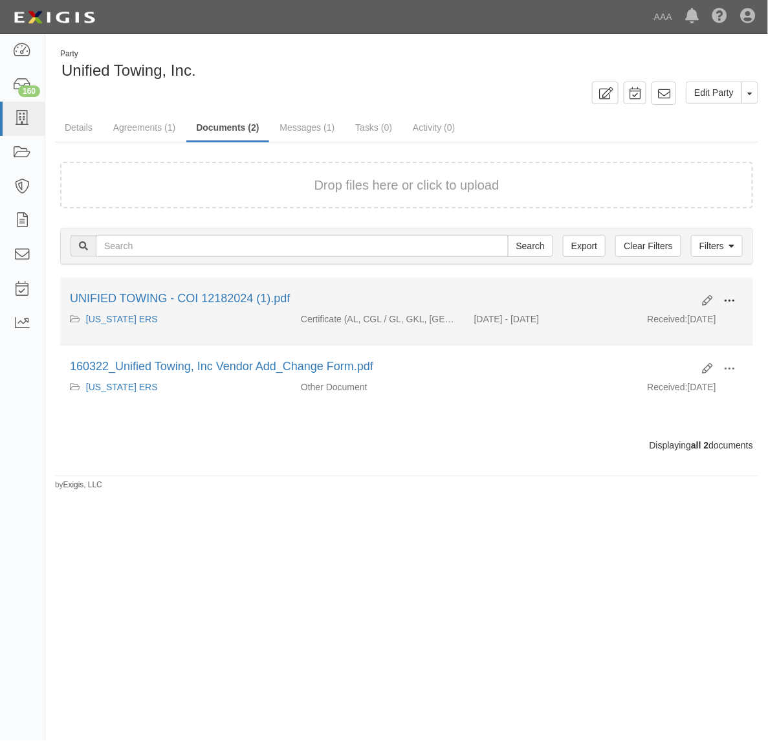
drag, startPoint x: 731, startPoint y: 293, endPoint x: 722, endPoint y: 301, distance: 12.8
click at [731, 293] on button at bounding box center [729, 301] width 28 height 22
click at [693, 314] on link "View" at bounding box center [666, 319] width 102 height 23
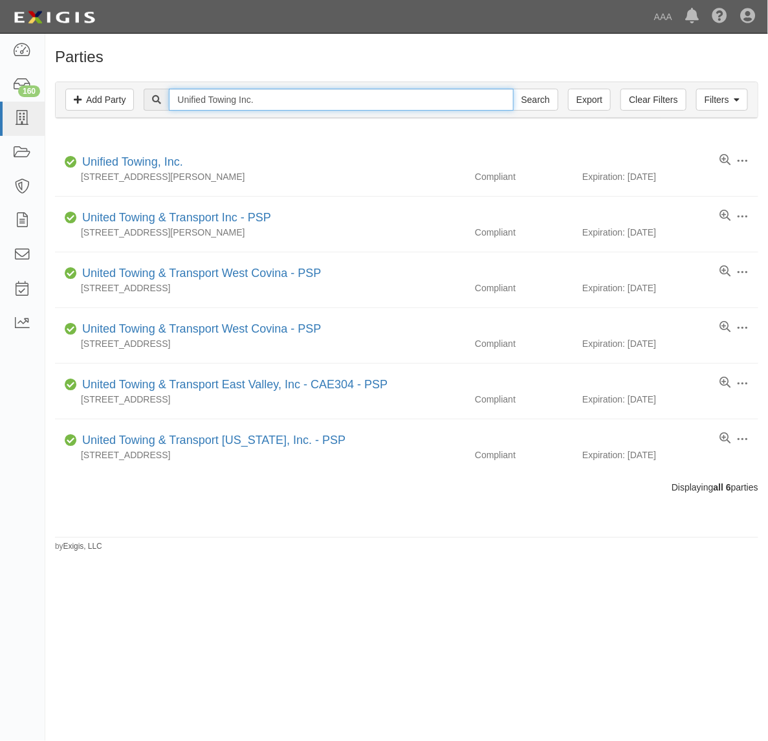
click at [303, 98] on input "Unified Towing Inc." at bounding box center [341, 100] width 344 height 22
paste input "Vital Towing LA, LLC"
type input "Vital Towing LA, LLC"
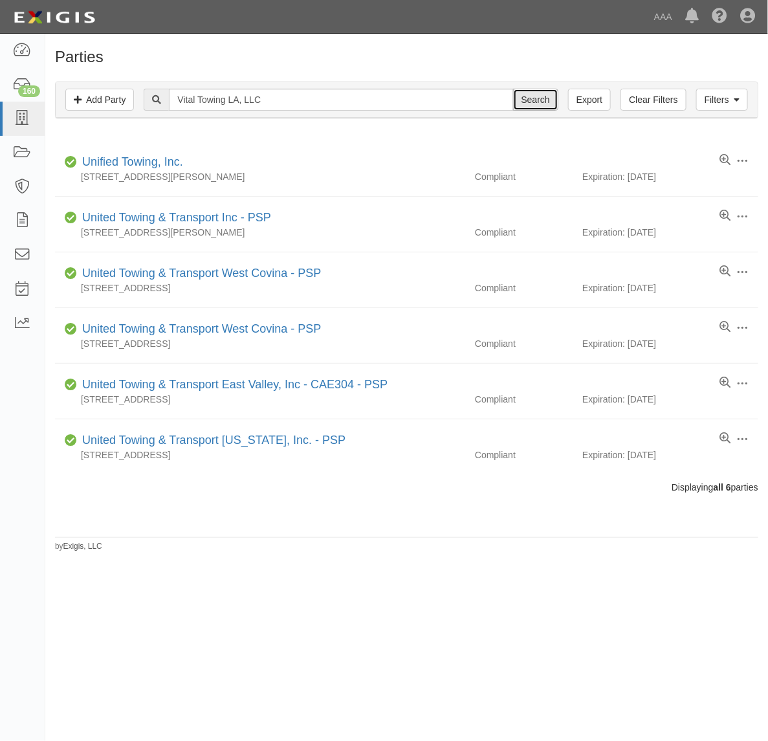
click at [535, 102] on input "Search" at bounding box center [535, 100] width 45 height 22
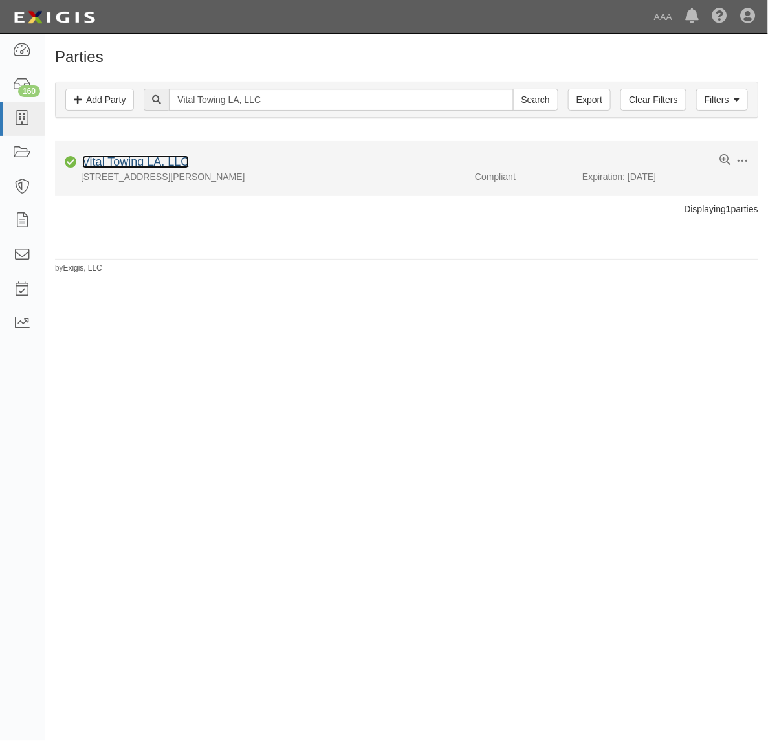
click at [166, 166] on link "Vital Towing LA, LLC" at bounding box center [135, 161] width 107 height 13
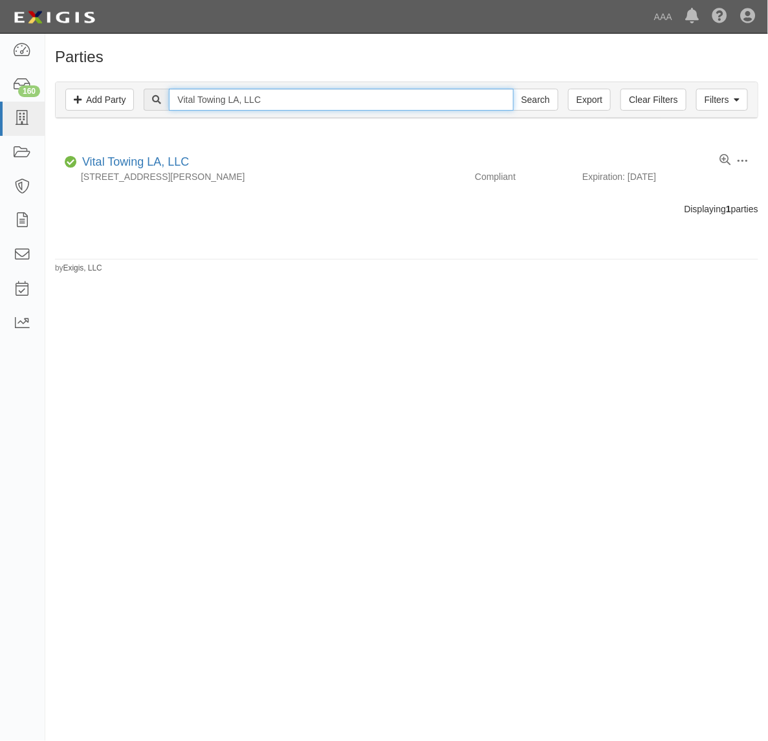
click at [250, 105] on input "Vital Towing LA, LLC" at bounding box center [341, 100] width 344 height 22
drag, startPoint x: 250, startPoint y: 105, endPoint x: 235, endPoint y: 102, distance: 15.2
click at [235, 102] on input "Vital Towing LA, LLC" at bounding box center [341, 100] width 344 height 22
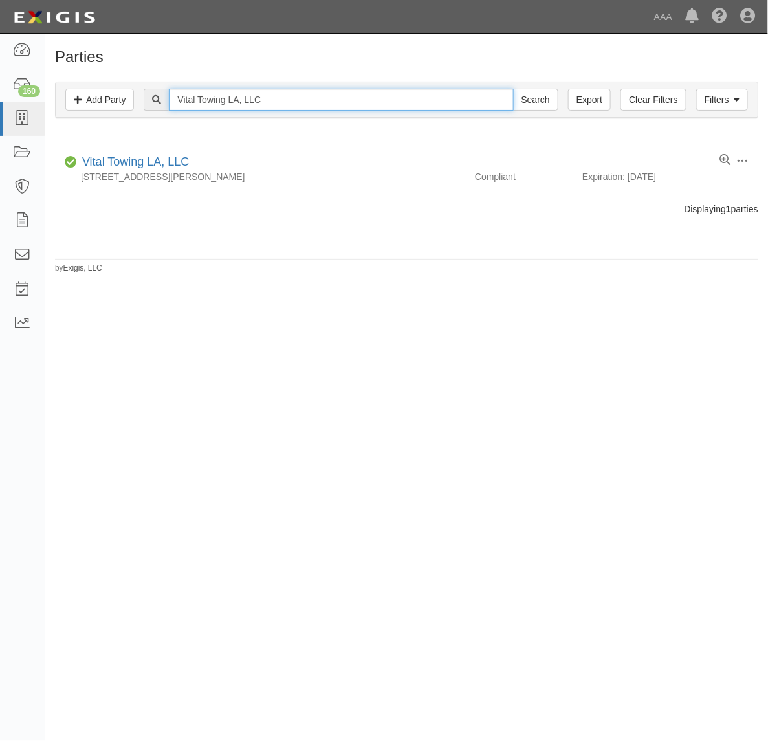
click at [235, 102] on input "Vital Towing LA, LLC" at bounding box center [341, 100] width 344 height 22
paste input "JAY'S TOWING & RECOVERY"
type input "JAY'S TOWING & RECOVERY"
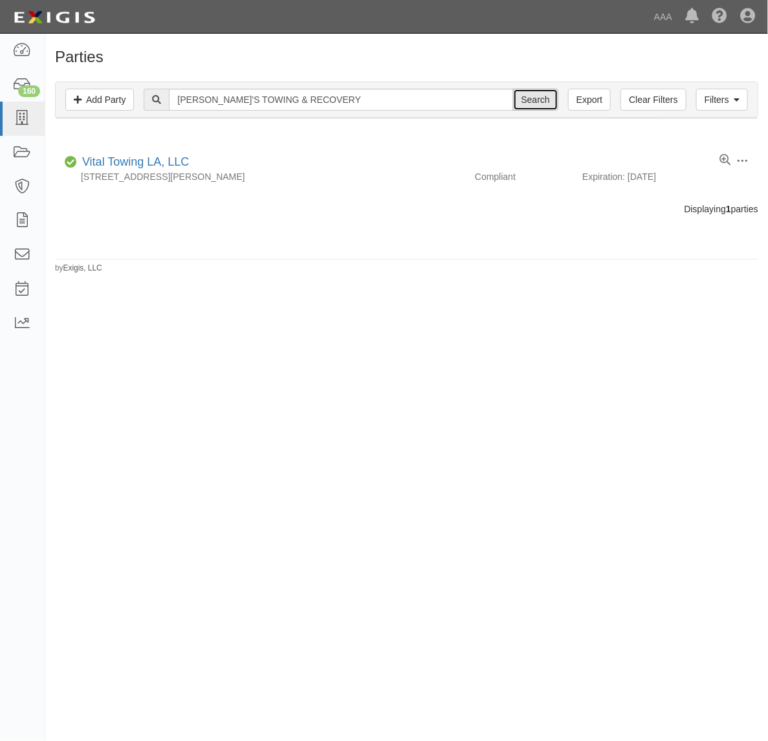
click at [531, 102] on input "Search" at bounding box center [535, 100] width 45 height 22
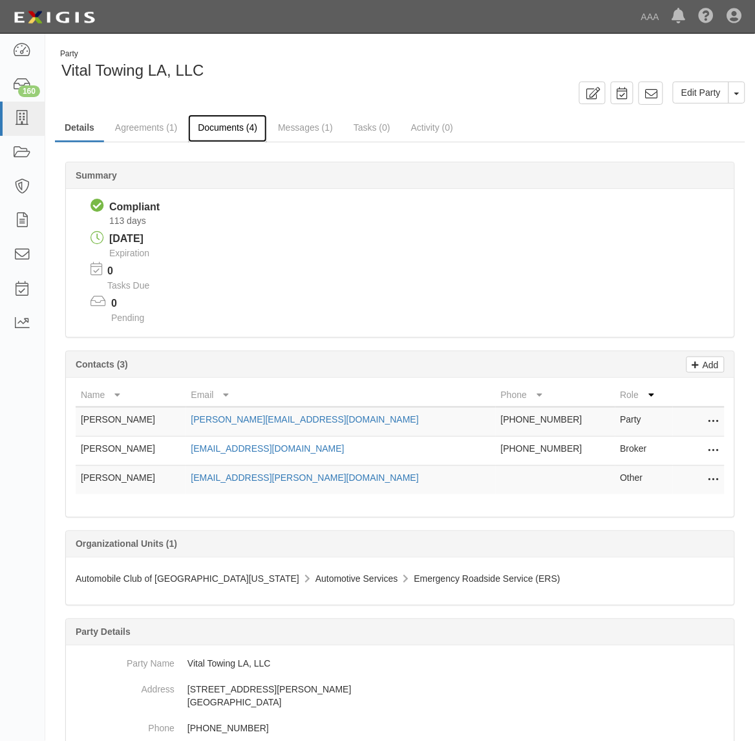
click at [222, 128] on link "Documents (4)" at bounding box center [227, 128] width 79 height 28
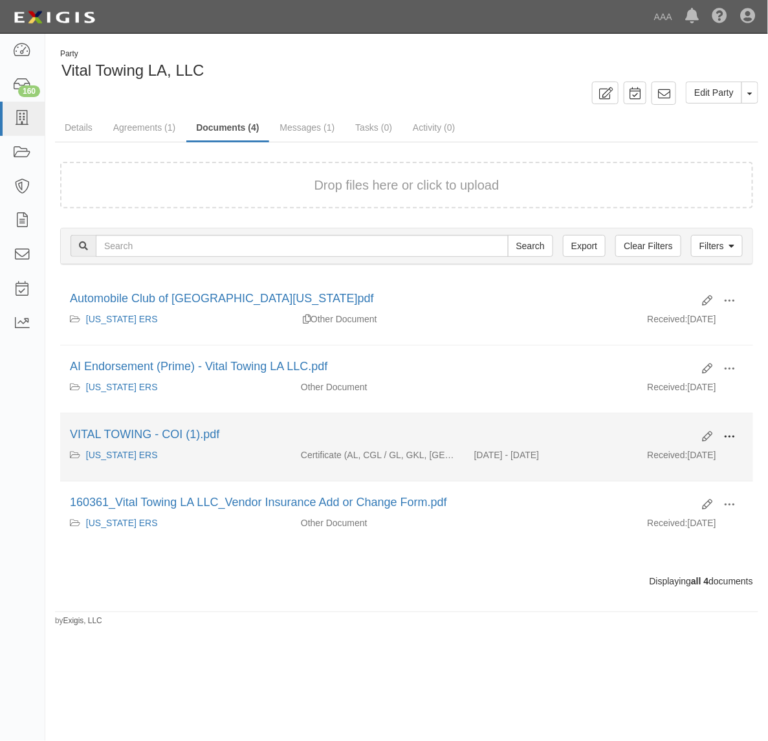
click at [731, 438] on span at bounding box center [729, 437] width 12 height 12
click at [700, 448] on link "View" at bounding box center [666, 455] width 102 height 23
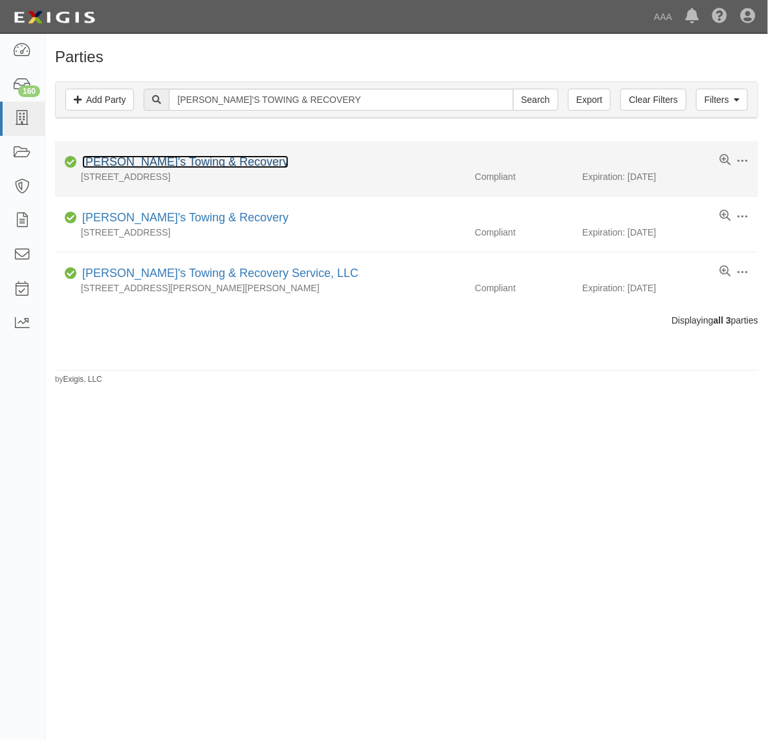
click at [150, 160] on link "[PERSON_NAME]'s Towing & Recovery" at bounding box center [185, 161] width 206 height 13
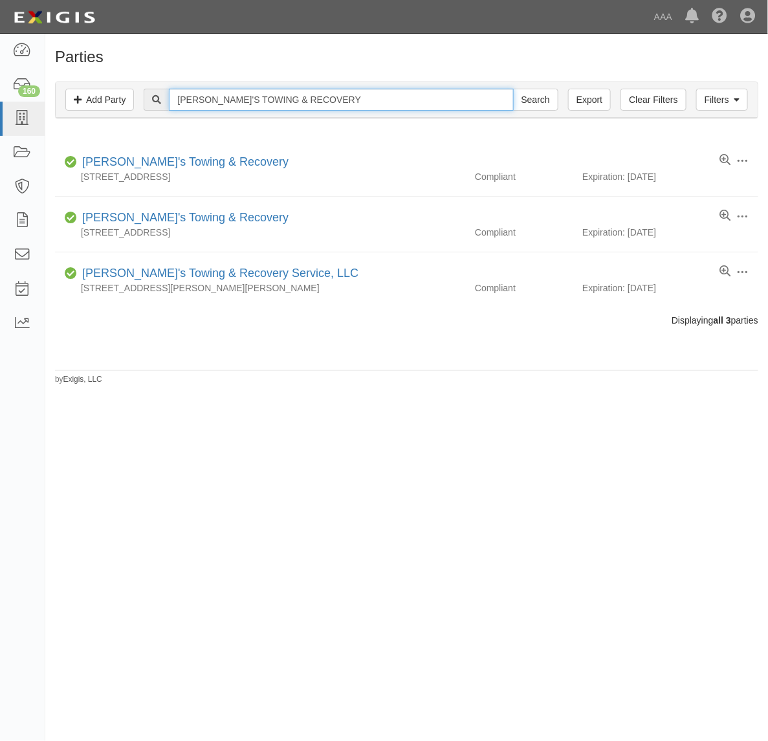
click at [274, 105] on input "[PERSON_NAME]'S TOWING & RECOVERY" at bounding box center [341, 100] width 344 height 22
paste input "SPEEDY TOW"
type input "SPEEDY TOW"
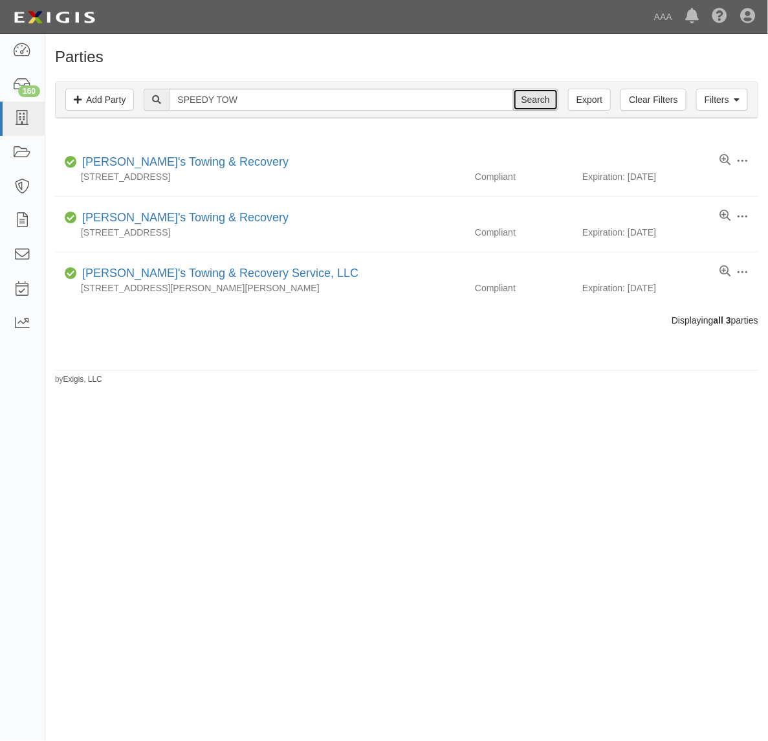
click at [553, 97] on input "Search" at bounding box center [535, 100] width 45 height 22
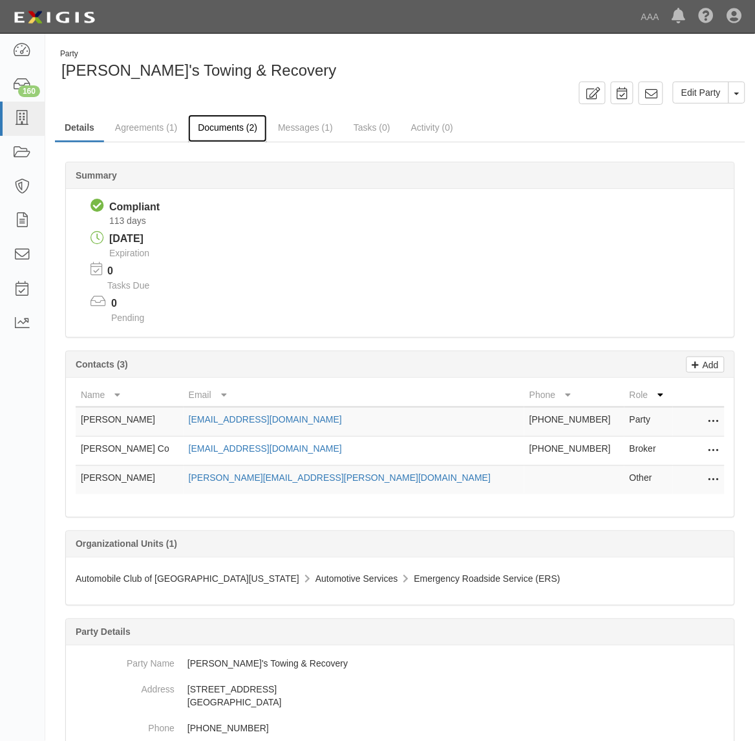
click at [238, 133] on link "Documents (2)" at bounding box center [227, 128] width 79 height 28
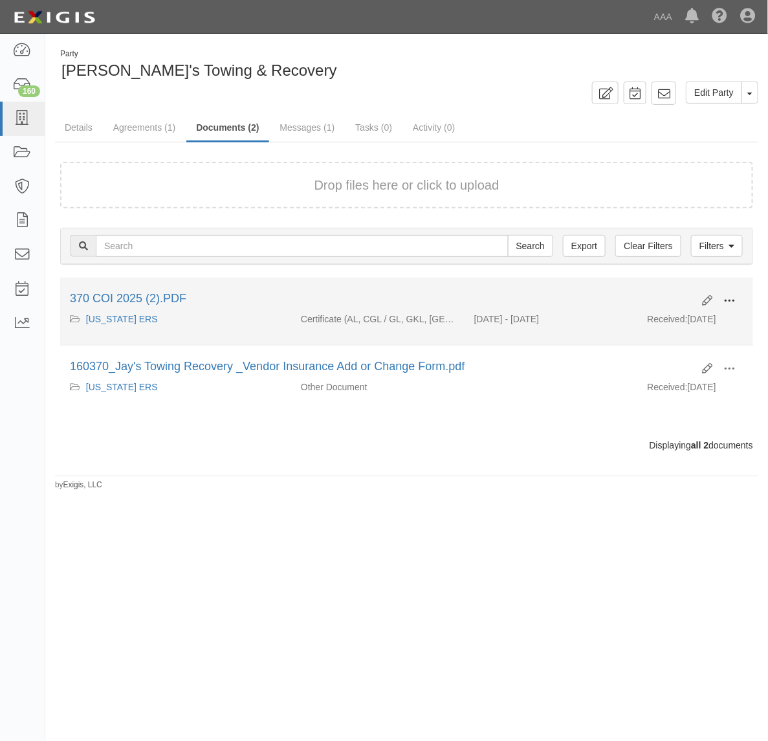
click at [726, 303] on span at bounding box center [729, 301] width 12 height 12
click at [686, 318] on link "View" at bounding box center [666, 319] width 102 height 23
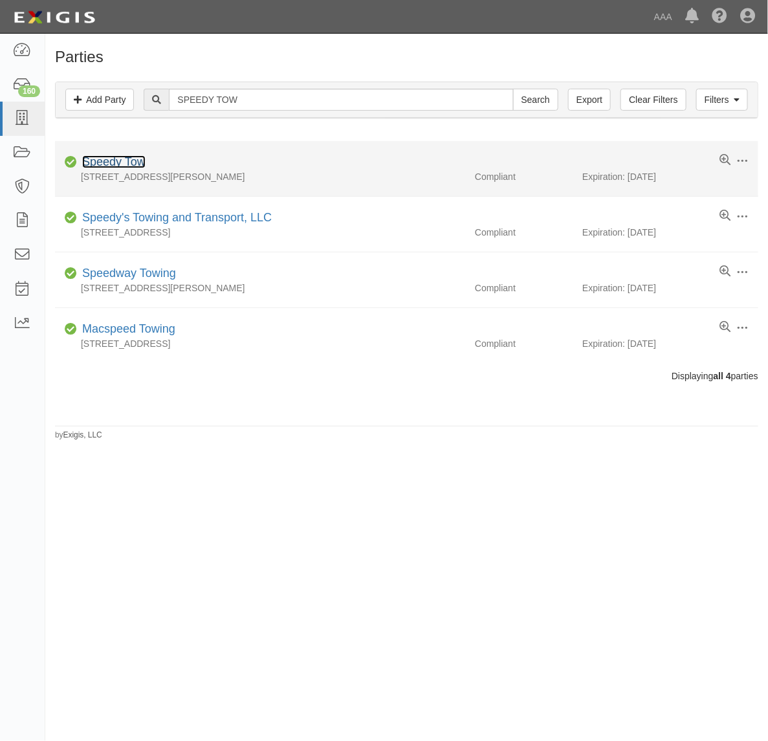
click at [122, 164] on link "Speedy Tow" at bounding box center [113, 161] width 63 height 13
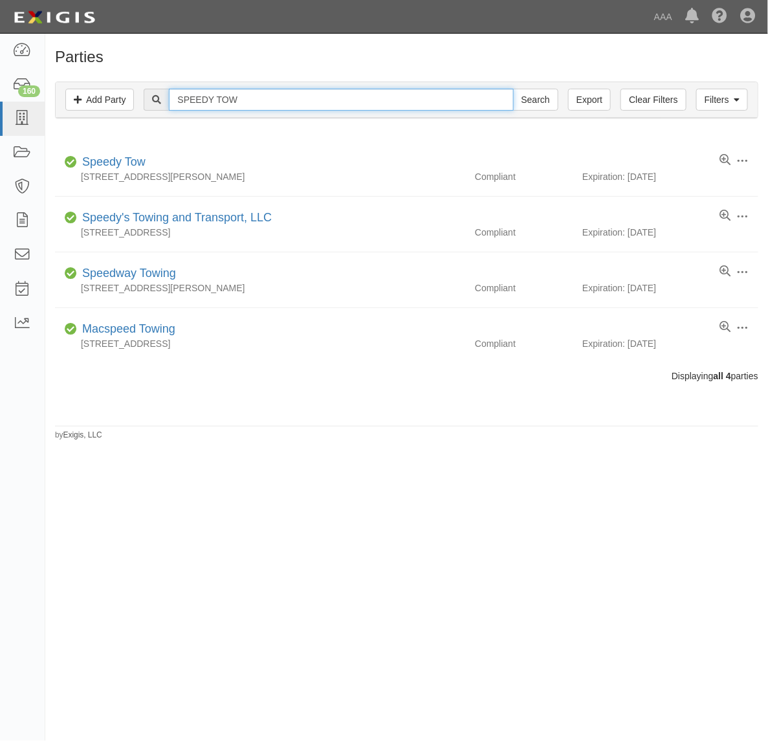
click at [224, 89] on input "SPEEDY TOW" at bounding box center [341, 100] width 344 height 22
paste input "161145"
type input "161145"
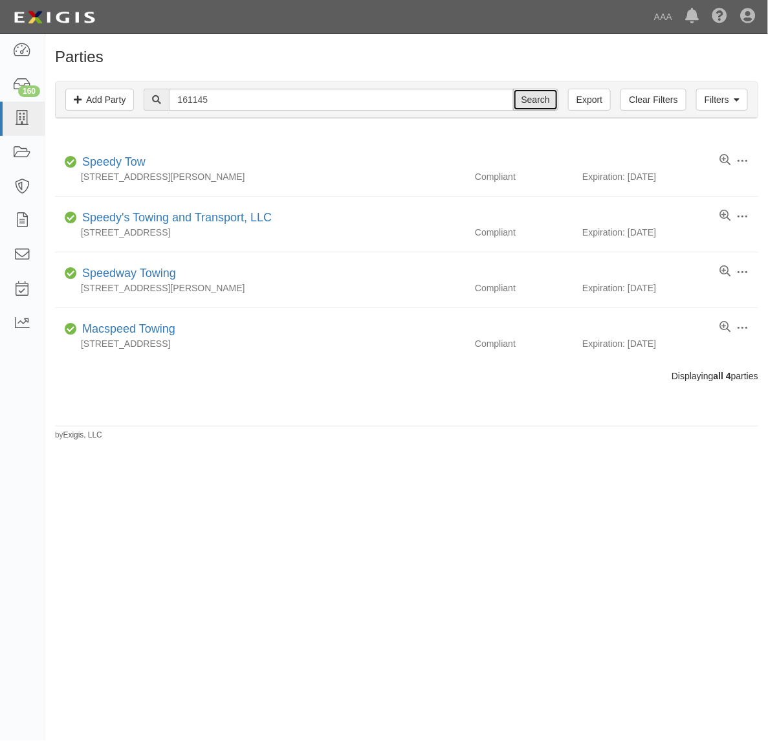
click at [527, 103] on input "Search" at bounding box center [535, 100] width 45 height 22
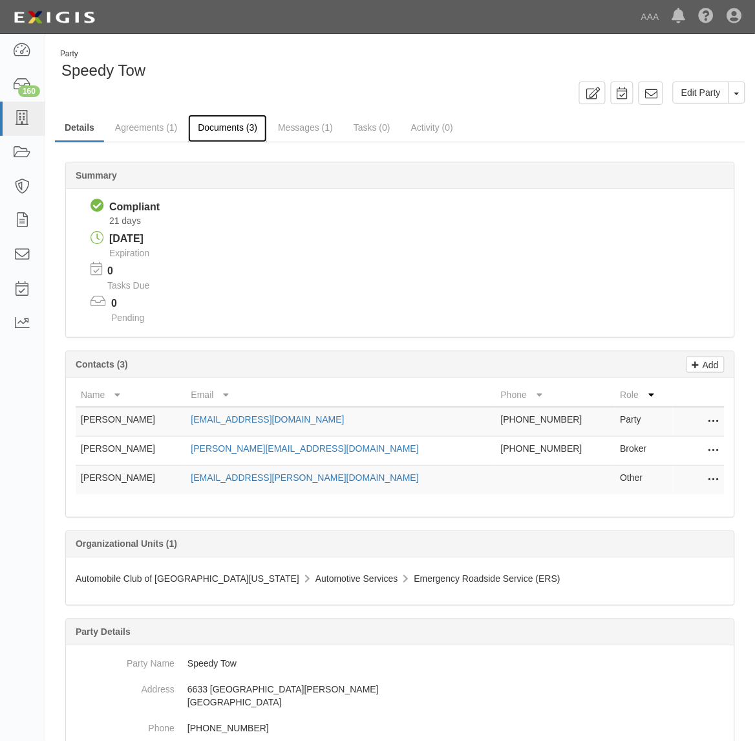
click at [215, 136] on link "Documents (3)" at bounding box center [227, 128] width 79 height 28
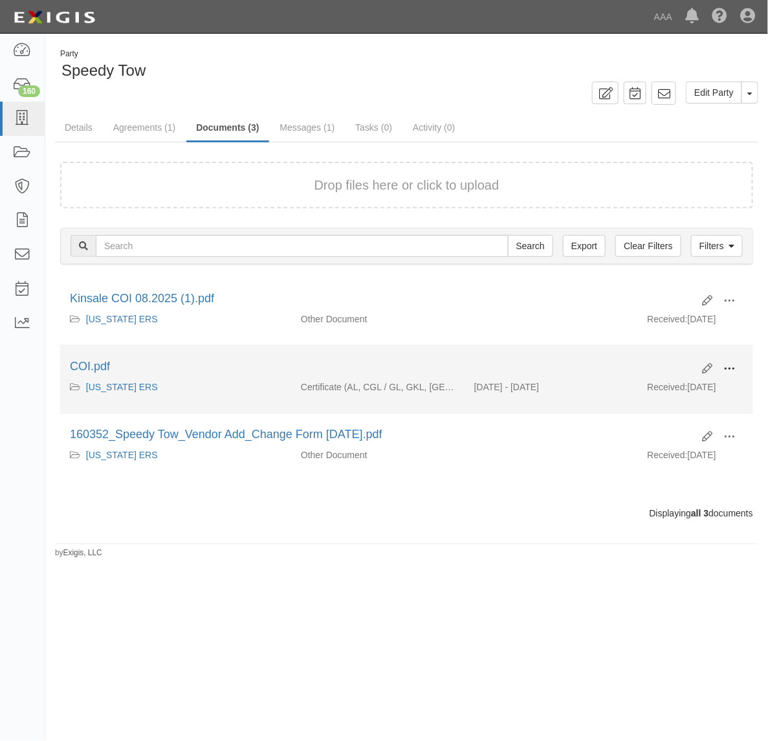
click at [726, 370] on span at bounding box center [729, 369] width 12 height 12
click at [684, 384] on link "View" at bounding box center [666, 387] width 102 height 23
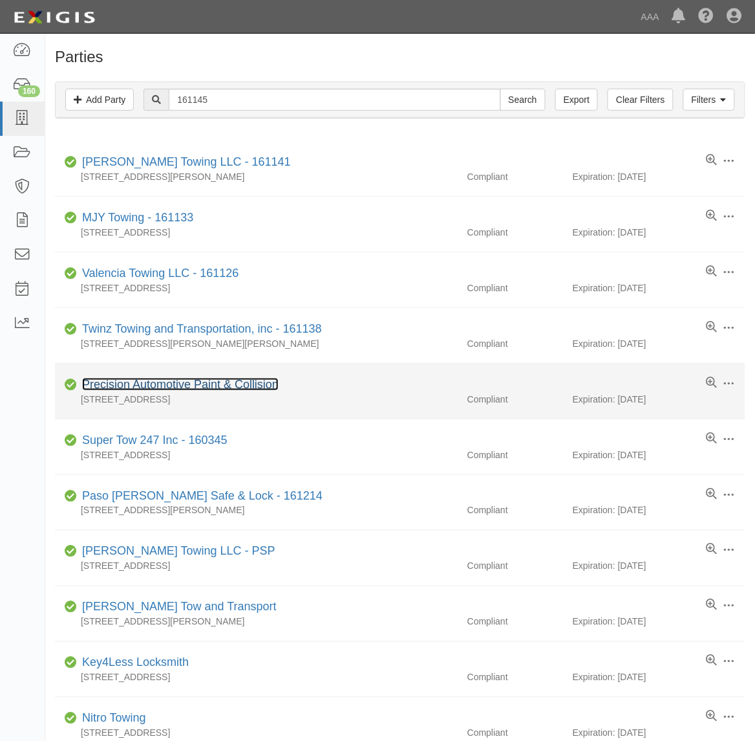
click at [247, 388] on link "Precision Automotive Paint & Collision" at bounding box center [180, 384] width 197 height 13
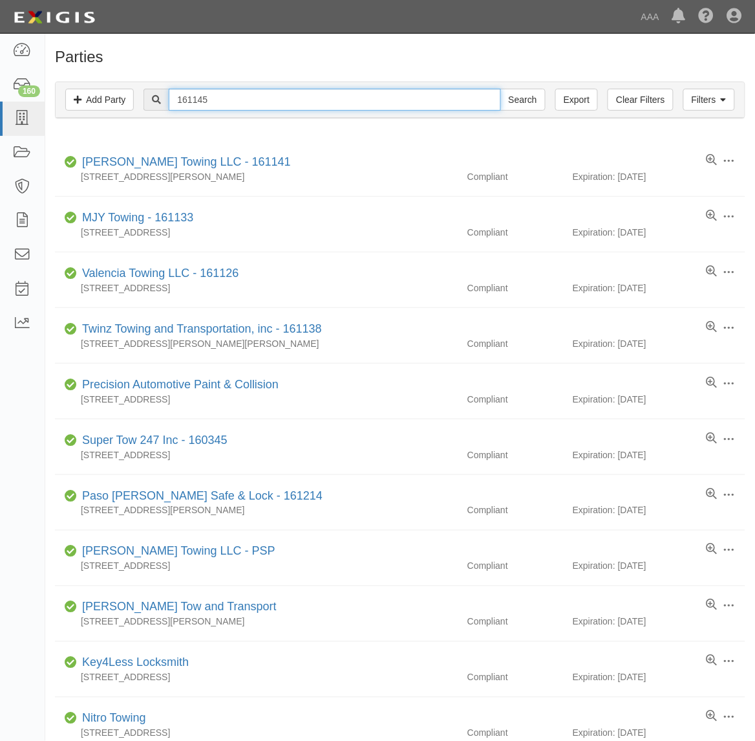
click at [279, 96] on input "161145" at bounding box center [335, 100] width 332 height 22
paste input "SLO Tow"
type input "SLO Tow"
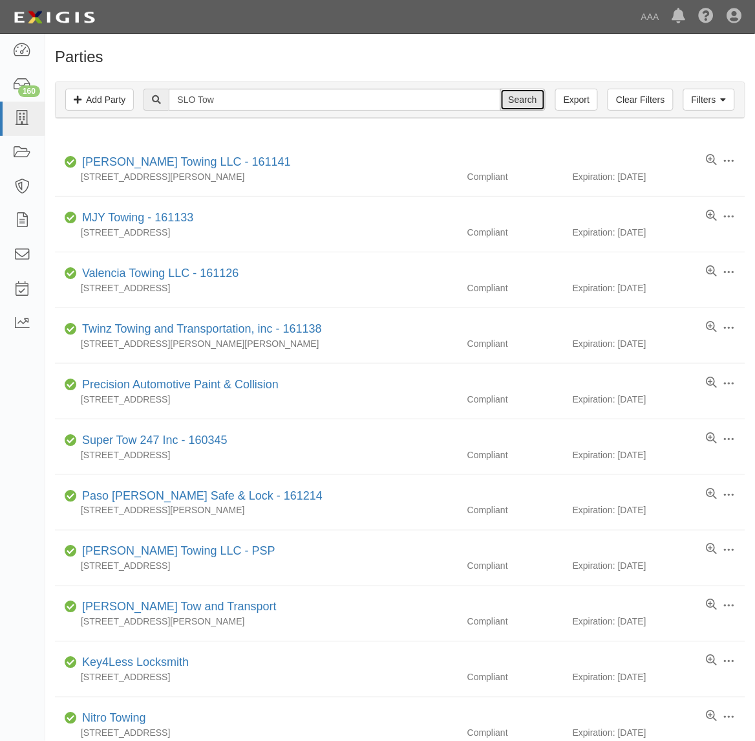
click at [532, 89] on input "Search" at bounding box center [523, 100] width 45 height 22
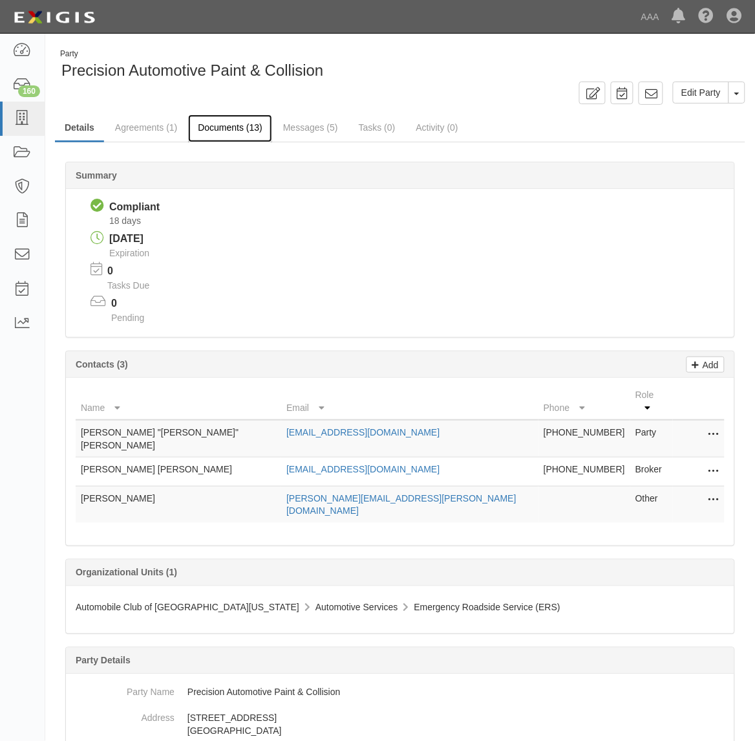
click at [228, 133] on link "Documents (13)" at bounding box center [230, 128] width 84 height 28
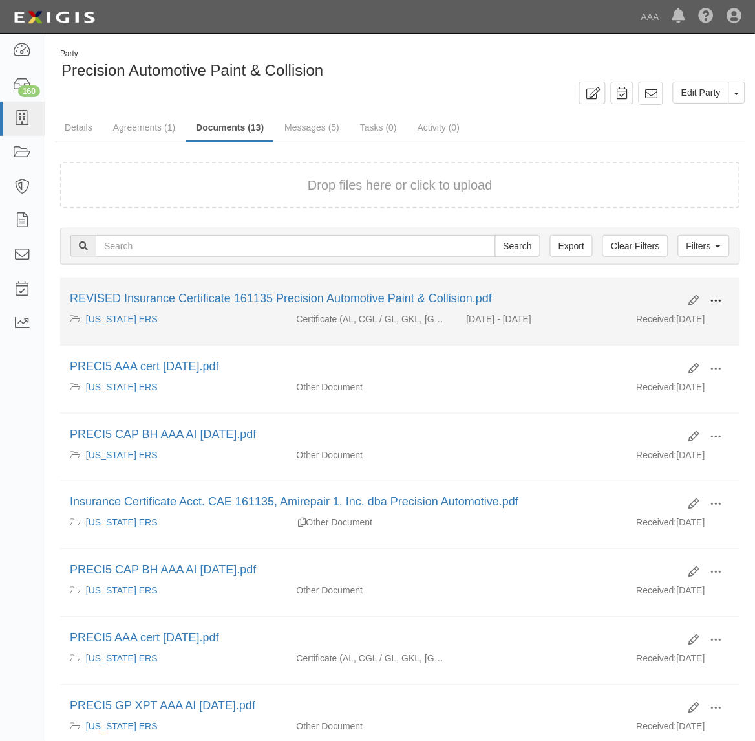
click at [716, 301] on span at bounding box center [717, 301] width 12 height 12
click at [692, 315] on link "View" at bounding box center [654, 319] width 102 height 23
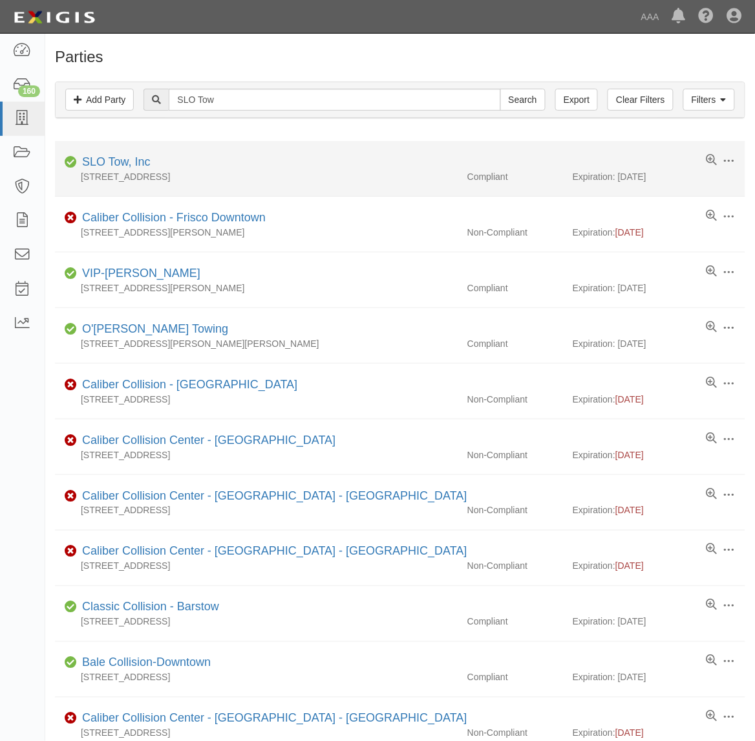
click at [133, 170] on div "[STREET_ADDRESS]" at bounding box center [256, 176] width 403 height 13
click at [133, 163] on link "SLO Tow, Inc" at bounding box center [116, 161] width 69 height 13
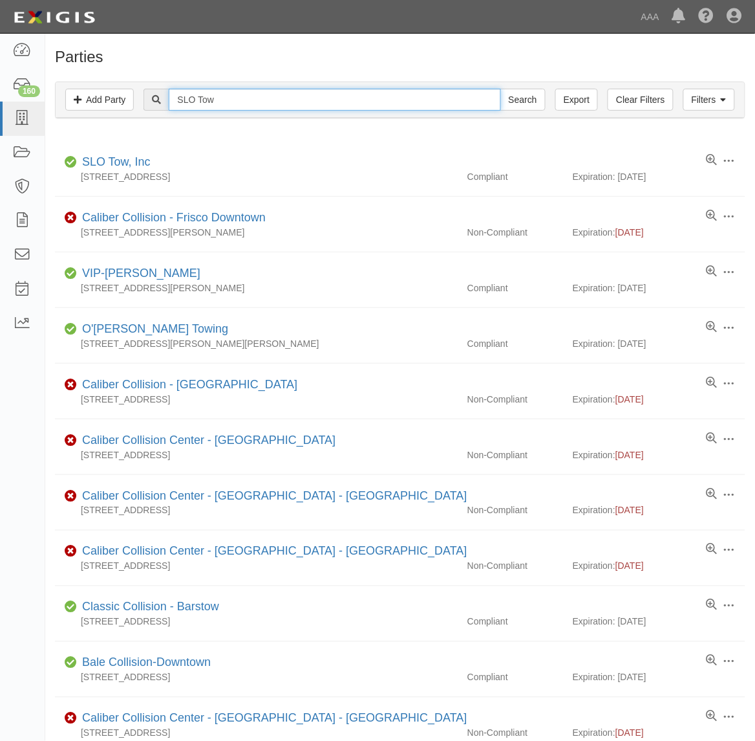
click at [222, 104] on input "SLO Tow" at bounding box center [335, 100] width 332 height 22
paste input "The Locksmith Company 247"
type input "The Locksmith Company 247"
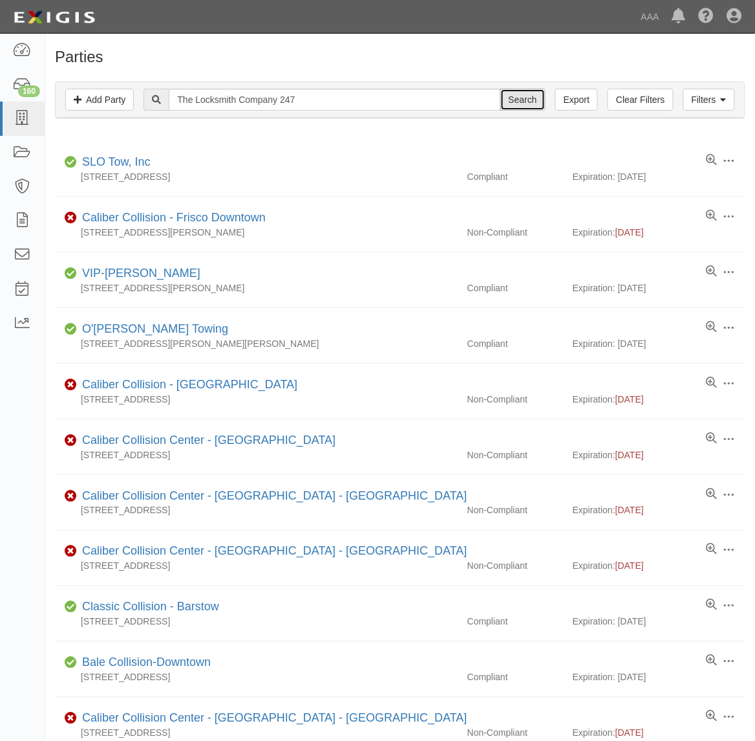
click at [524, 97] on input "Search" at bounding box center [523, 100] width 45 height 22
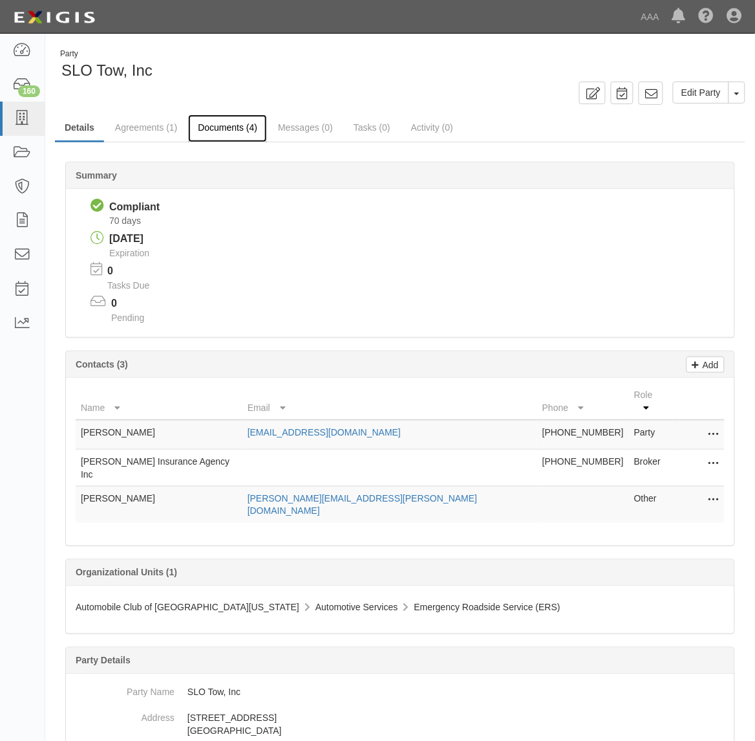
click at [228, 135] on link "Documents (4)" at bounding box center [227, 128] width 79 height 28
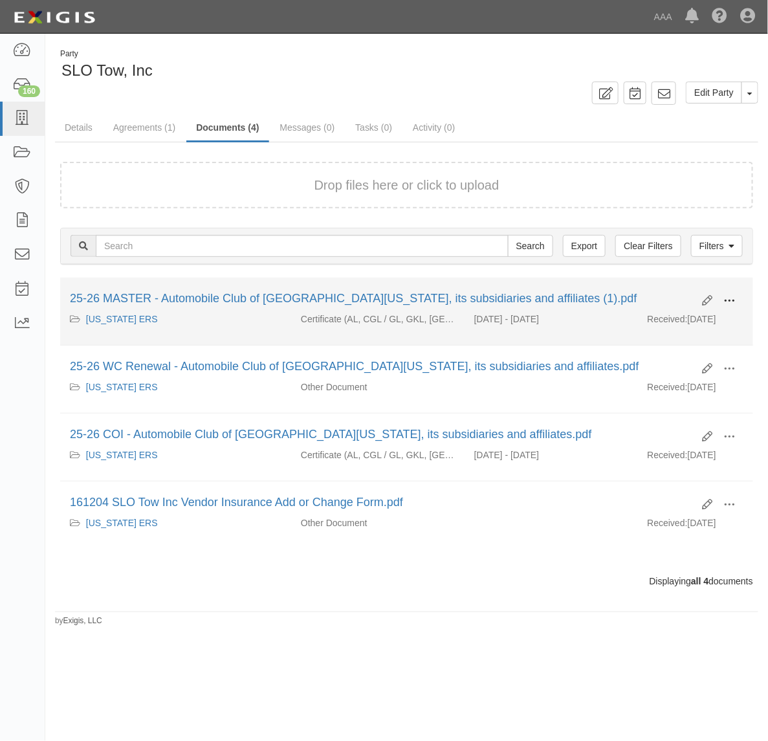
click at [730, 298] on span at bounding box center [729, 301] width 12 height 12
click at [680, 325] on link "View" at bounding box center [666, 319] width 102 height 23
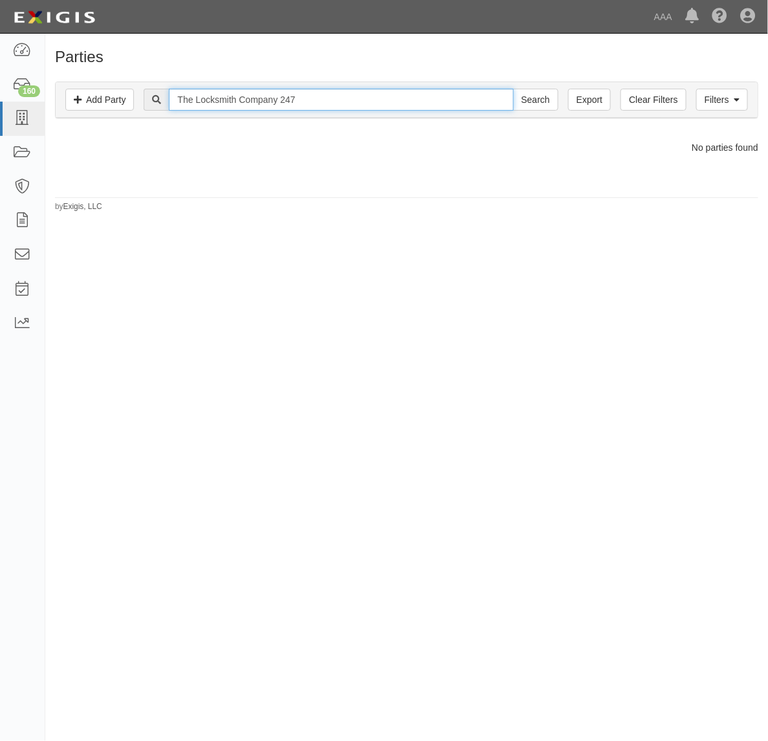
drag, startPoint x: 325, startPoint y: 100, endPoint x: 157, endPoint y: 100, distance: 168.2
click at [157, 100] on div "The Locksmith Company 247 Search" at bounding box center [351, 100] width 414 height 22
type input "161136"
click at [513, 89] on input "Search" at bounding box center [535, 100] width 45 height 22
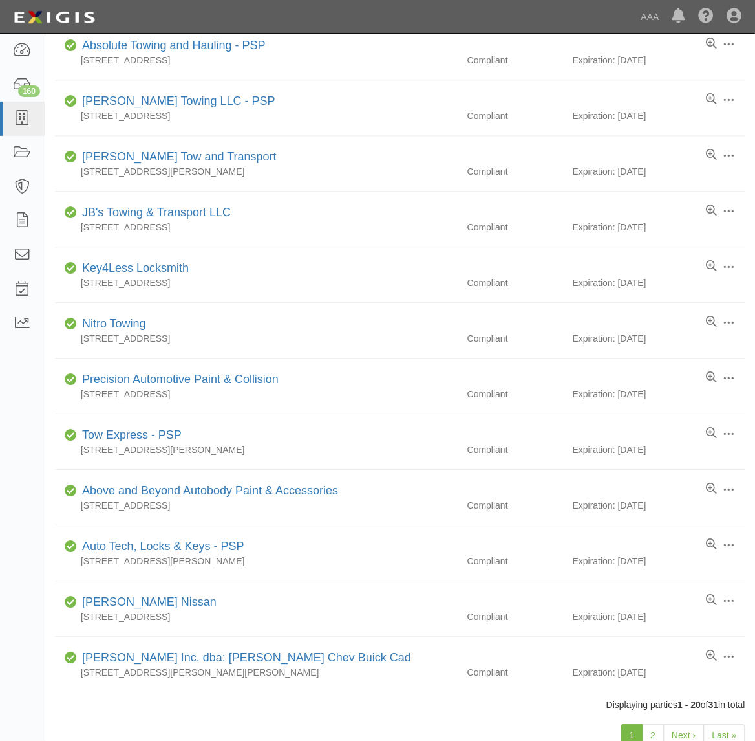
scroll to position [566, 0]
